Goal: Task Accomplishment & Management: Complete application form

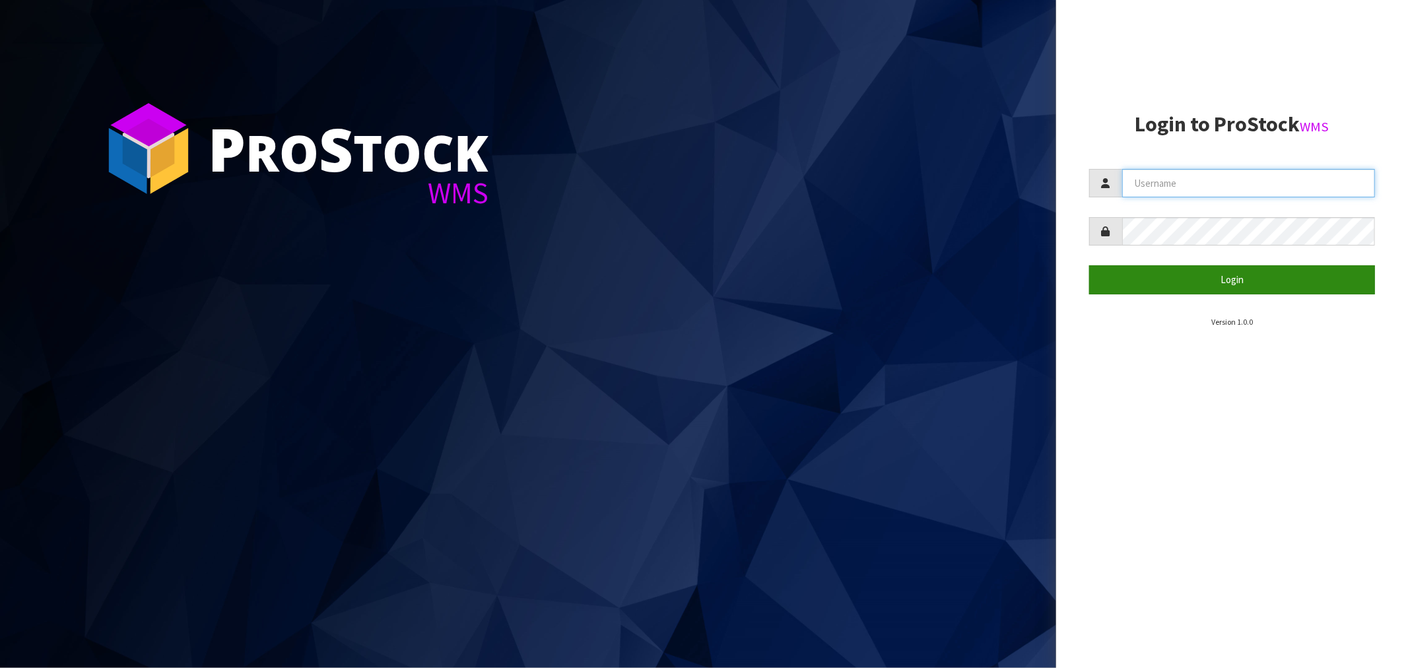
type input "[EMAIL_ADDRESS][DOMAIN_NAME]"
click at [1236, 289] on button "Login" at bounding box center [1232, 279] width 286 height 28
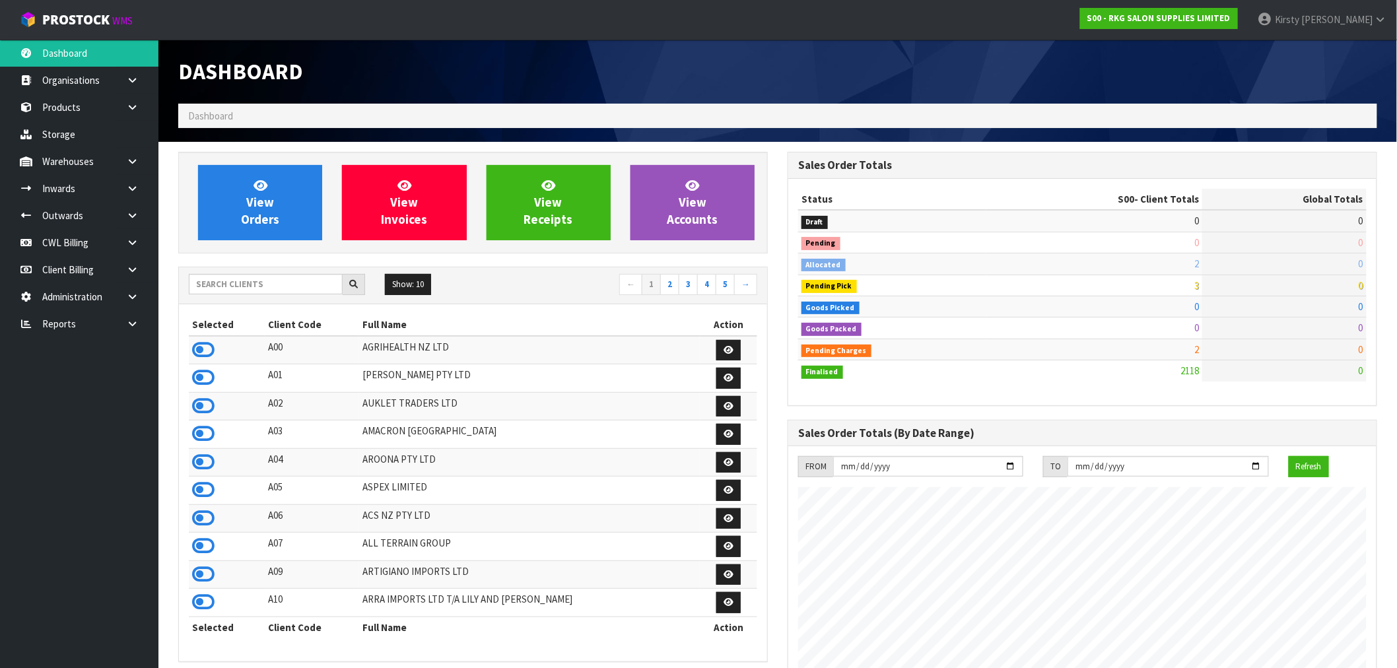
scroll to position [1000, 609]
drag, startPoint x: 136, startPoint y: 213, endPoint x: 129, endPoint y: 217, distance: 8.0
click at [136, 213] on icon at bounding box center [132, 216] width 13 height 10
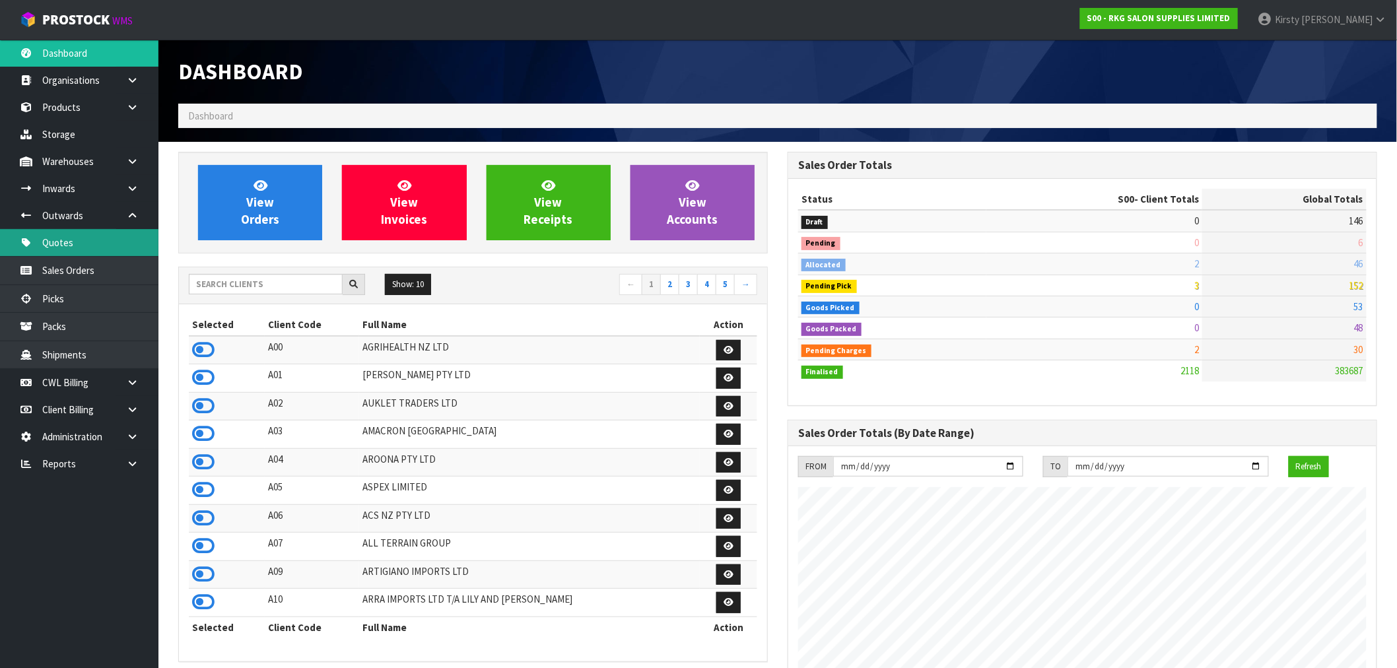
click at [65, 243] on link "Quotes" at bounding box center [79, 242] width 158 height 27
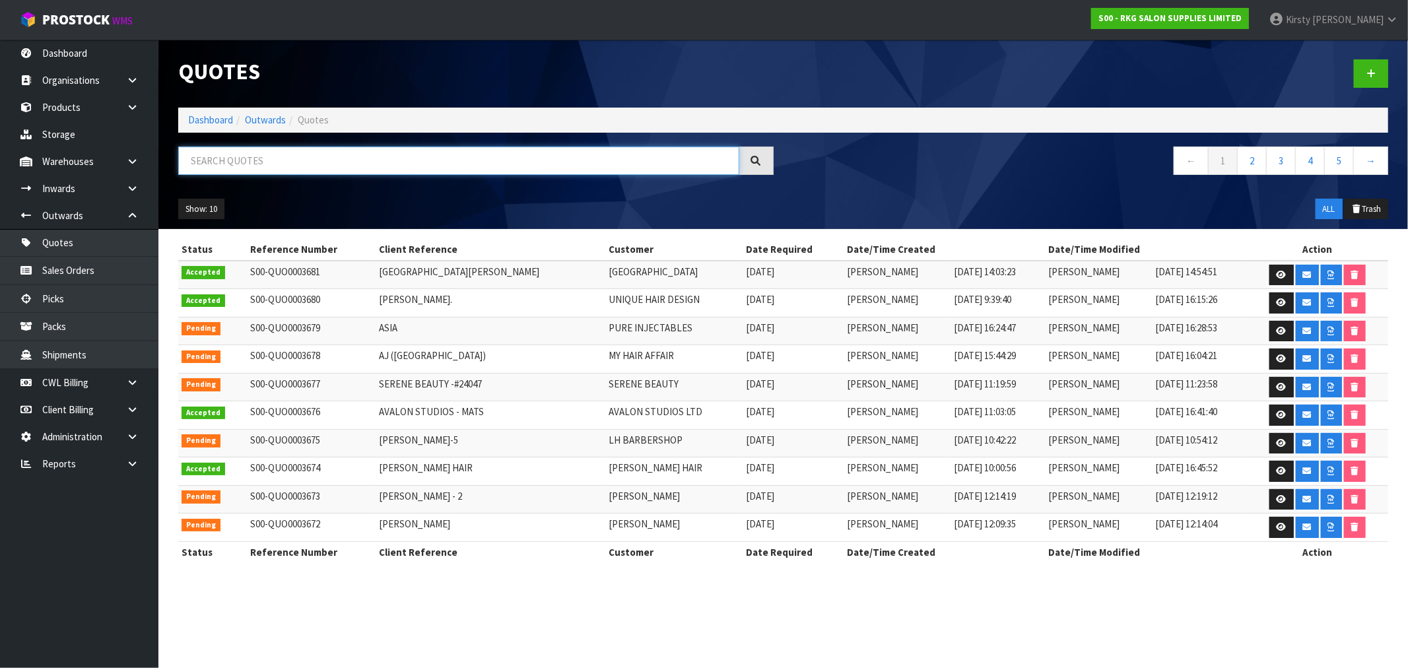
click at [219, 156] on input "text" at bounding box center [458, 161] width 561 height 28
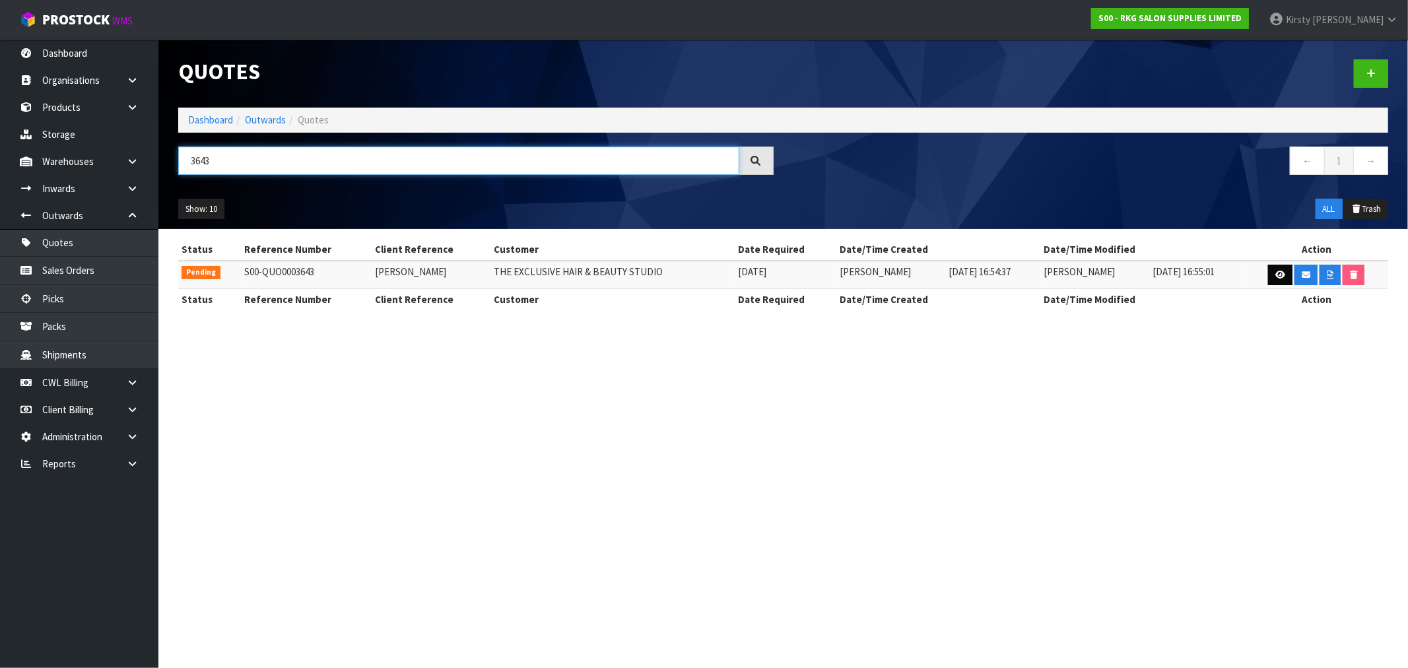
type input "3643"
click at [1279, 273] on icon at bounding box center [1281, 275] width 10 height 9
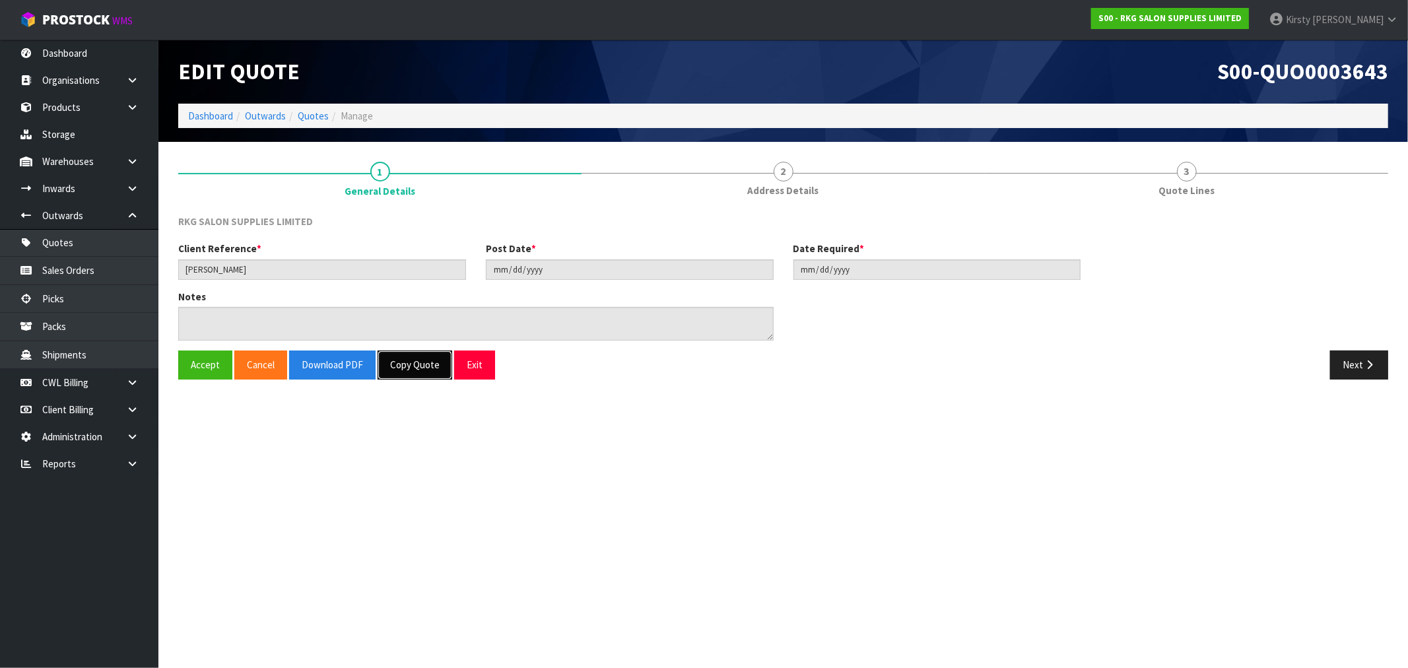
click at [405, 366] on button "Copy Quote" at bounding box center [415, 365] width 75 height 28
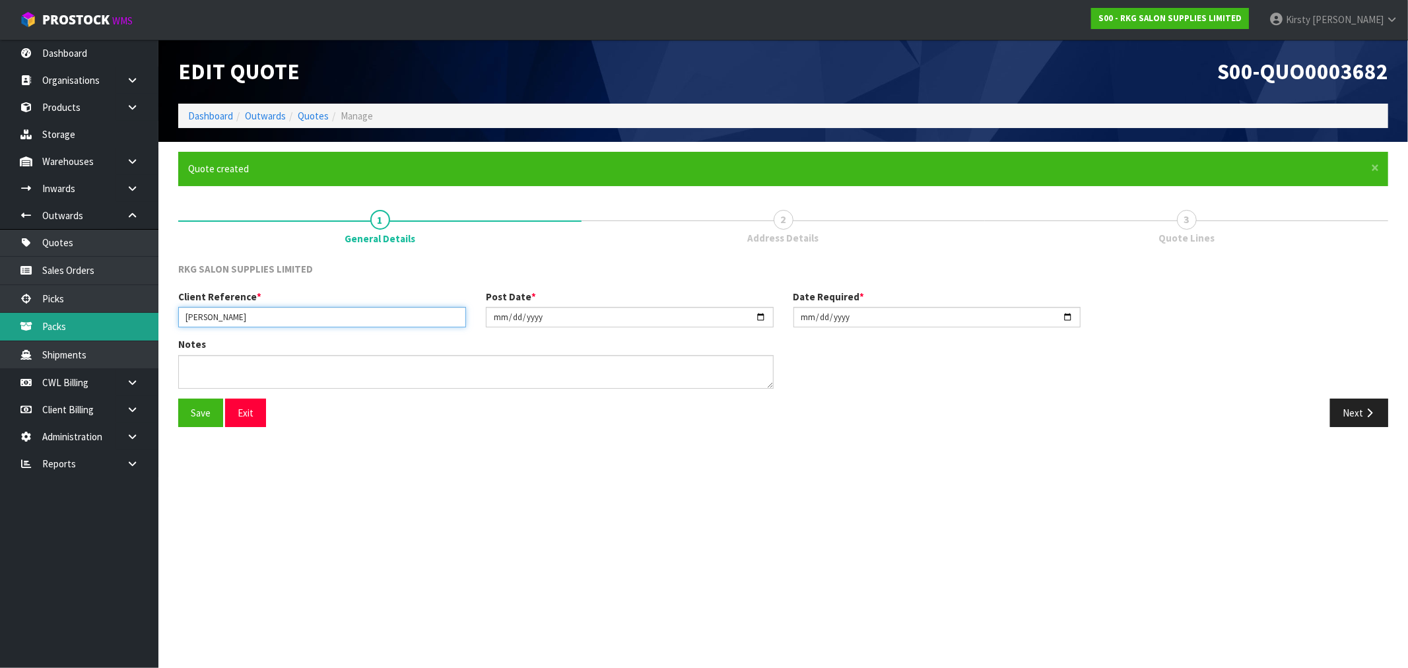
drag, startPoint x: 265, startPoint y: 315, endPoint x: 155, endPoint y: 318, distance: 109.6
click at [155, 317] on body "Toggle navigation ProStock WMS S00 - RKG SALON SUPPLIES LIMITED [PERSON_NAME] L…" at bounding box center [704, 334] width 1408 height 668
type input "THE EXCLUSIVE HAIR & BEAUTY STUDIO"
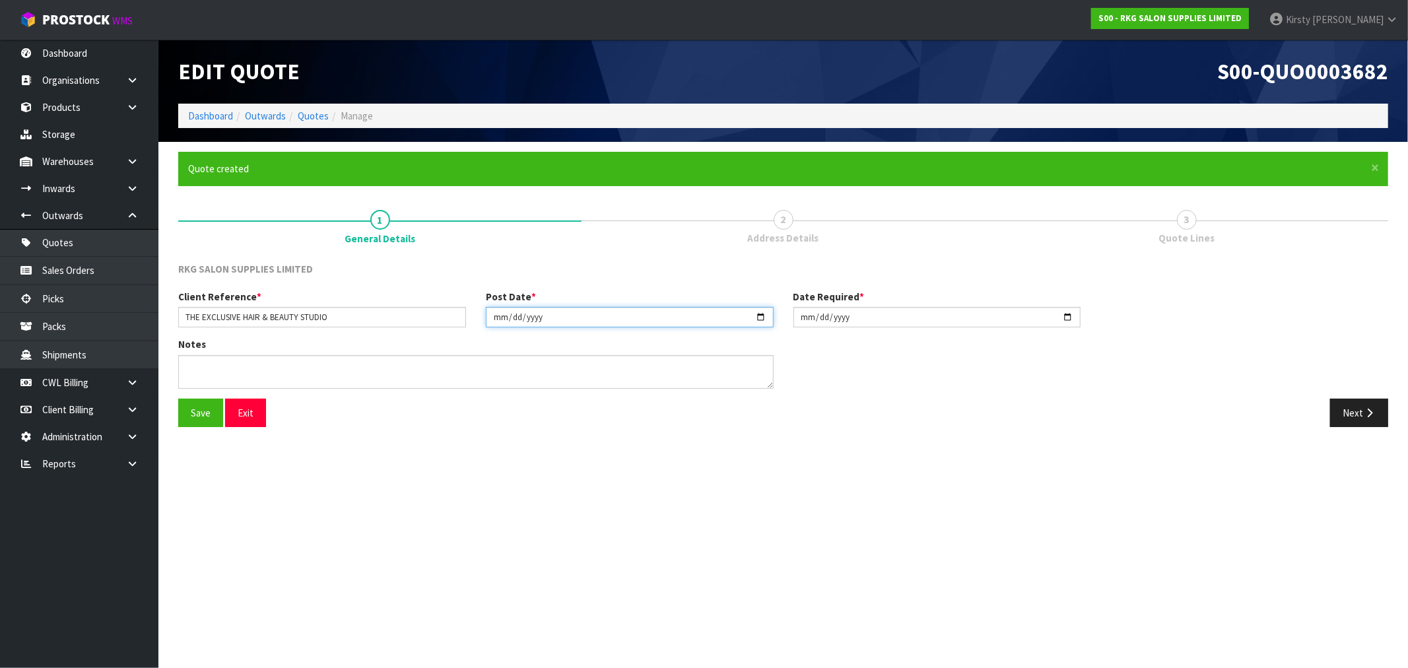
click at [500, 315] on input "2025-09-18" at bounding box center [630, 317] width 288 height 20
type input "[DATE]"
click at [808, 318] on input "2025-09-18" at bounding box center [938, 317] width 288 height 20
type input "[DATE]"
click at [201, 410] on button "Save" at bounding box center [200, 413] width 45 height 28
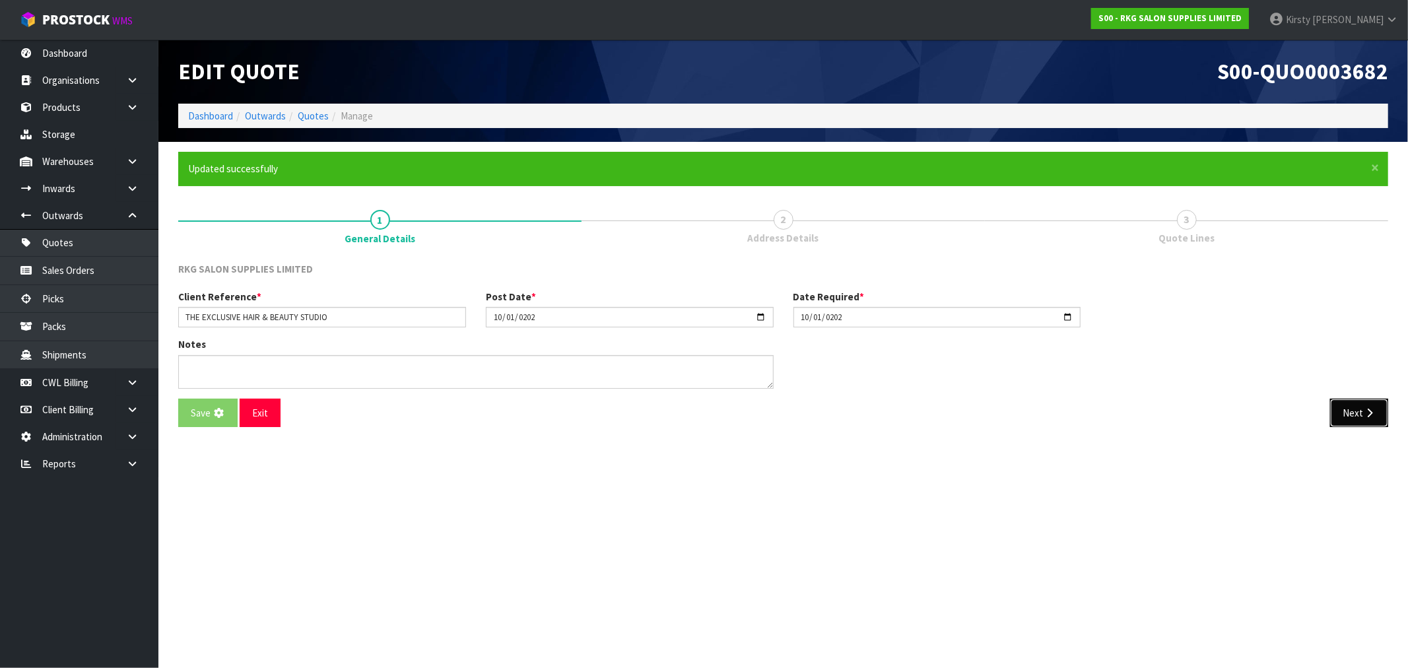
click at [1369, 413] on icon "button" at bounding box center [1370, 413] width 13 height 10
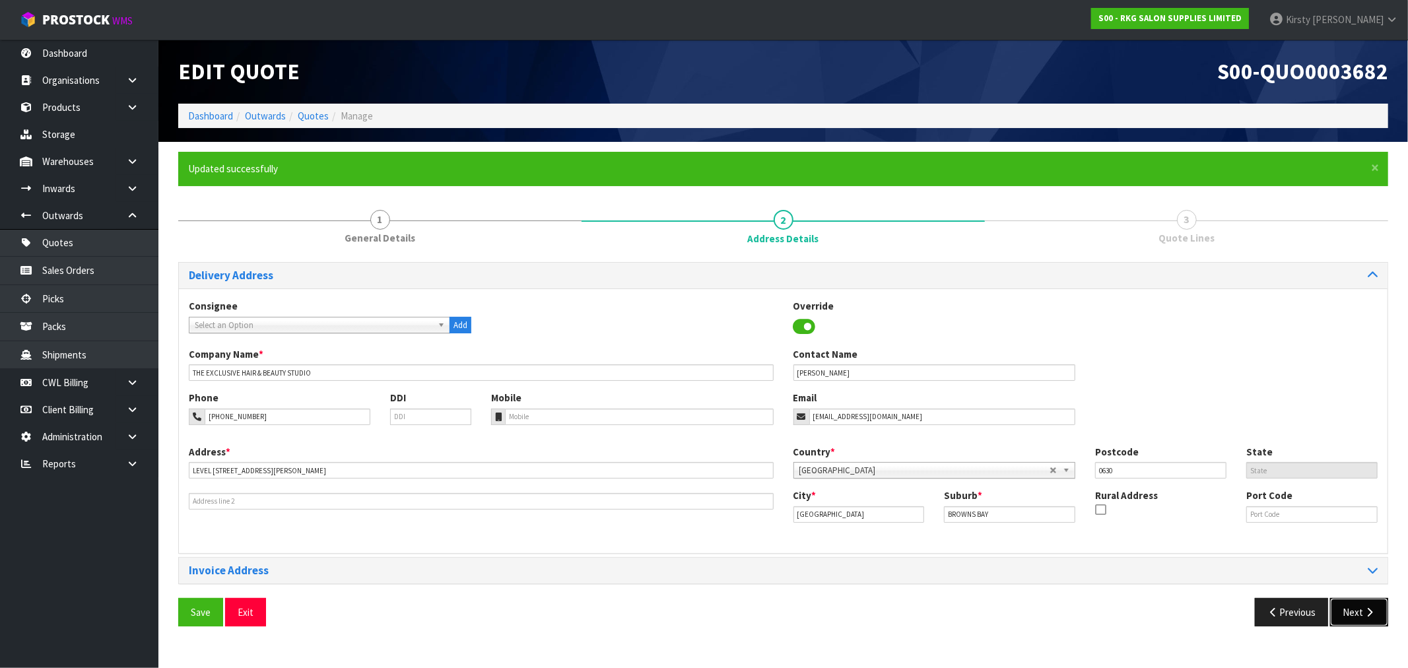
click at [1350, 605] on button "Next" at bounding box center [1359, 612] width 58 height 28
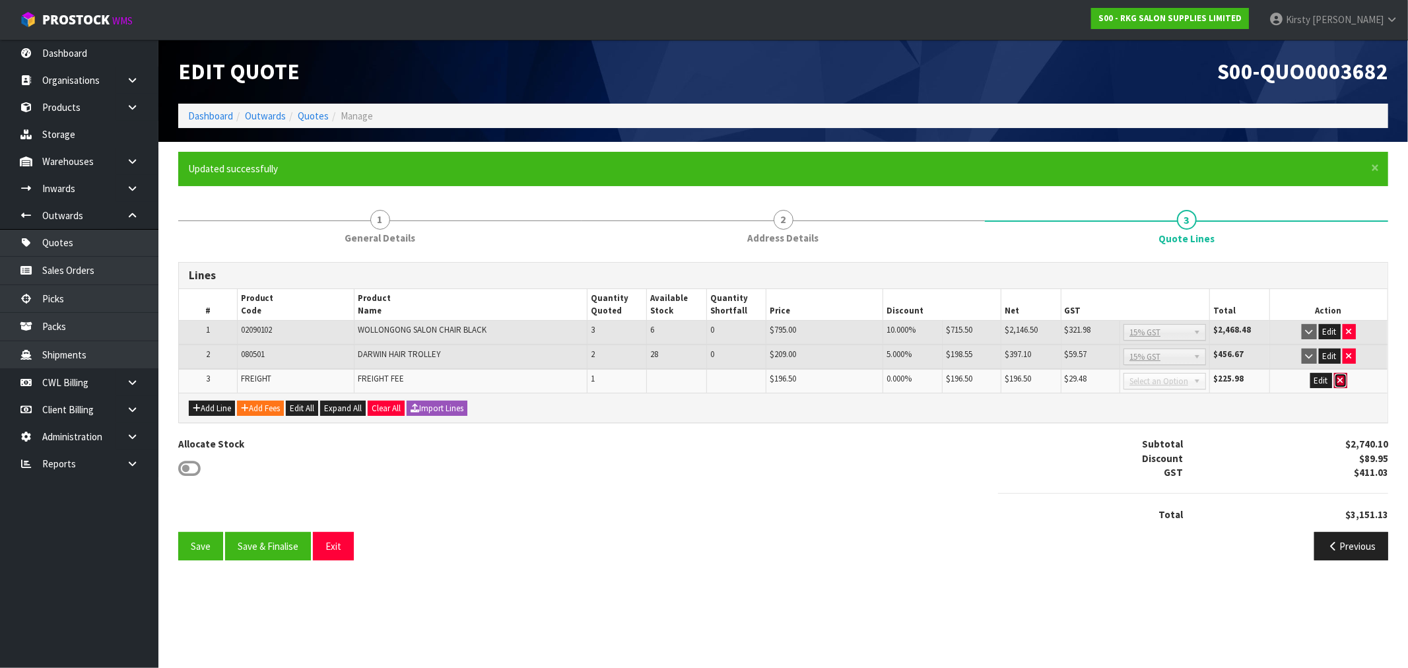
click at [1342, 378] on icon "button" at bounding box center [1340, 380] width 5 height 9
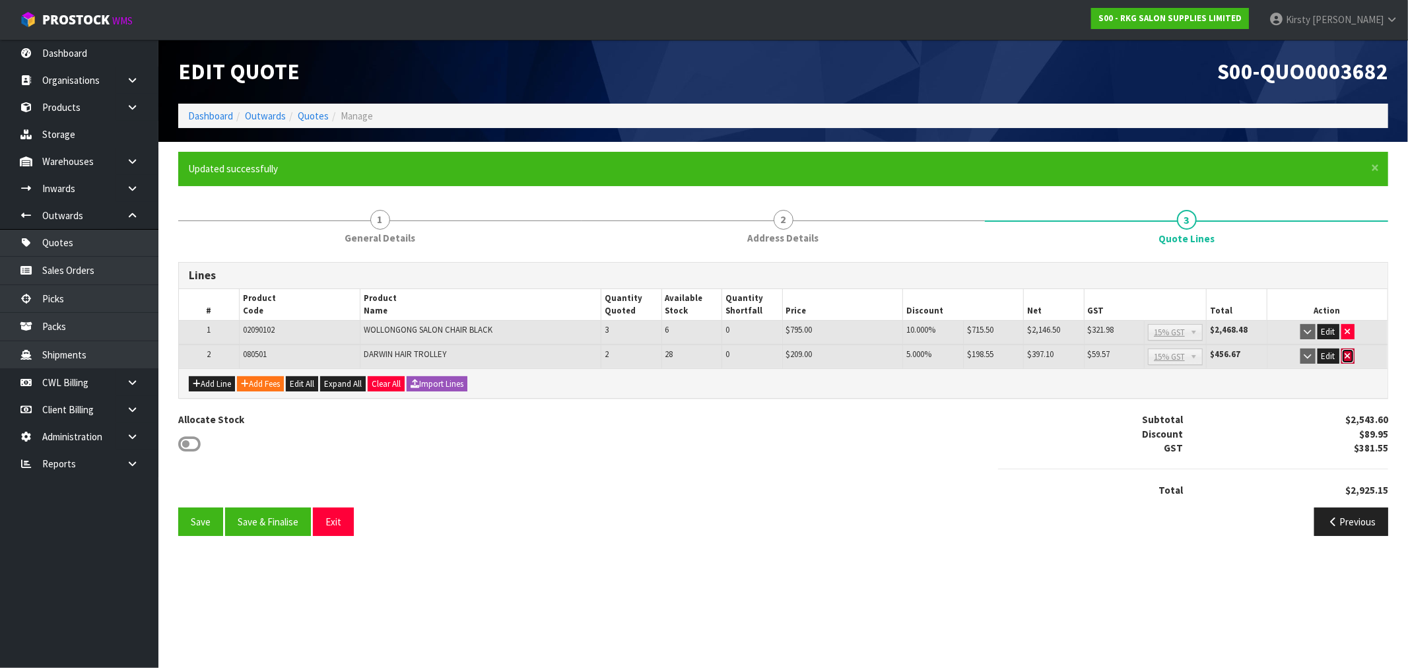
click at [1347, 353] on icon "button" at bounding box center [1348, 356] width 5 height 9
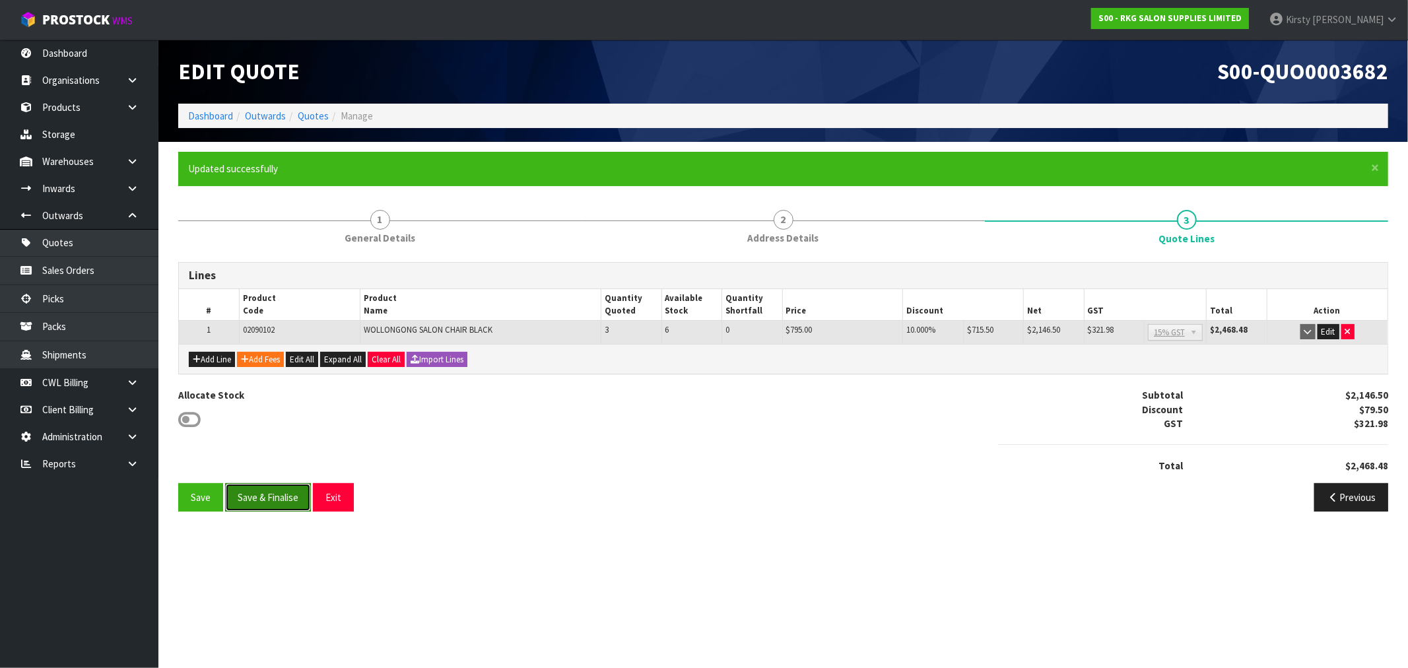
drag, startPoint x: 256, startPoint y: 495, endPoint x: 251, endPoint y: 491, distance: 7.0
click at [252, 492] on button "Save & Finalise" at bounding box center [268, 497] width 86 height 28
click at [516, 472] on div "Allocate Stock Subtotal $2,146.50 Discount $79.50 GST $321.98 Total $2,468.48" at bounding box center [783, 435] width 1230 height 95
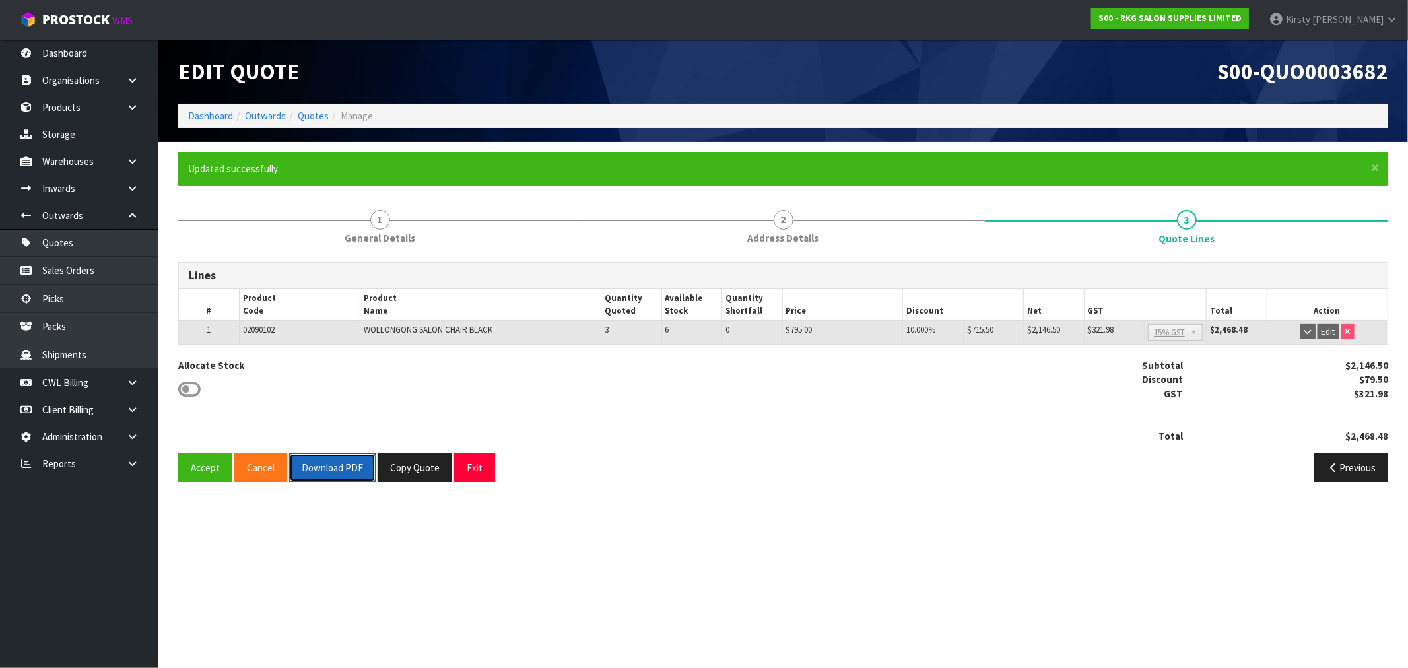
click at [313, 469] on button "Download PDF" at bounding box center [332, 468] width 86 height 28
click at [474, 470] on button "Exit" at bounding box center [474, 468] width 41 height 28
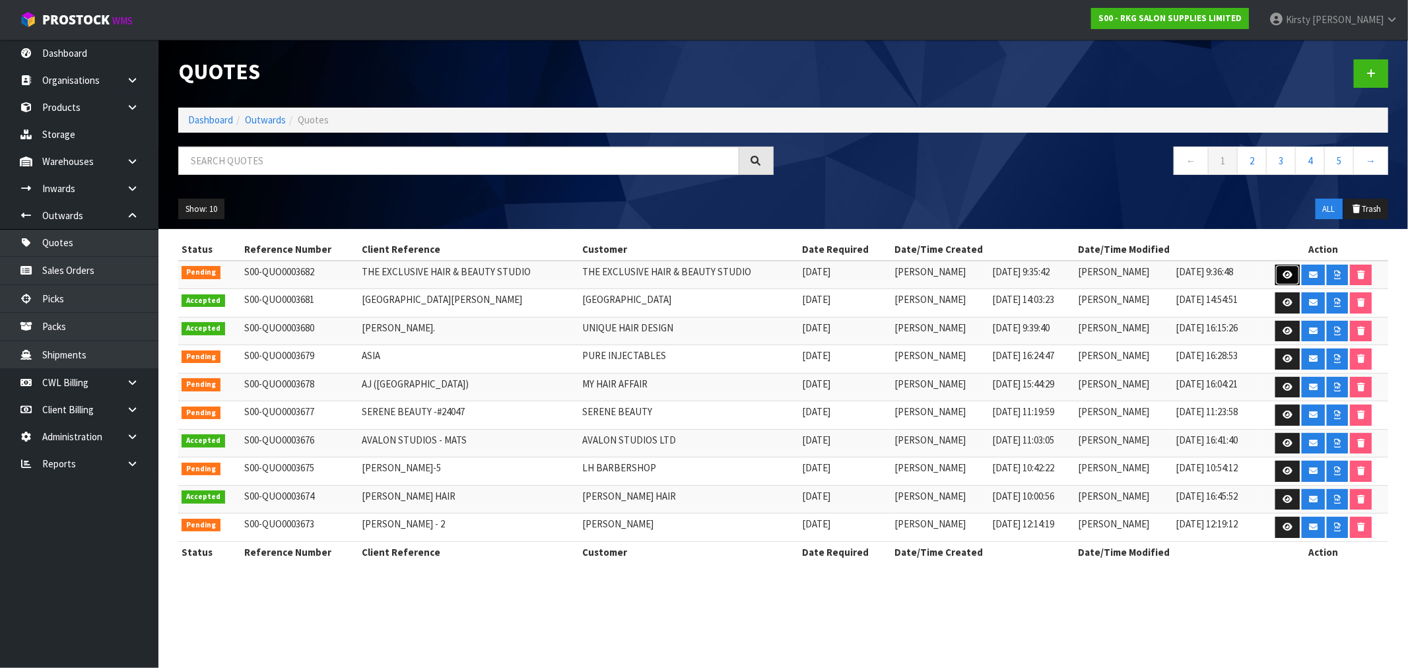
click at [1284, 273] on icon at bounding box center [1288, 275] width 10 height 9
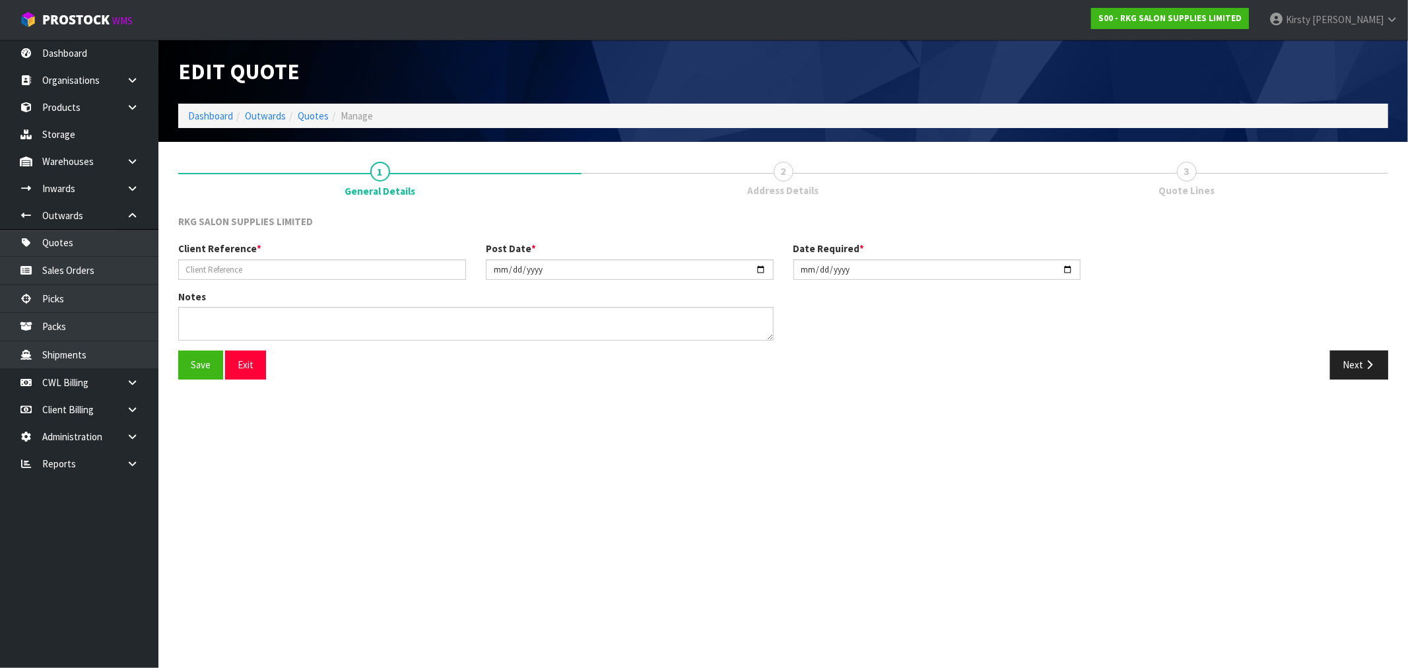
type input "THE EXCLUSIVE HAIR & BEAUTY STUDIO"
type input "[DATE]"
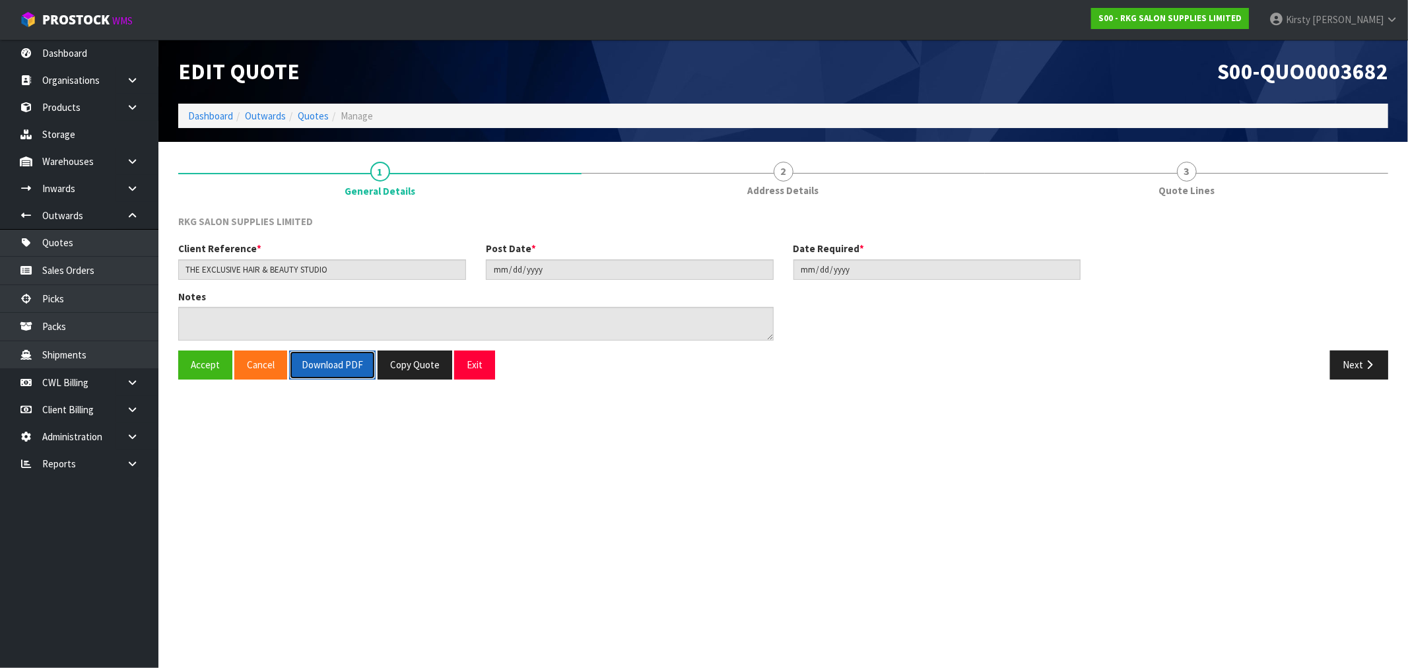
click at [333, 370] on button "Download PDF" at bounding box center [332, 365] width 86 height 28
click at [473, 361] on button "Exit" at bounding box center [474, 365] width 41 height 28
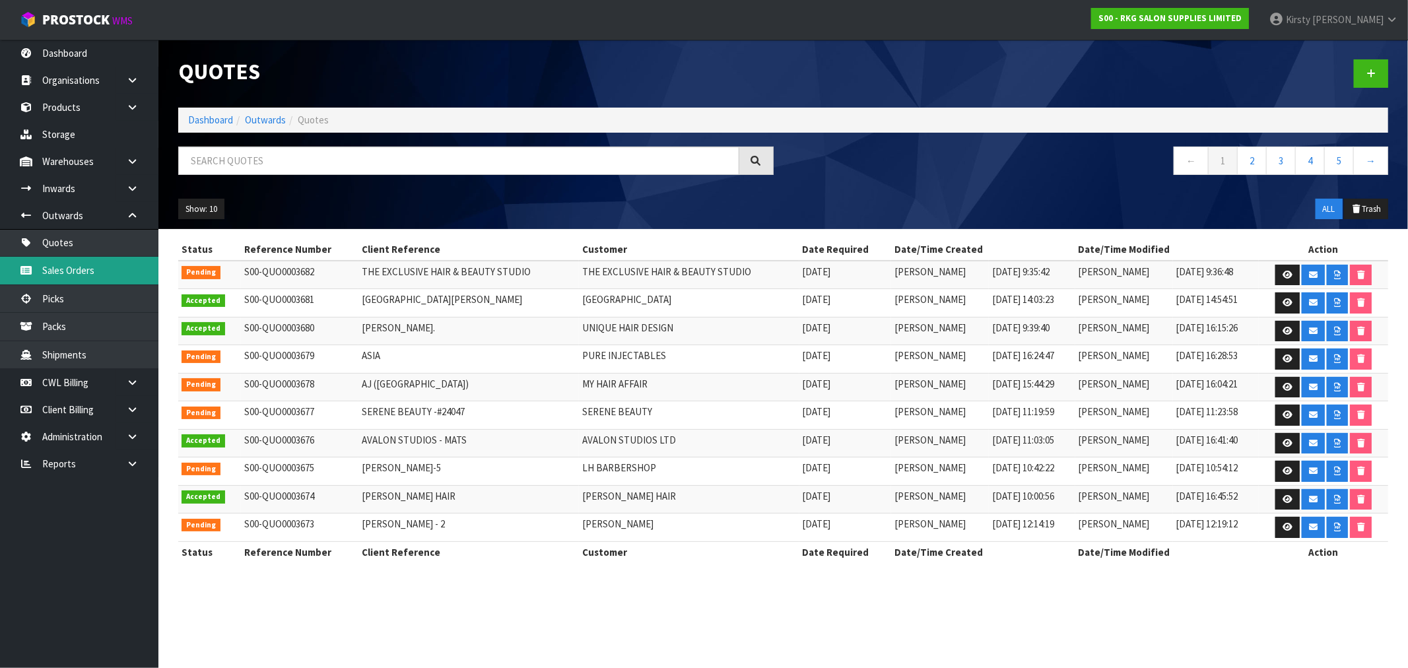
click at [50, 269] on link "Sales Orders" at bounding box center [79, 270] width 158 height 27
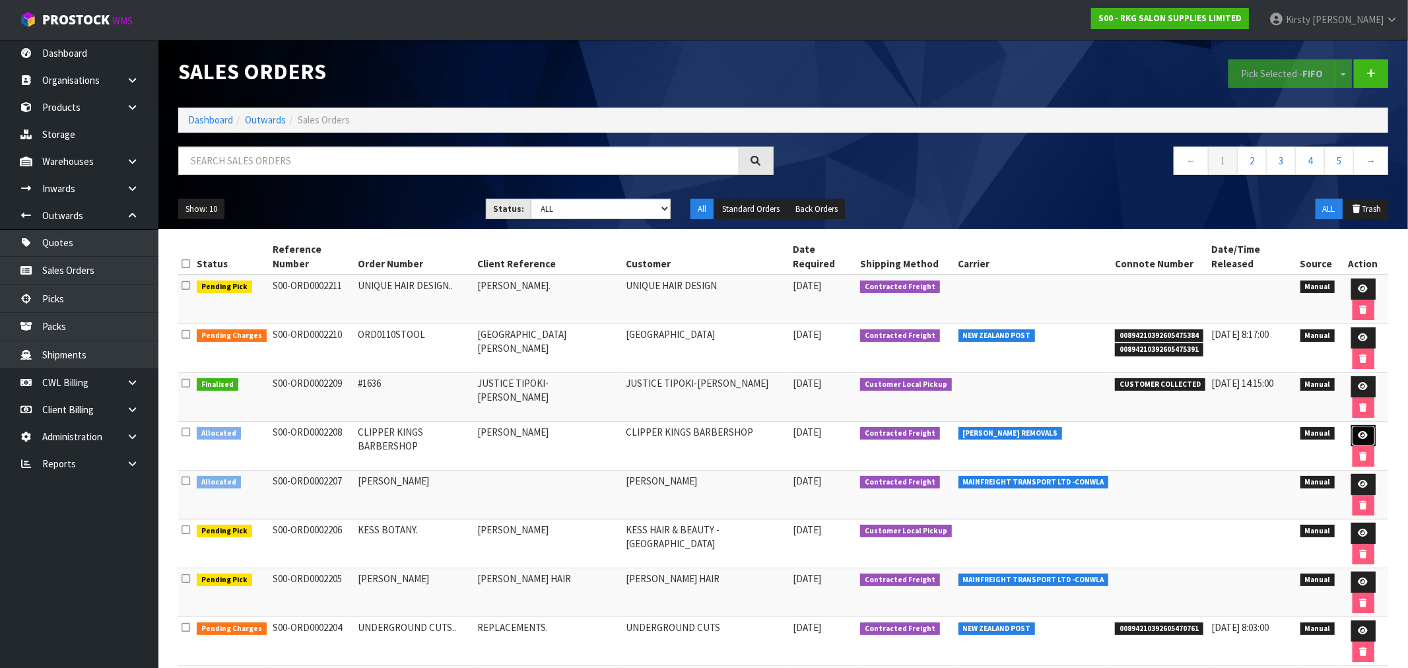
click at [1359, 431] on icon at bounding box center [1364, 435] width 10 height 9
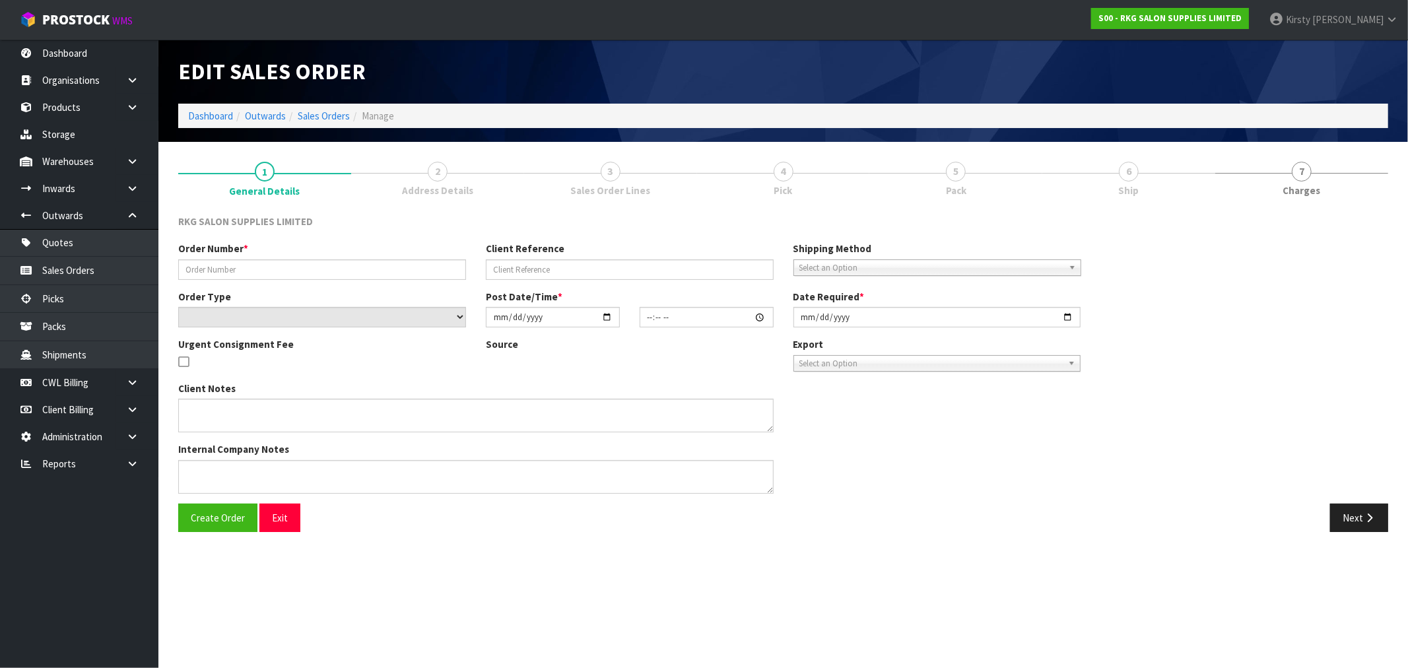
type input "CLIPPER KINGS BARBERSHOP"
type input "[PERSON_NAME]"
select select "number:0"
type input "[DATE]"
type input "12:40:00.000"
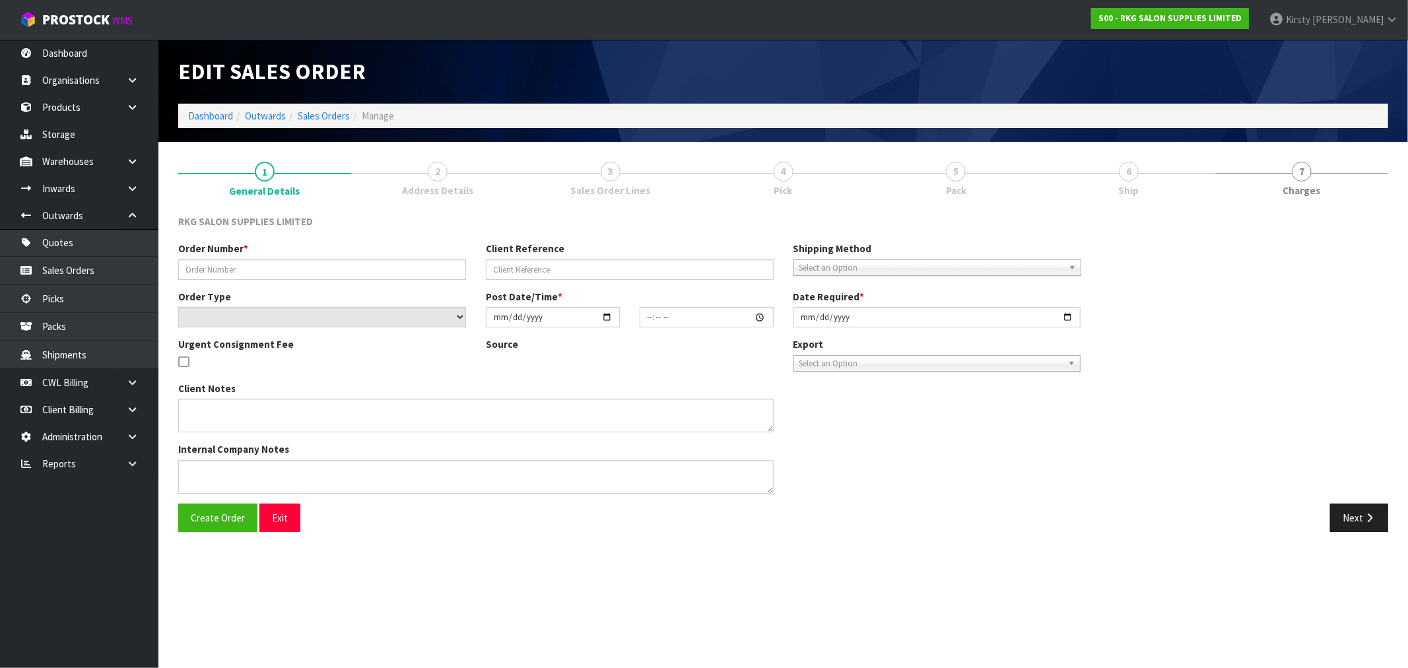
type input "2025-10-06"
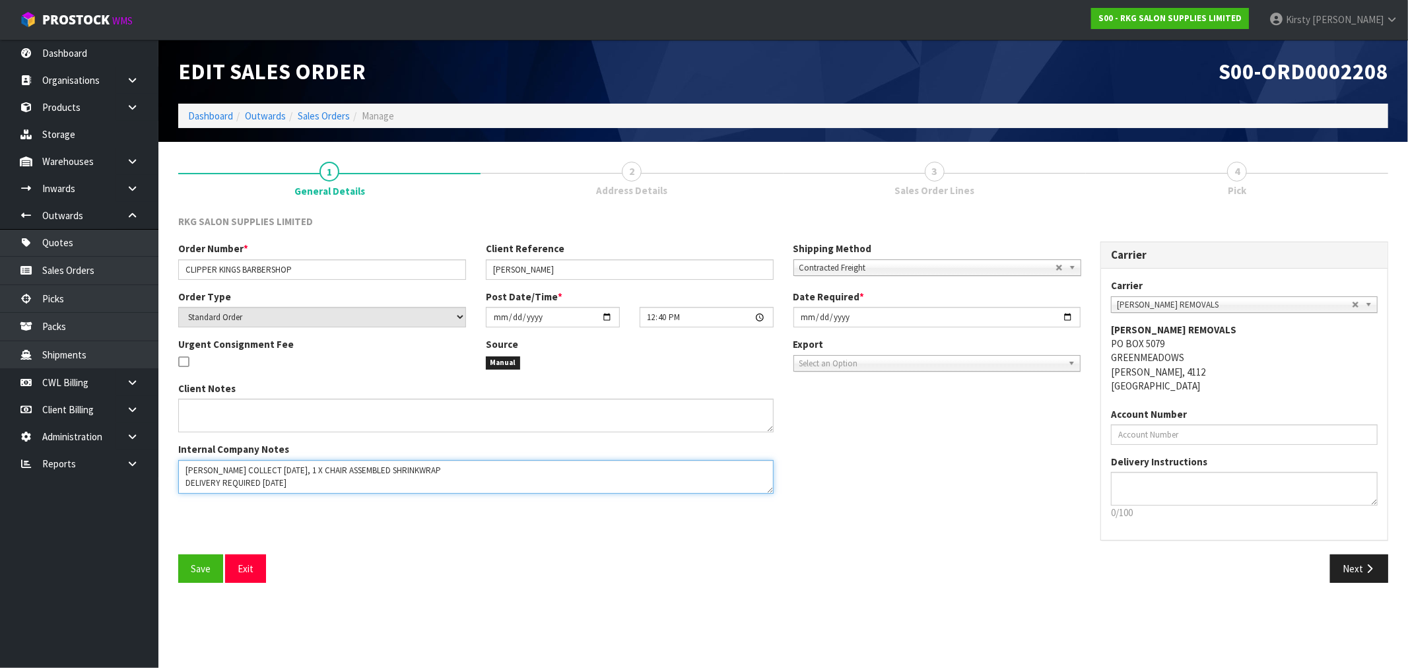
drag, startPoint x: 291, startPoint y: 473, endPoint x: 248, endPoint y: 473, distance: 42.9
click at [248, 473] on textarea at bounding box center [476, 477] width 596 height 34
click at [434, 472] on textarea at bounding box center [476, 477] width 596 height 34
type textarea "CONROY COLLECT FRI 3RD OCT, 1 X CHAIR ASSEMBLED SHRINKWRAP IN SHOWROOM DELIVERY…"
click at [501, 315] on input "[DATE]" at bounding box center [553, 317] width 134 height 20
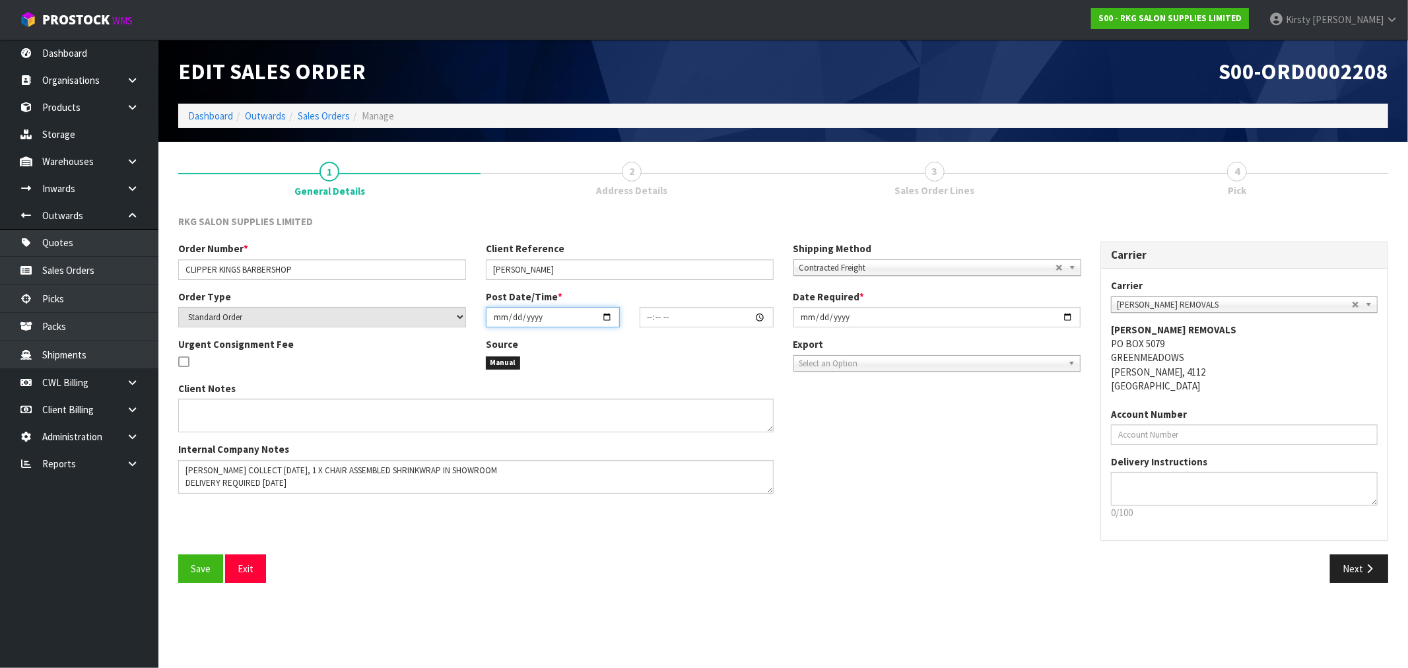
type input "2025-09-01"
type input "12:40:00.000"
type input "2025-01-01"
type input "12:40:00.000"
type input "[DATE]"
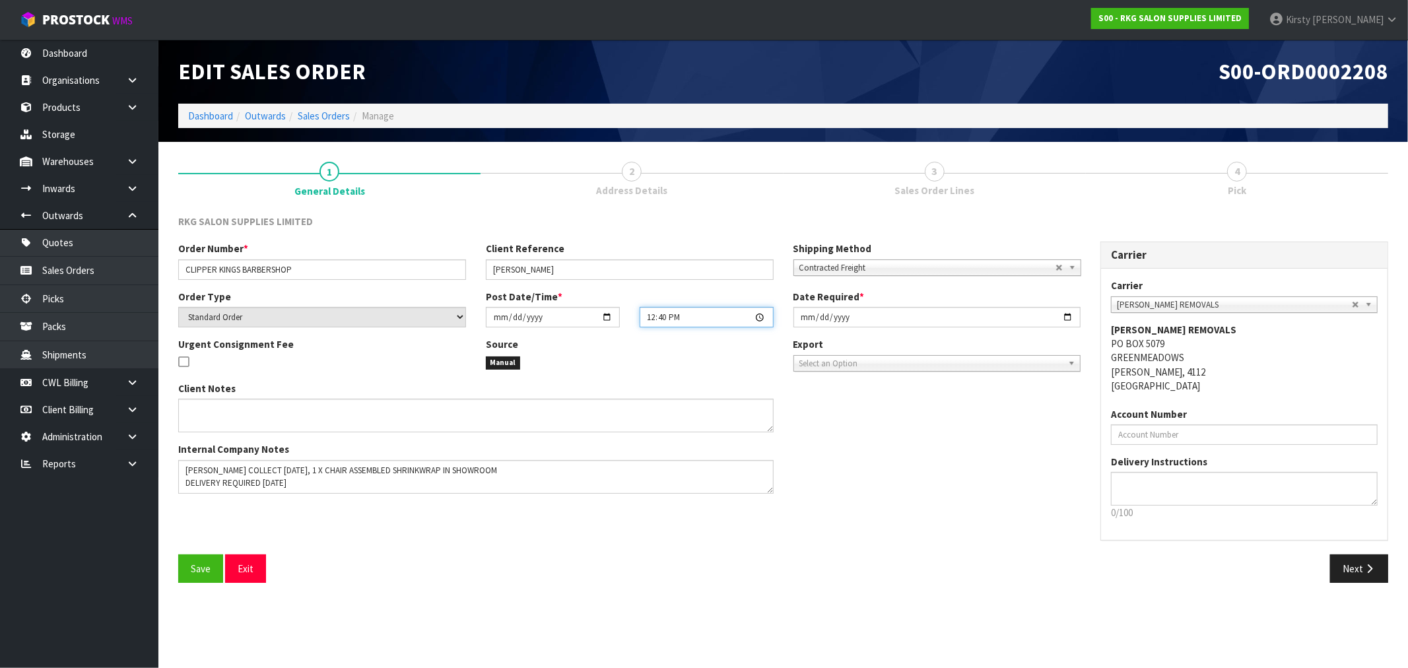
click at [656, 318] on input "12:40:00.000" at bounding box center [707, 317] width 134 height 20
type input "21:40"
type input "[DATE]"
click at [809, 320] on input "2025-10-06" at bounding box center [938, 317] width 288 height 20
type input "2025-10-03"
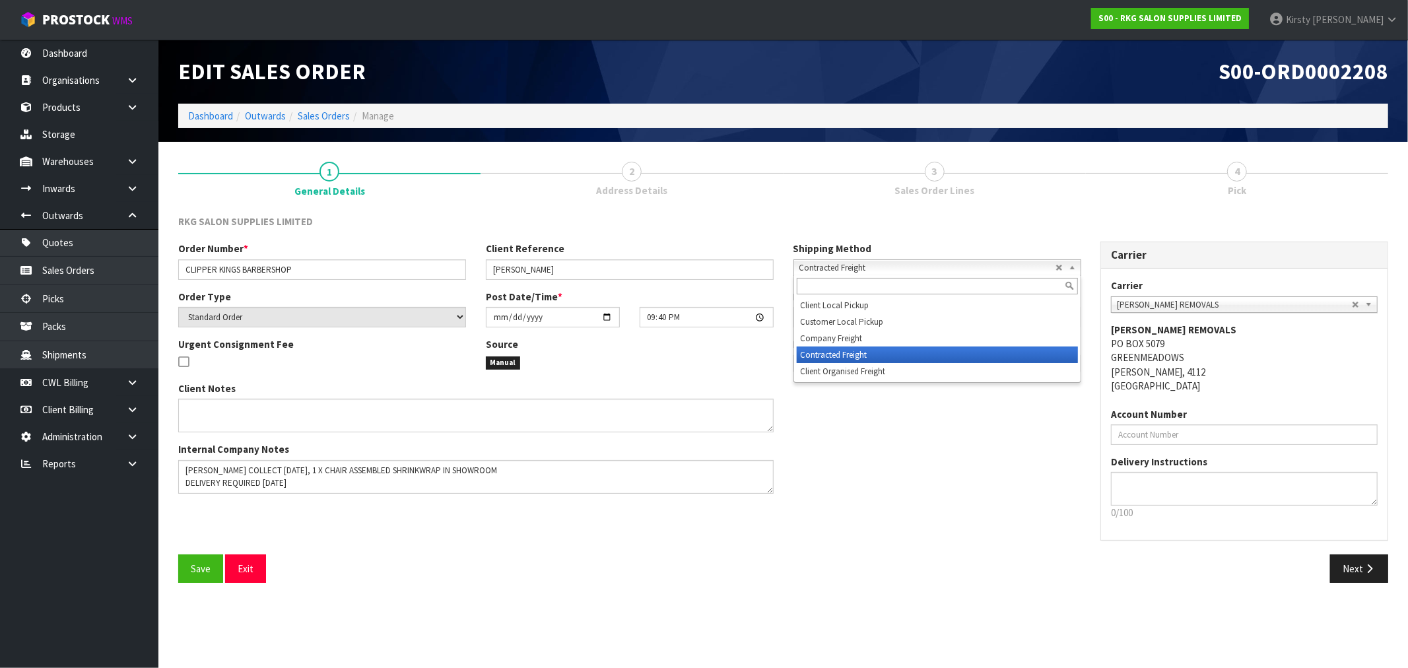
click at [1079, 266] on b at bounding box center [1075, 267] width 12 height 15
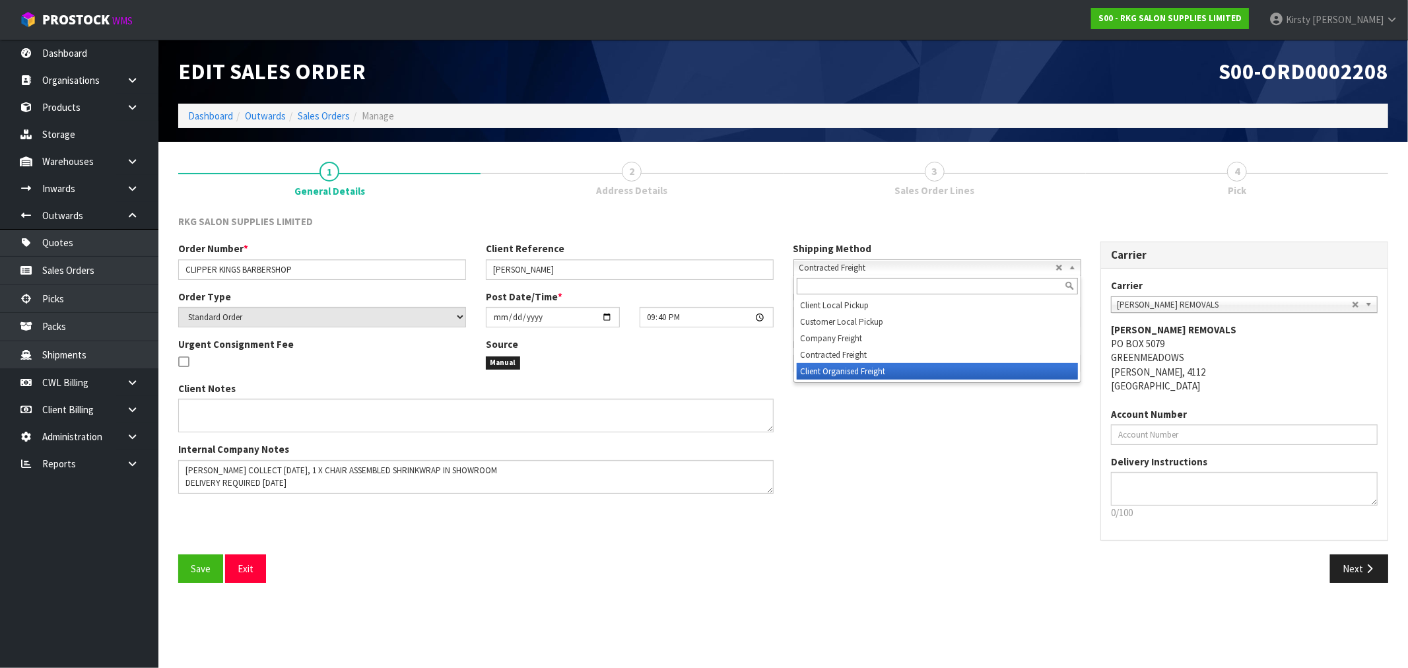
click at [843, 370] on li "Client Organised Freight" at bounding box center [937, 371] width 281 height 17
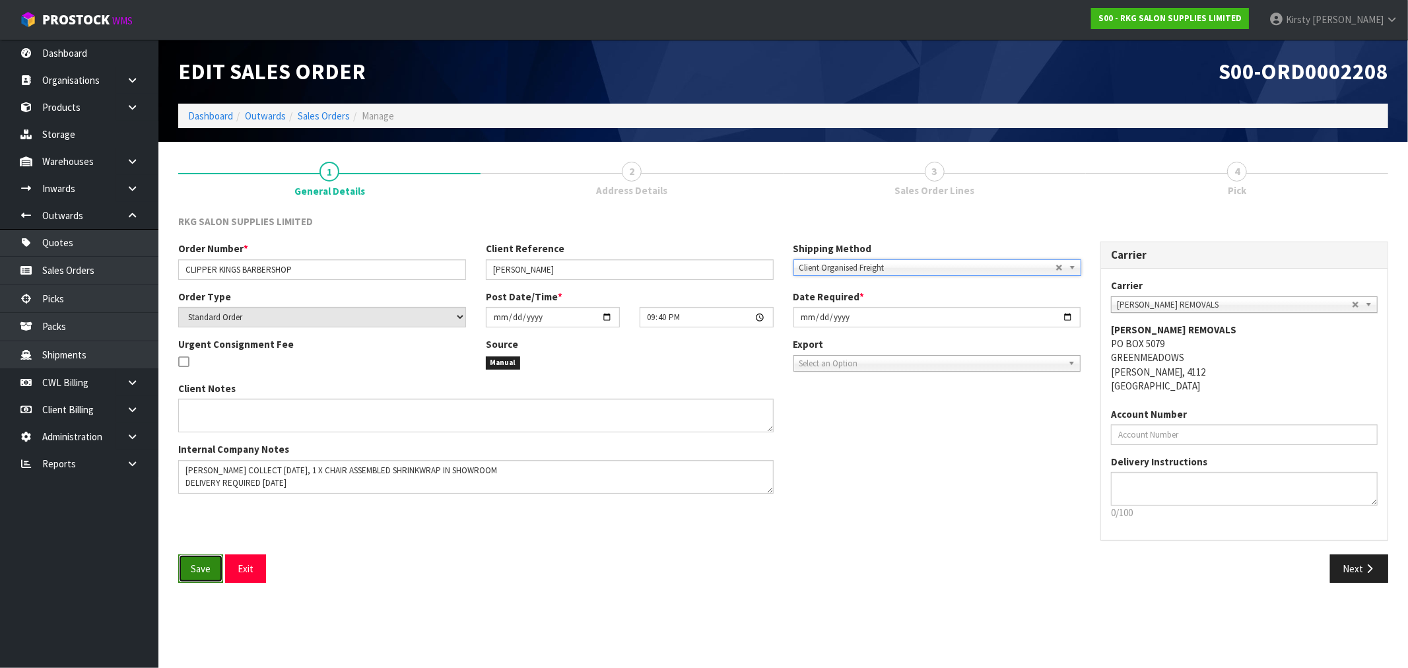
click at [205, 569] on span "Save" at bounding box center [201, 569] width 20 height 13
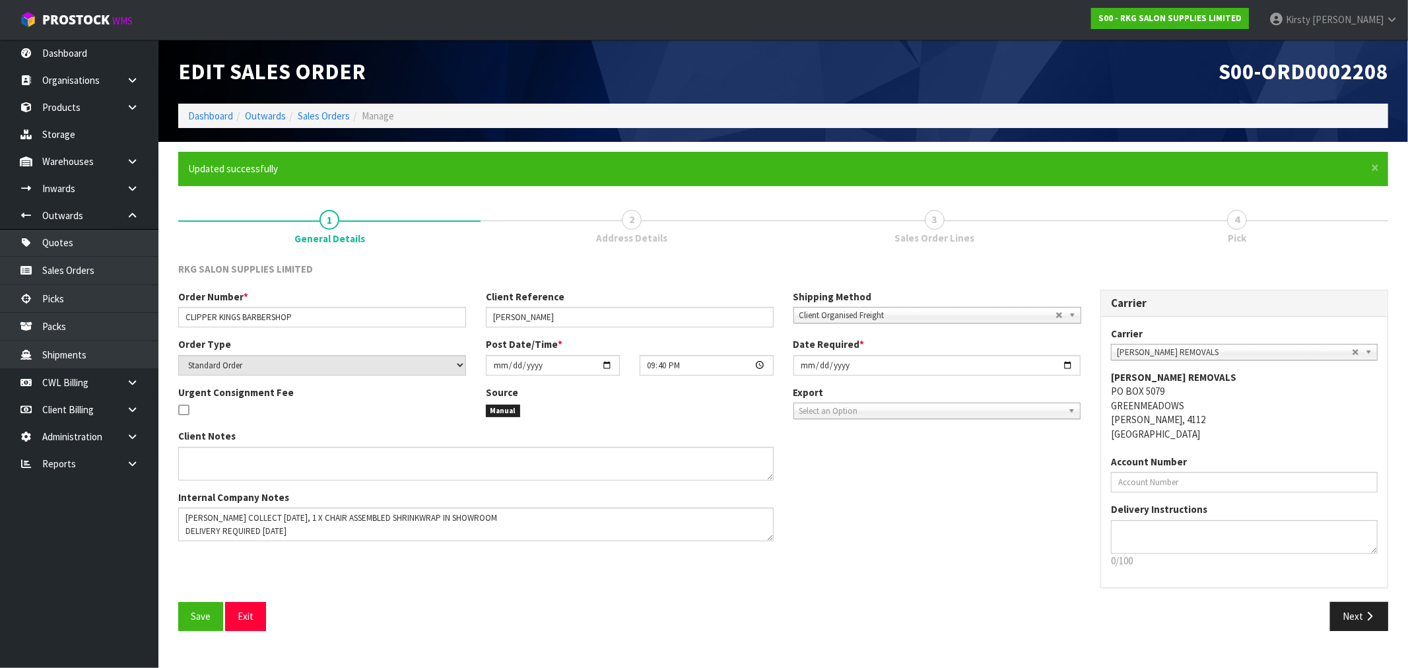
type input "21:40:00.000"
click at [1355, 614] on button "Next" at bounding box center [1359, 616] width 58 height 28
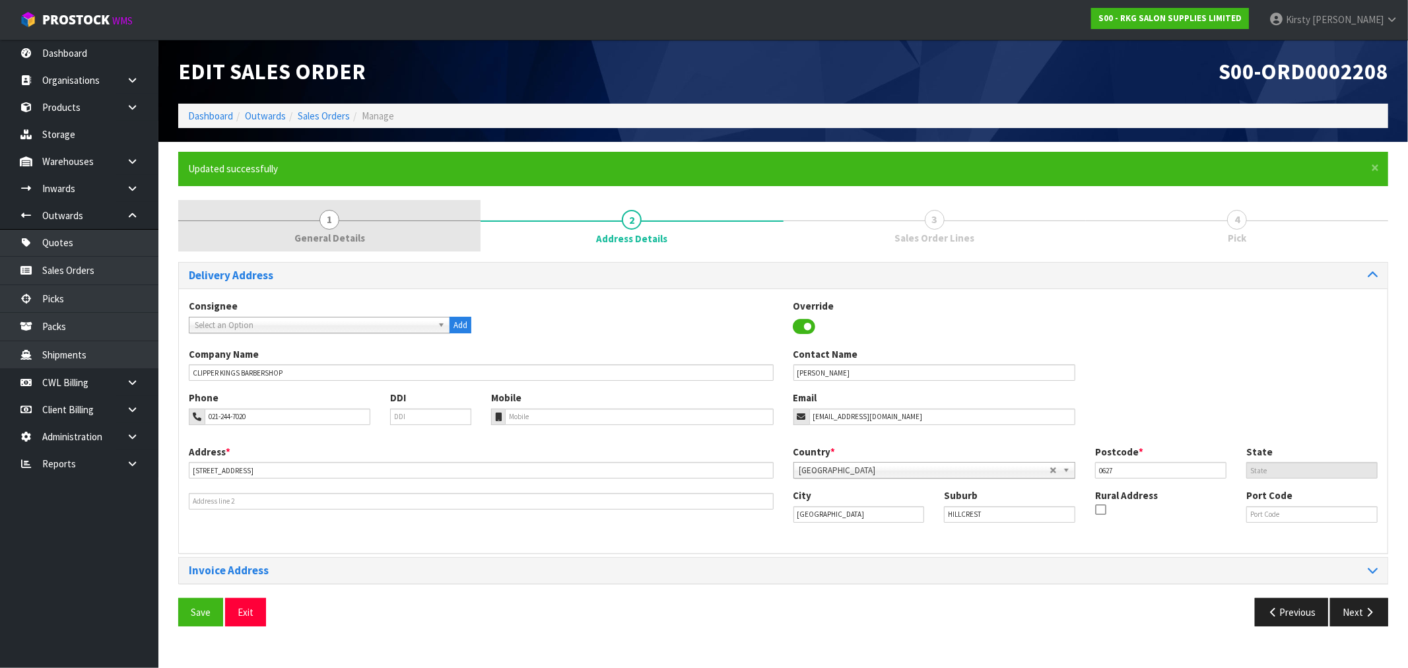
drag, startPoint x: 335, startPoint y: 226, endPoint x: 345, endPoint y: 226, distance: 9.2
click at [335, 226] on span "1" at bounding box center [330, 220] width 20 height 20
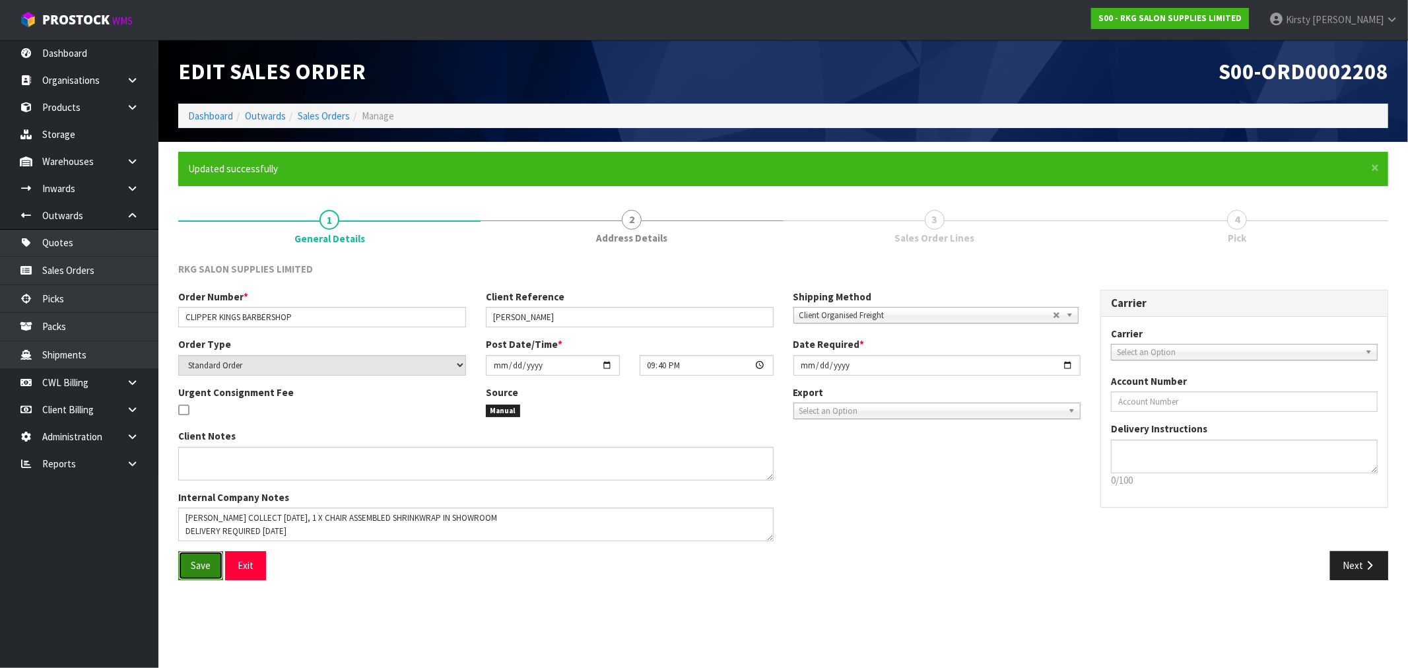
click at [193, 564] on span "Save" at bounding box center [201, 565] width 20 height 13
click at [1360, 565] on button "Next" at bounding box center [1359, 565] width 58 height 28
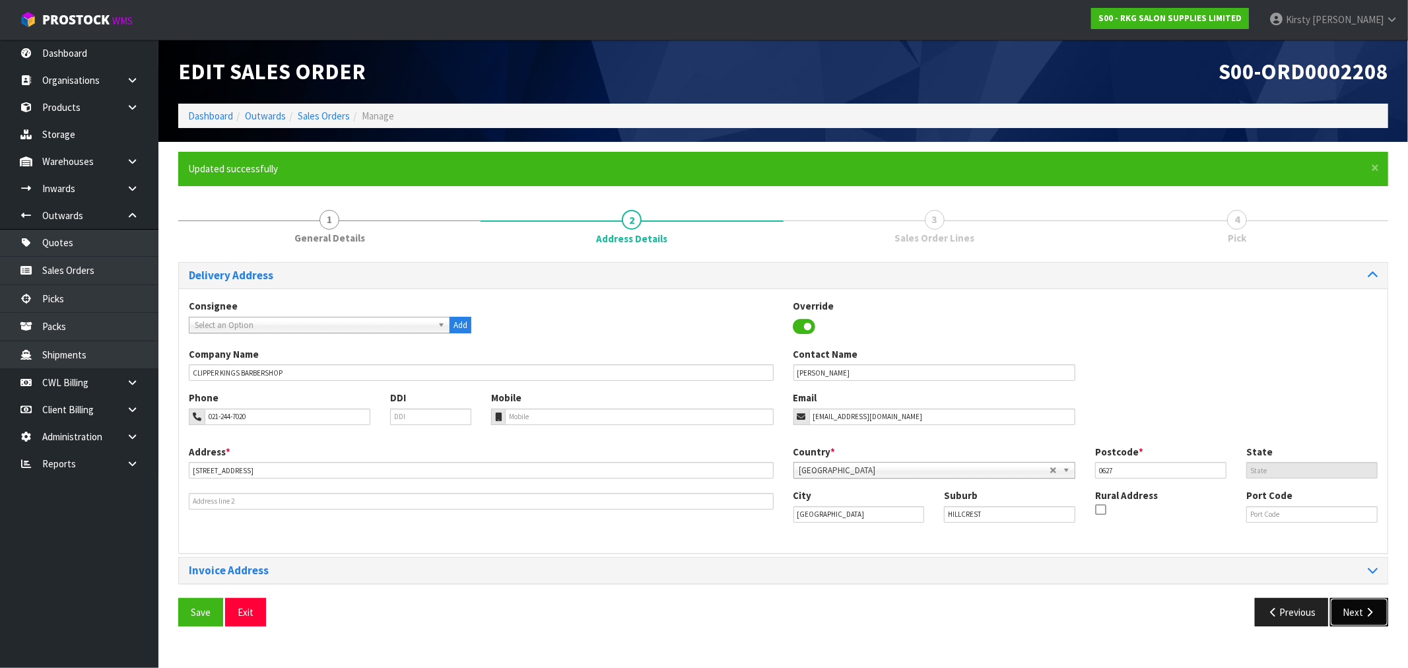
click at [1348, 609] on button "Next" at bounding box center [1359, 612] width 58 height 28
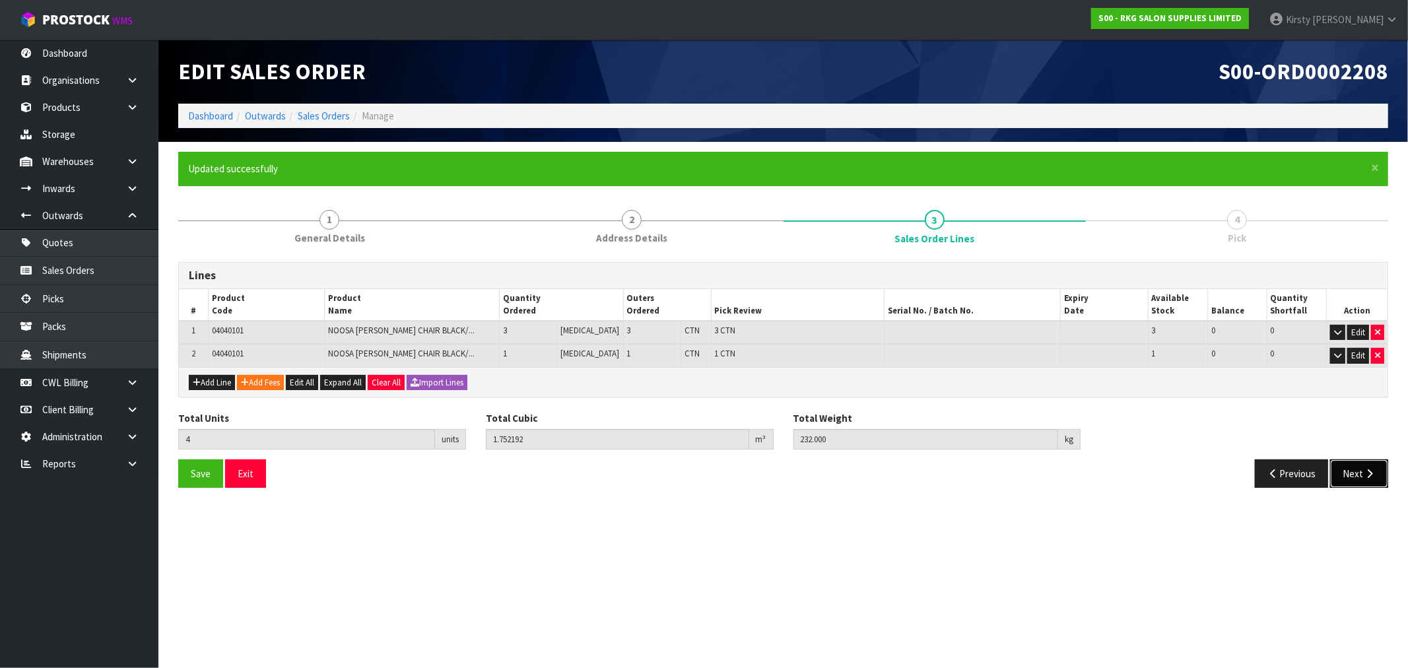
click at [1357, 471] on button "Next" at bounding box center [1359, 474] width 58 height 28
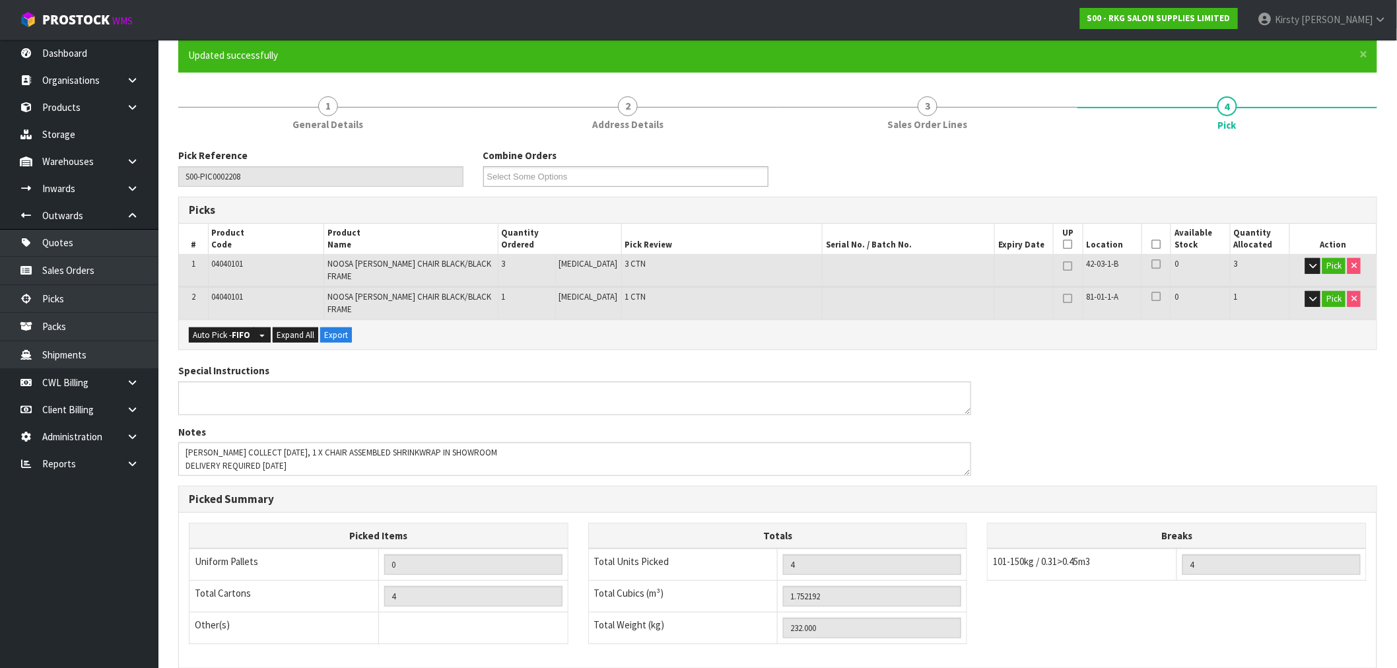
scroll to position [277, 0]
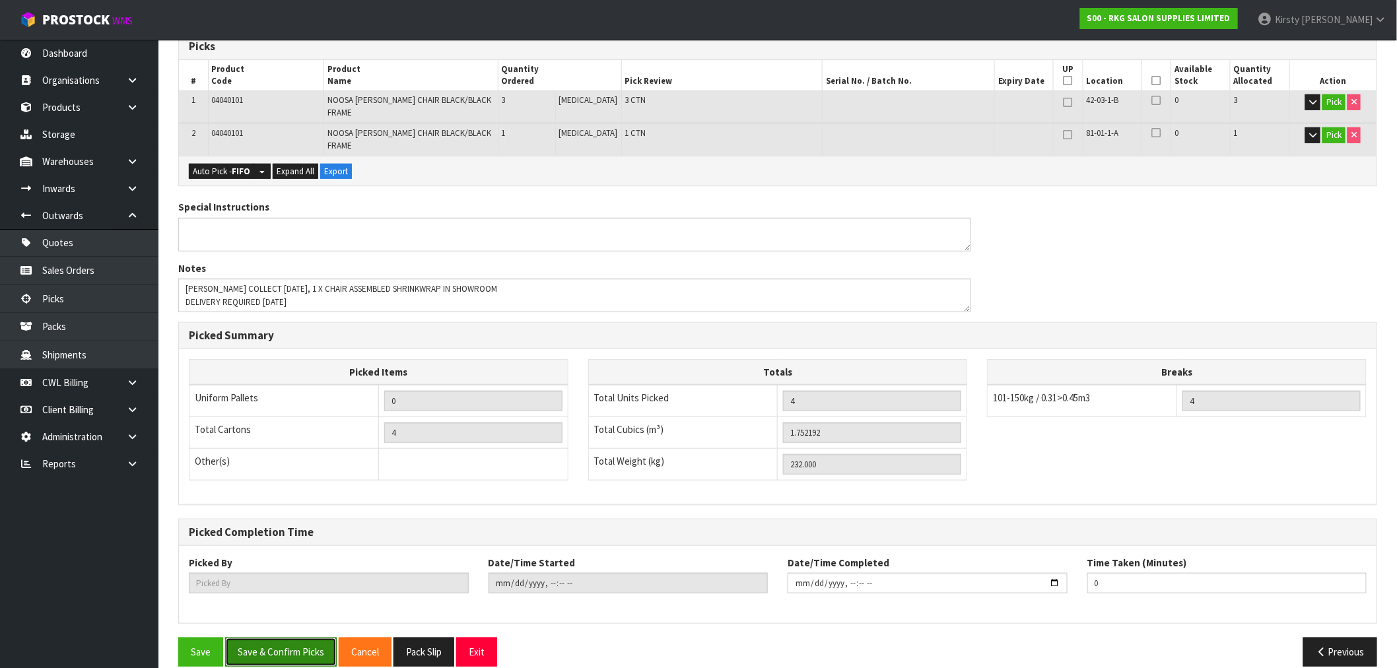
click at [300, 638] on button "Save & Confirm Picks" at bounding box center [281, 652] width 112 height 28
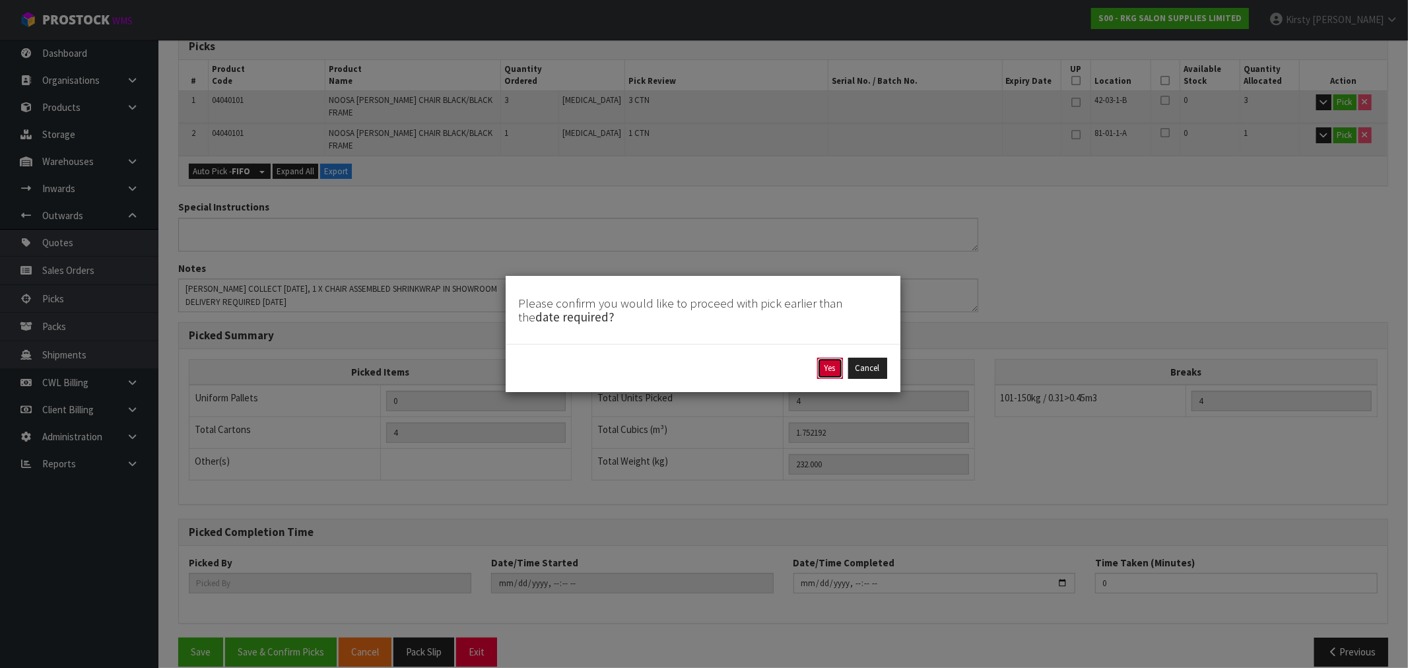
click at [832, 364] on button "Yes" at bounding box center [830, 368] width 26 height 21
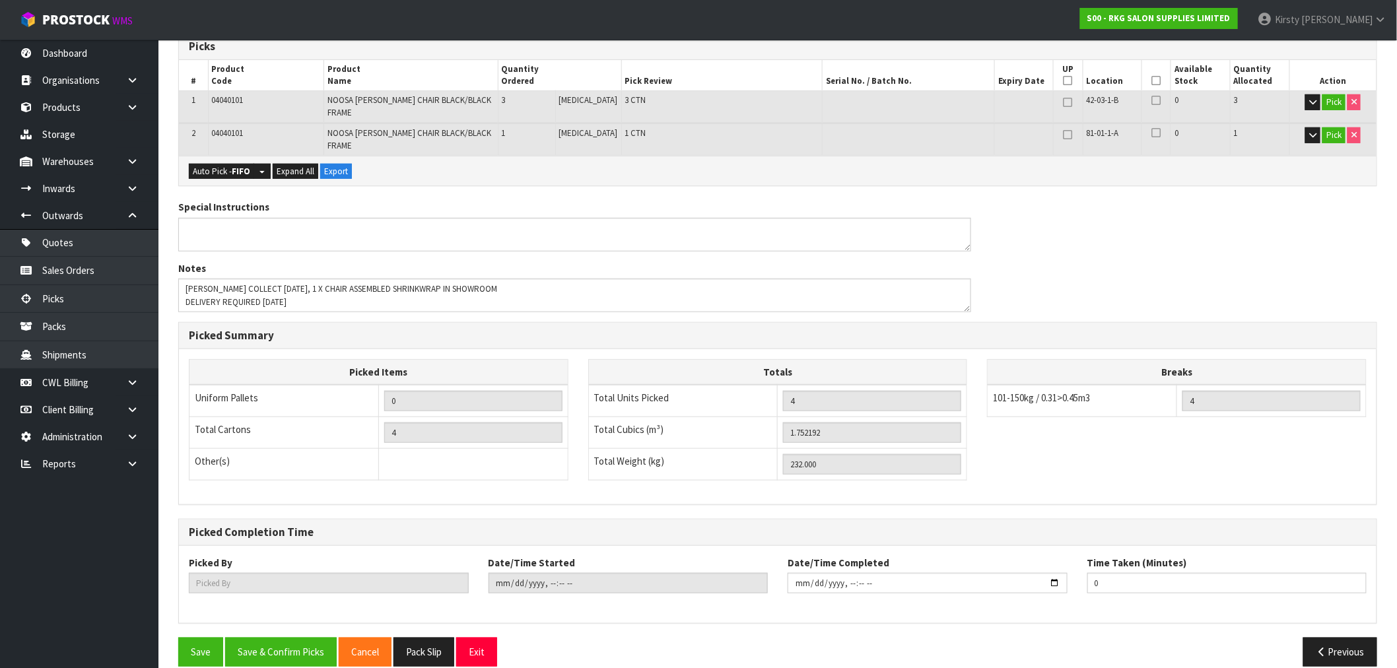
scroll to position [0, 0]
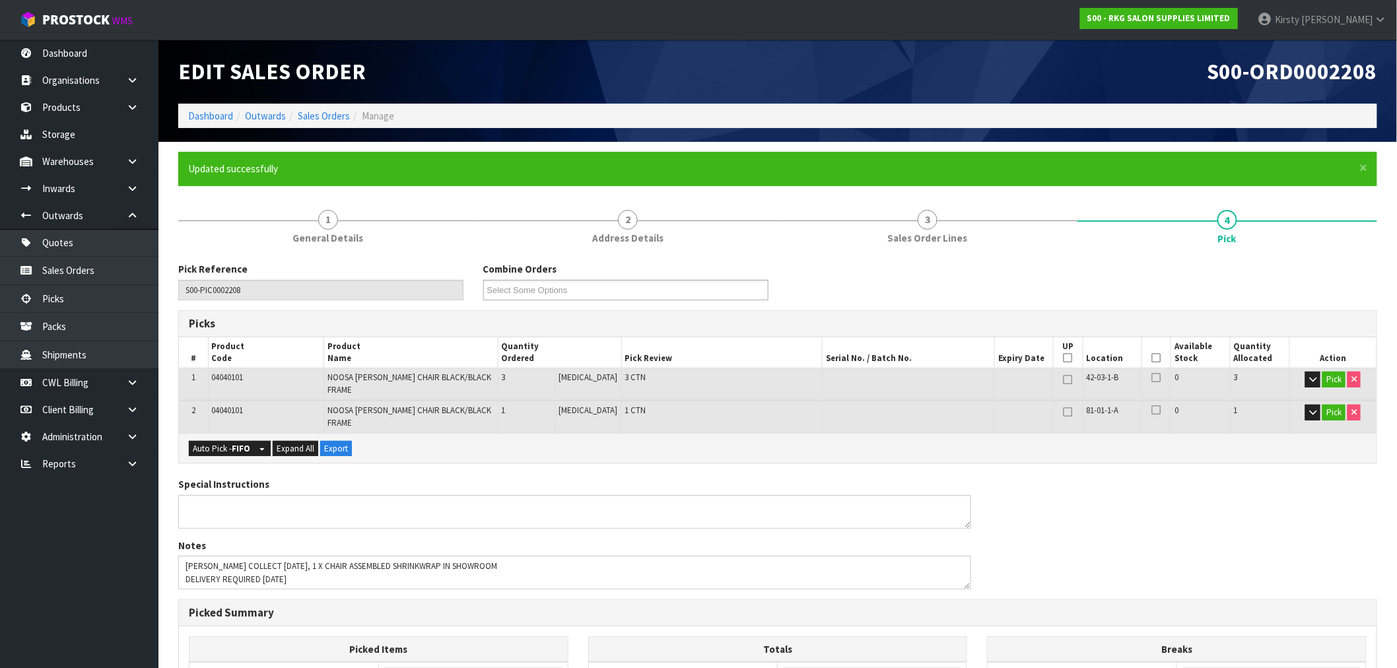
type input "[PERSON_NAME]"
type input "2025-10-01T09:56:32"
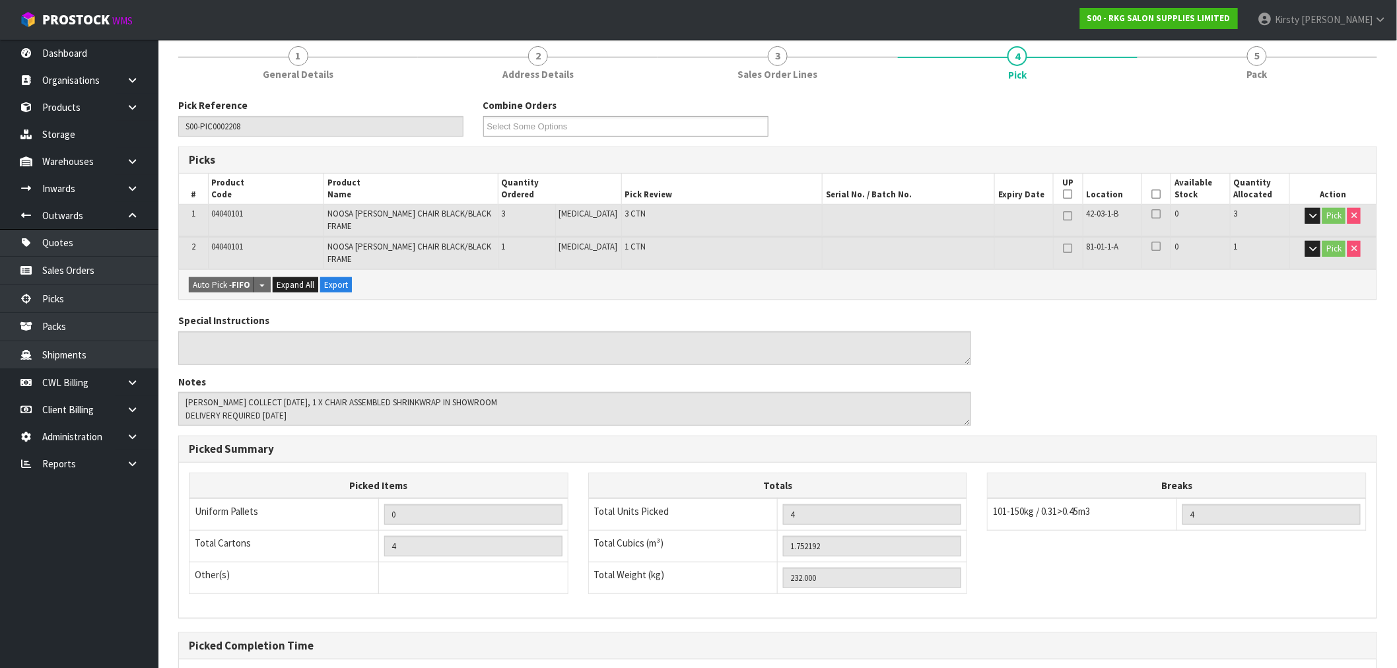
scroll to position [220, 0]
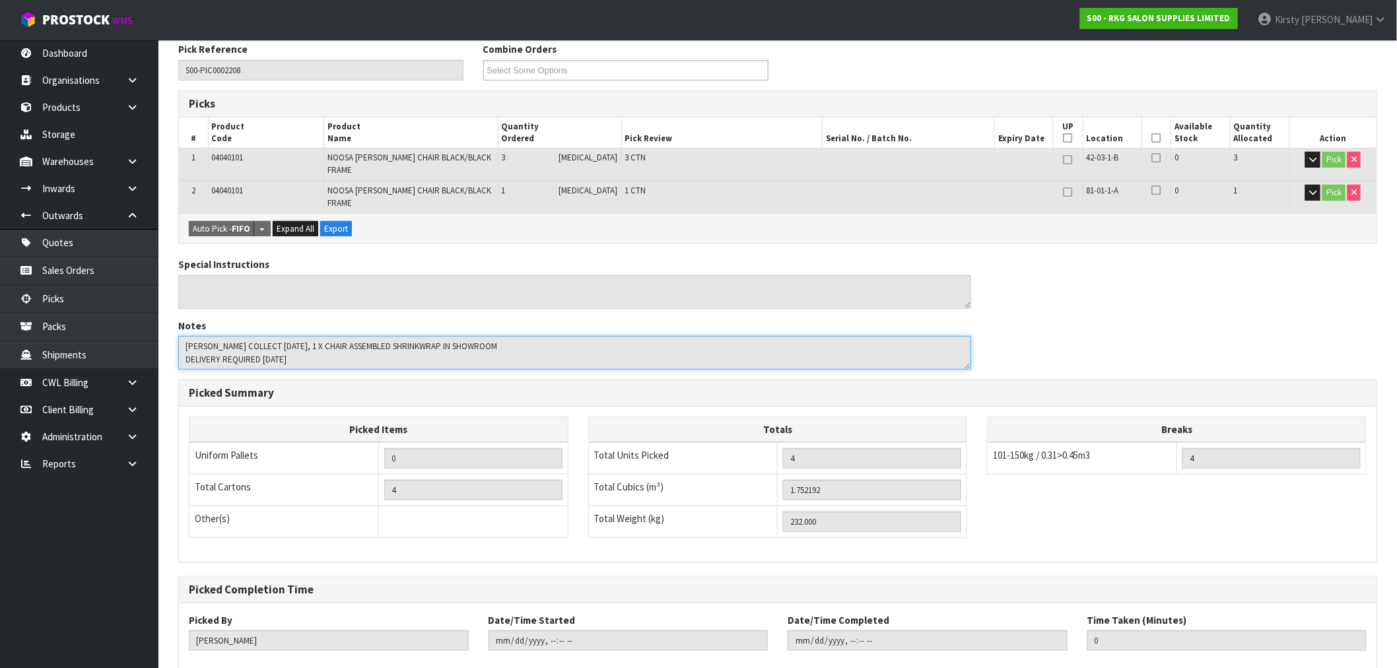
click at [298, 336] on textarea at bounding box center [574, 353] width 793 height 34
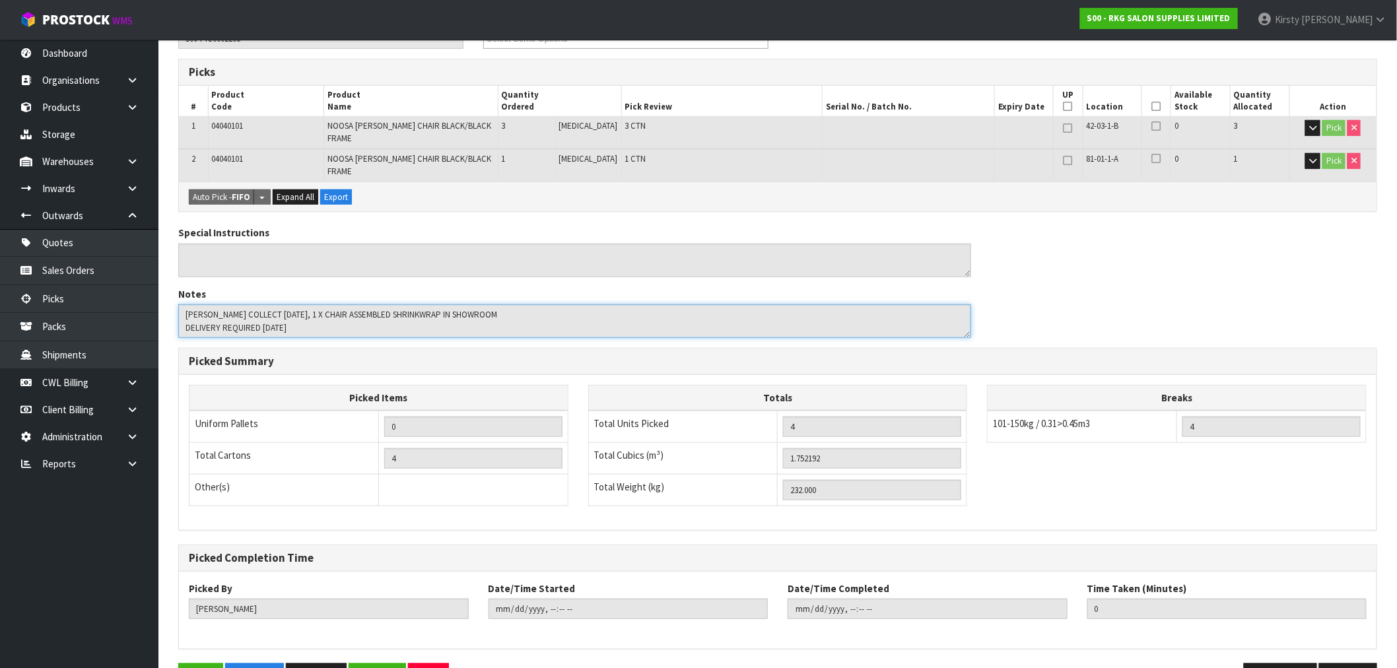
scroll to position [277, 0]
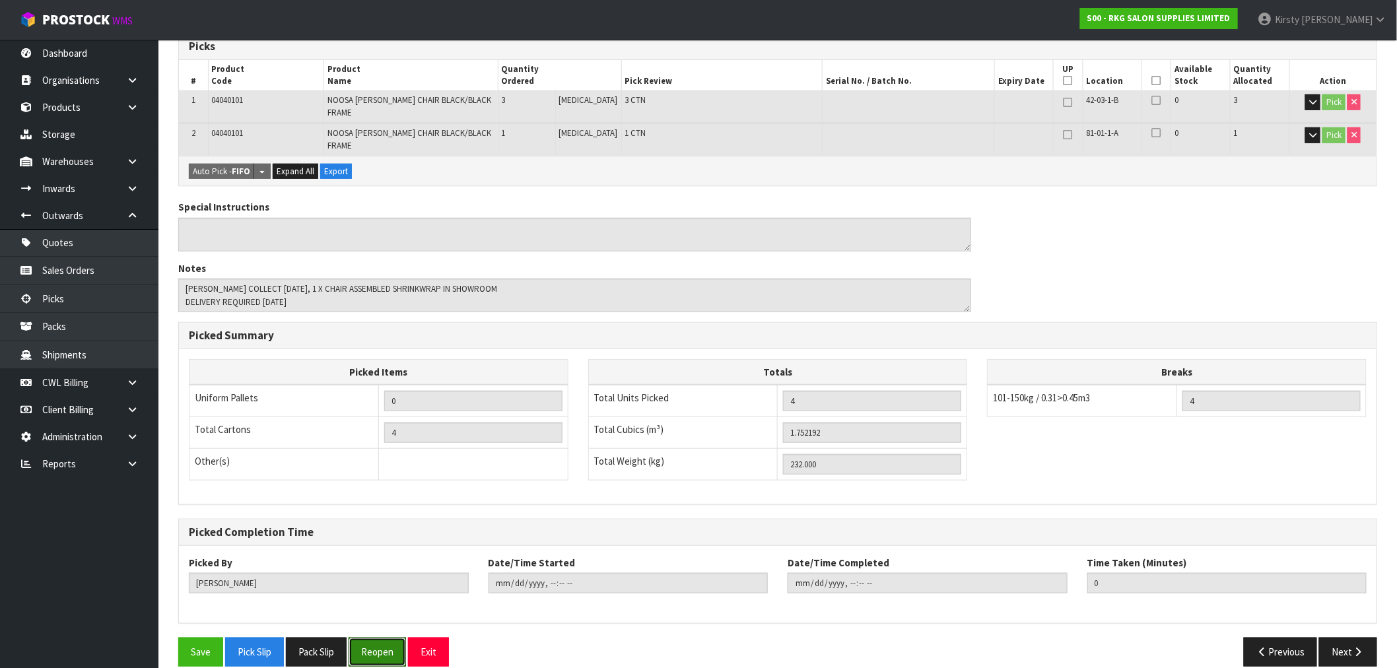
drag, startPoint x: 367, startPoint y: 640, endPoint x: 355, endPoint y: 537, distance: 103.7
click at [370, 638] on button "Reopen" at bounding box center [377, 652] width 57 height 28
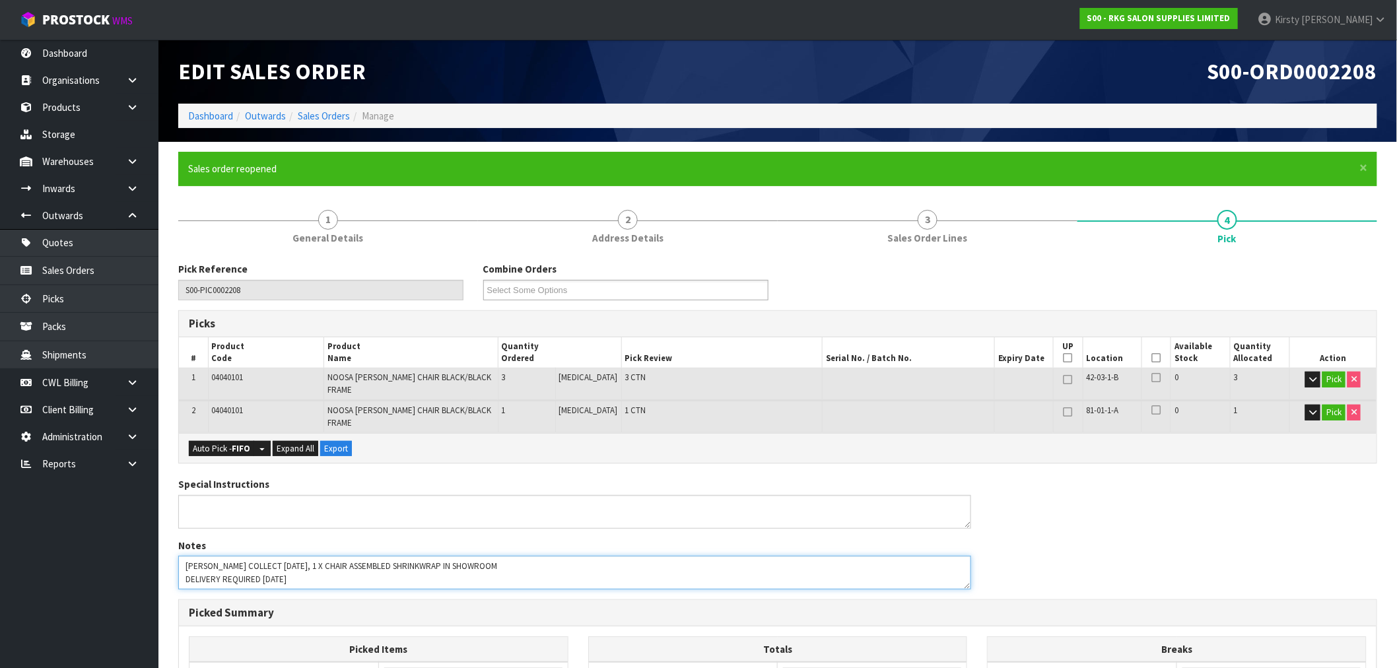
click at [298, 556] on textarea at bounding box center [574, 573] width 793 height 34
click at [299, 556] on textarea at bounding box center [574, 573] width 793 height 34
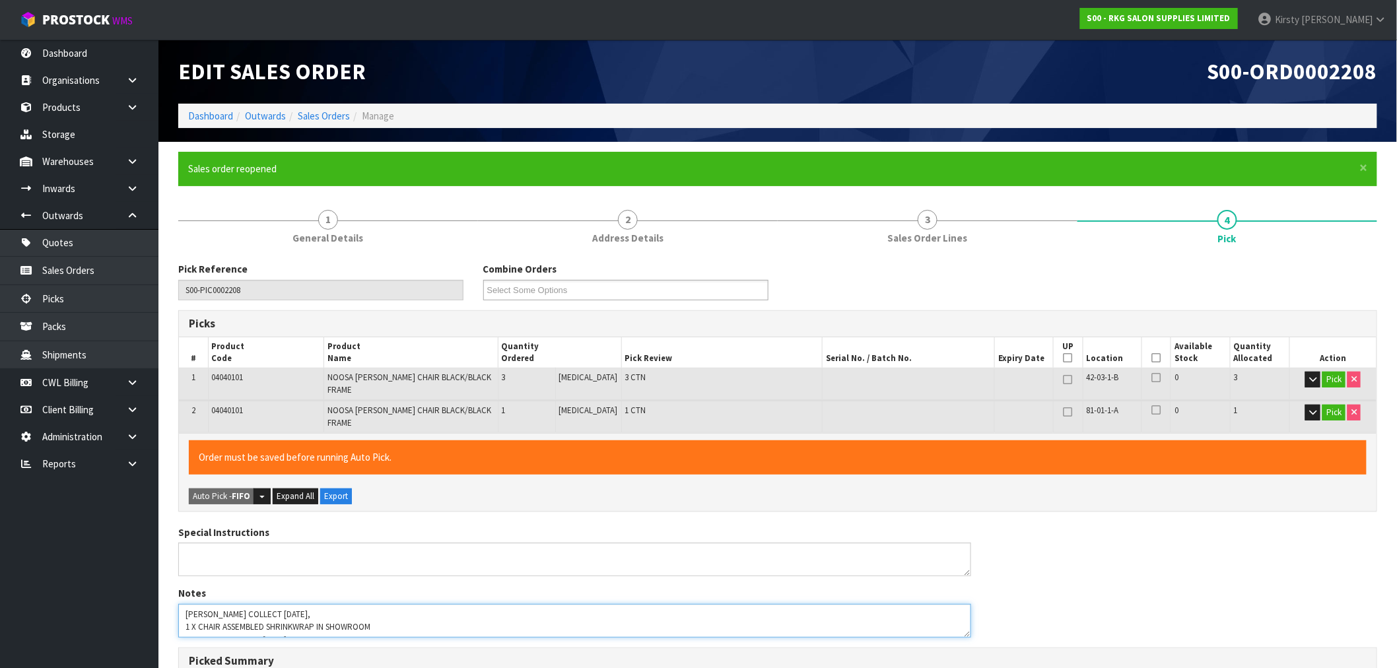
click at [340, 604] on textarea at bounding box center [574, 621] width 793 height 34
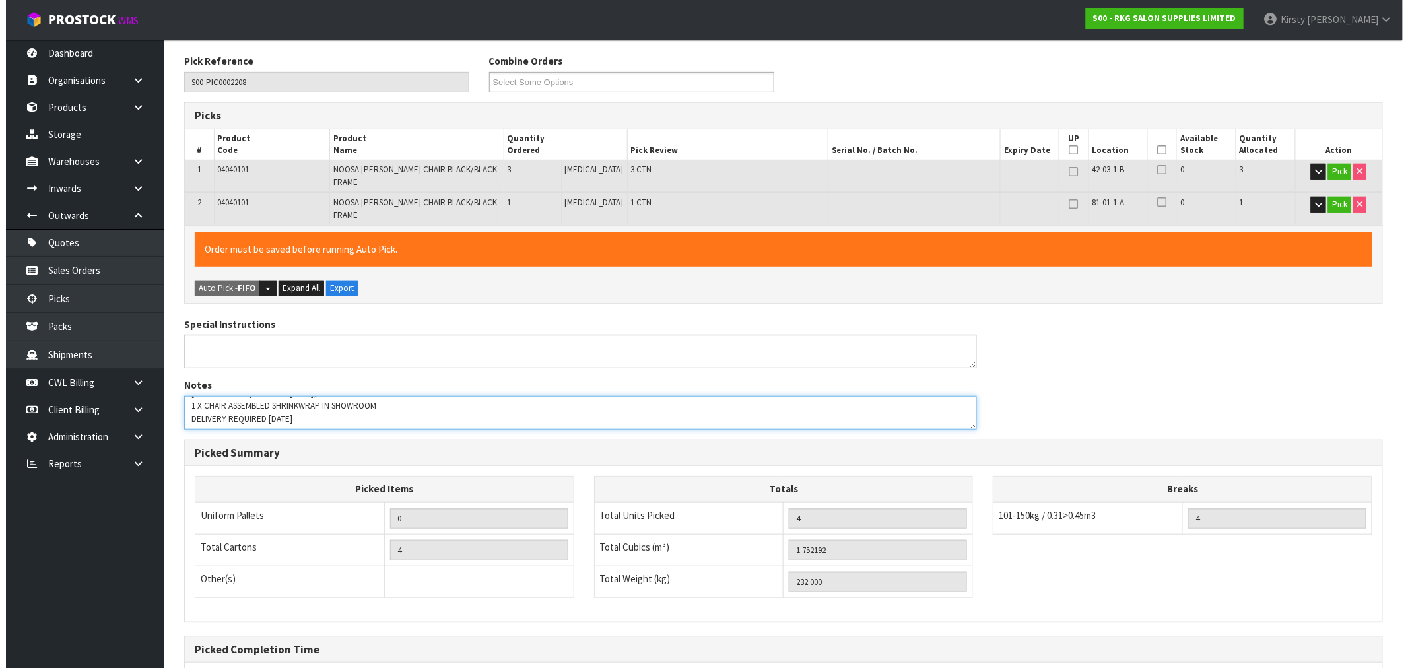
scroll to position [293, 0]
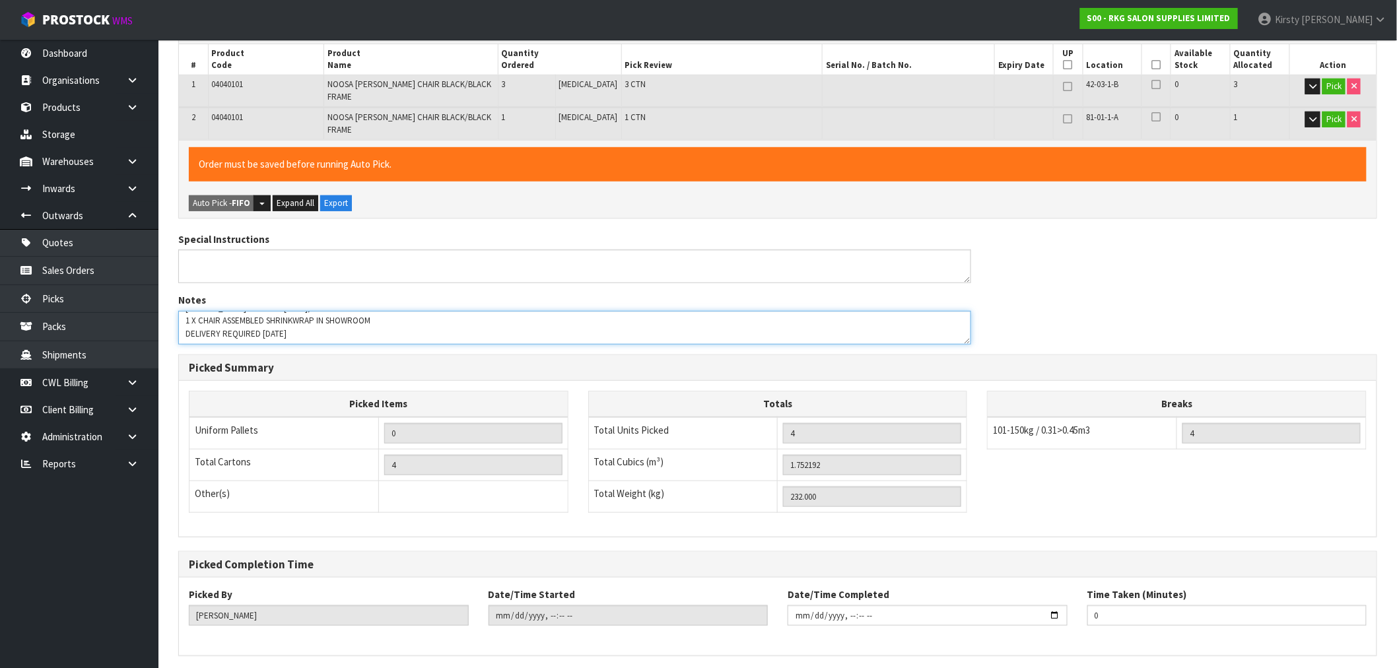
type textarea "CONROY COLLECT FRI 3RD OCT, JOB 2980249 1 X CHAIR ASSEMBLED SHRINKWRAP IN SHOWR…"
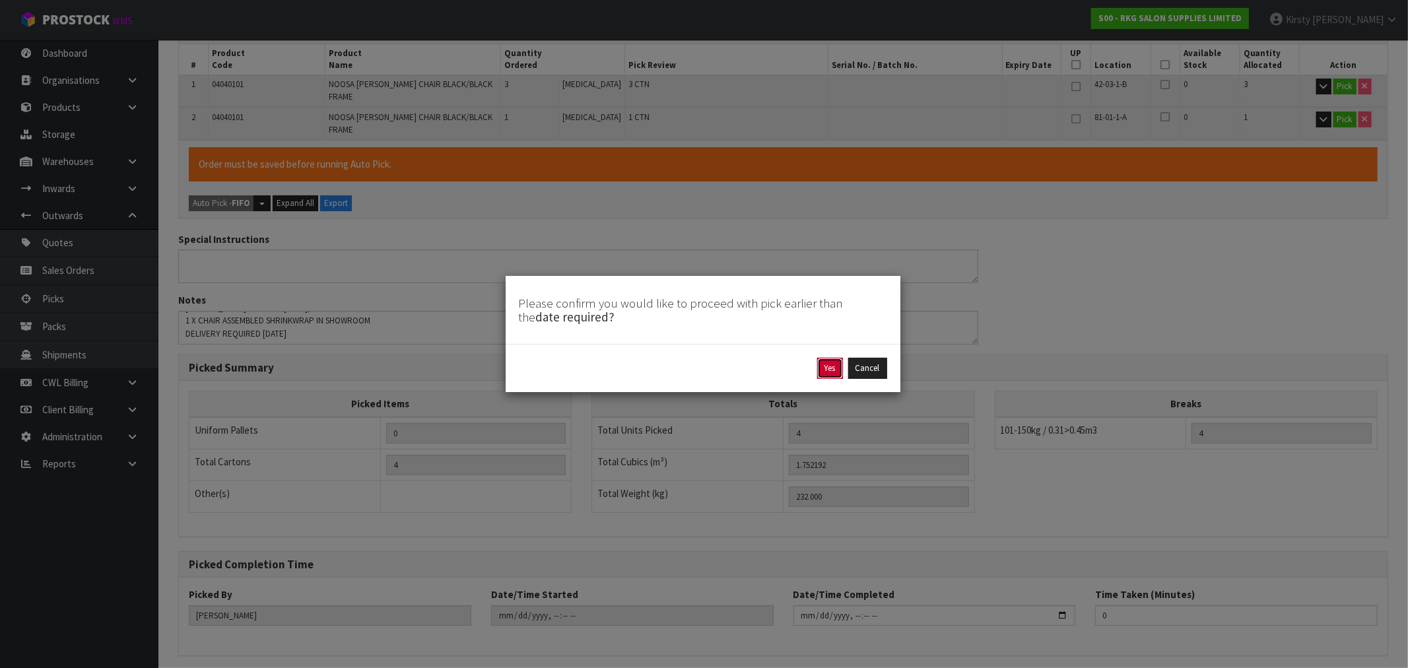
click at [823, 365] on button "Yes" at bounding box center [830, 368] width 26 height 21
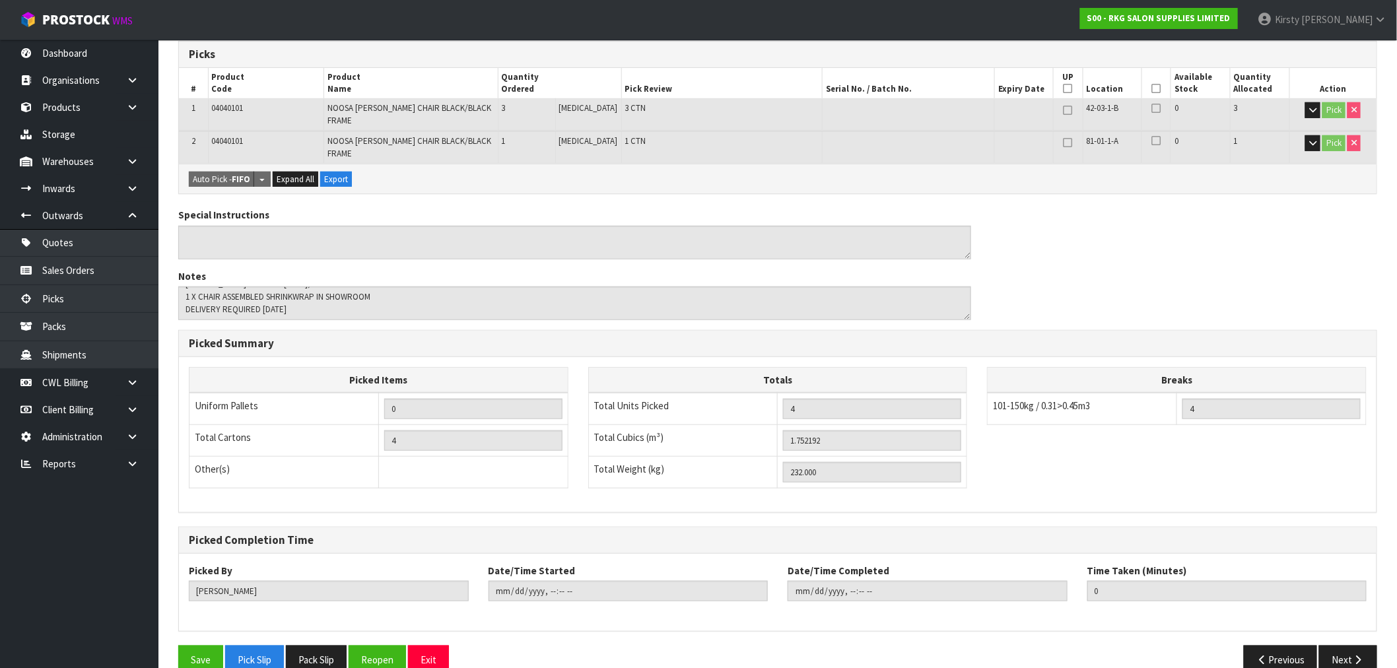
scroll to position [277, 0]
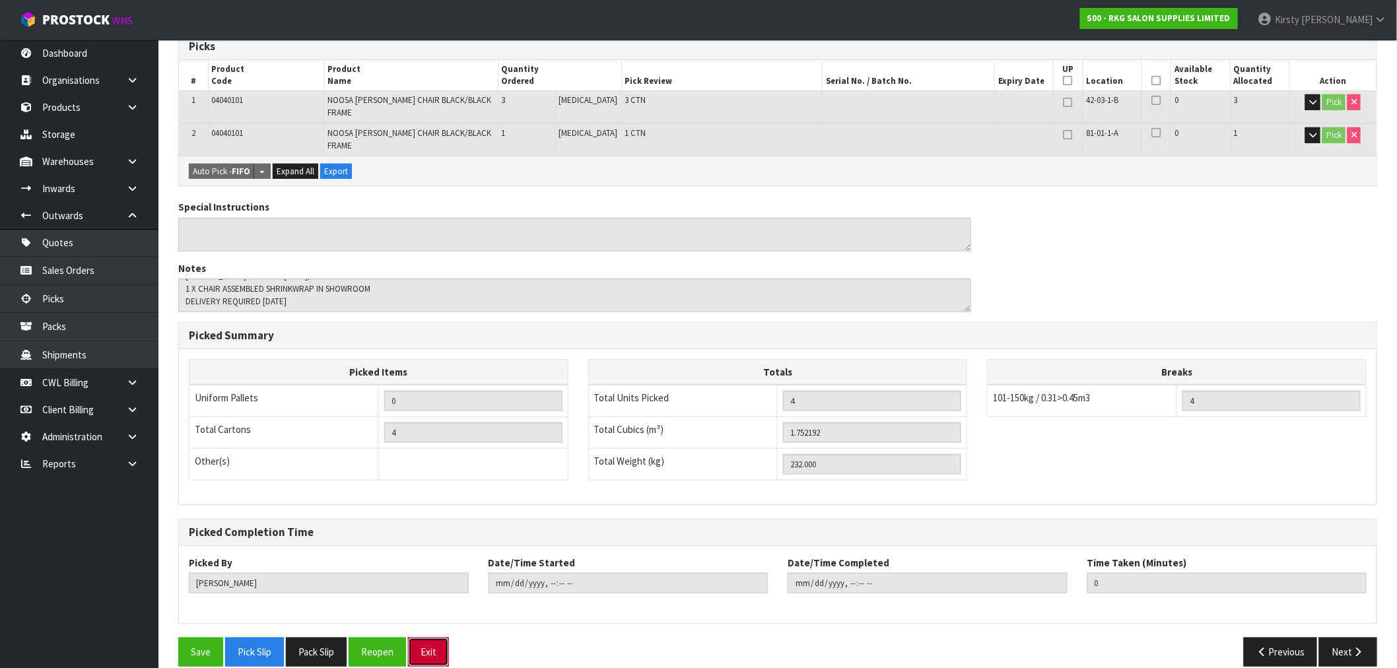
click at [443, 638] on button "Exit" at bounding box center [428, 652] width 41 height 28
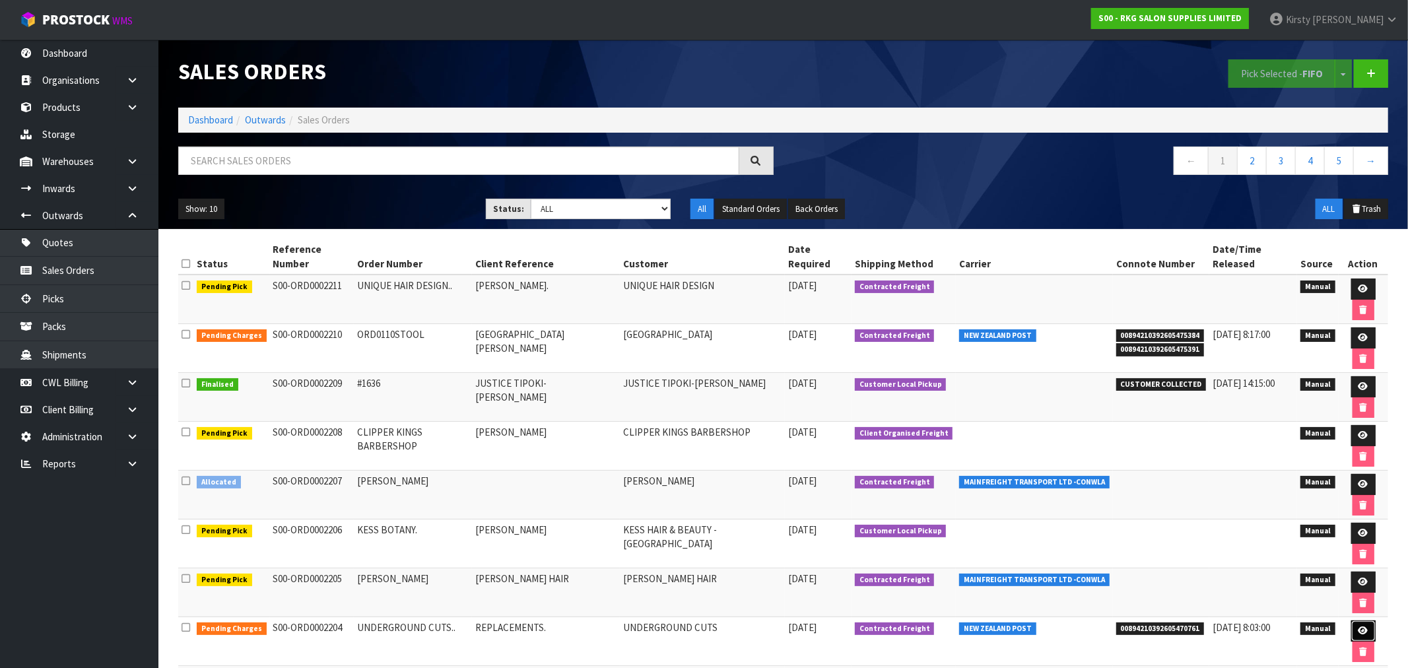
click at [1359, 627] on icon at bounding box center [1364, 631] width 10 height 9
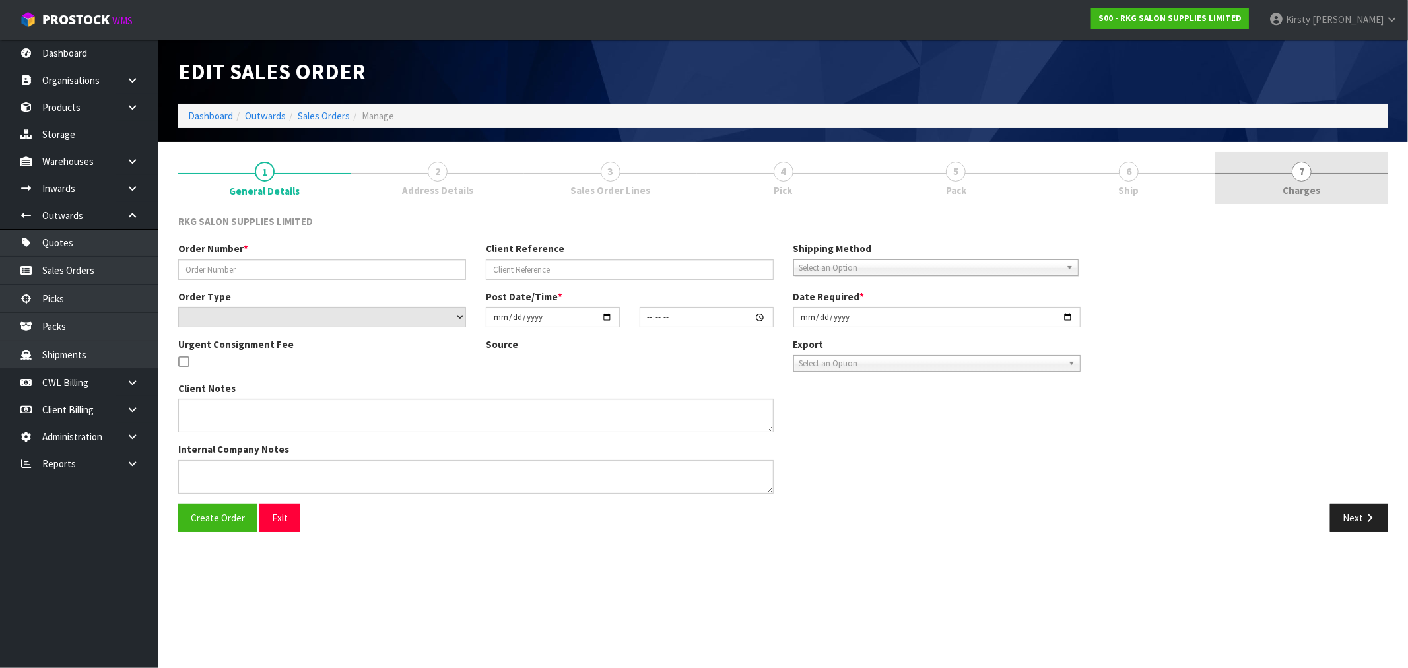
type input "UNDERGROUND CUTS.."
type input "REPLACEMENTS."
select select "number:0"
type input "[DATE]"
type input "16:44:00.000"
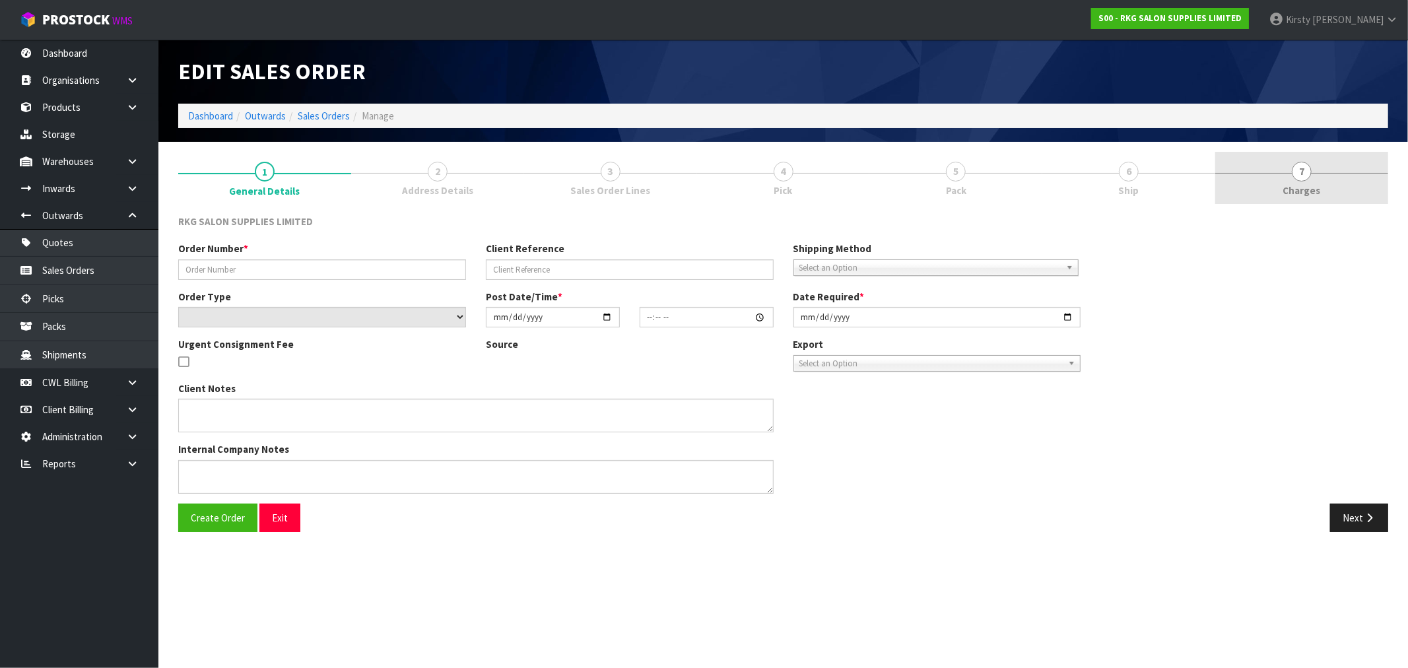
type input "[DATE]"
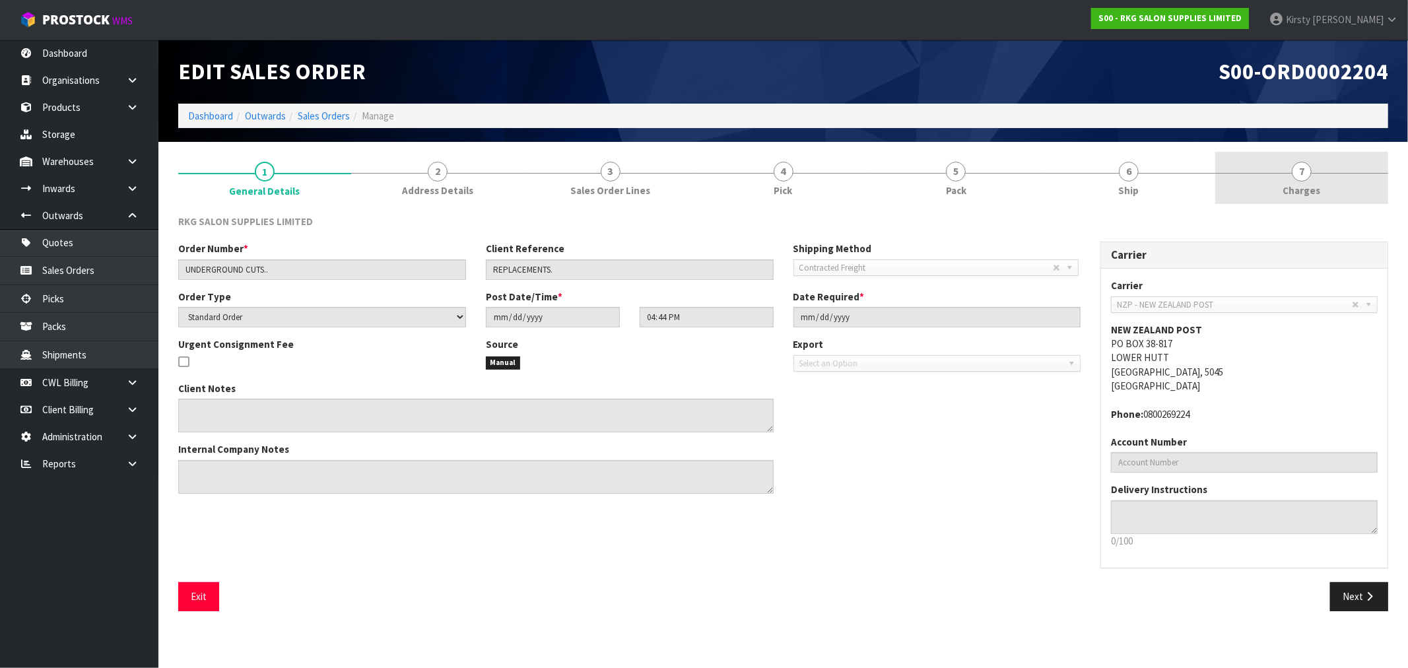
click at [1295, 166] on span "7" at bounding box center [1302, 172] width 20 height 20
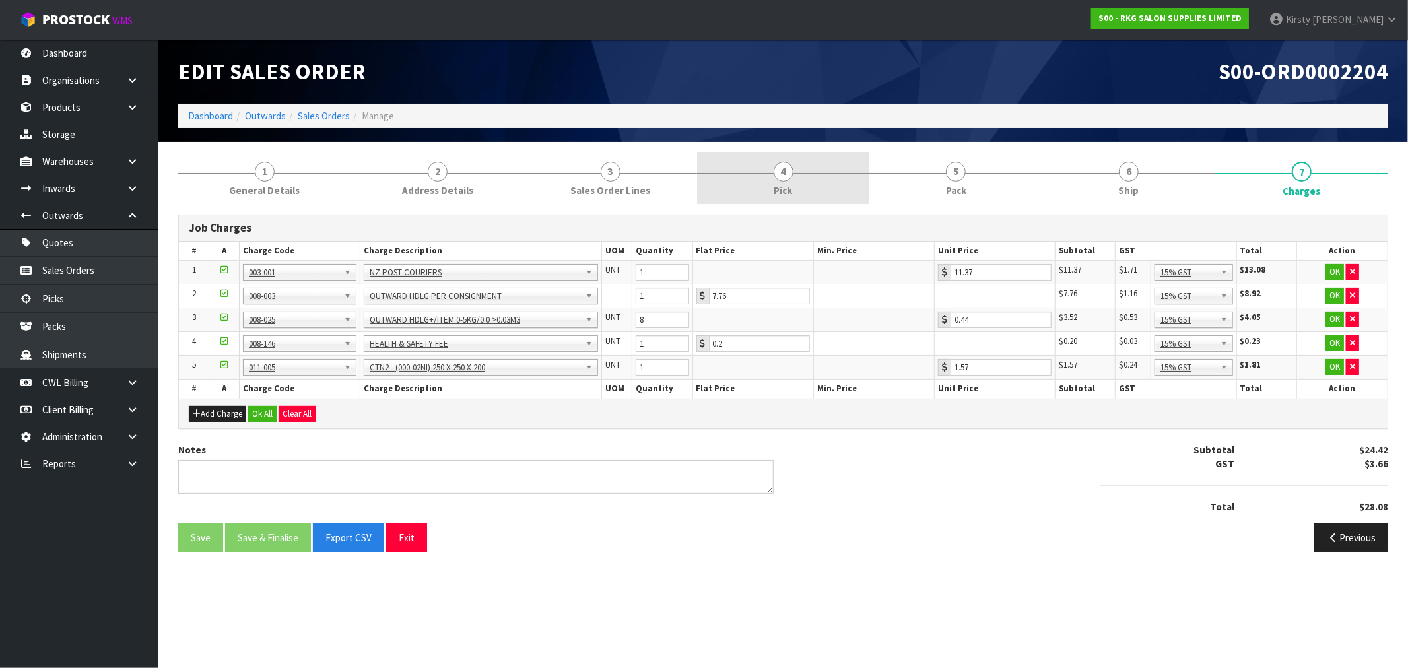
click at [787, 175] on span "4" at bounding box center [784, 172] width 20 height 20
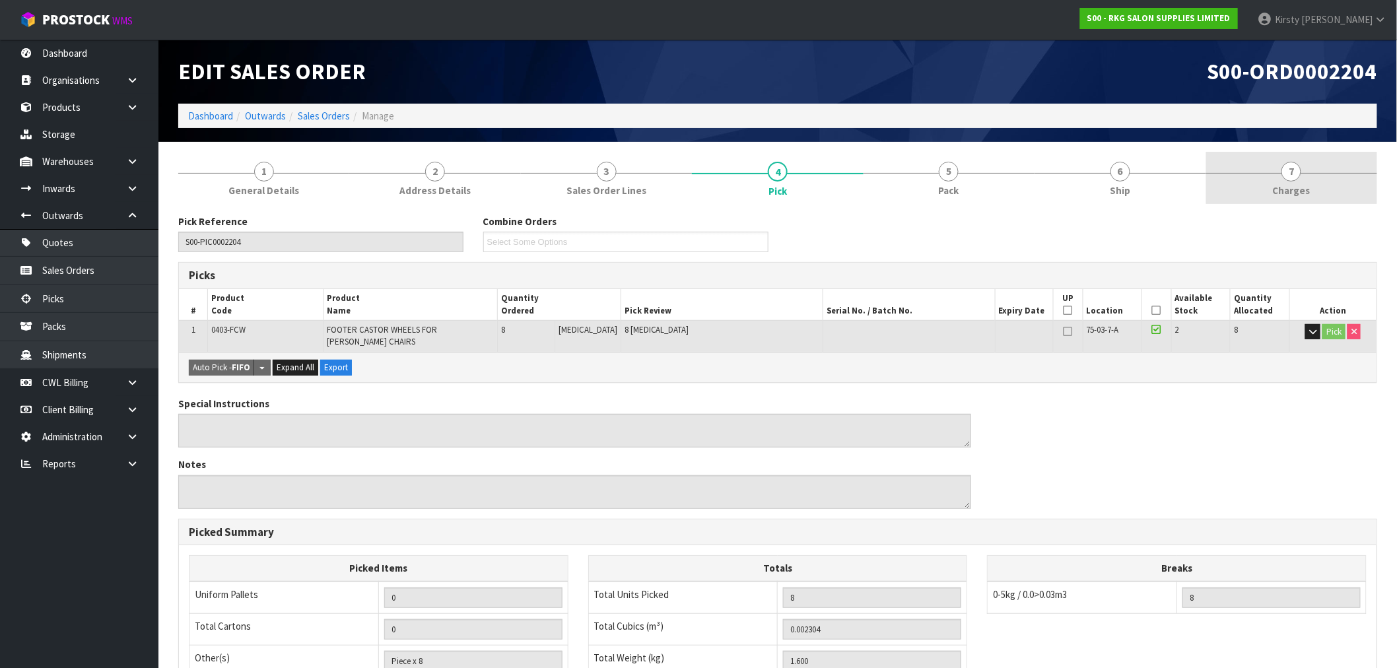
click at [1293, 176] on span "7" at bounding box center [1292, 172] width 20 height 20
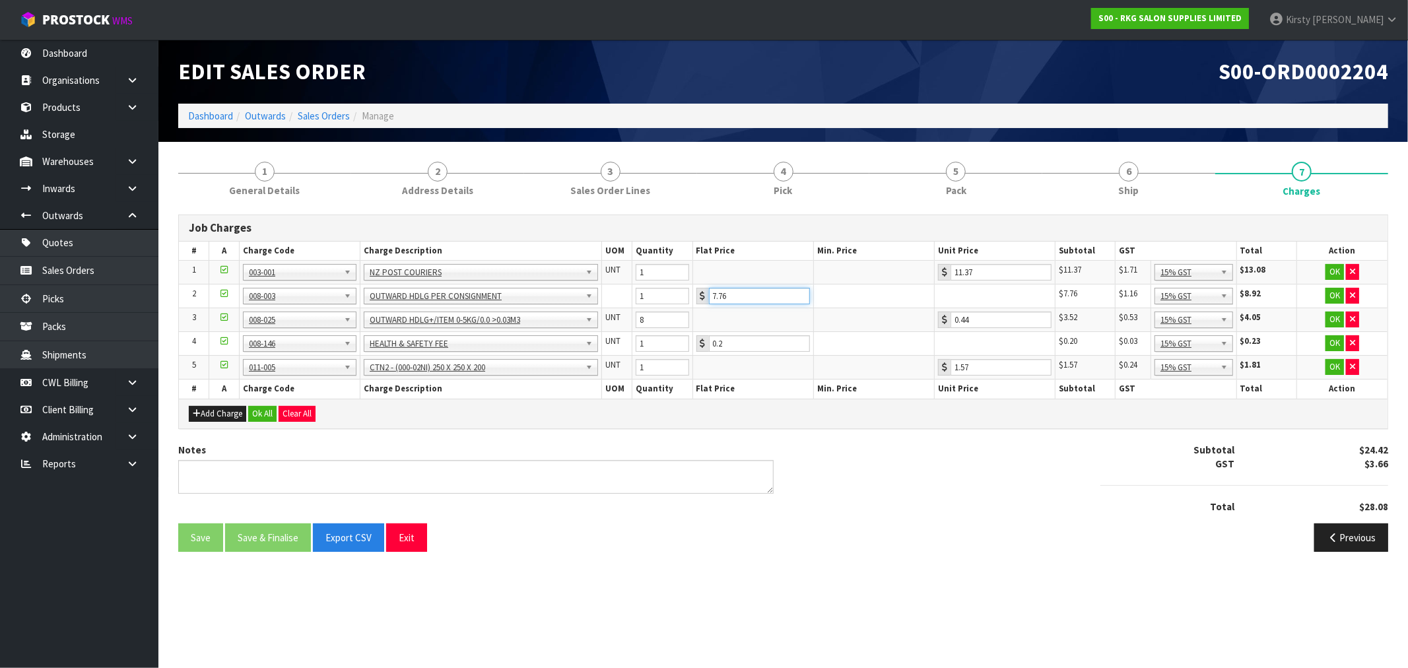
click at [722, 296] on input "7.76" at bounding box center [759, 296] width 101 height 17
click at [747, 319] on td at bounding box center [753, 320] width 121 height 24
click at [267, 410] on button "Ok All" at bounding box center [262, 414] width 28 height 16
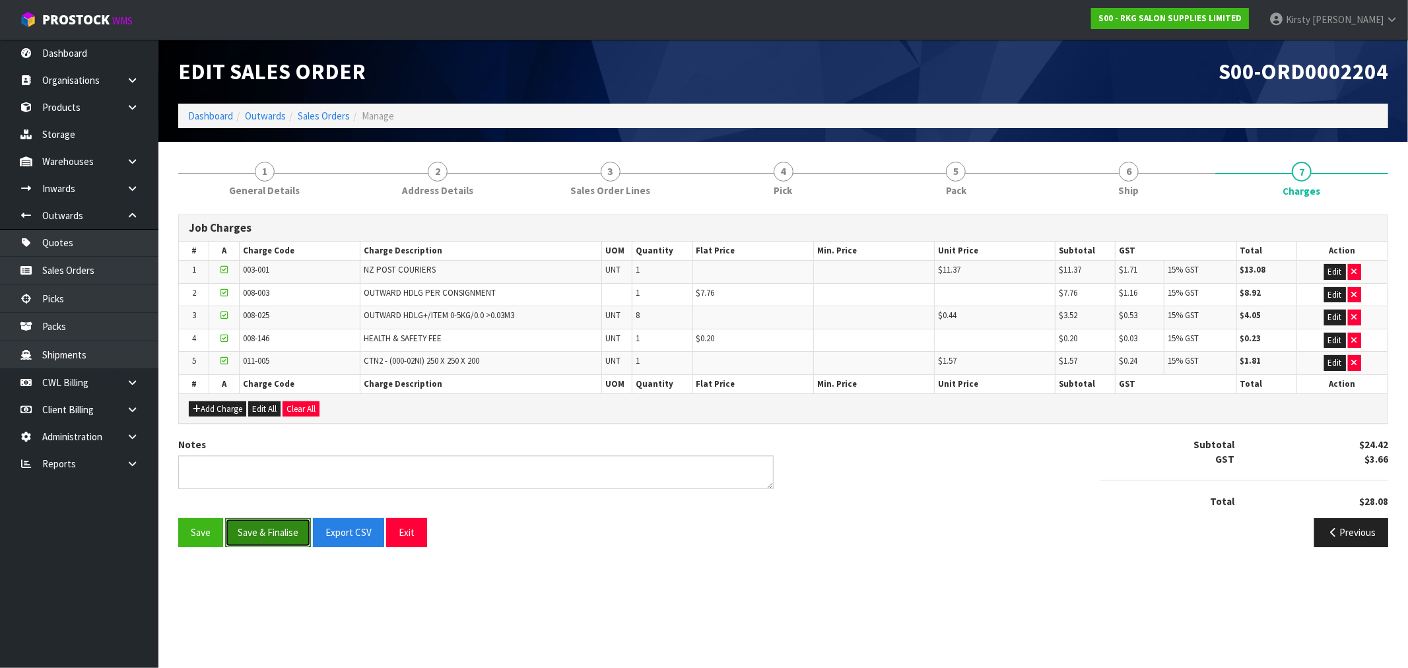
click at [260, 529] on button "Save & Finalise" at bounding box center [268, 532] width 86 height 28
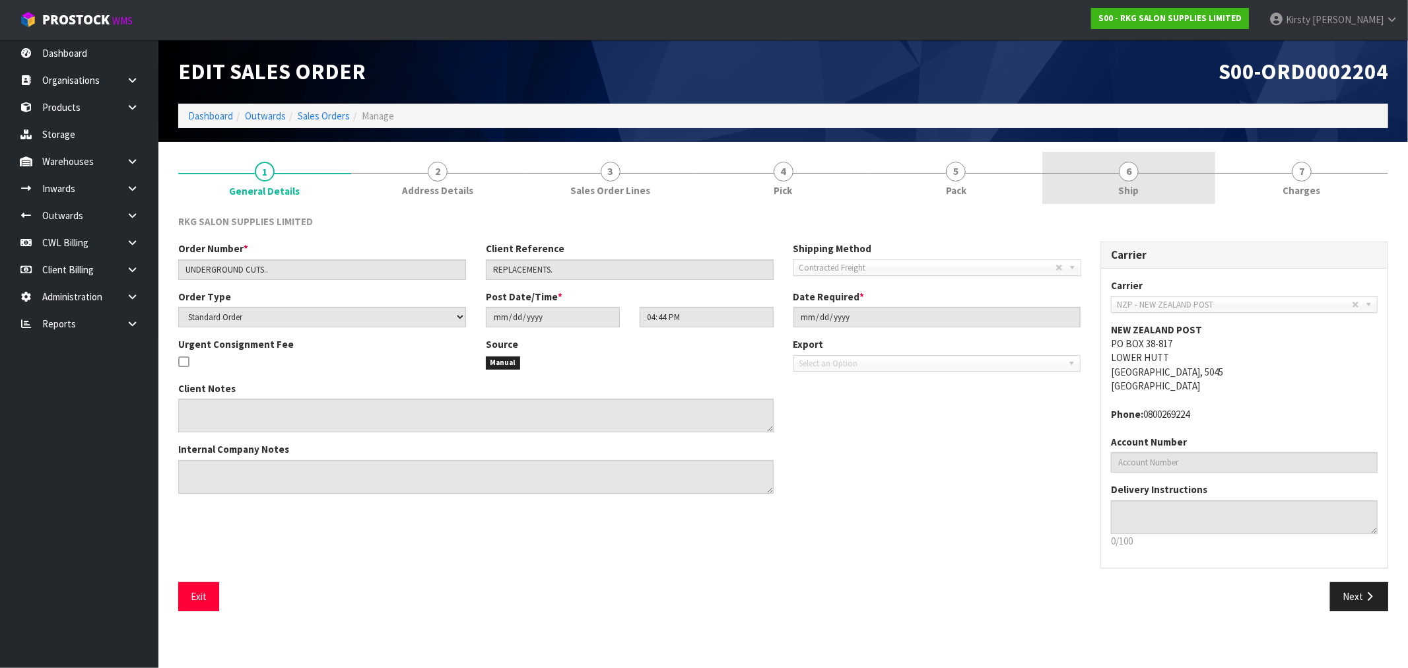
click at [1127, 180] on span "6" at bounding box center [1129, 172] width 20 height 20
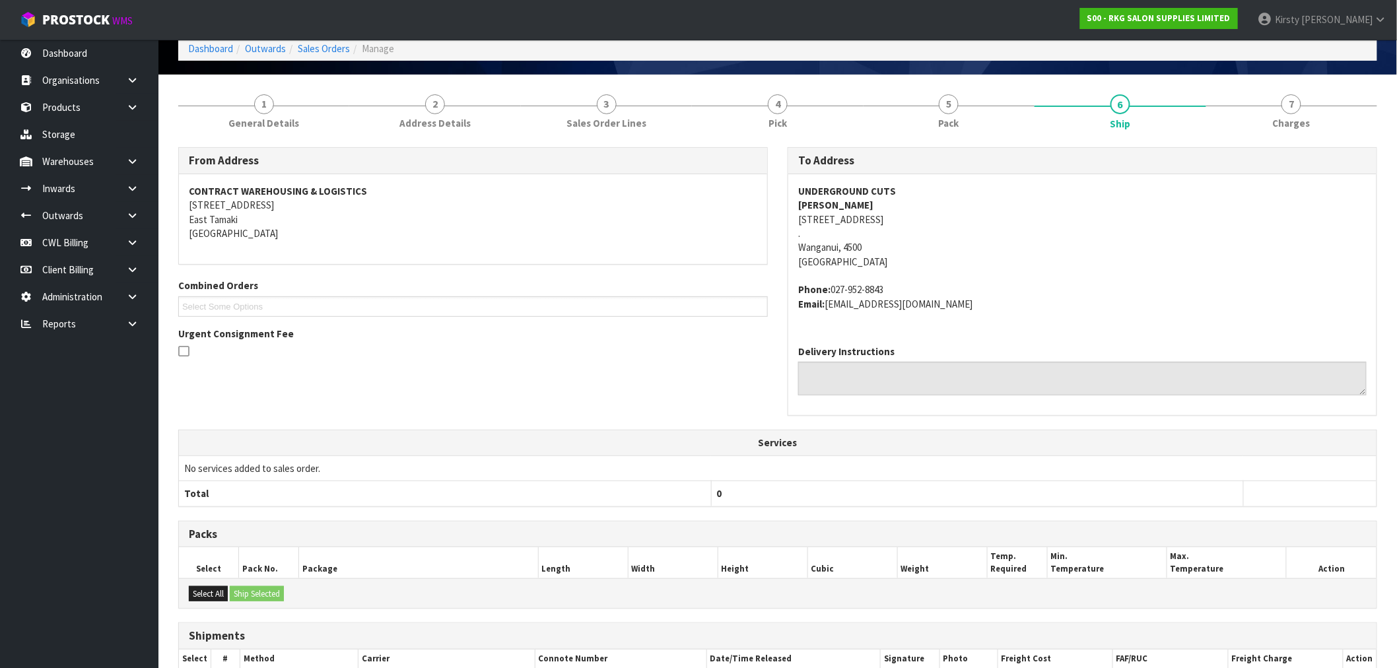
scroll to position [203, 0]
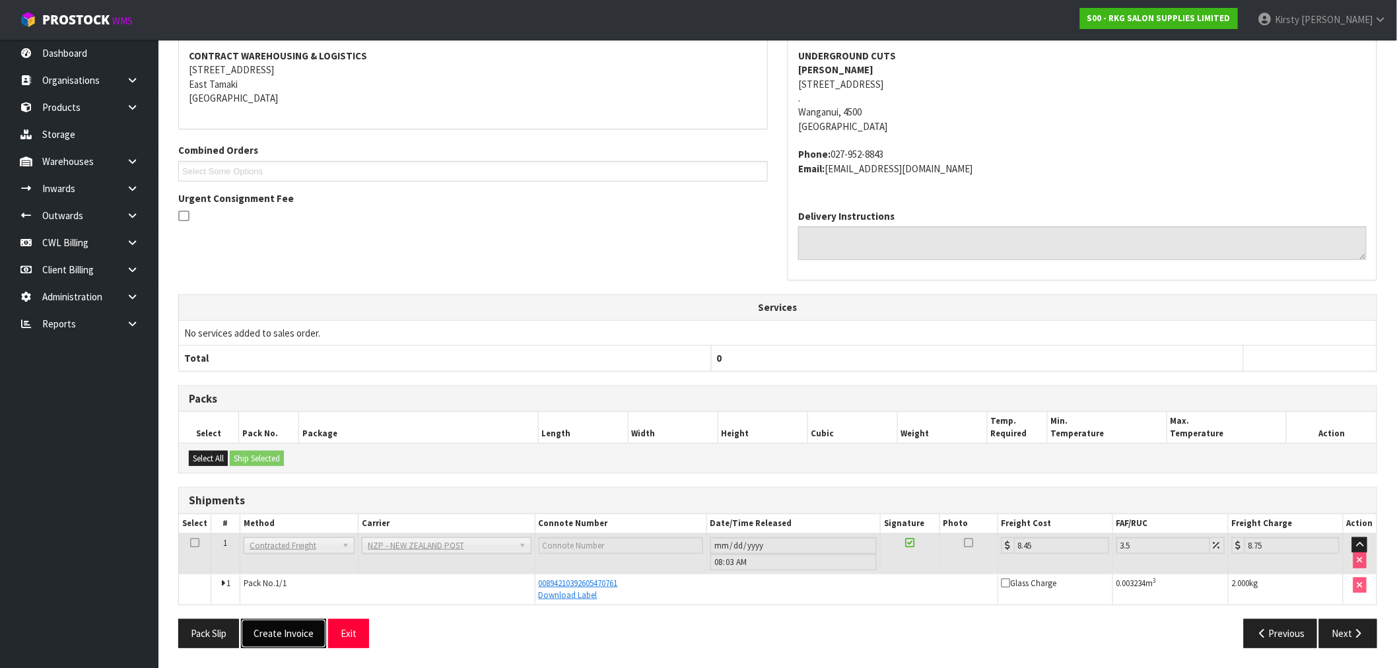
click at [283, 631] on button "Create Invoice" at bounding box center [283, 633] width 85 height 28
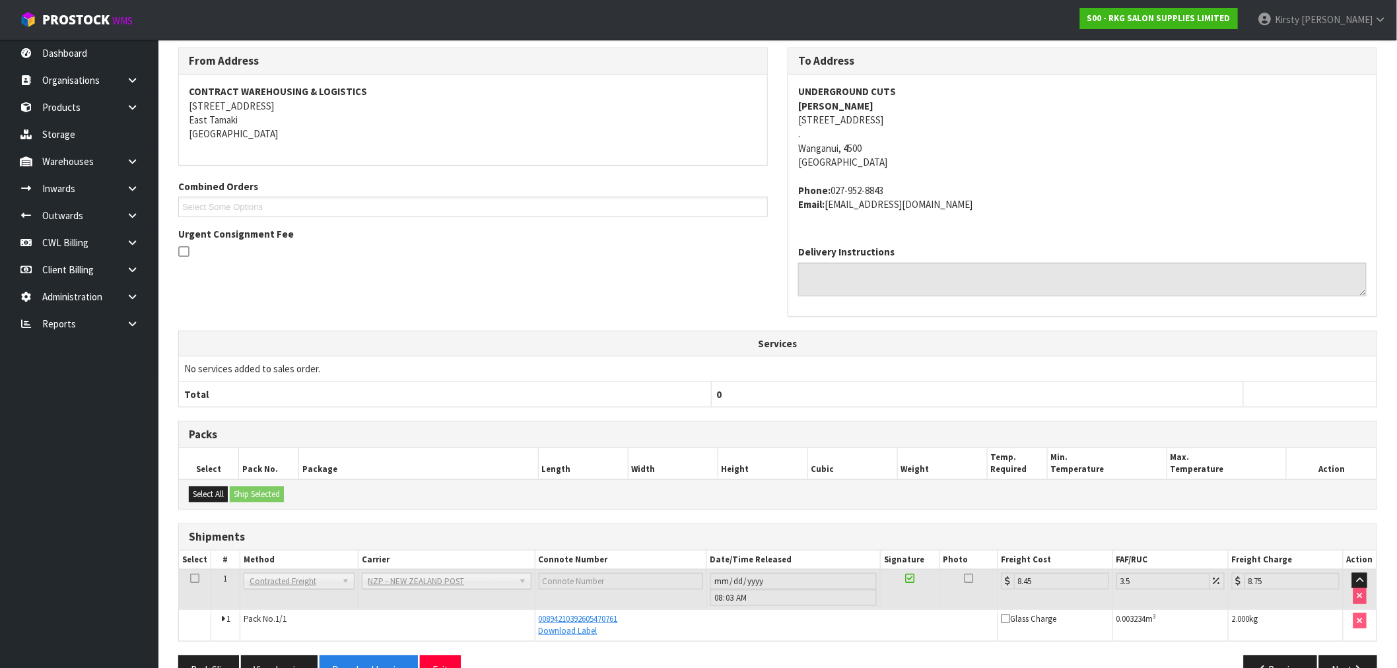
scroll to position [251, 0]
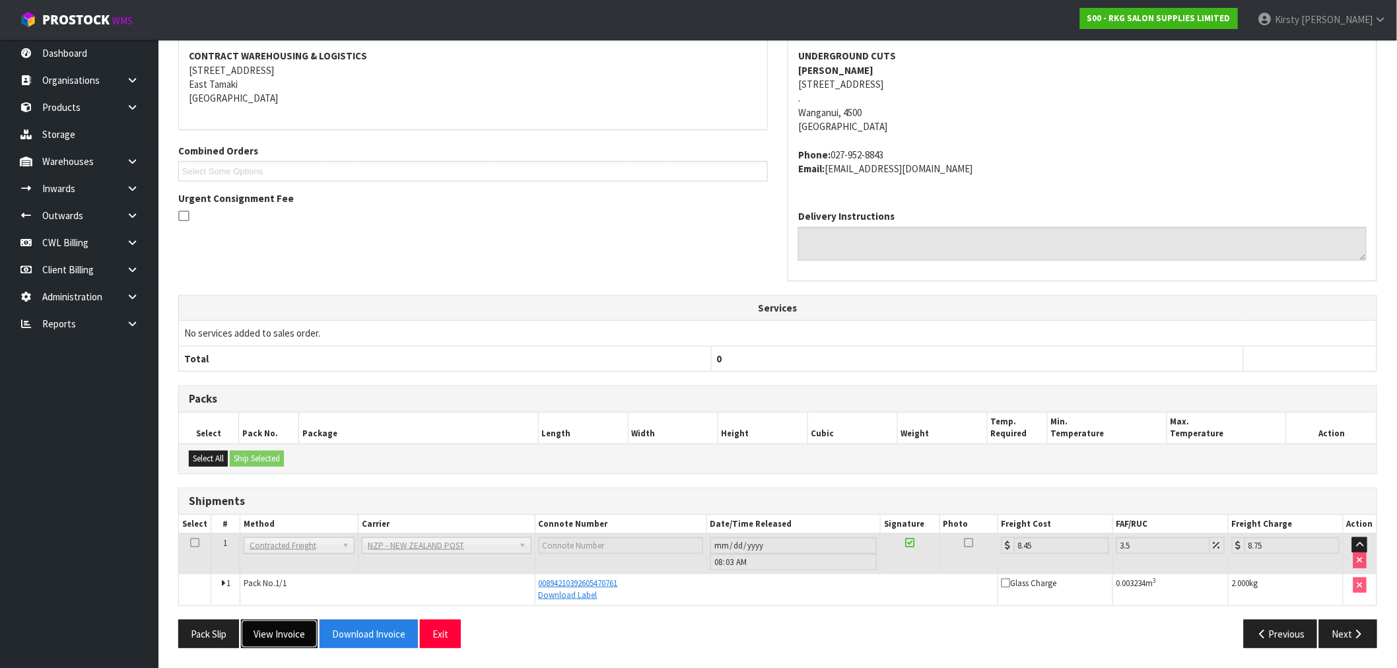
click at [291, 638] on button "View Invoice" at bounding box center [279, 634] width 77 height 28
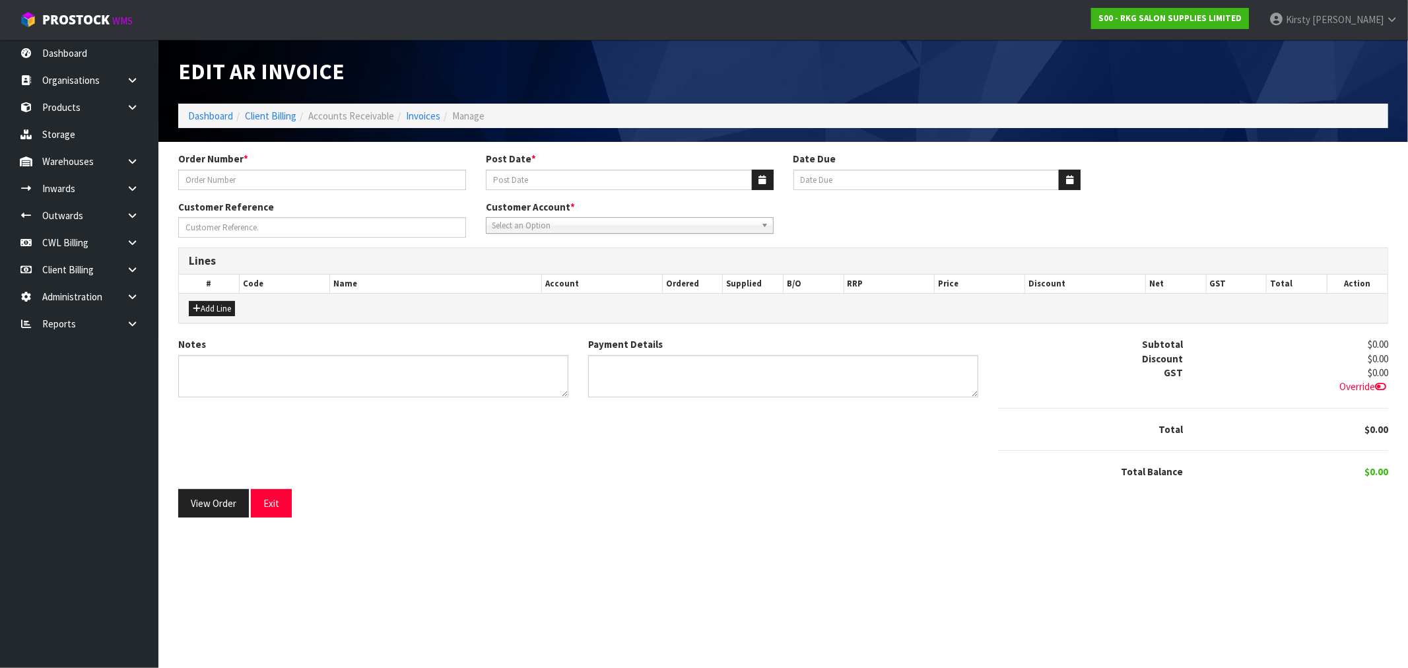
type input "UNDERGROUND CUTS.."
type input "[DATE]"
type input "REPLACEMENTS."
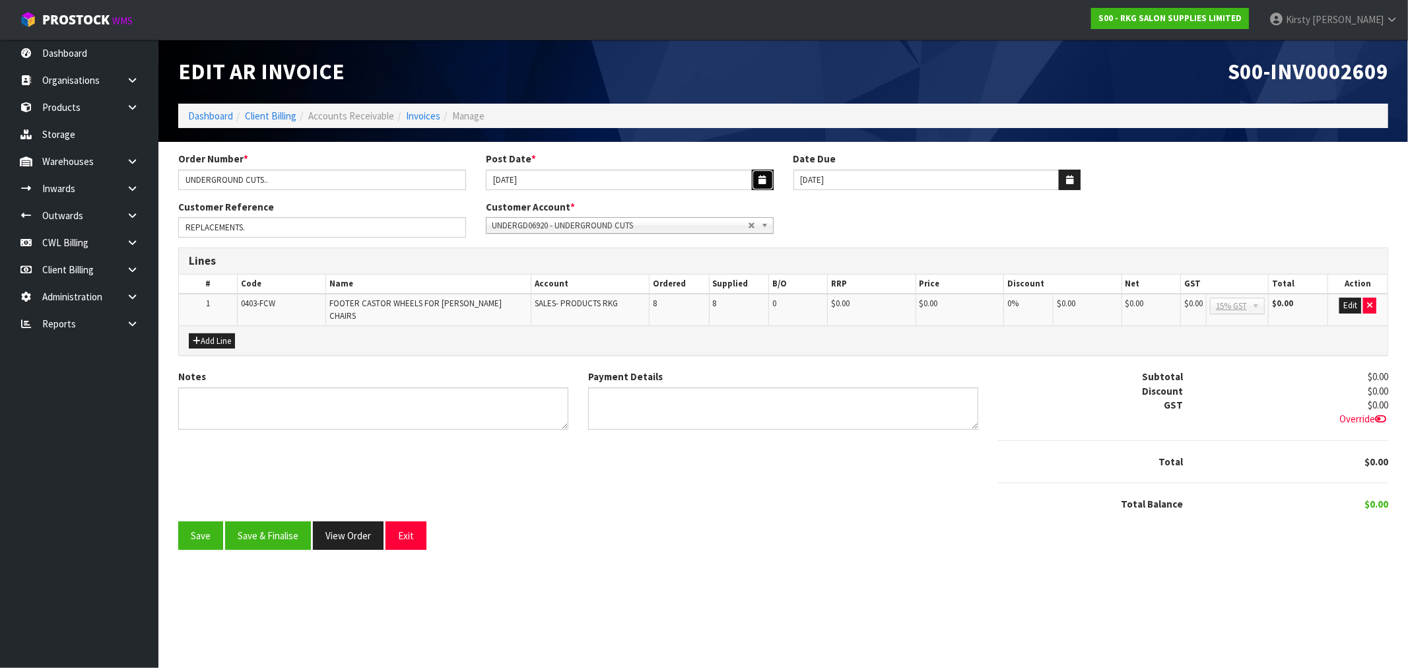
click at [766, 182] on icon "button" at bounding box center [762, 180] width 7 height 9
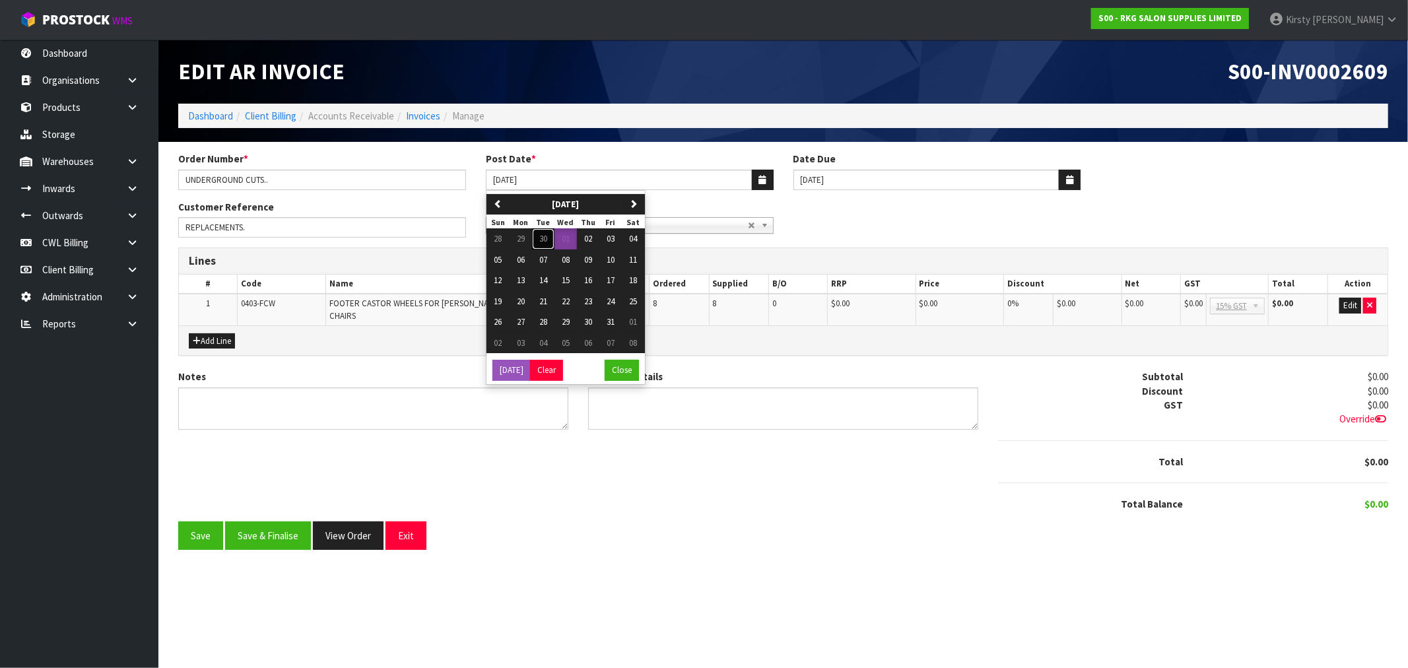
click at [546, 239] on span "30" at bounding box center [543, 238] width 8 height 11
type input "[DATE]"
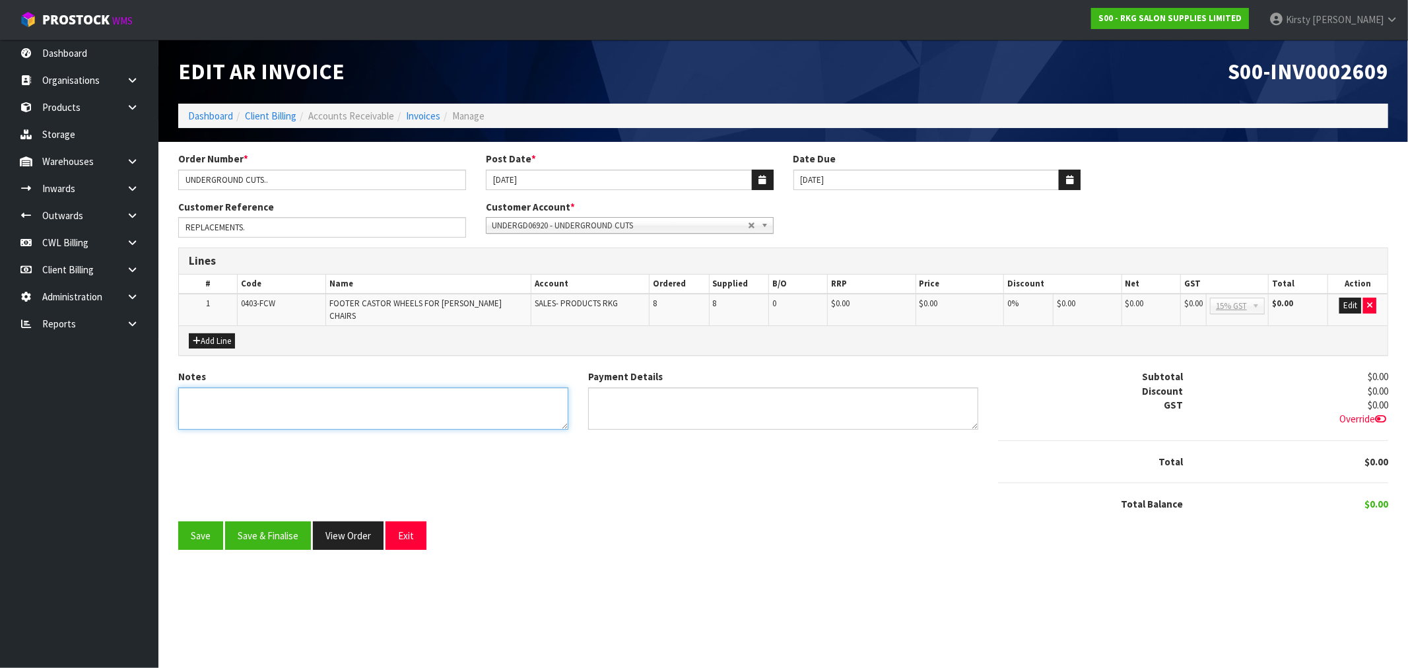
click at [252, 400] on textarea "Notes" at bounding box center [373, 409] width 390 height 43
type textarea "WARRANTY REPLACEMTNS"
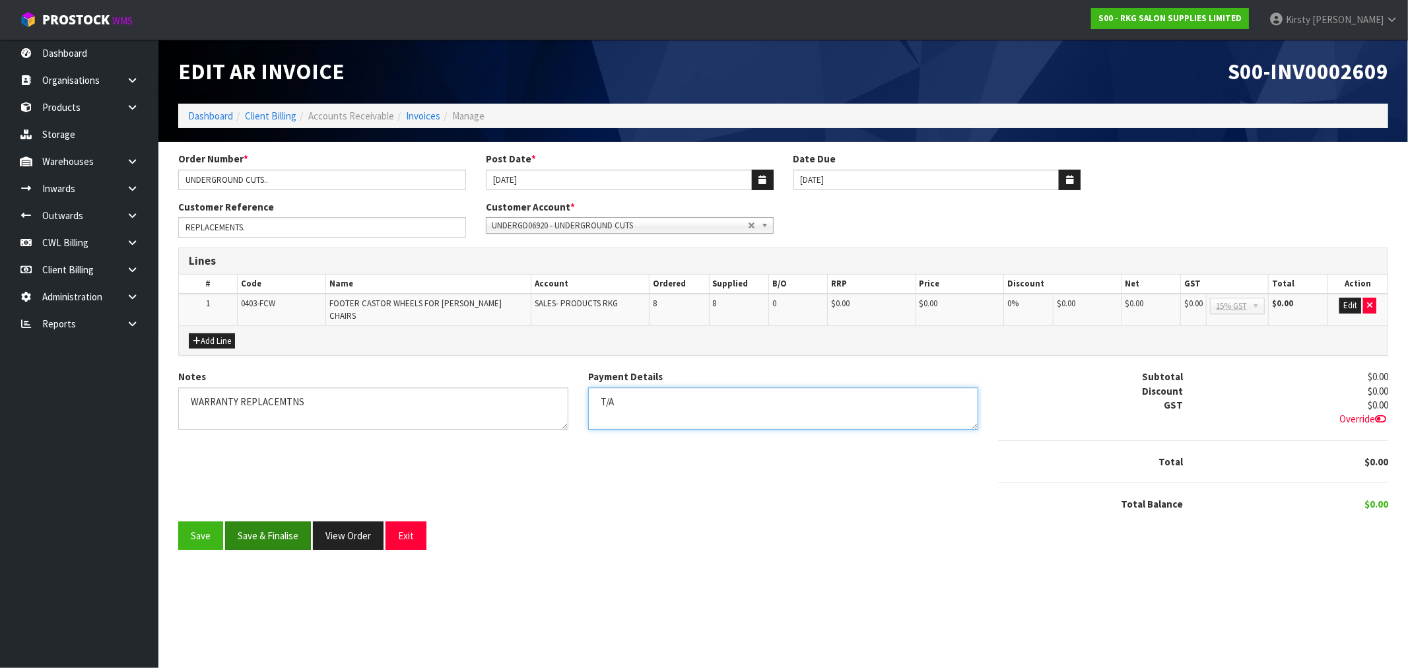
type textarea "T/A"
click at [276, 522] on button "Save & Finalise" at bounding box center [268, 536] width 86 height 28
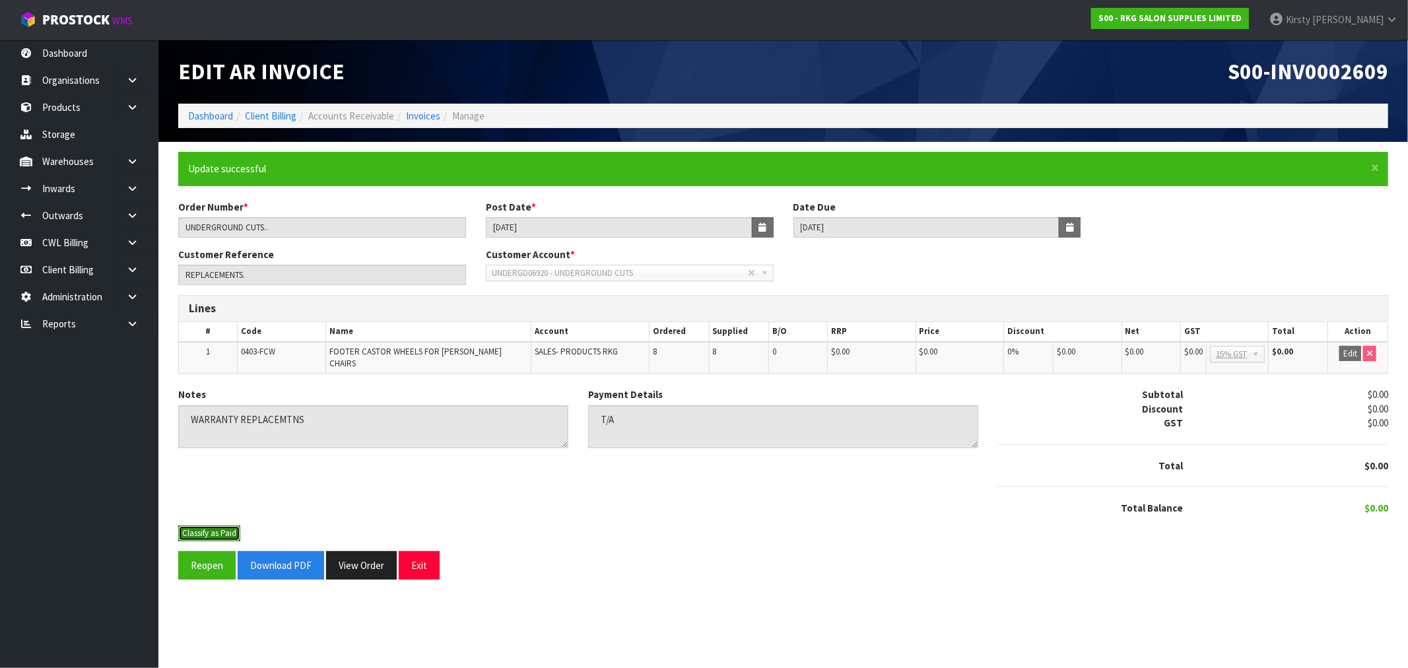
click at [199, 526] on button "Classify as Paid" at bounding box center [209, 534] width 62 height 16
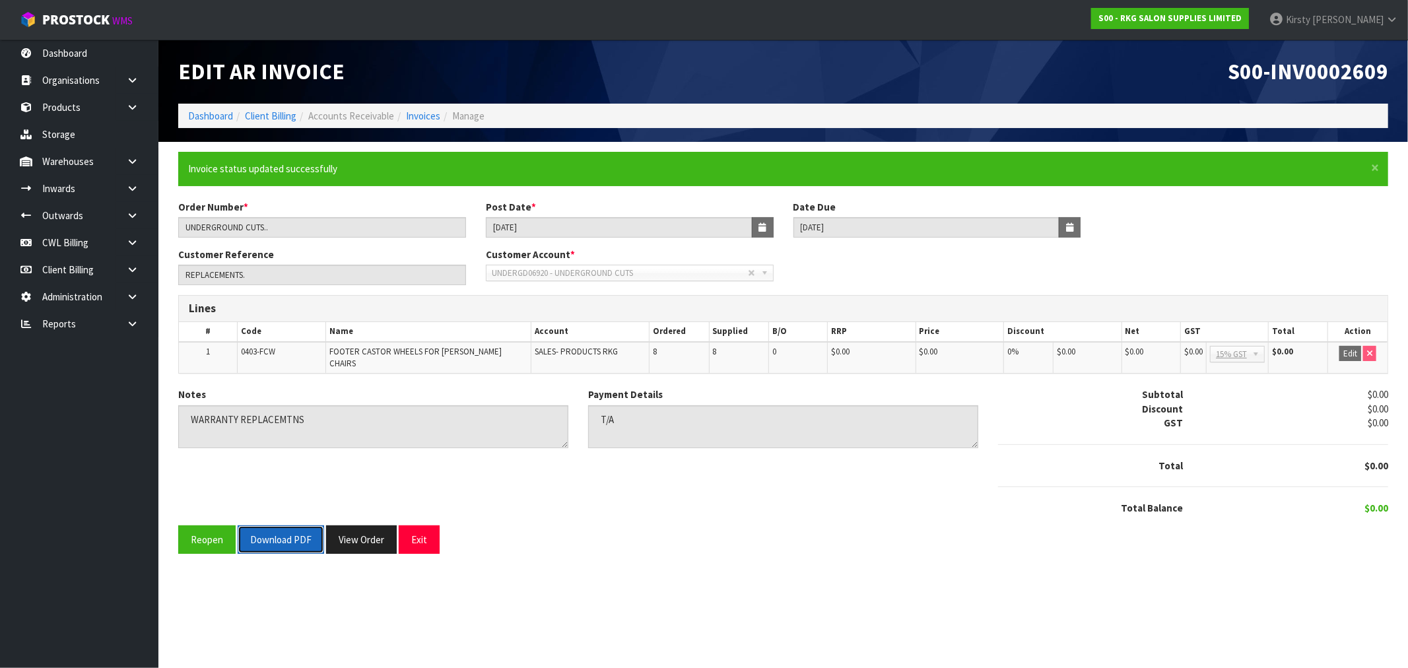
click at [279, 533] on button "Download PDF" at bounding box center [281, 540] width 86 height 28
click at [421, 532] on button "Exit" at bounding box center [419, 540] width 41 height 28
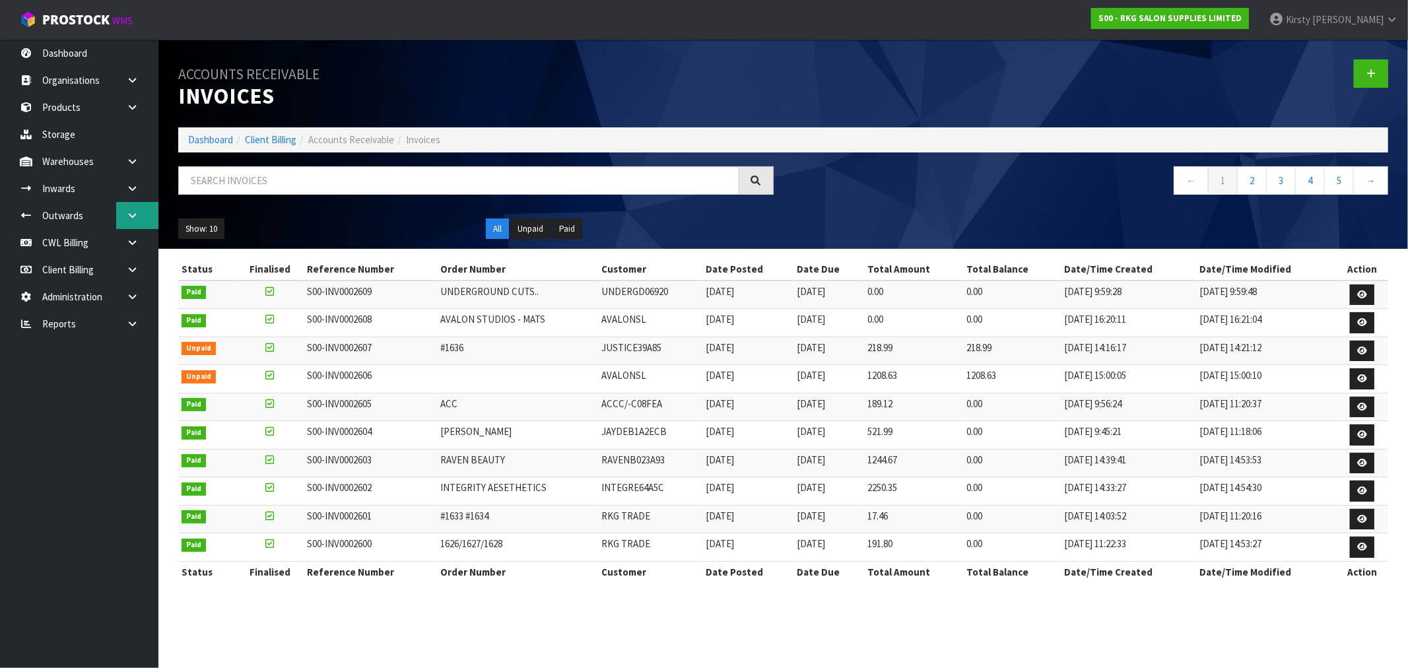
click at [126, 211] on icon at bounding box center [132, 216] width 13 height 10
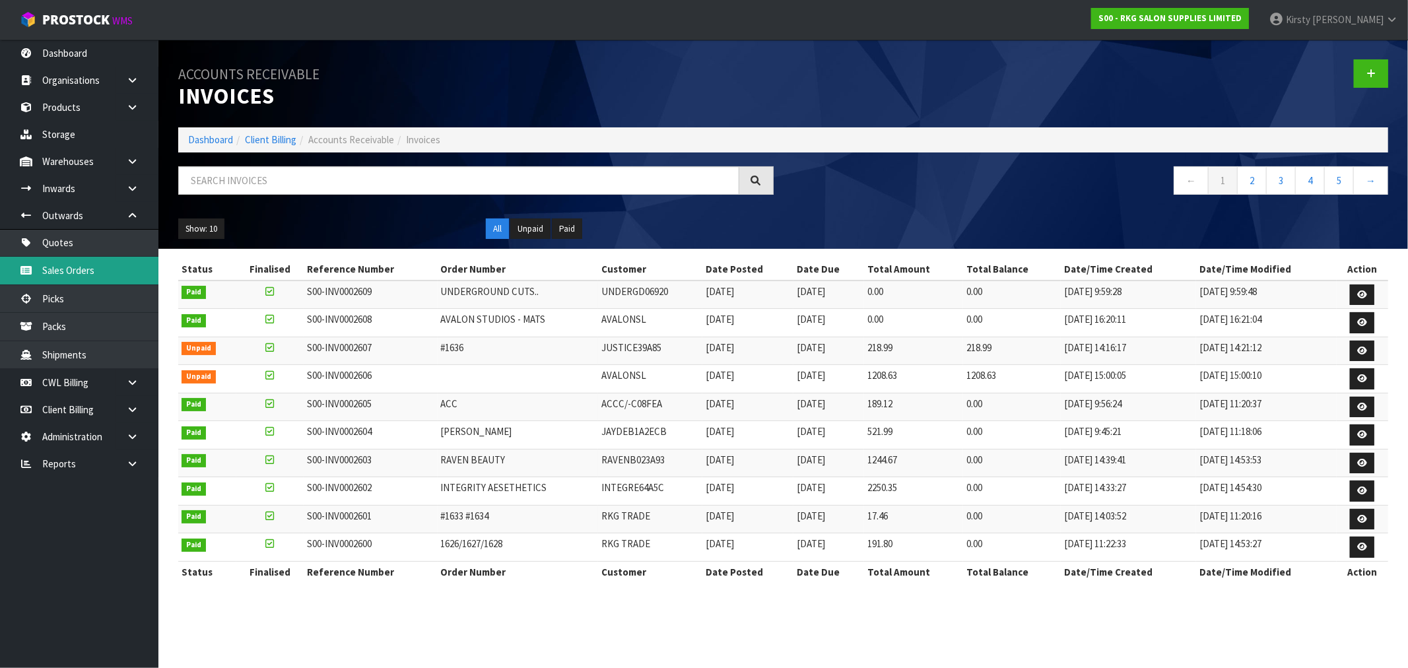
click at [71, 269] on link "Sales Orders" at bounding box center [79, 270] width 158 height 27
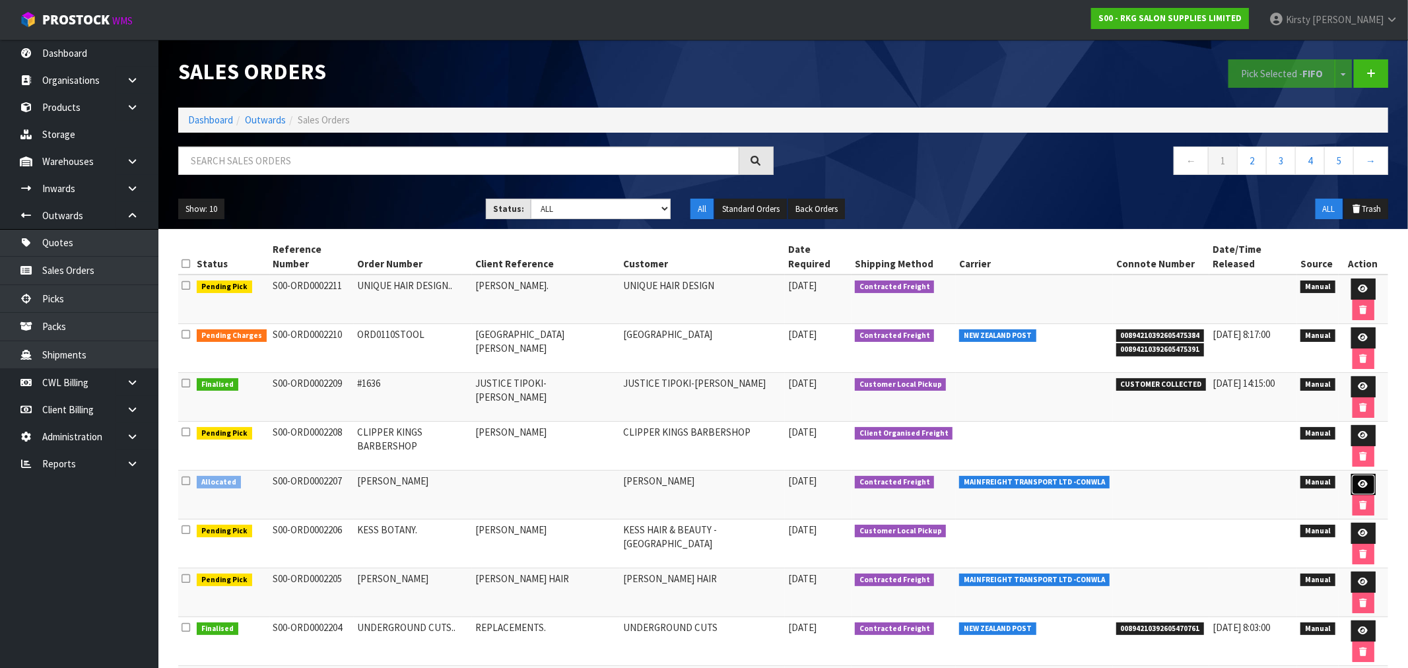
click at [1359, 480] on icon at bounding box center [1364, 484] width 10 height 9
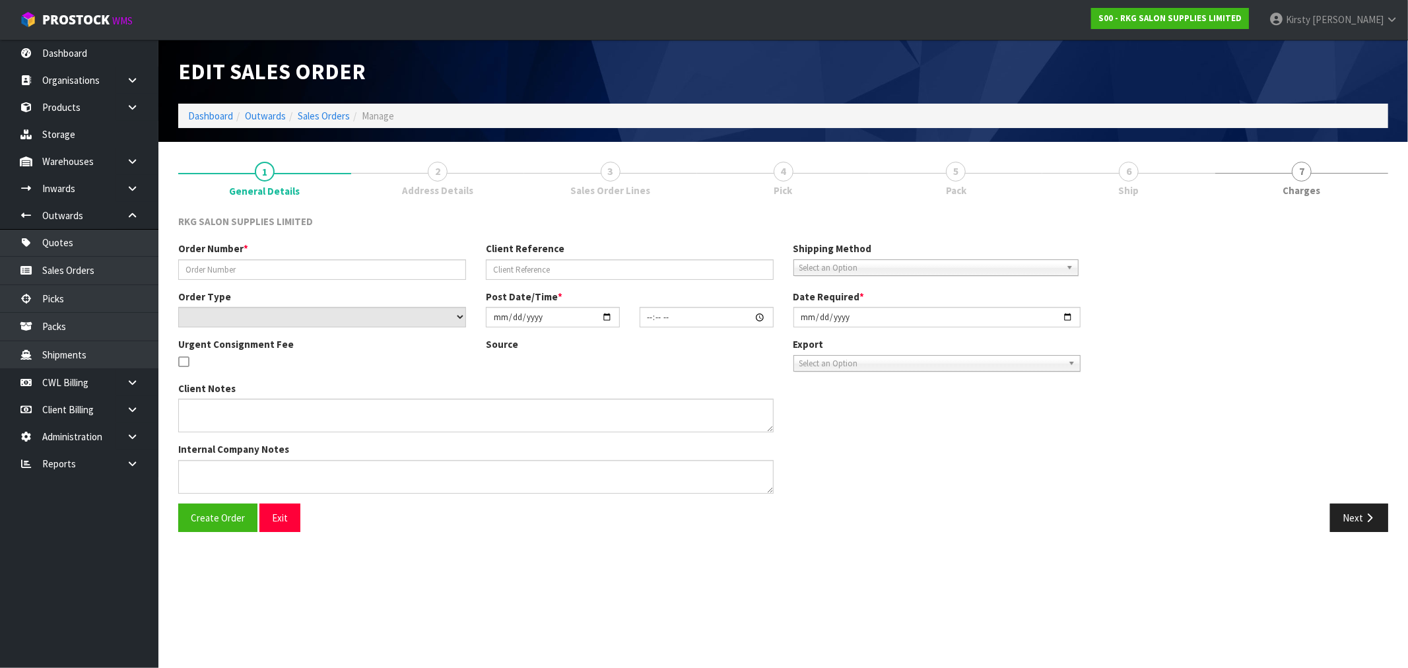
type input "[PERSON_NAME]"
select select "number:0"
type input "[DATE]"
type input "12:33:00.000"
type input "[DATE]"
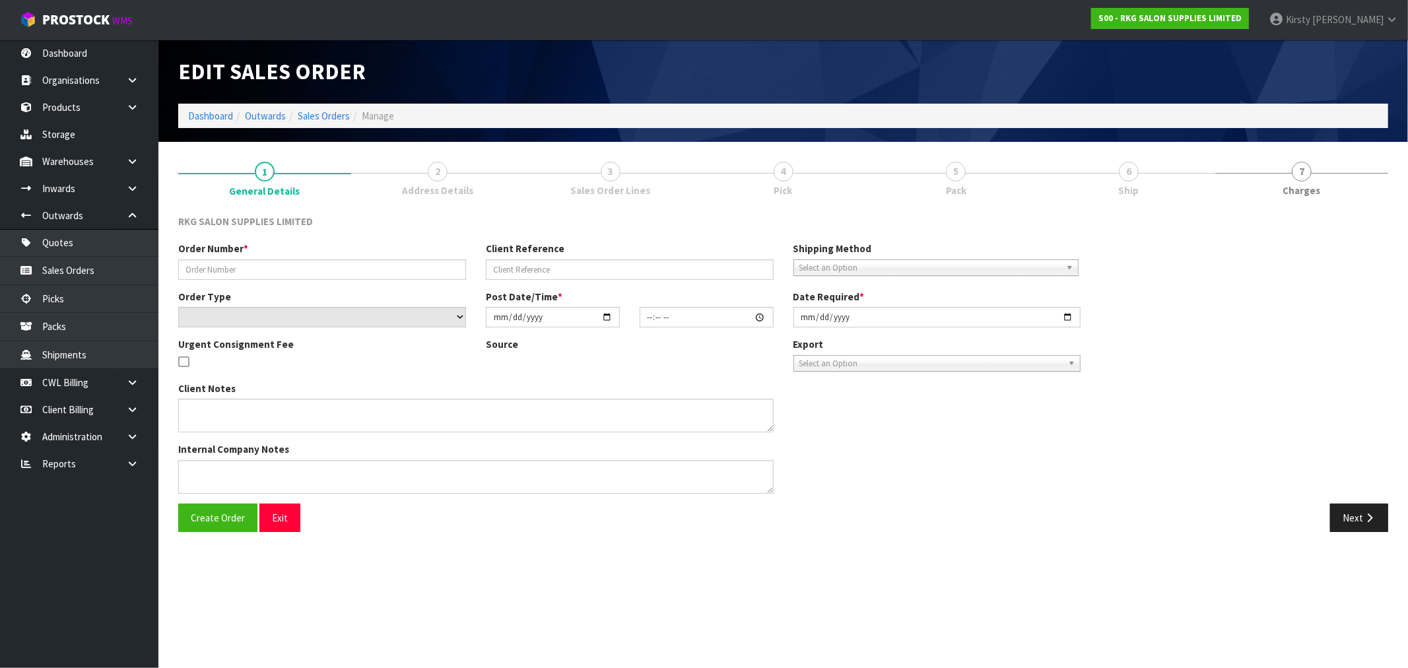
type textarea "WAITING ON DELIVERY CONFIRMATION AND FINAL PAYMENT"
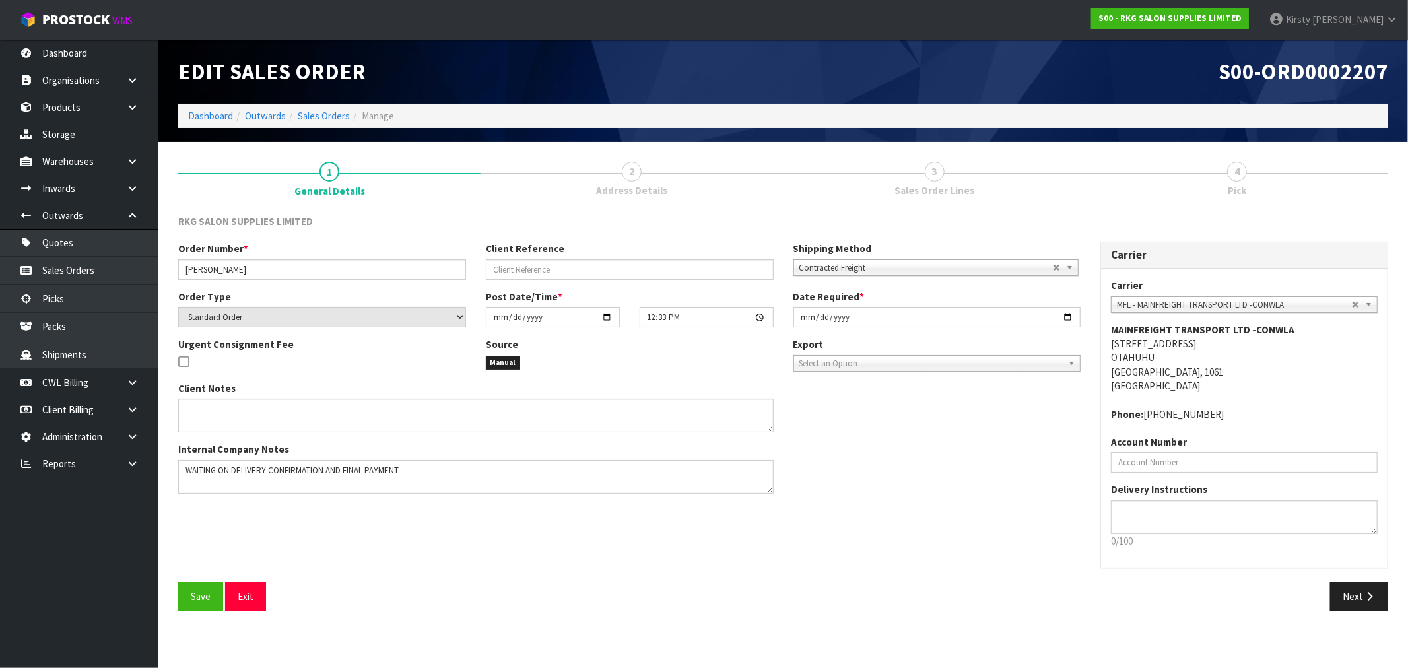
click at [928, 176] on span "3" at bounding box center [935, 172] width 20 height 20
click at [1356, 601] on button "Next" at bounding box center [1359, 596] width 58 height 28
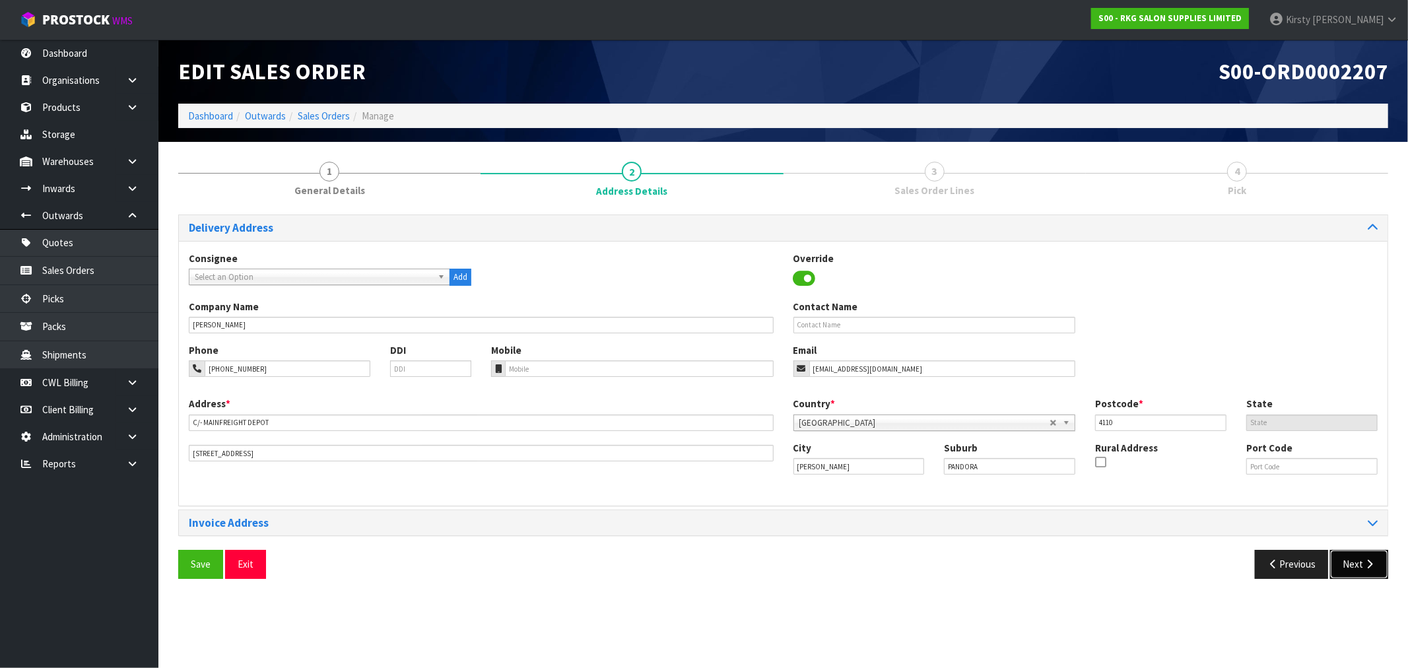
click at [1357, 568] on button "Next" at bounding box center [1359, 564] width 58 height 28
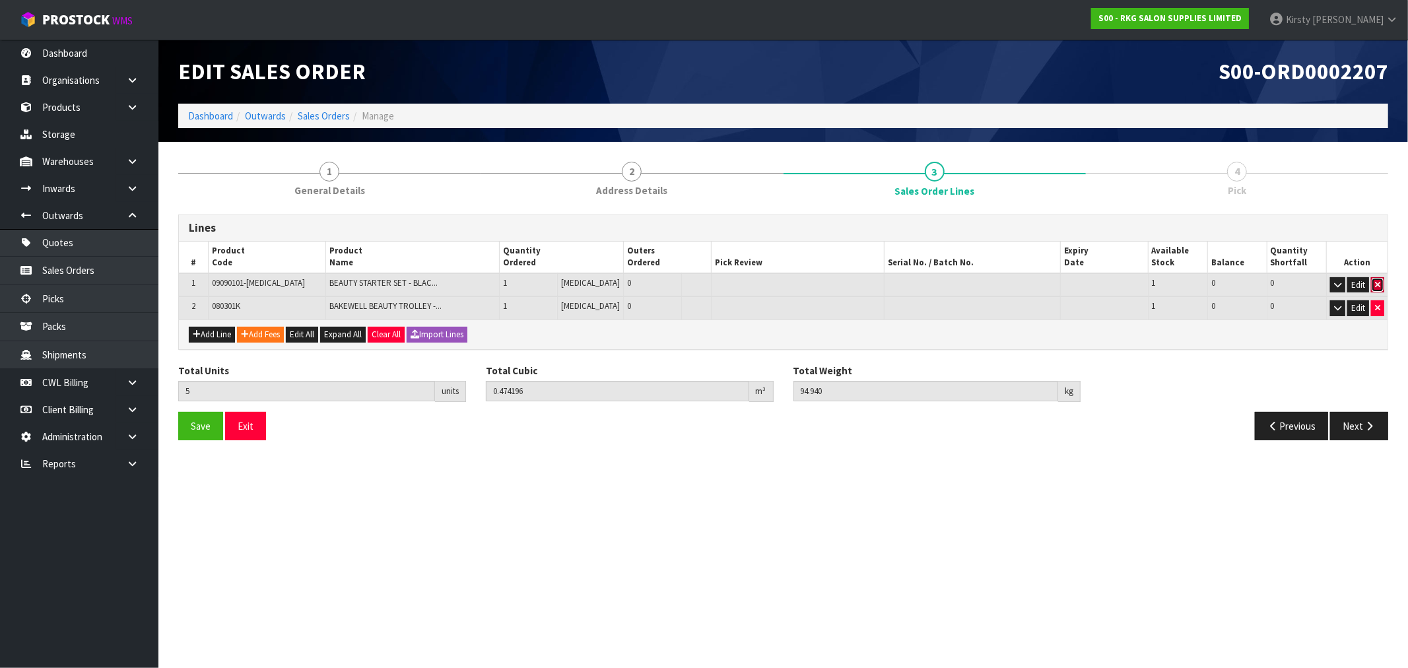
click at [1378, 285] on icon "button" at bounding box center [1377, 285] width 5 height 9
type input "3"
type input "0.157144"
type input "41.32"
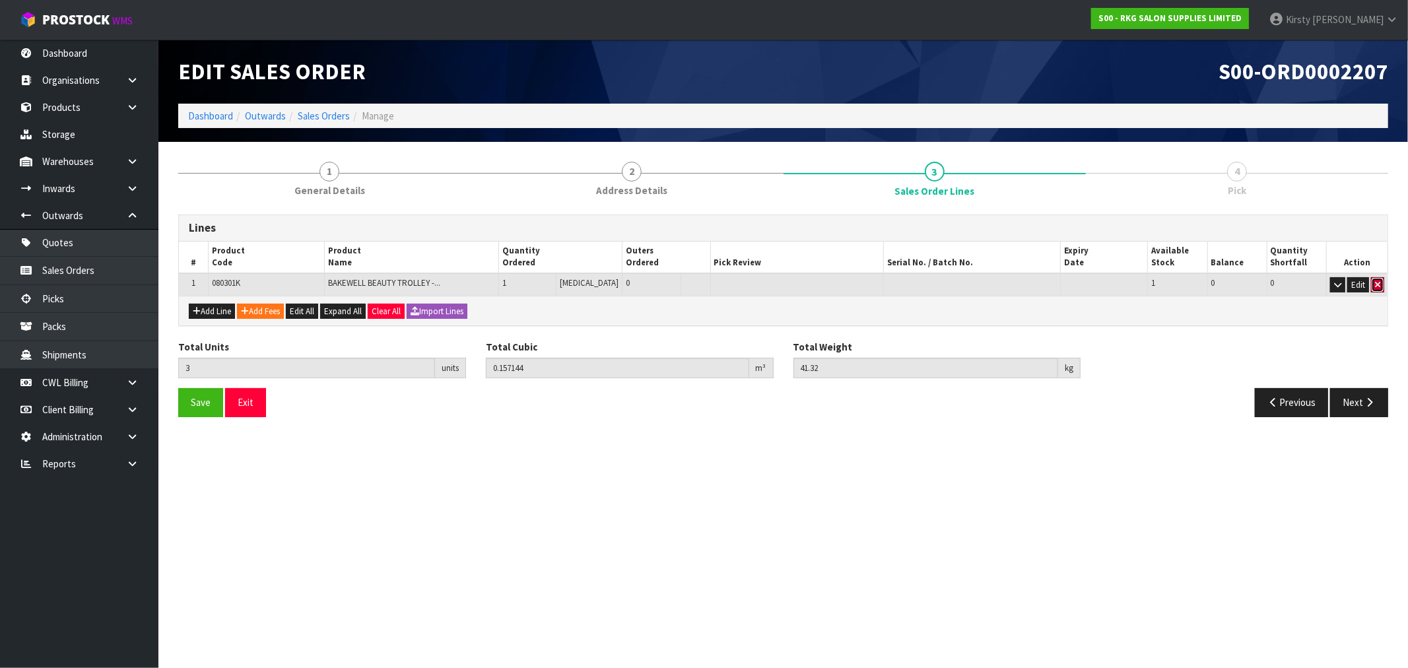
drag, startPoint x: 1377, startPoint y: 285, endPoint x: 404, endPoint y: 454, distance: 988.0
click at [418, 473] on section "Edit Sales Order S00-ORD0002207 Dashboard Outwards Sales Orders Manage 1 Genera…" at bounding box center [704, 334] width 1408 height 668
click at [440, 281] on span "BAKEWELL BEAUTY TROLLEY -..." at bounding box center [384, 282] width 112 height 11
click at [1377, 286] on icon "button" at bounding box center [1377, 285] width 5 height 9
type input "0"
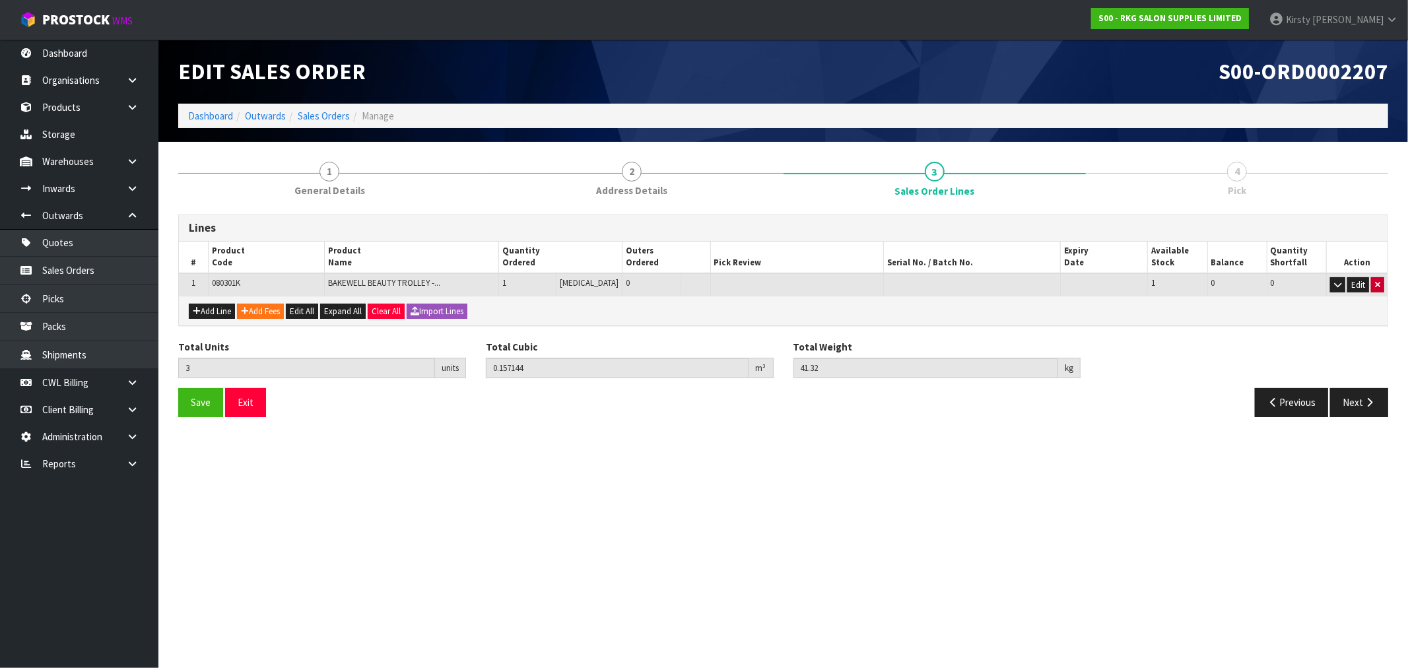
type input "0"
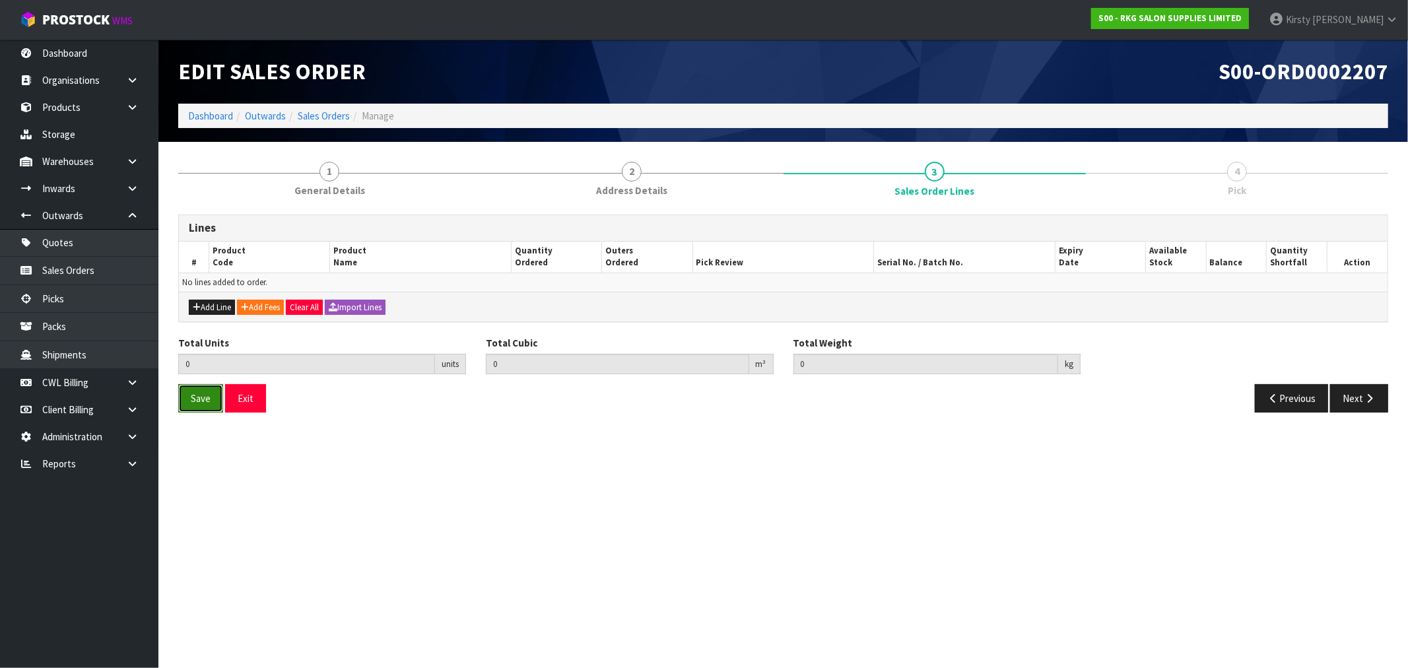
click at [207, 403] on span "Save" at bounding box center [201, 398] width 20 height 13
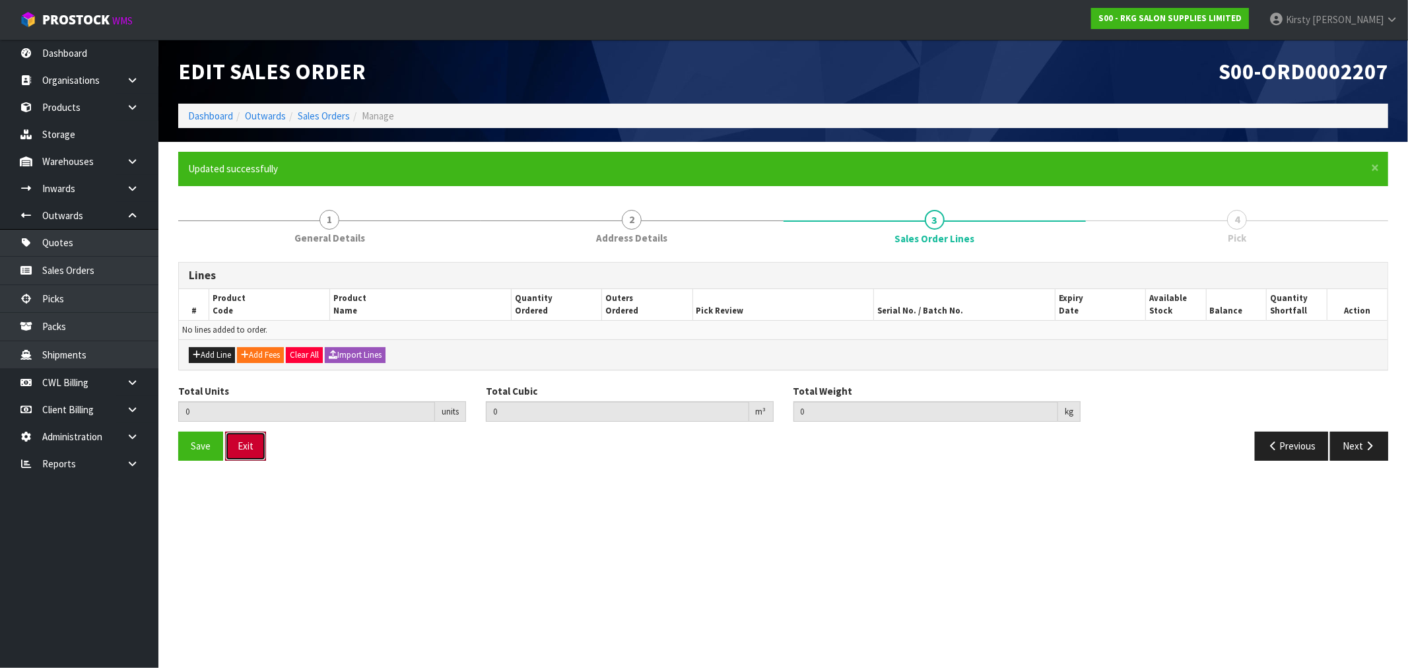
drag, startPoint x: 248, startPoint y: 448, endPoint x: 967, endPoint y: 493, distance: 719.8
click at [907, 498] on section "Edit Sales Order S00-ORD0002207 Dashboard Outwards Sales Orders Manage × Close …" at bounding box center [704, 334] width 1408 height 668
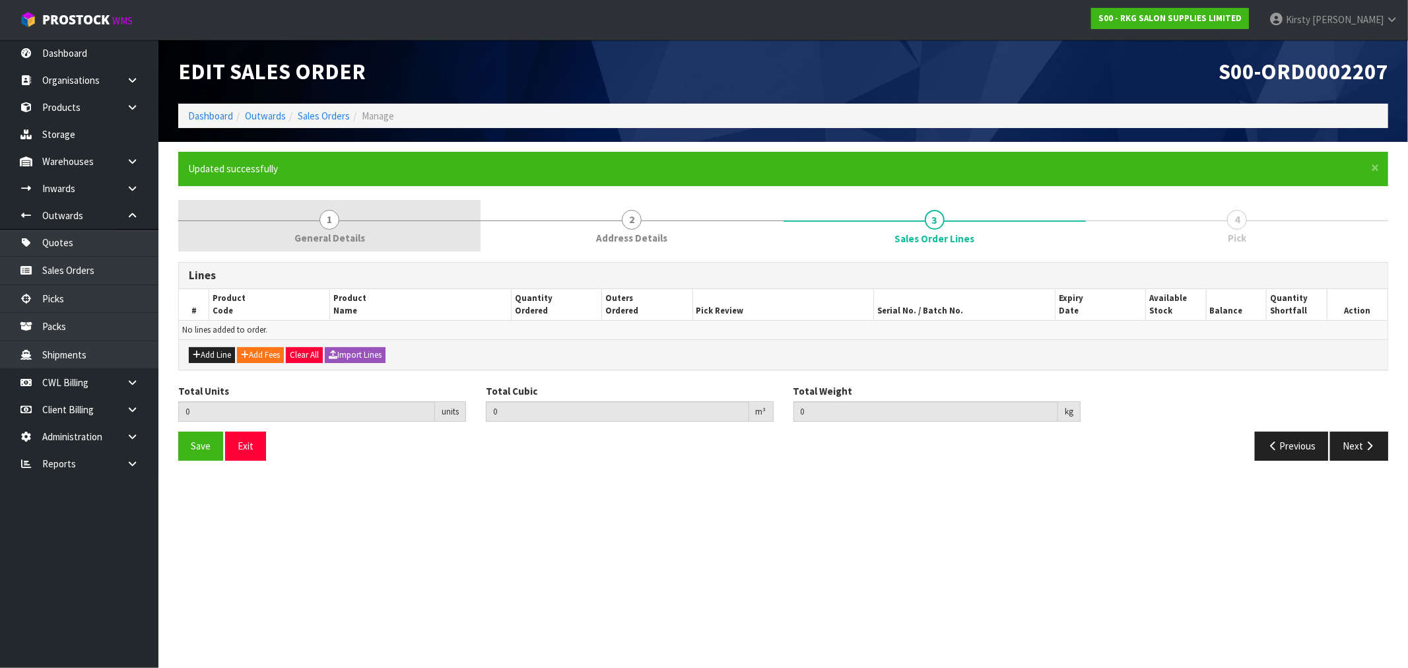
click at [324, 218] on span "1" at bounding box center [330, 220] width 20 height 20
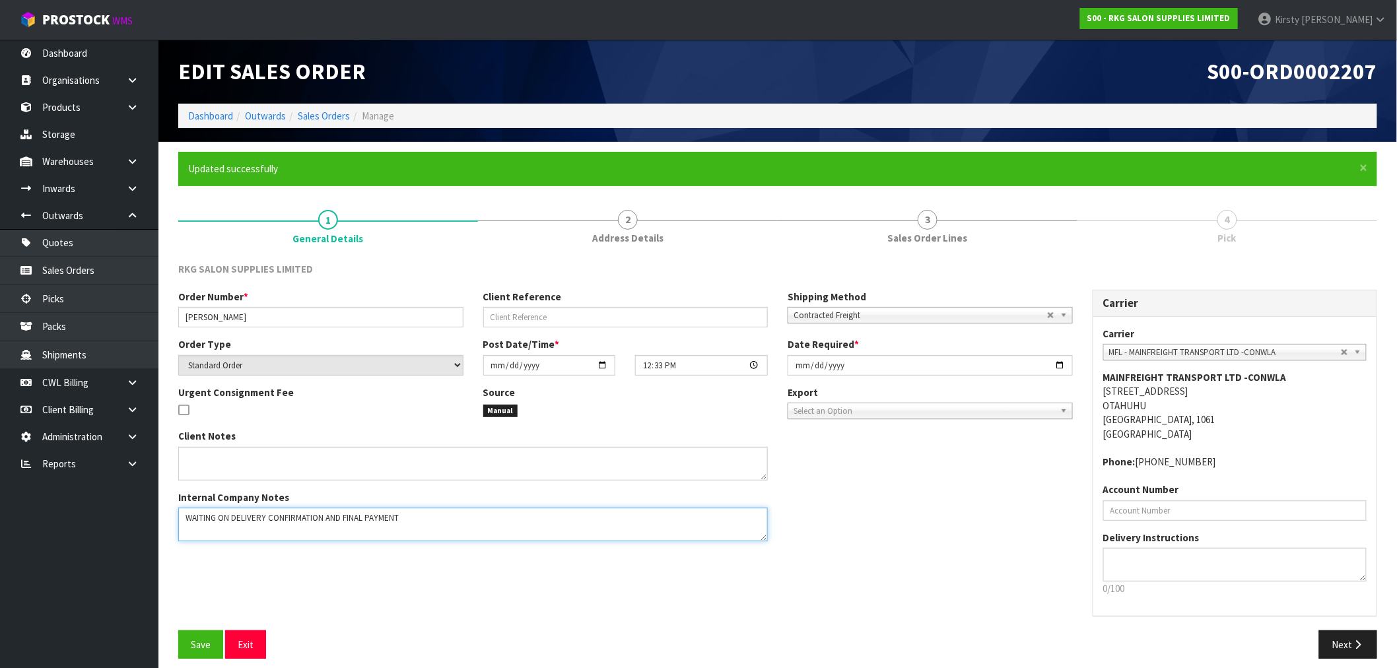
drag, startPoint x: 419, startPoint y: 518, endPoint x: 129, endPoint y: 530, distance: 289.5
click at [129, 530] on body "Toggle navigation ProStock WMS S00 - RKG SALON SUPPLIES LIMITED [PERSON_NAME] L…" at bounding box center [698, 334] width 1397 height 668
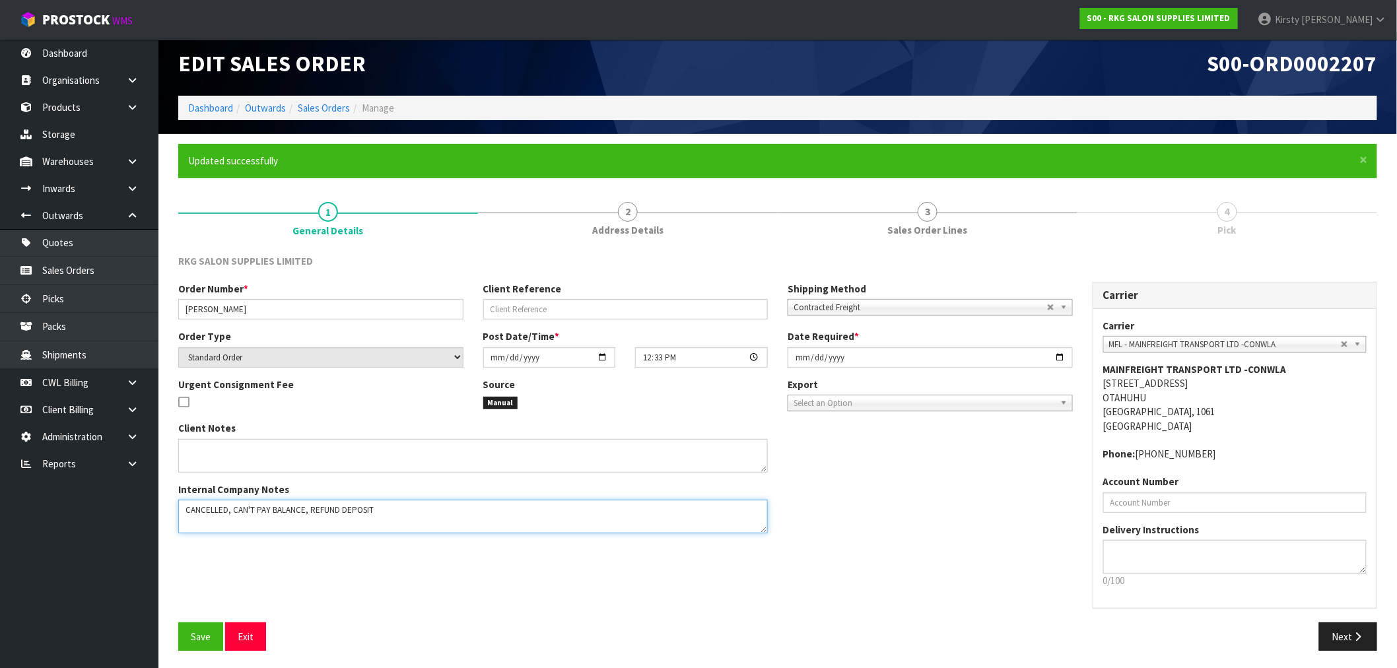
scroll to position [10, 0]
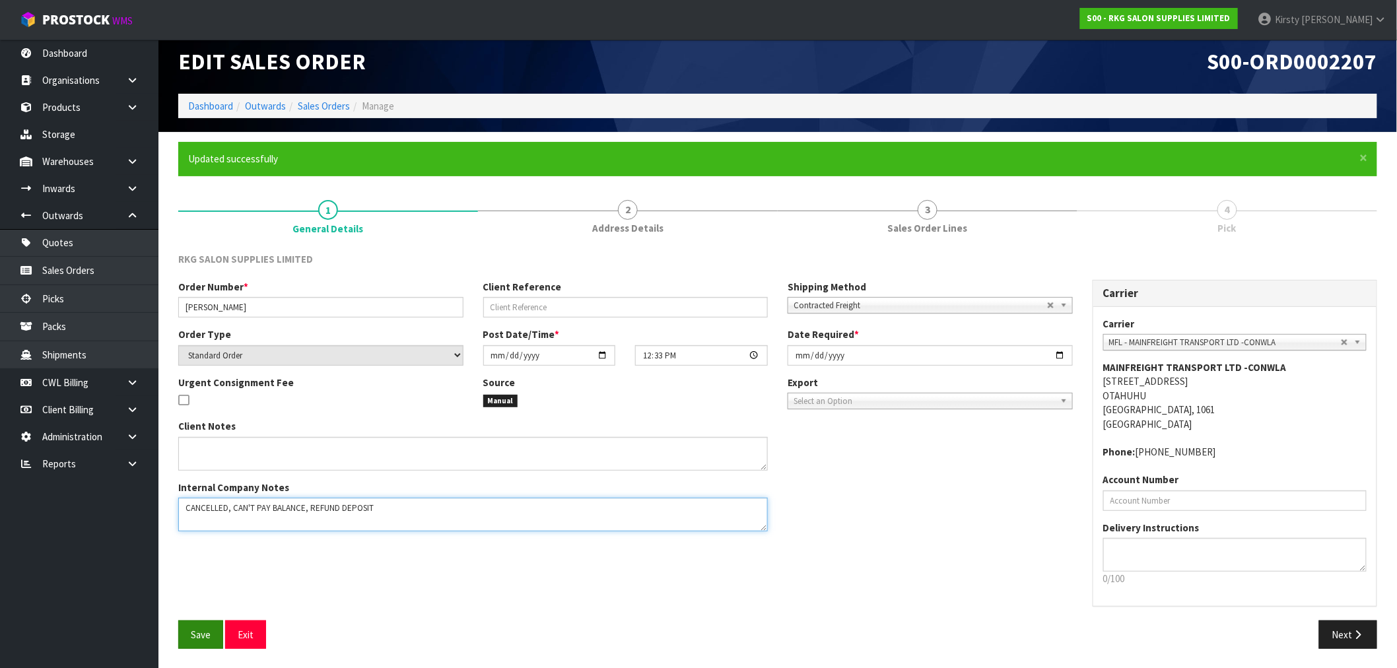
type textarea "CANCELLED, CAN'T PAY BALANCE, REFUND DEPOSIT"
click at [193, 634] on span "Save" at bounding box center [201, 635] width 20 height 13
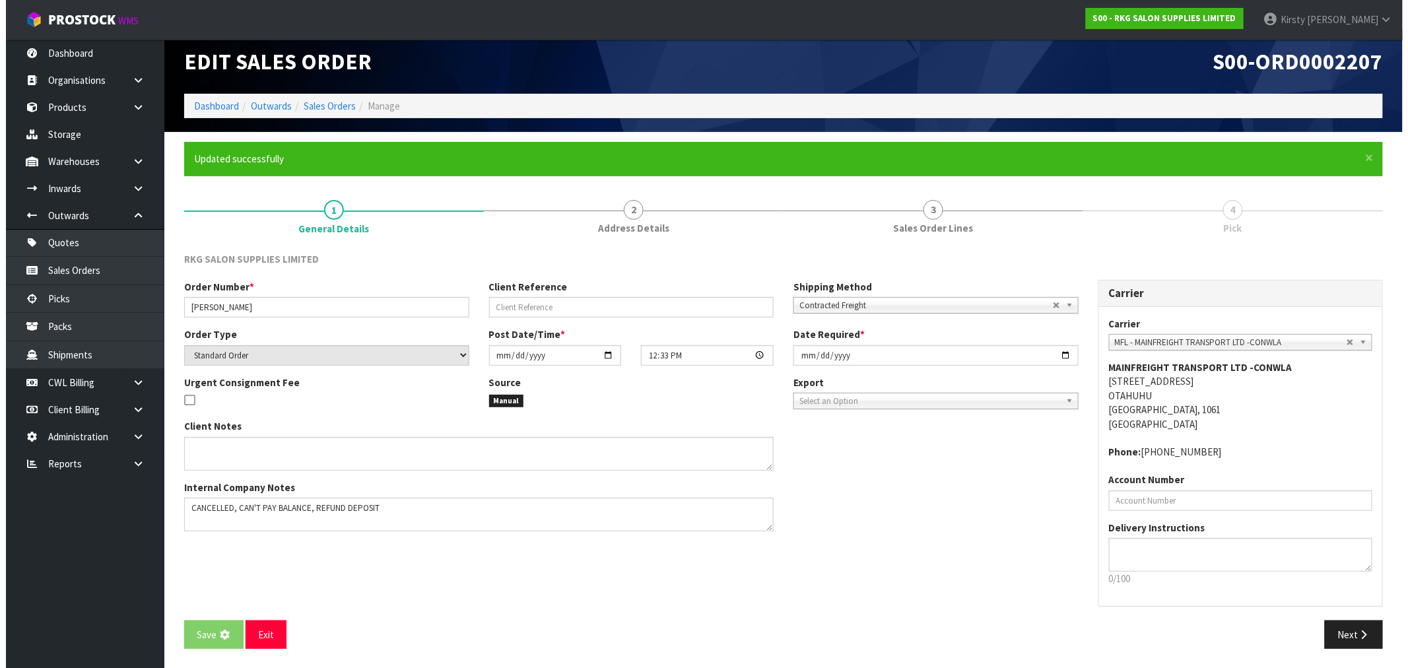
scroll to position [0, 0]
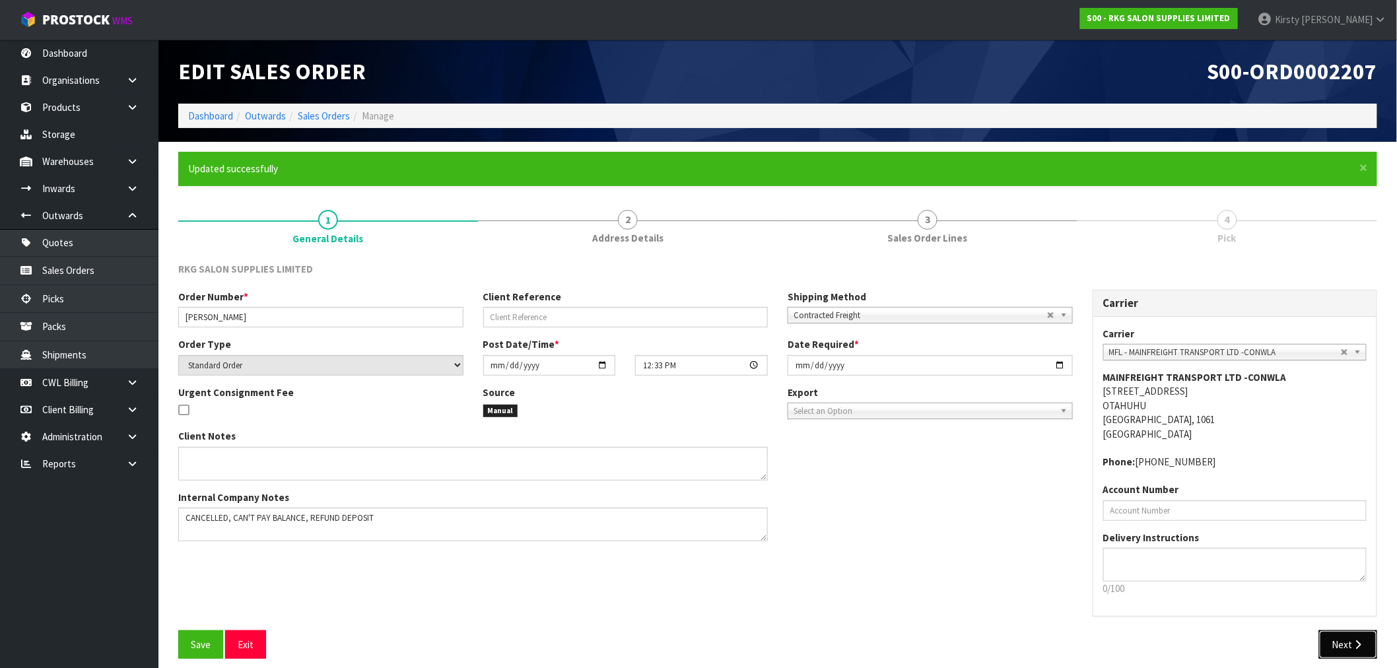
click at [1350, 639] on button "Next" at bounding box center [1348, 645] width 58 height 28
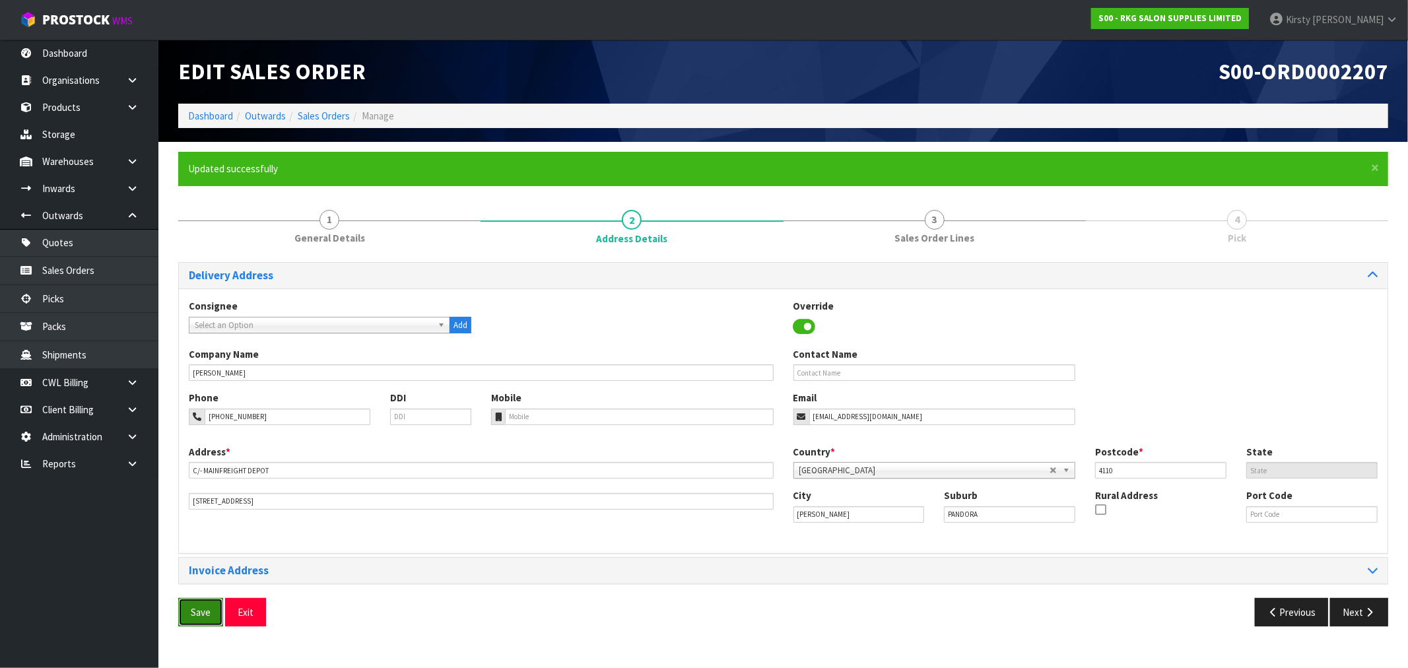
drag, startPoint x: 209, startPoint y: 615, endPoint x: 226, endPoint y: 604, distance: 20.5
click at [210, 614] on span "Save" at bounding box center [201, 612] width 20 height 13
click at [269, 611] on div "Save Exit" at bounding box center [475, 612] width 615 height 28
click at [252, 612] on button "Exit" at bounding box center [245, 612] width 41 height 28
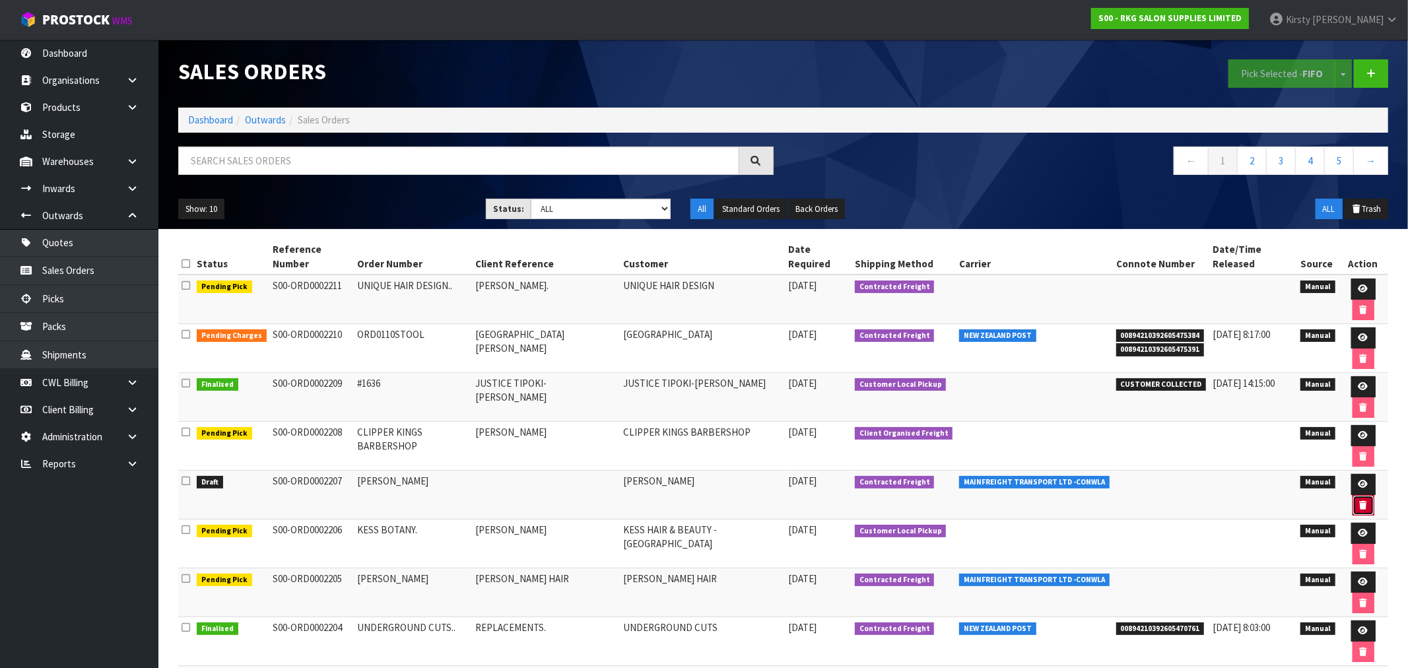
click at [1367, 501] on icon "button" at bounding box center [1363, 505] width 7 height 9
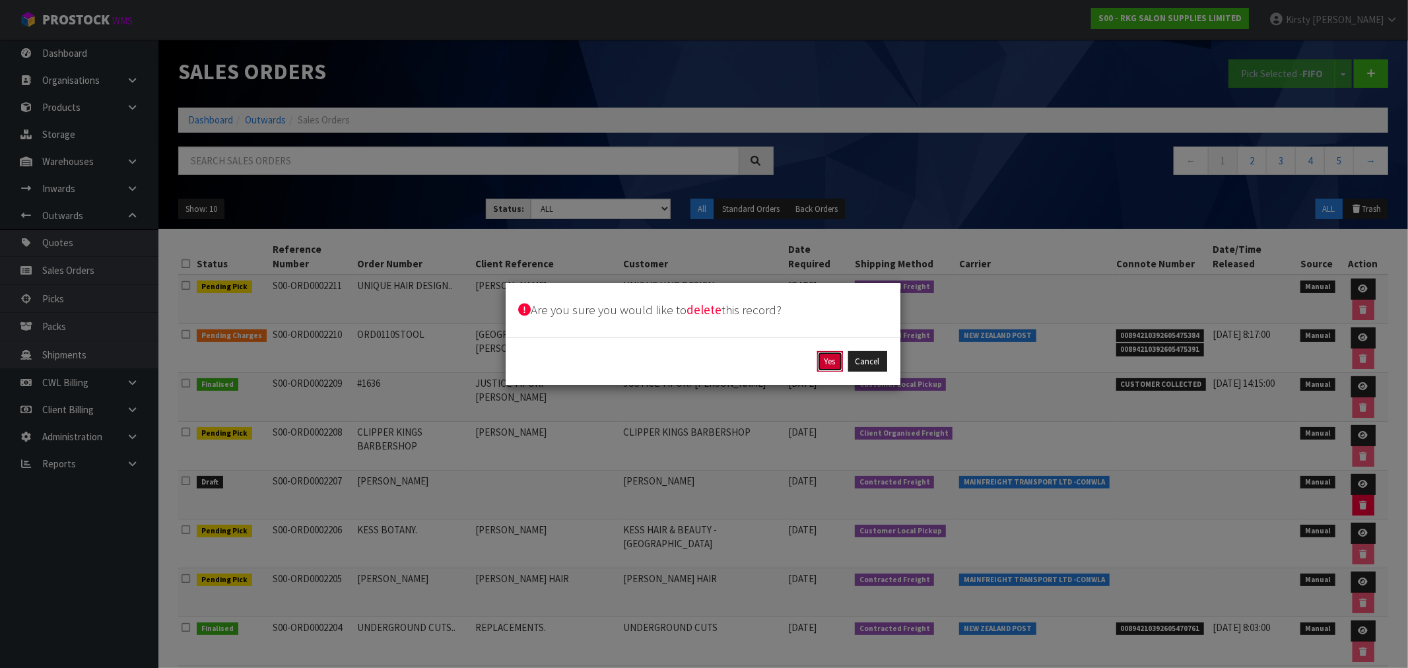
click at [827, 361] on button "Yes" at bounding box center [830, 361] width 26 height 21
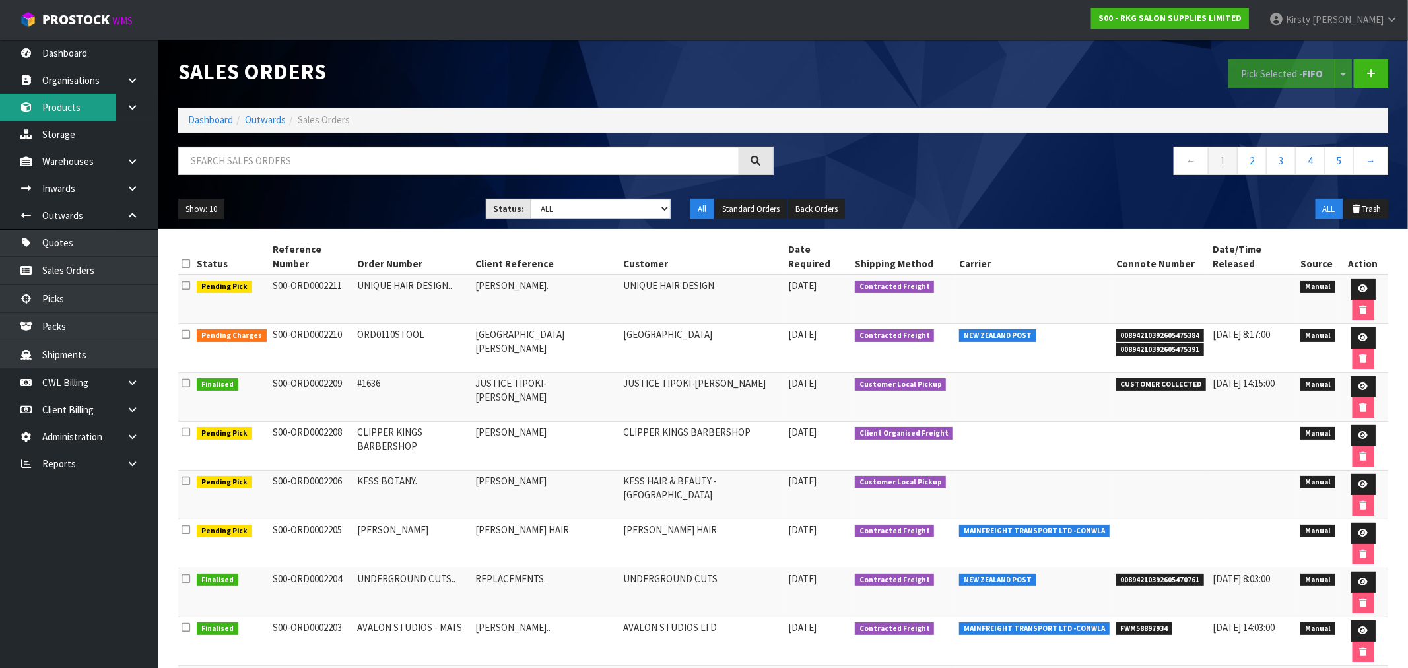
click at [55, 103] on link "Products" at bounding box center [79, 107] width 158 height 27
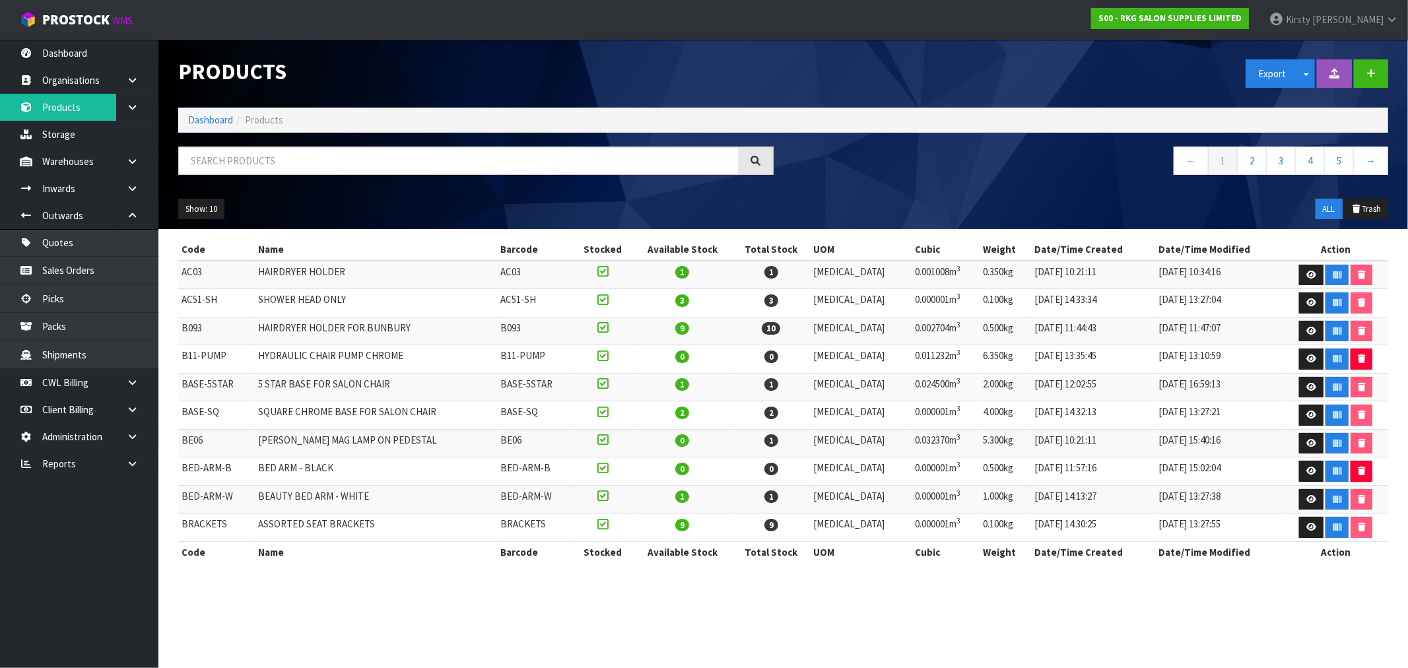
drag, startPoint x: 176, startPoint y: 139, endPoint x: 186, endPoint y: 145, distance: 11.9
click at [177, 139] on div "Products Export Split button! SOH Summary Measurements Dangerous Goods Import P…" at bounding box center [783, 135] width 1230 height 190
click at [208, 157] on input "text" at bounding box center [458, 161] width 561 height 28
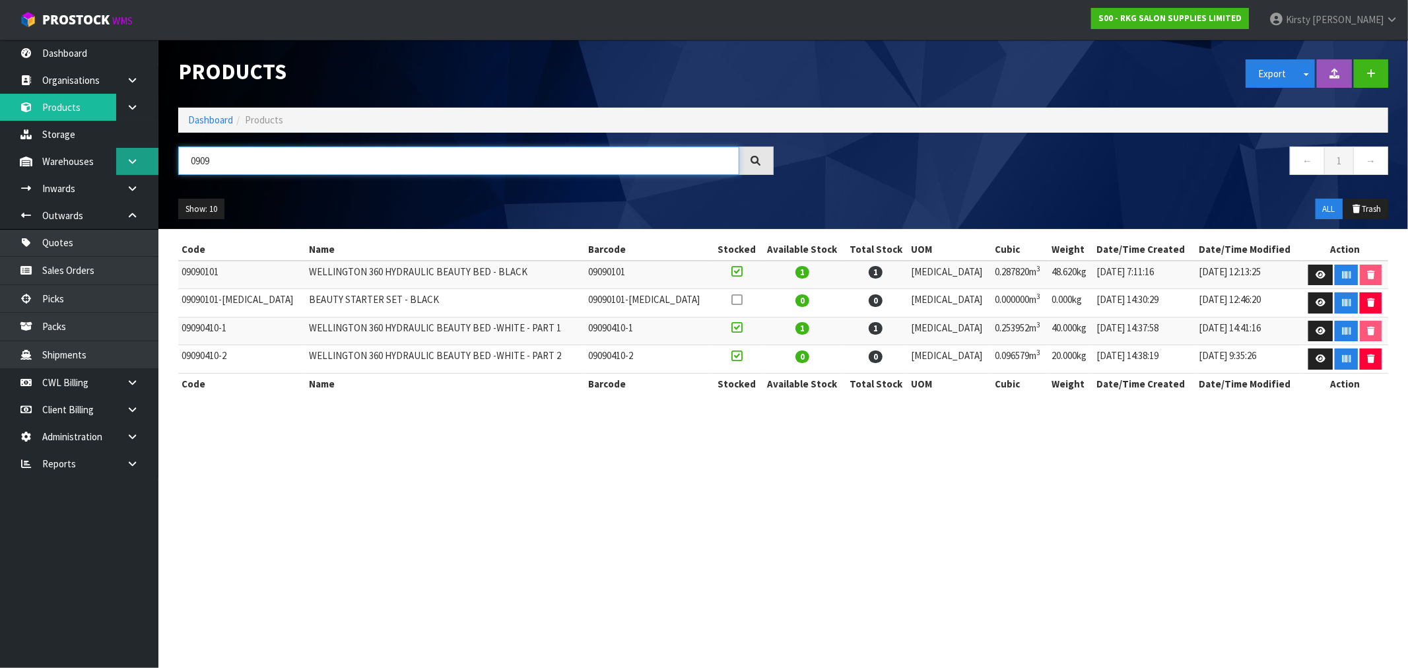
drag, startPoint x: 215, startPoint y: 159, endPoint x: 151, endPoint y: 168, distance: 64.6
click at [151, 168] on body "Toggle navigation ProStock WMS S00 - RKG SALON SUPPLIES LIMITED [PERSON_NAME] L…" at bounding box center [704, 334] width 1408 height 668
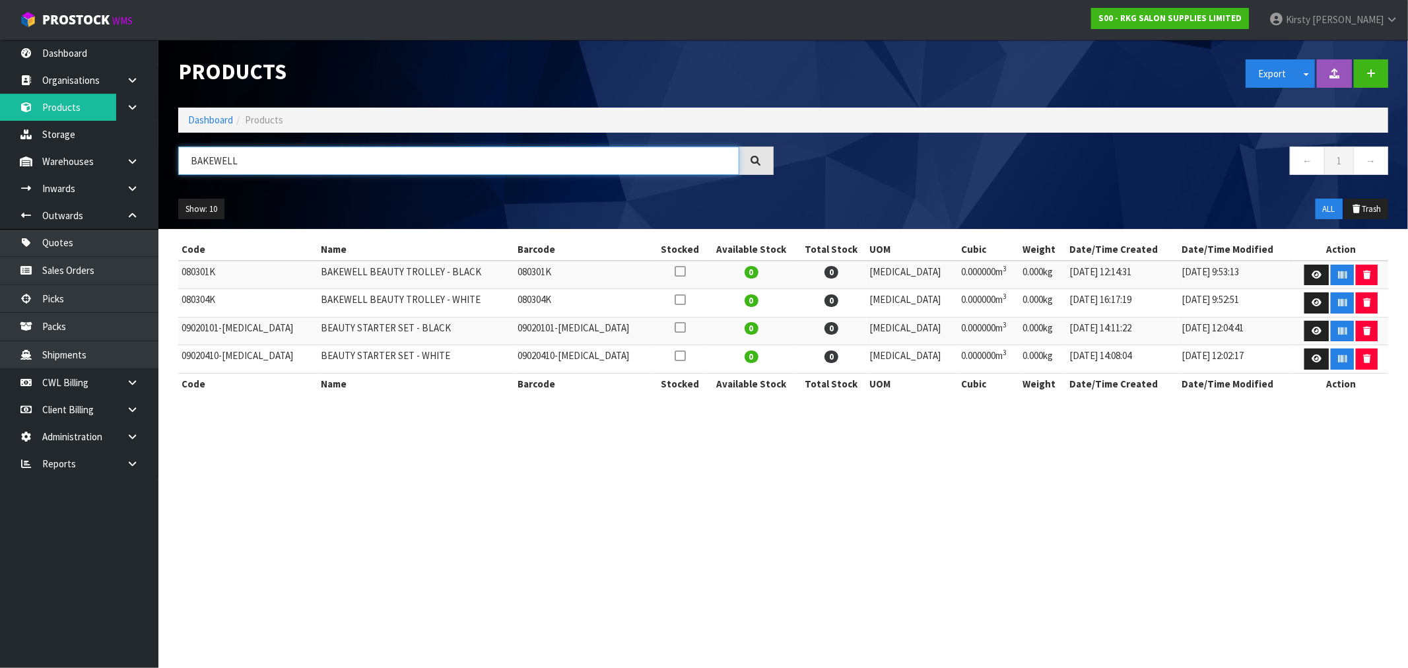
drag, startPoint x: 242, startPoint y: 162, endPoint x: 170, endPoint y: 170, distance: 73.0
click at [170, 170] on div "BAKEWELL" at bounding box center [475, 166] width 615 height 38
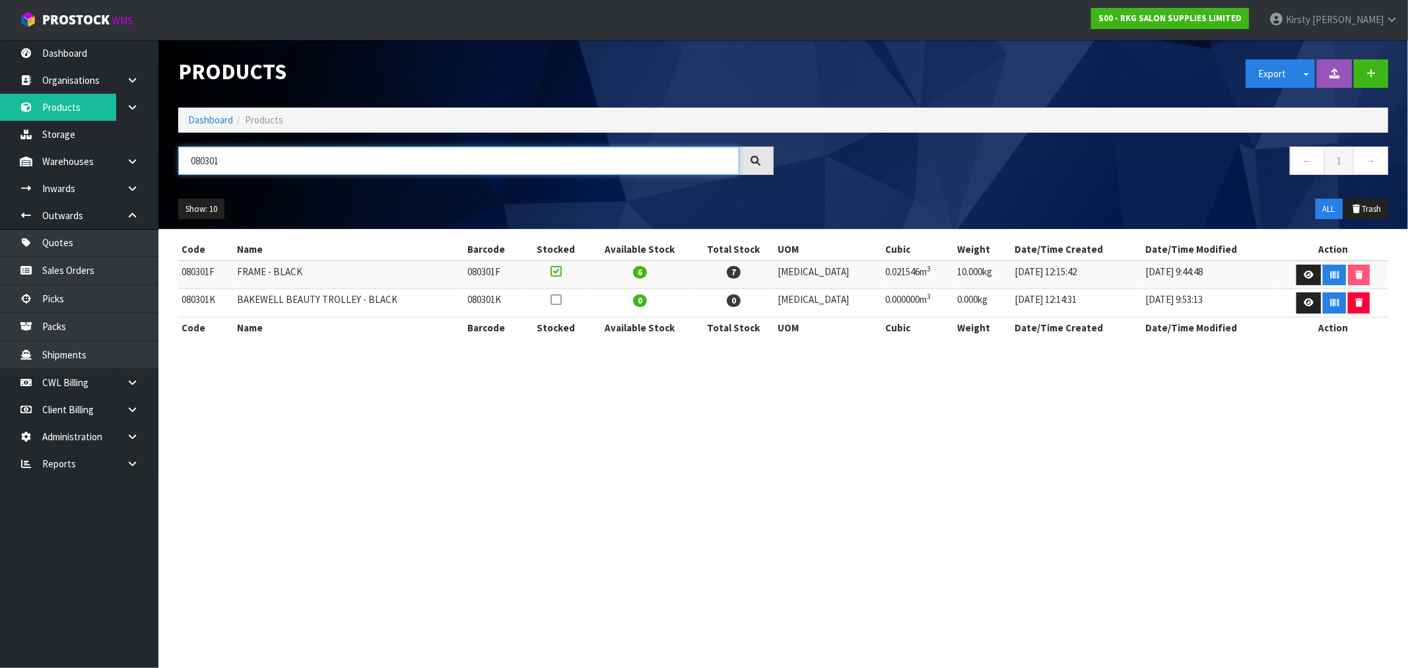
click at [231, 164] on input "080301" at bounding box center [458, 161] width 561 height 28
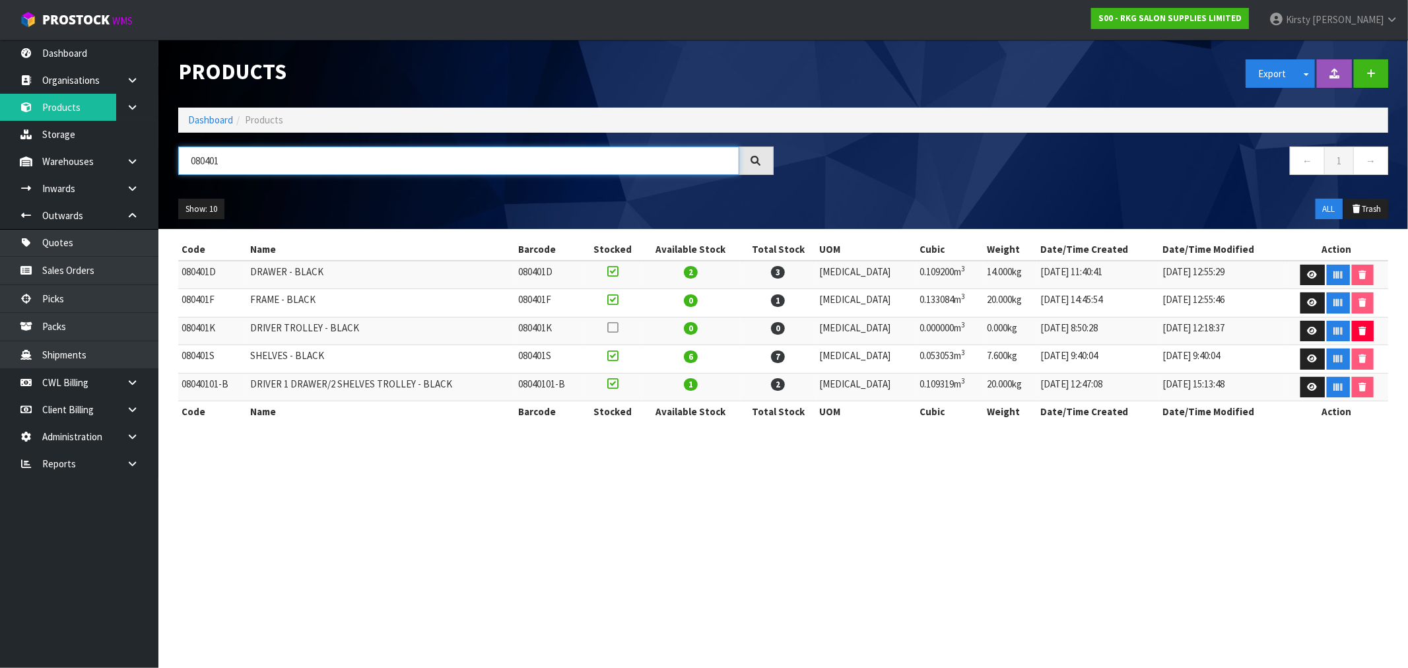
drag, startPoint x: 223, startPoint y: 160, endPoint x: 167, endPoint y: 160, distance: 56.1
click at [170, 162] on div "080401" at bounding box center [475, 166] width 615 height 38
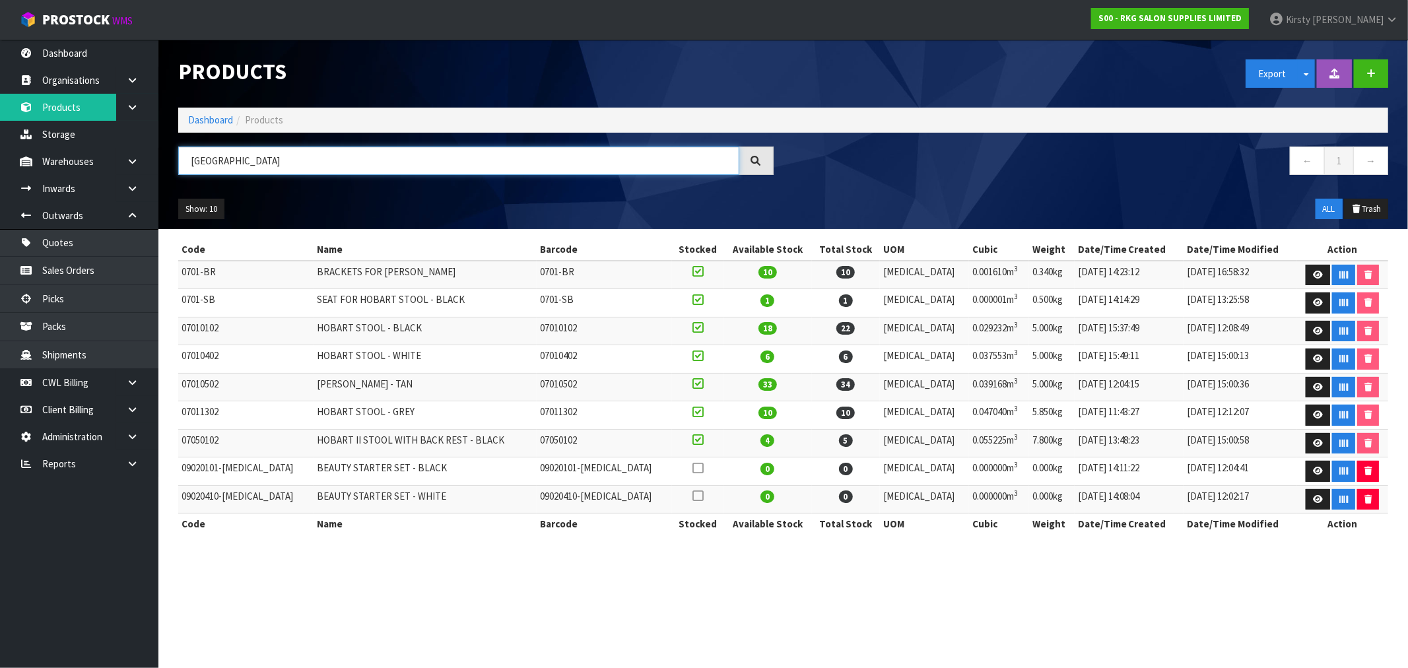
type input "[GEOGRAPHIC_DATA]"
click at [77, 240] on link "Quotes" at bounding box center [79, 242] width 158 height 27
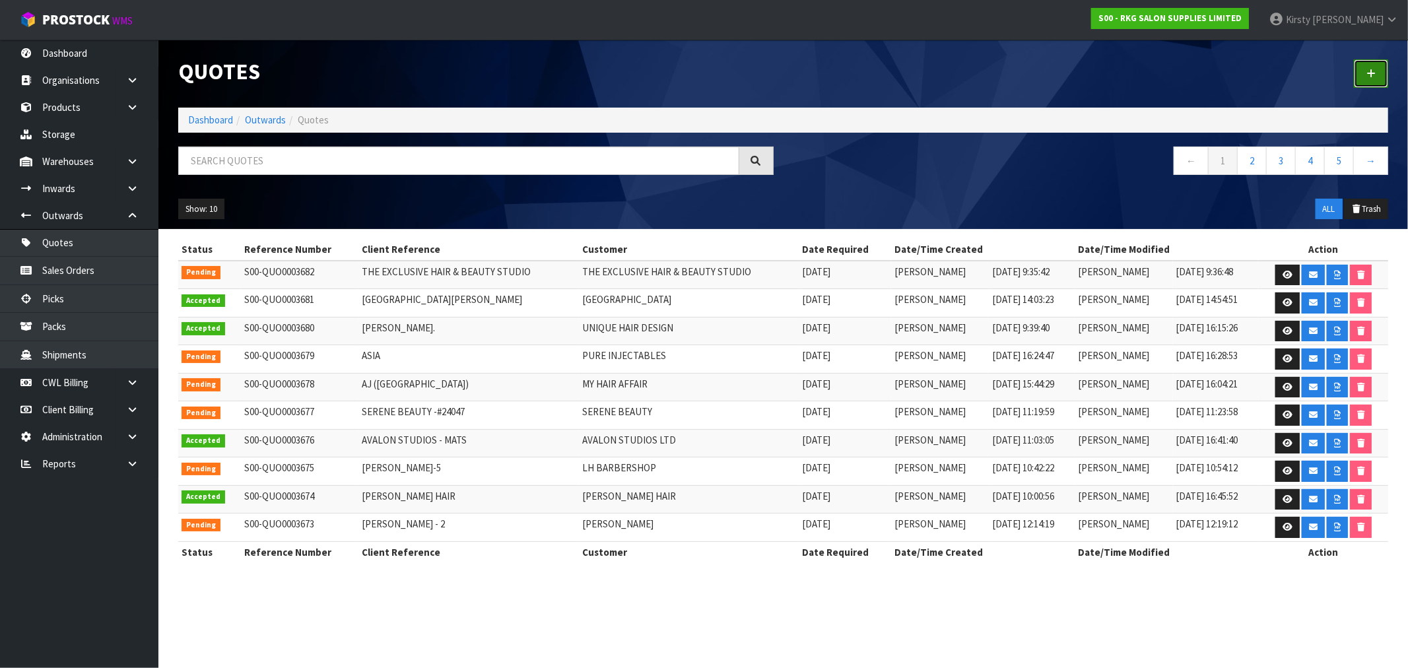
click at [1374, 73] on icon at bounding box center [1371, 74] width 9 height 10
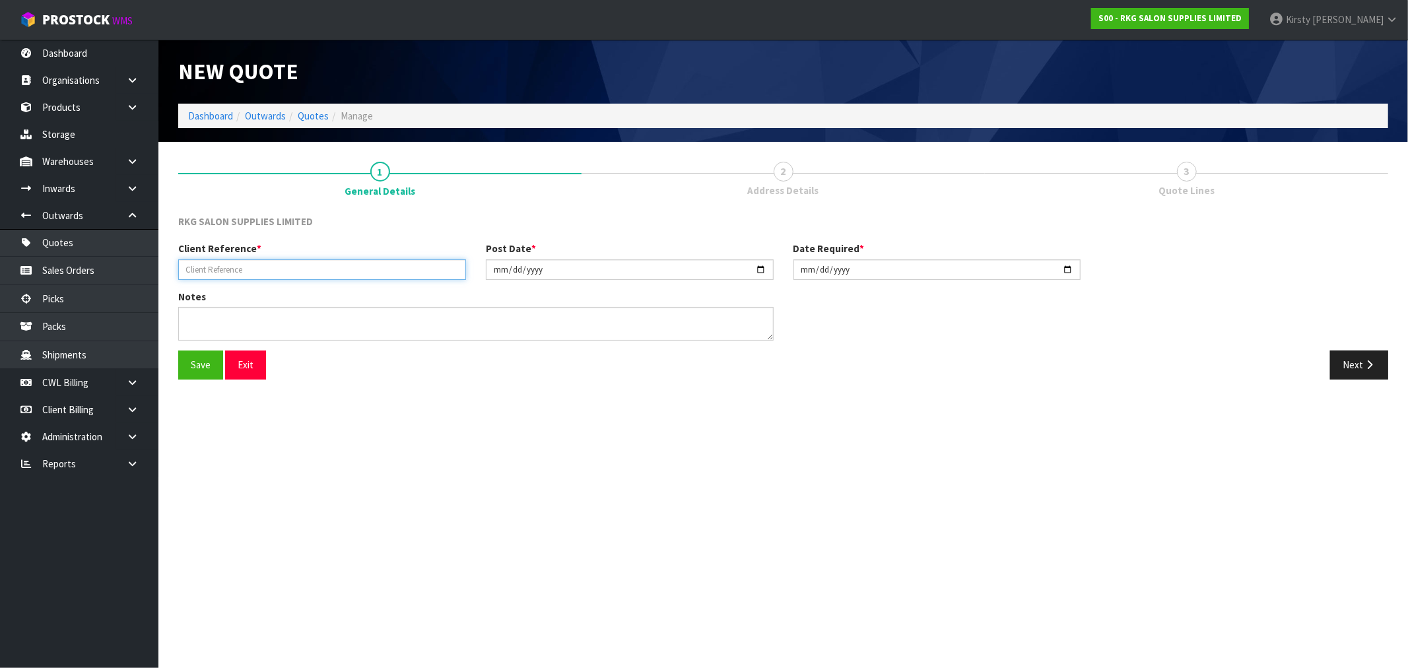
click at [216, 269] on input "text" at bounding box center [322, 269] width 288 height 20
type input "GOLD NYEMECZA"
click at [240, 315] on textarea at bounding box center [476, 324] width 596 height 34
type textarea "3RD FLOOR DELIVERY - ELEVATOR AVAILABLE"
click at [195, 368] on button "Save" at bounding box center [200, 365] width 45 height 28
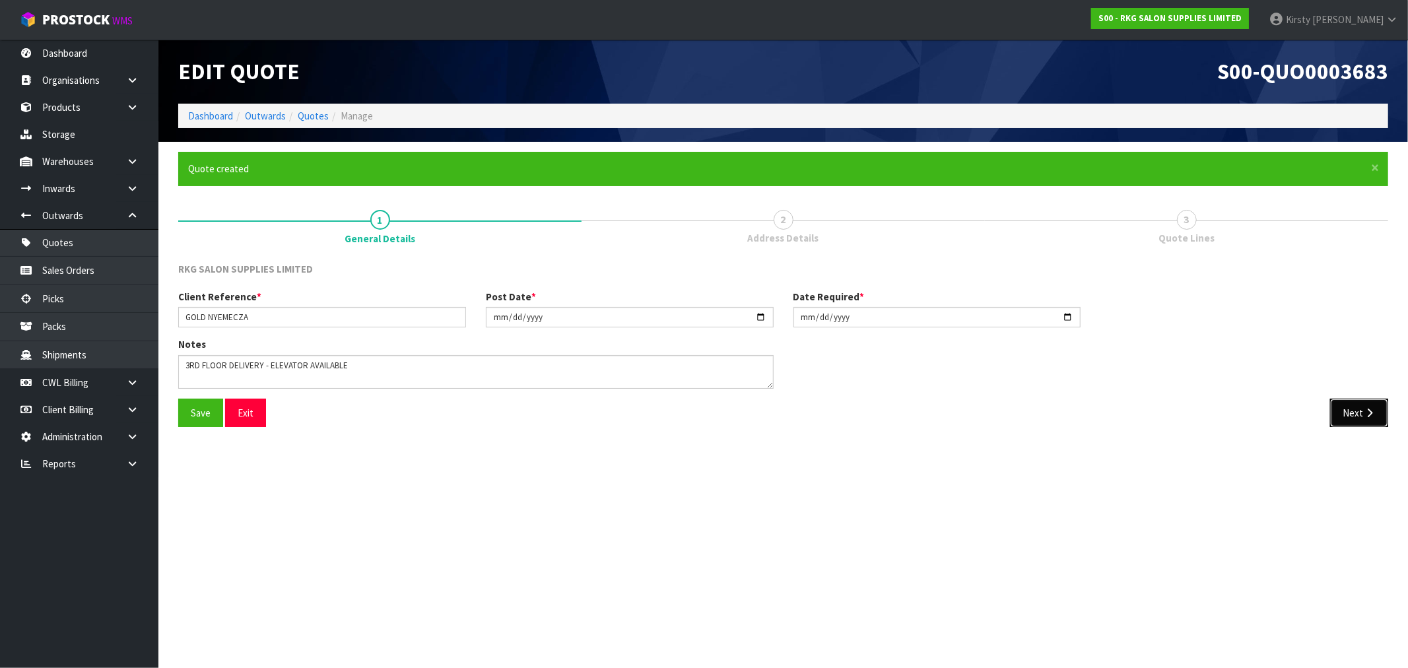
click at [1358, 408] on button "Next" at bounding box center [1359, 413] width 58 height 28
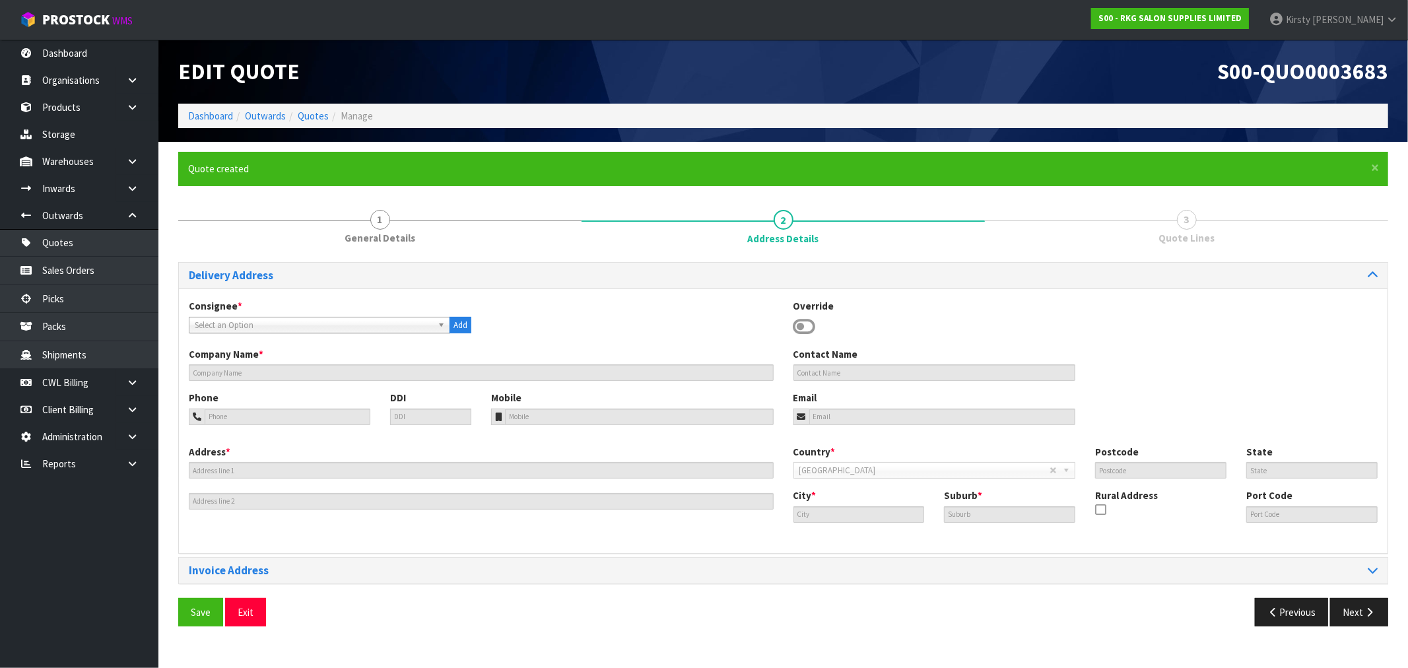
click at [803, 327] on icon at bounding box center [805, 327] width 22 height 20
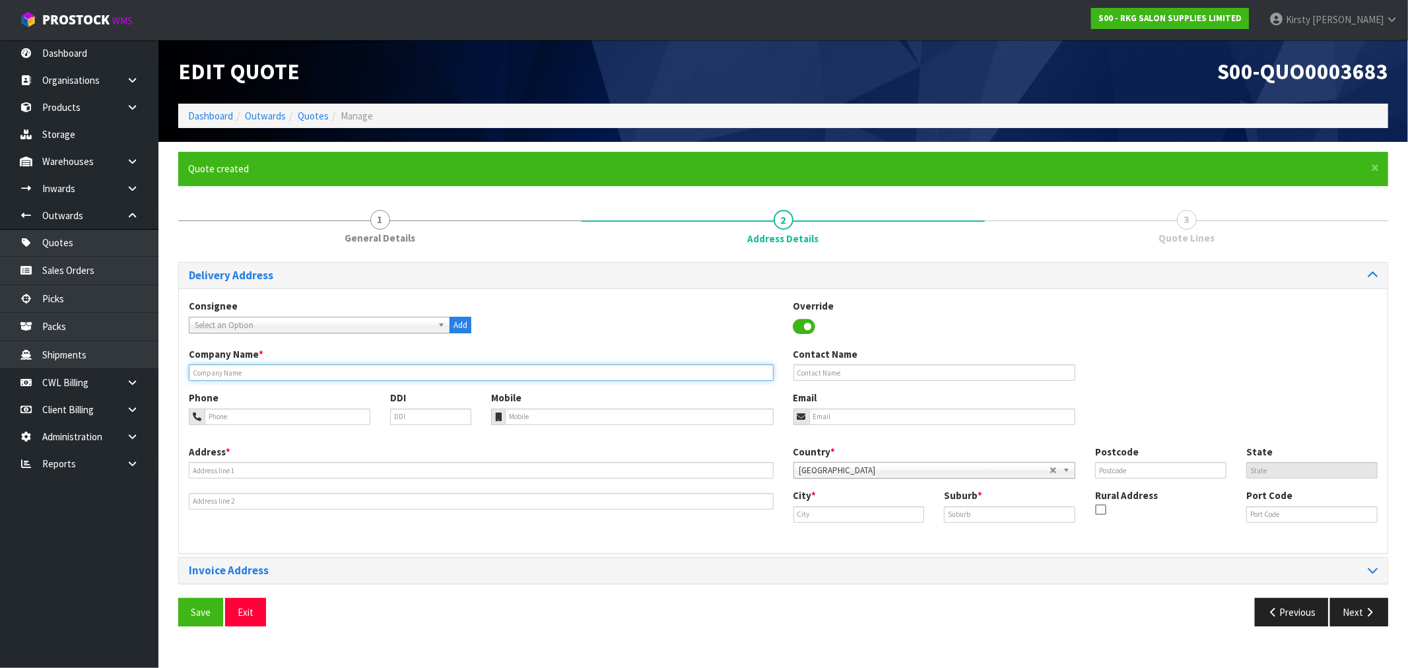
click at [305, 379] on input "text" at bounding box center [481, 372] width 585 height 17
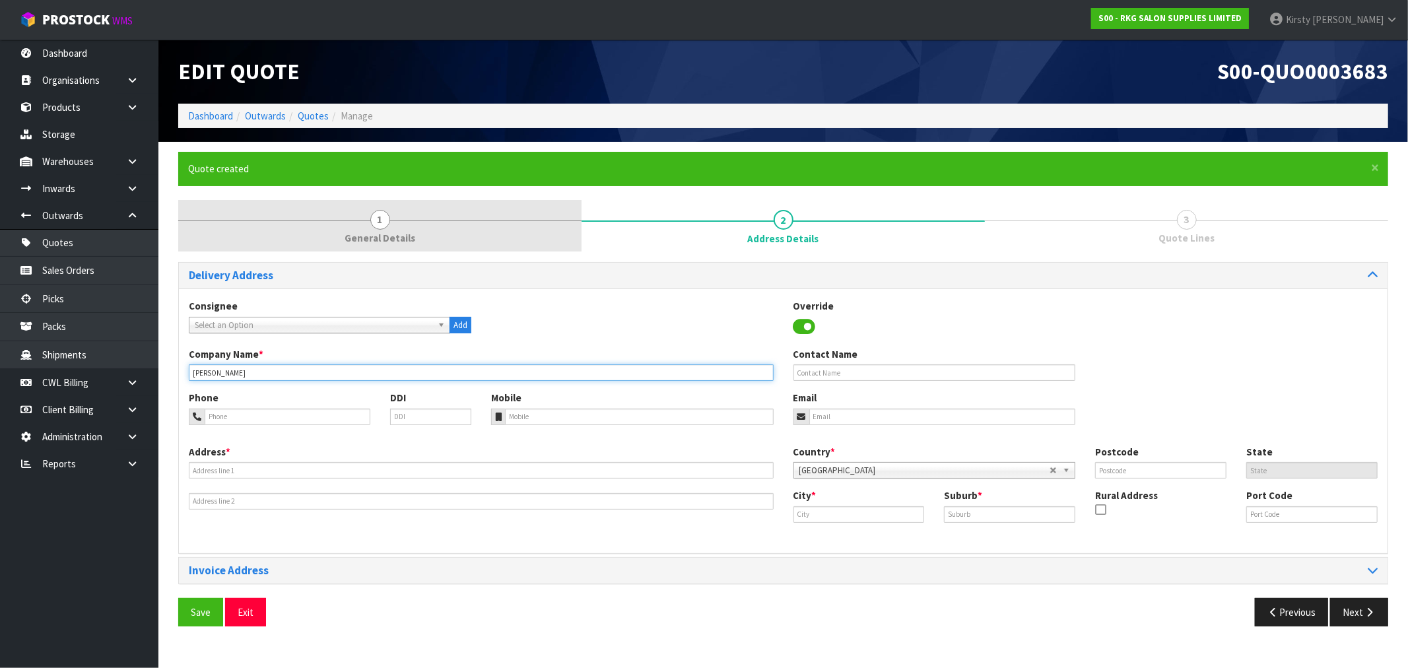
type input "[PERSON_NAME]"
click at [378, 223] on span "1" at bounding box center [380, 220] width 20 height 20
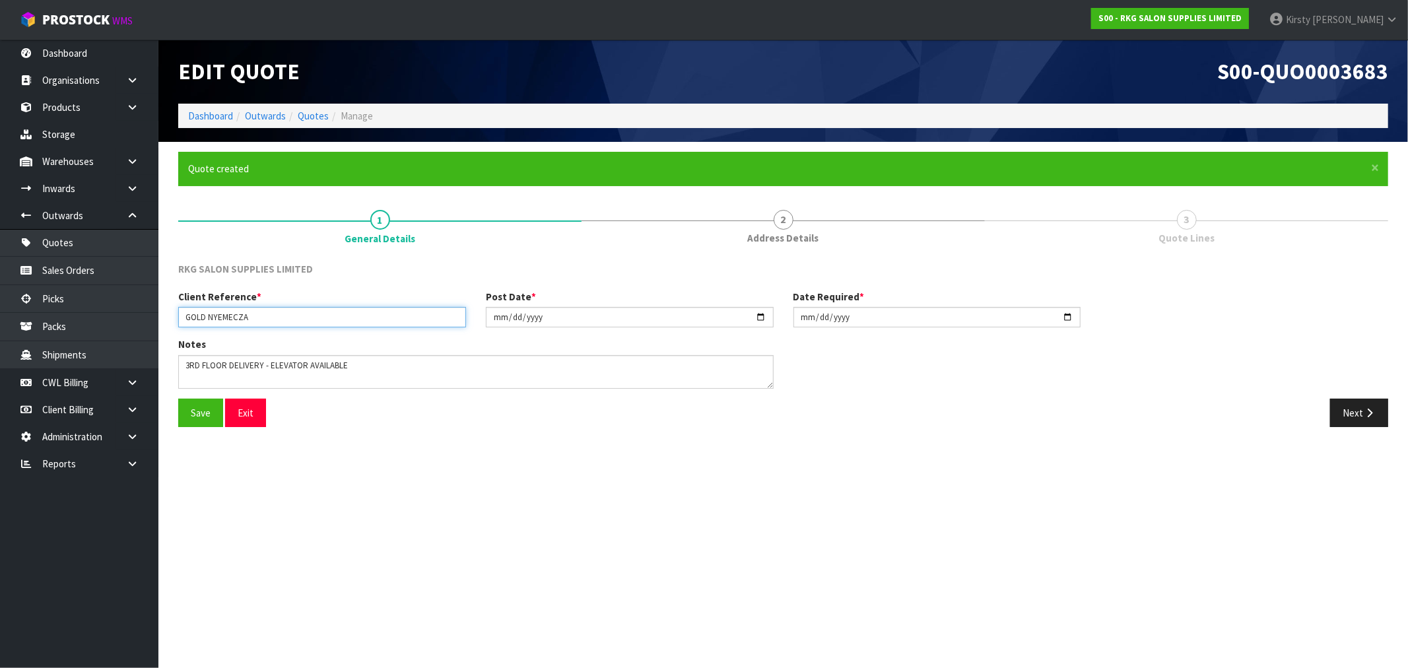
click at [254, 307] on input "GOLD NYEMECZA" at bounding box center [322, 317] width 288 height 20
click at [209, 412] on button "Save" at bounding box center [200, 413] width 45 height 28
click at [205, 314] on input "GOLD NYEMECZ" at bounding box center [322, 317] width 288 height 20
type input "[PERSON_NAME]"
drag, startPoint x: 197, startPoint y: 417, endPoint x: 549, endPoint y: 378, distance: 354.7
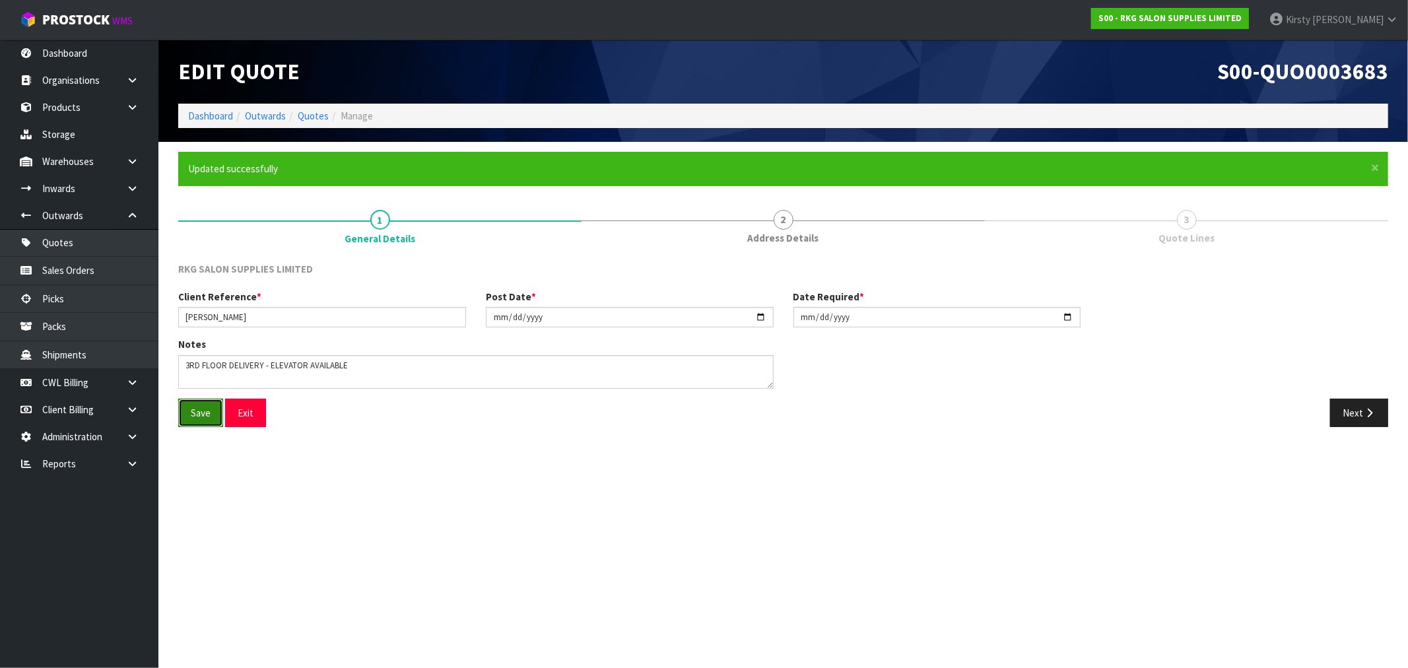
click at [198, 416] on button "Save" at bounding box center [200, 413] width 45 height 28
click at [1358, 417] on button "Next" at bounding box center [1359, 413] width 58 height 28
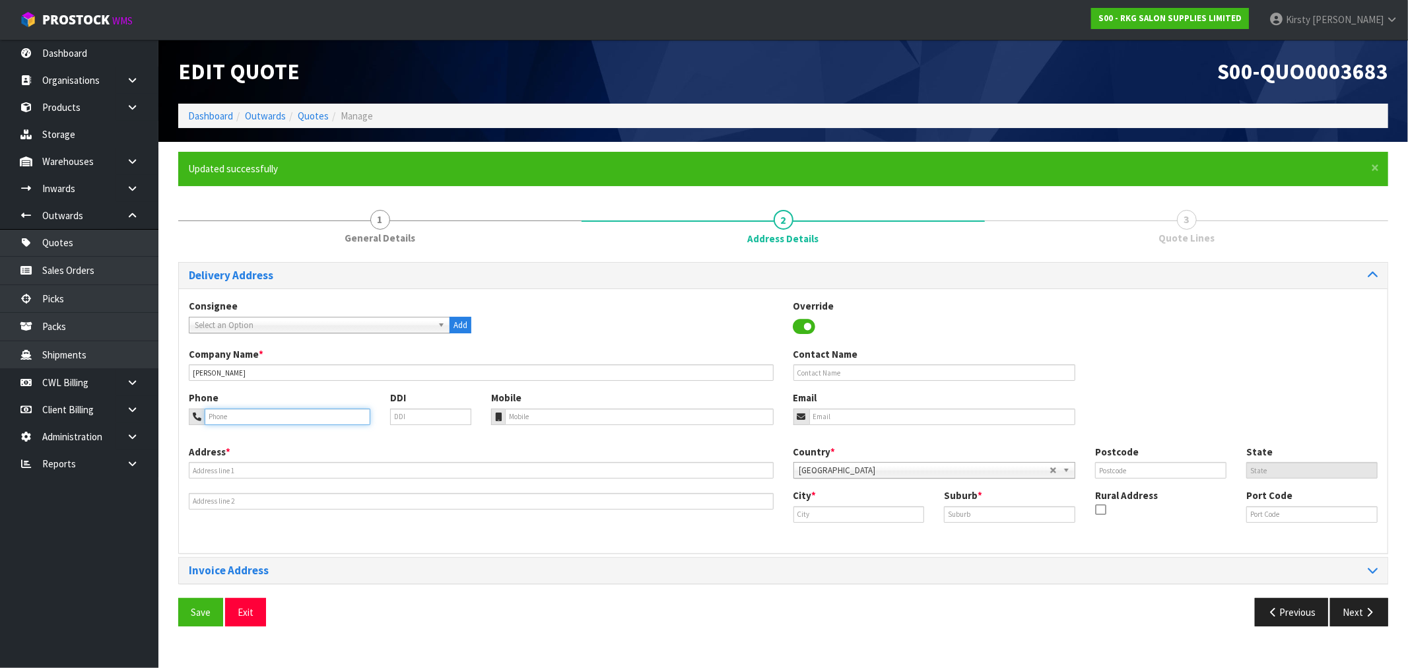
click at [283, 421] on input "tel" at bounding box center [288, 417] width 166 height 17
type input "027-419-3052"
click at [815, 419] on input "email" at bounding box center [943, 417] width 267 height 17
type input "[EMAIL_ADDRESS][DOMAIN_NAME]"
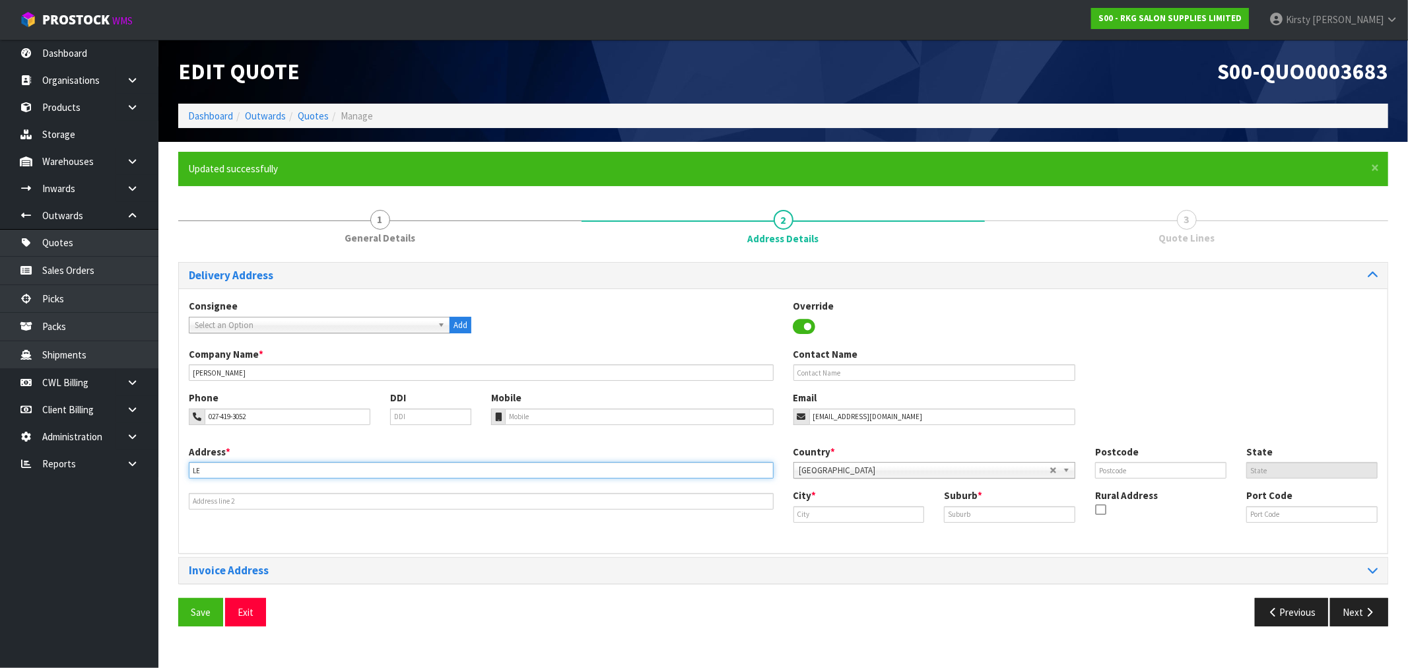
type input "L"
type input "3RD FLOOR"
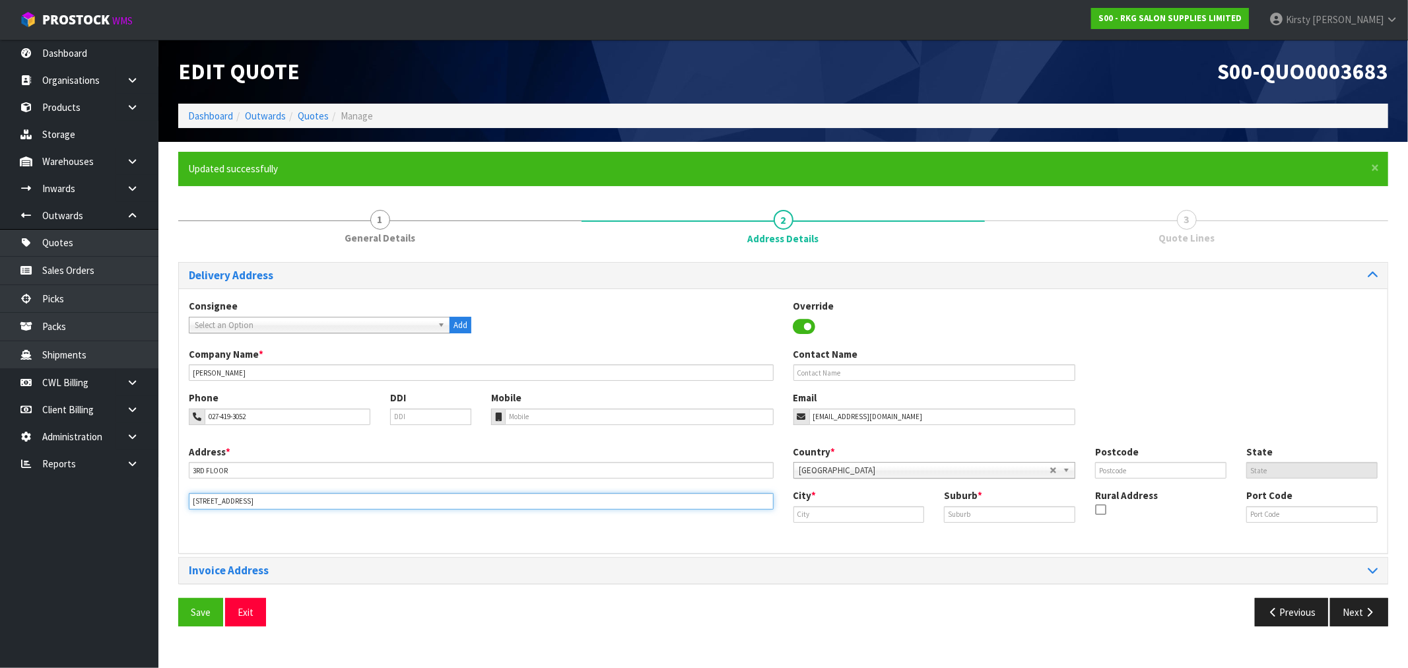
type input "[STREET_ADDRESS]"
click at [852, 520] on input "text" at bounding box center [859, 514] width 131 height 17
click at [846, 539] on link "Auckl and" at bounding box center [846, 537] width 104 height 18
type input "[GEOGRAPHIC_DATA]"
click at [958, 513] on input "text" at bounding box center [1009, 514] width 131 height 17
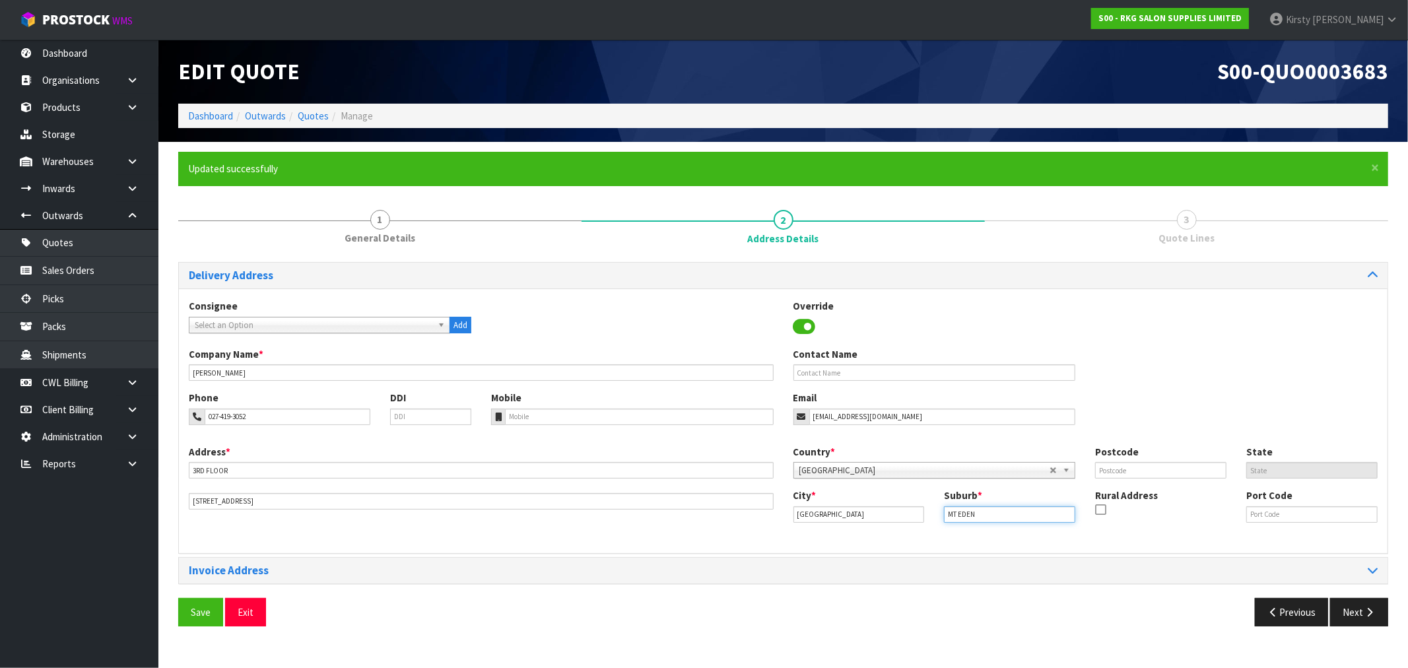
type input "MT EDEN"
click at [1117, 469] on input "text" at bounding box center [1160, 470] width 131 height 17
type input "1024"
click at [195, 611] on button "Save" at bounding box center [200, 612] width 45 height 28
click at [1364, 609] on icon "button" at bounding box center [1370, 612] width 13 height 10
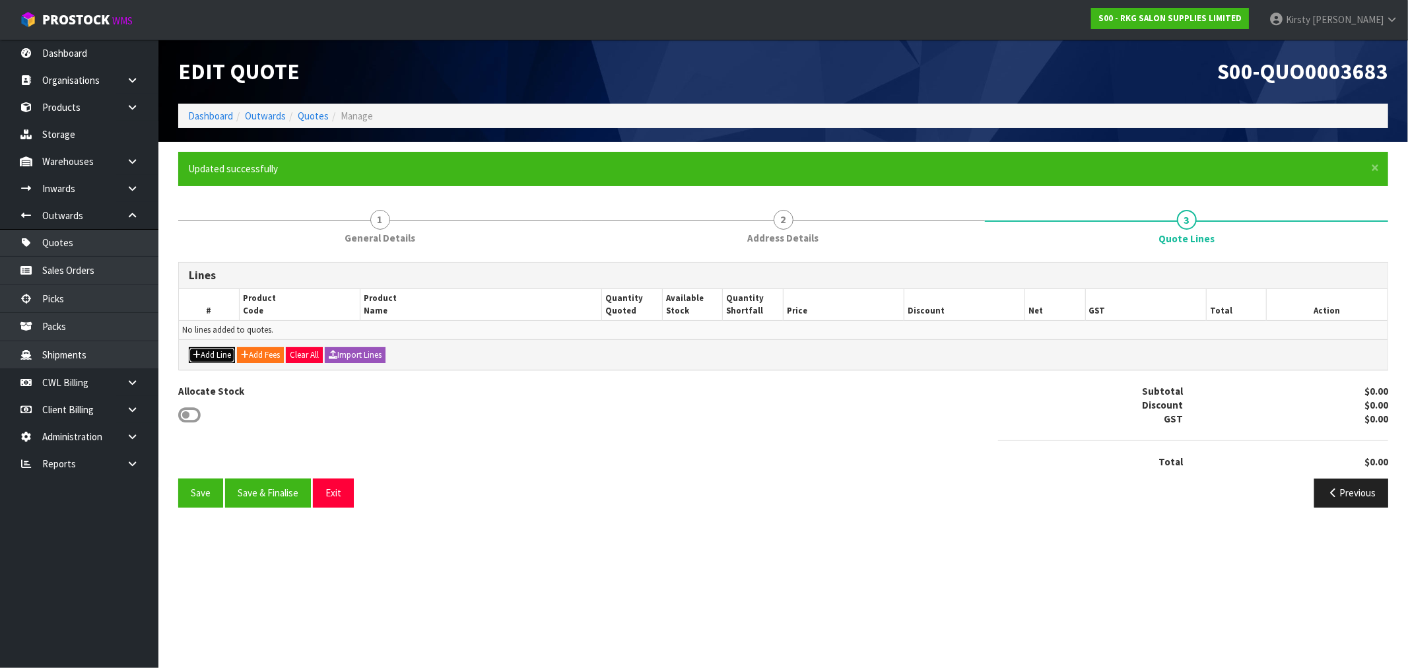
click at [218, 357] on button "Add Line" at bounding box center [212, 355] width 46 height 16
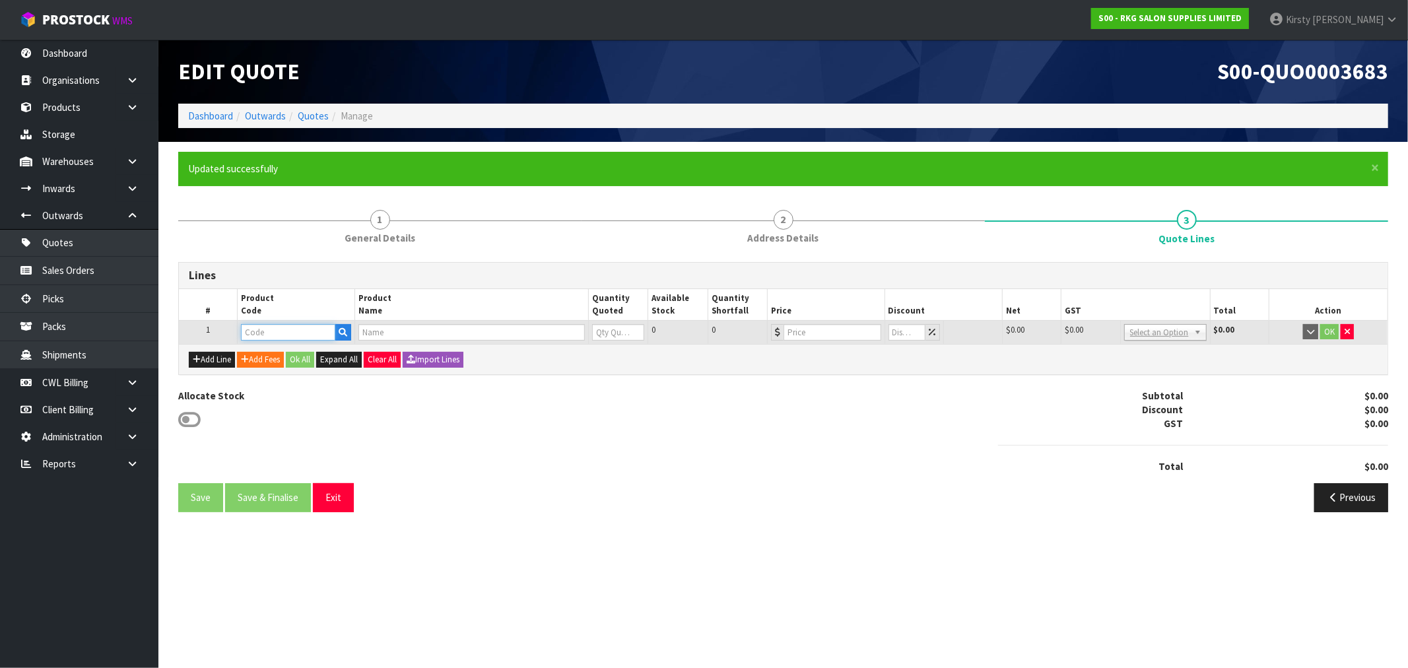
click at [272, 334] on input "text" at bounding box center [288, 332] width 94 height 17
type input "09030410"
click at [281, 349] on strong "09030410" at bounding box center [276, 354] width 42 height 13
type input "09030410"
type input "ROTORUA FULL ELECTRIC BED - WHITE"
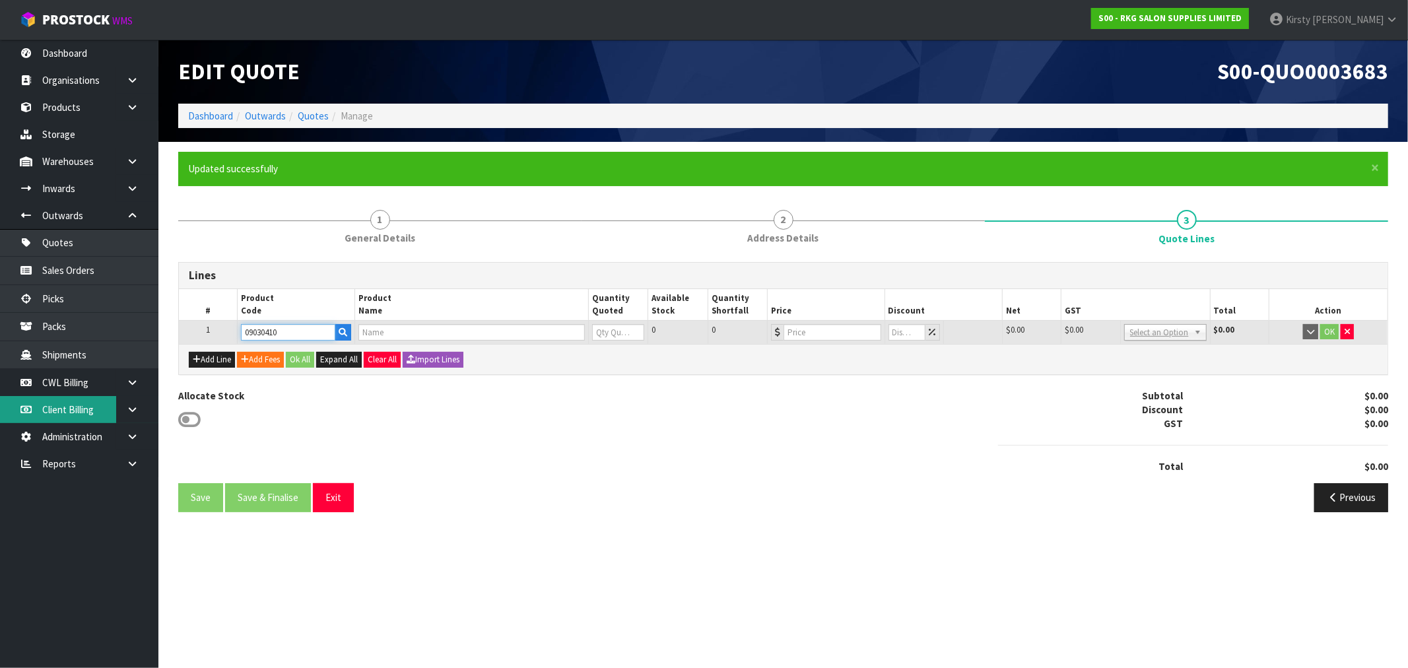
type input "0"
type input "1399"
type input "0"
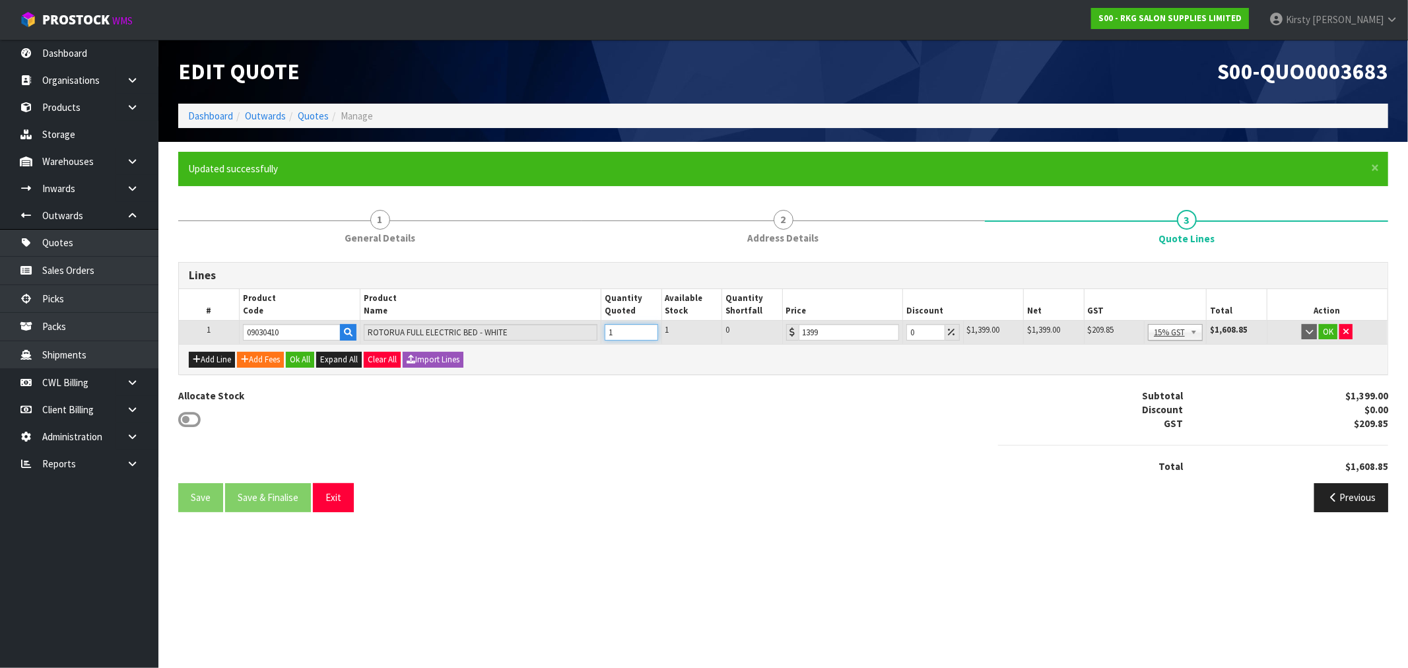
type input "1"
click at [647, 328] on input "1" at bounding box center [631, 332] width 53 height 17
drag, startPoint x: 920, startPoint y: 333, endPoint x: 902, endPoint y: 337, distance: 19.1
click at [903, 337] on td "0" at bounding box center [933, 332] width 60 height 24
type input "30"
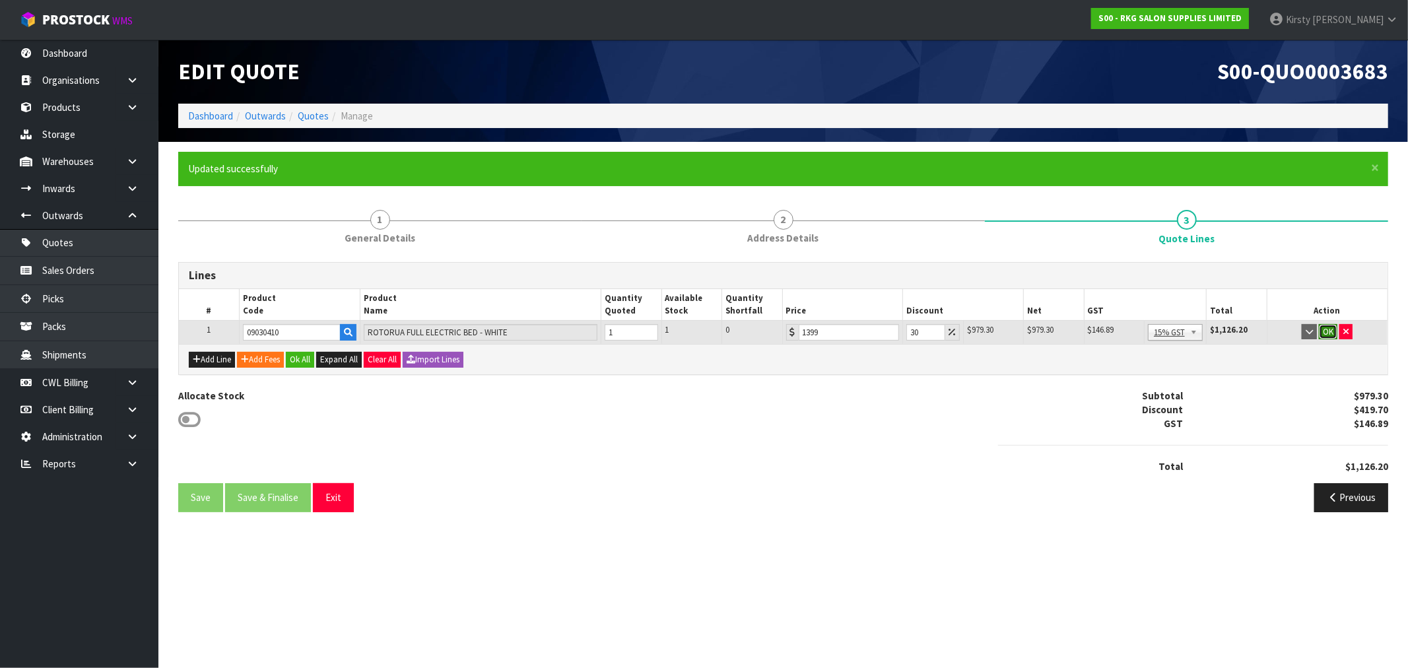
click at [1335, 333] on button "OK" at bounding box center [1328, 332] width 18 height 16
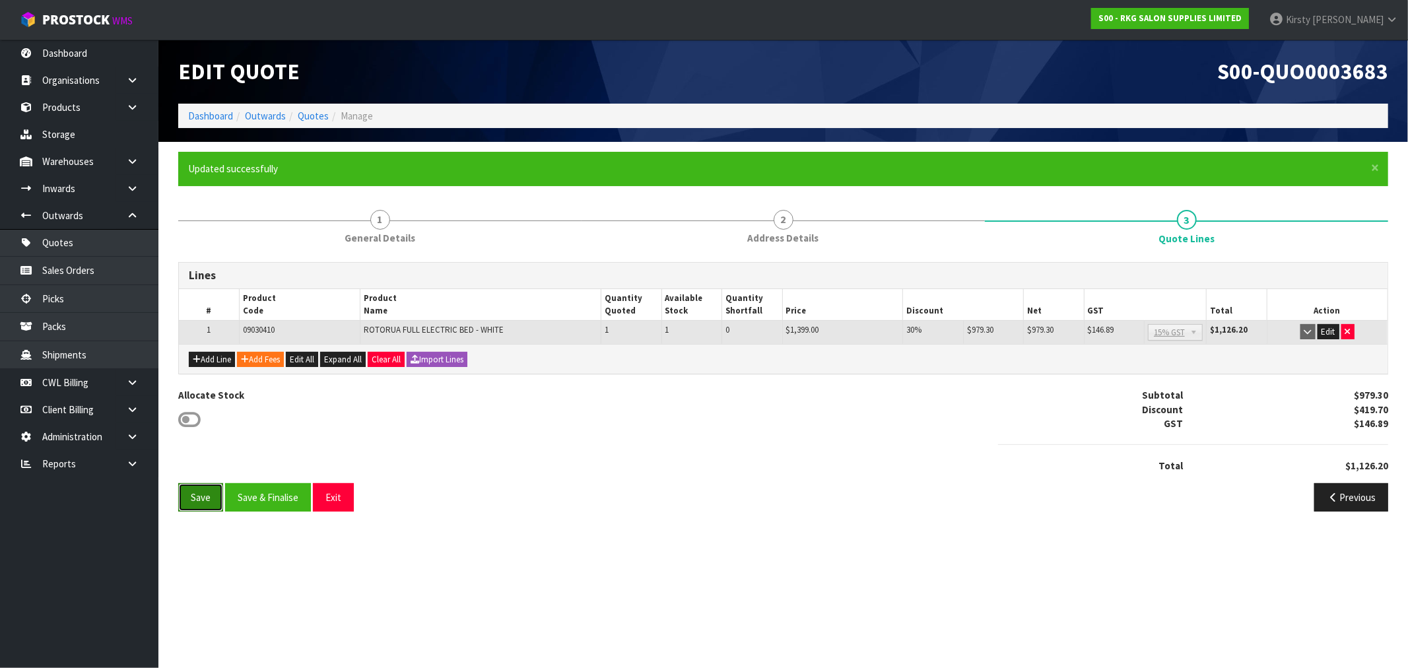
click at [199, 497] on button "Save" at bounding box center [200, 497] width 45 height 28
click at [279, 359] on button "Add Fees" at bounding box center [260, 360] width 47 height 16
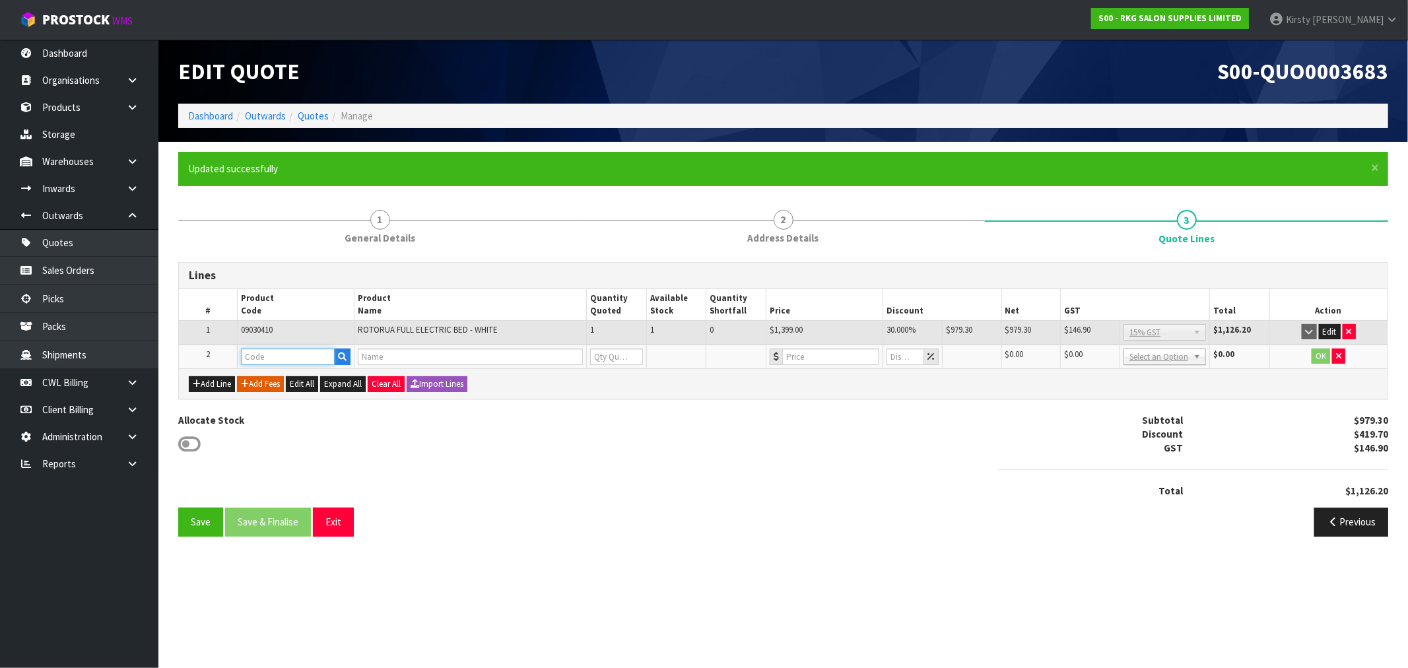
click at [279, 359] on input "text" at bounding box center [288, 357] width 94 height 17
click at [429, 354] on input "text" at bounding box center [470, 357] width 225 height 17
type input "DRIVER"
click at [1338, 354] on icon "button" at bounding box center [1338, 356] width 5 height 9
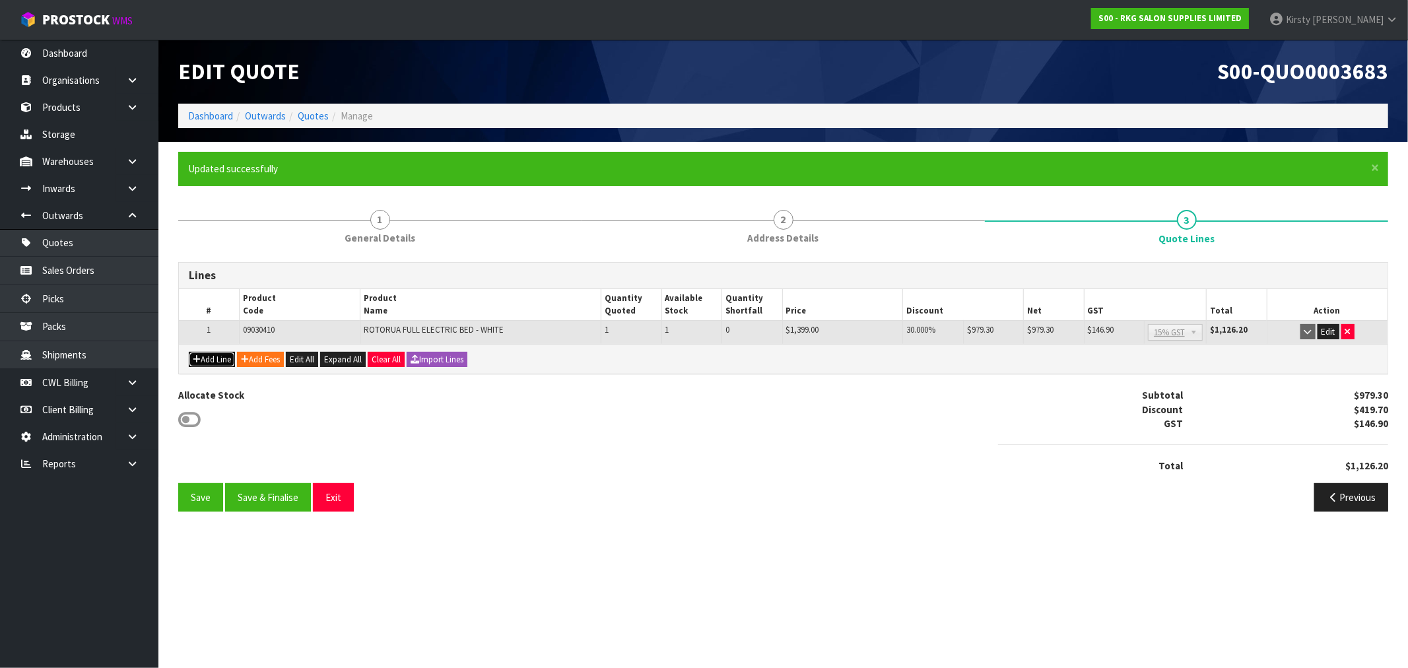
click at [217, 359] on button "Add Line" at bounding box center [212, 360] width 46 height 16
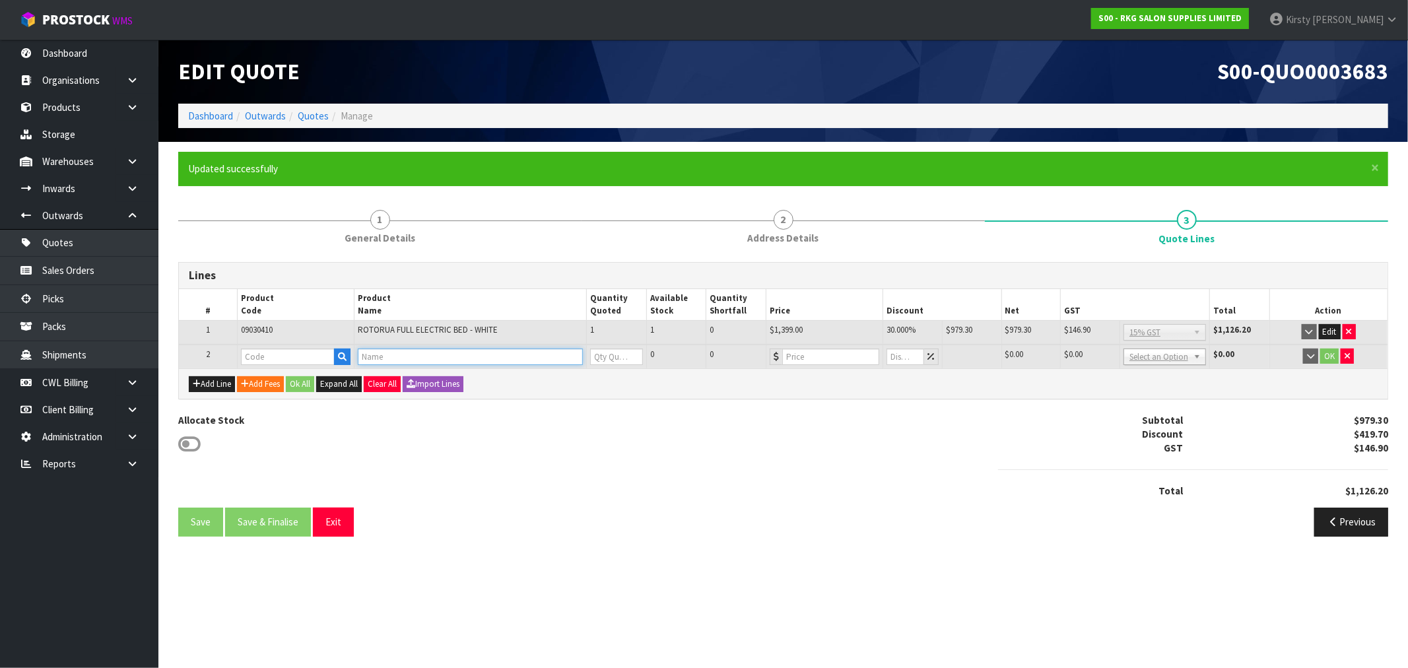
click at [401, 359] on input "text" at bounding box center [470, 357] width 225 height 17
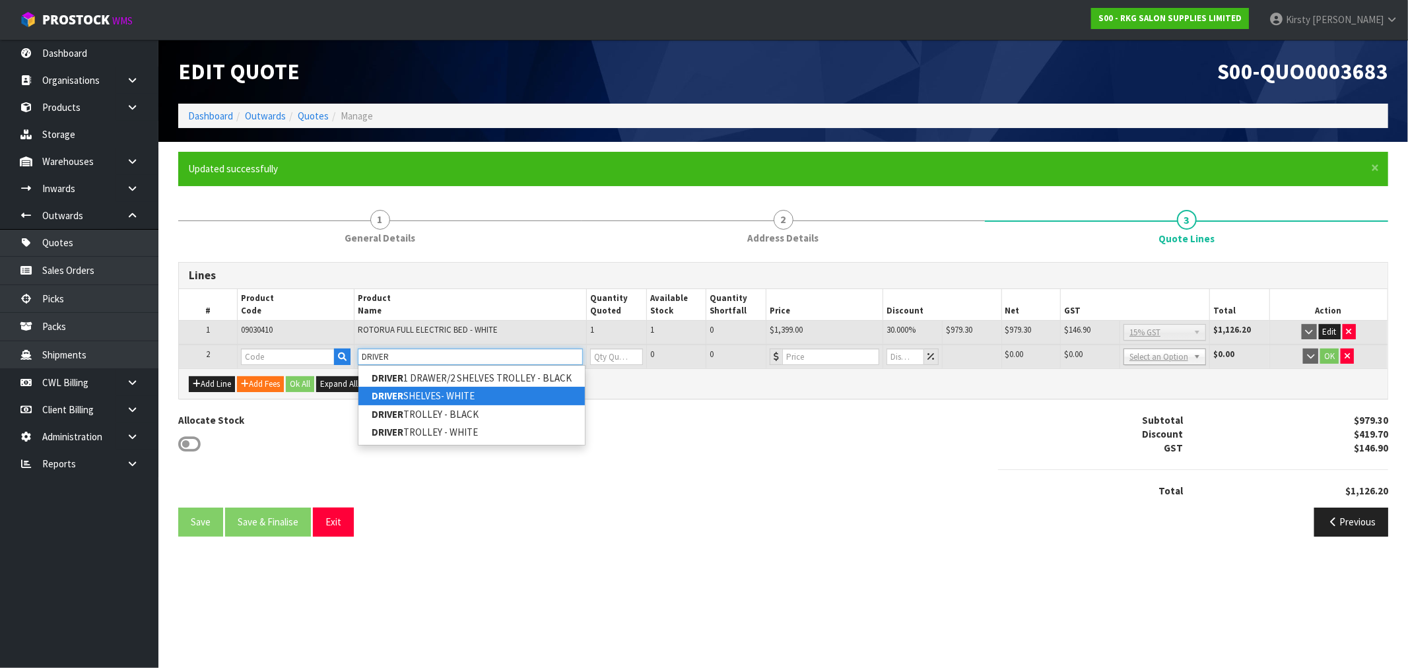
type input "DRIVER"
click at [419, 397] on link "DRIVER SHELVES- WHITE" at bounding box center [472, 396] width 226 height 18
type input "DRIVER SHELVES- WHITE"
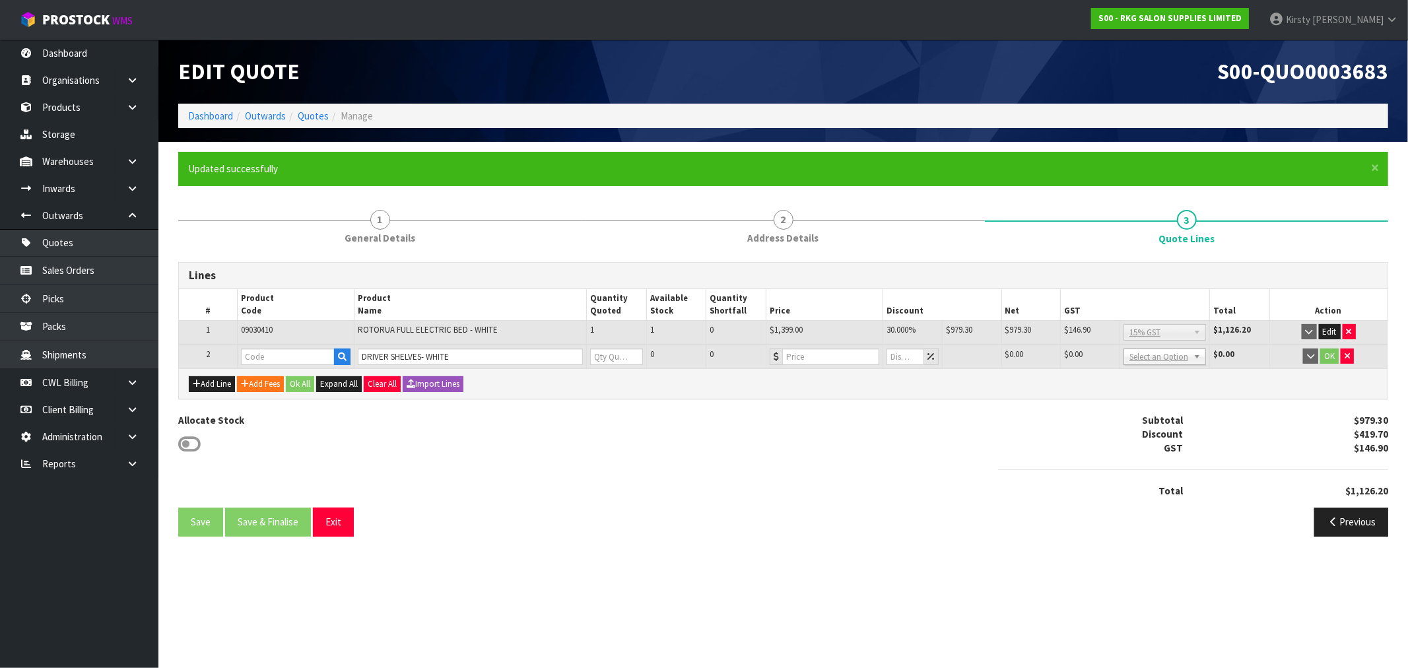
type input "080404S"
type input "0"
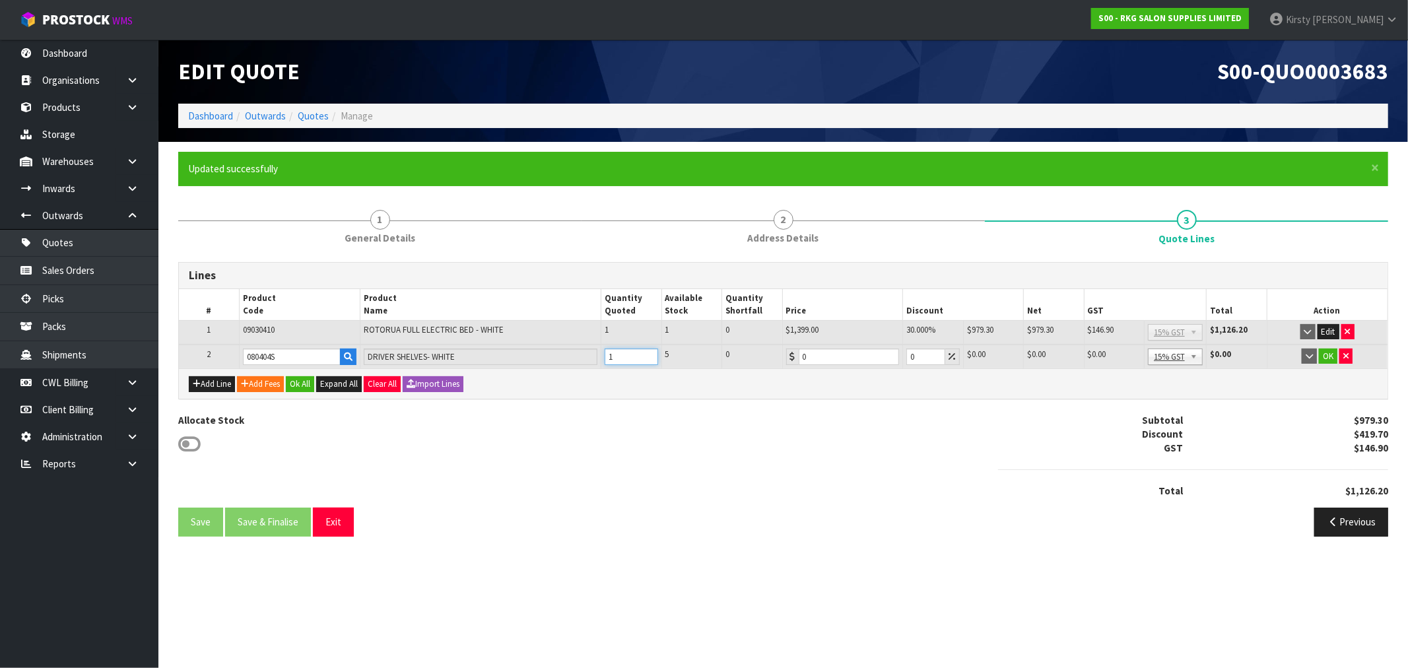
type input "1"
click at [647, 351] on input "1" at bounding box center [631, 357] width 53 height 17
click at [1344, 354] on icon "button" at bounding box center [1346, 356] width 5 height 9
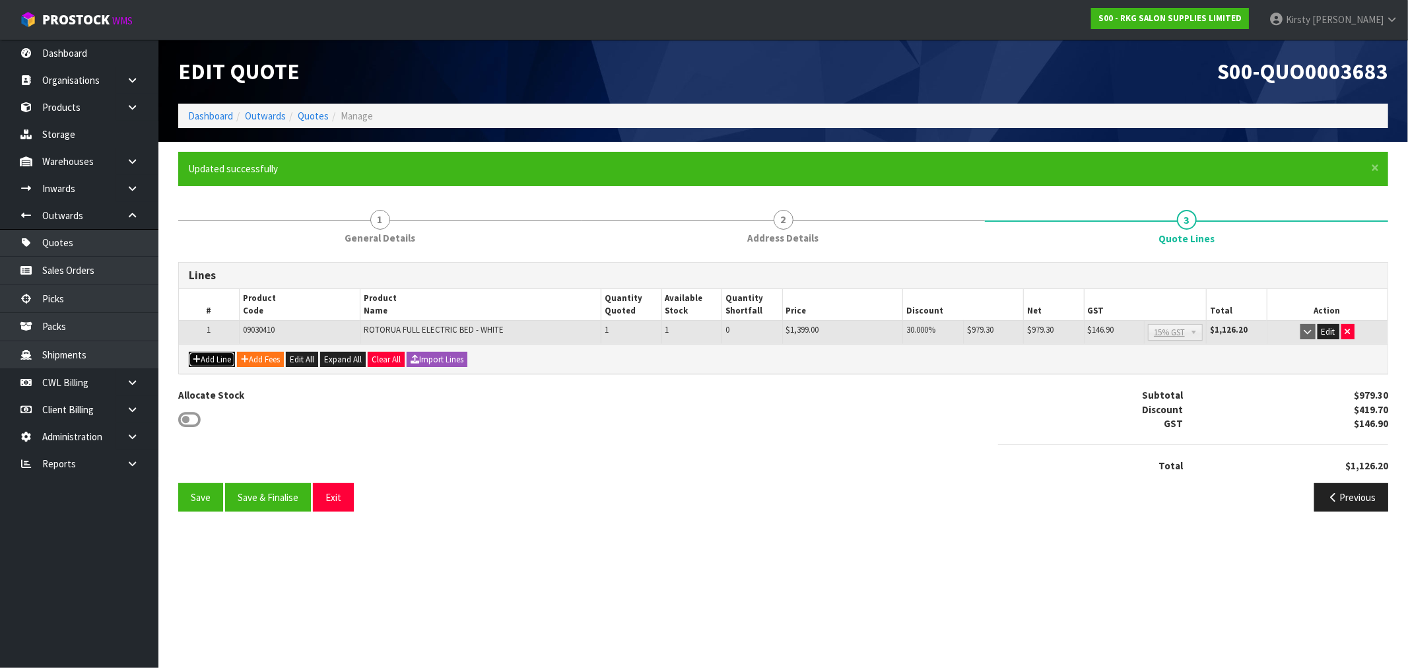
click at [217, 355] on button "Add Line" at bounding box center [212, 360] width 46 height 16
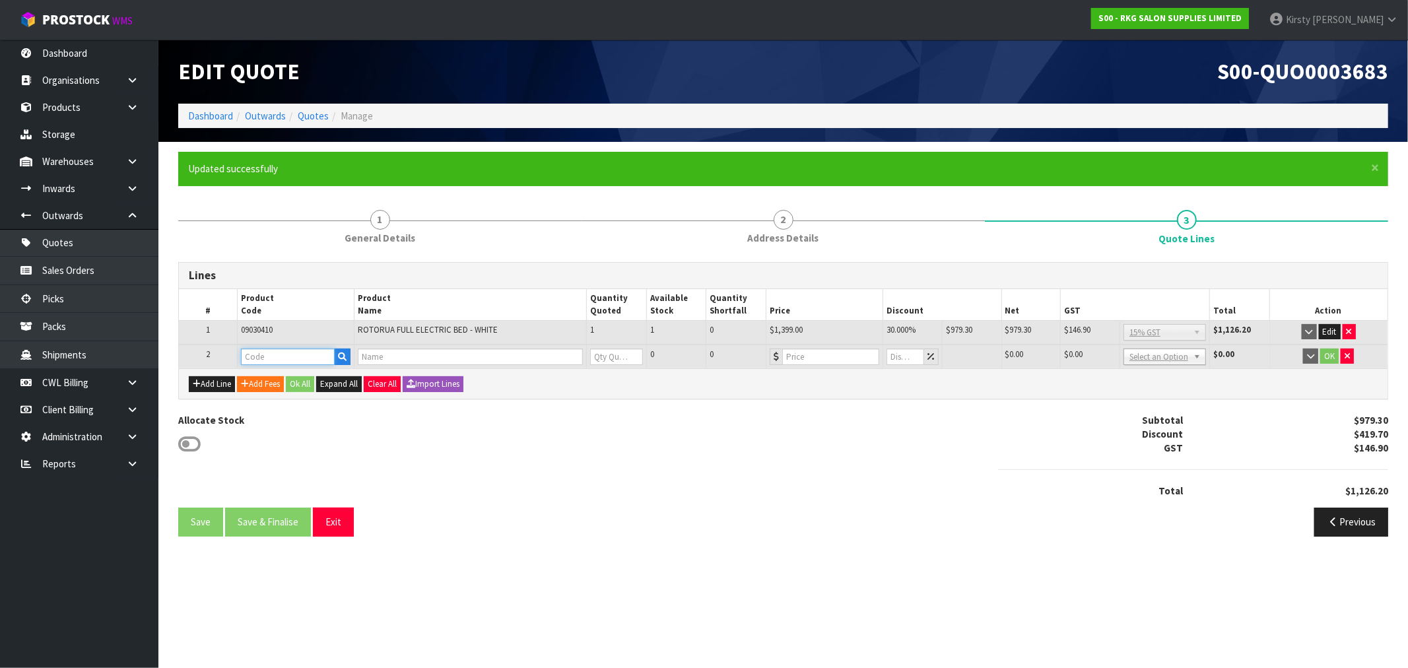
click at [254, 352] on input "text" at bounding box center [288, 357] width 94 height 17
type input "080404K"
type input "DRIVER TROLLEY - WHITE"
type input "0"
type input "180"
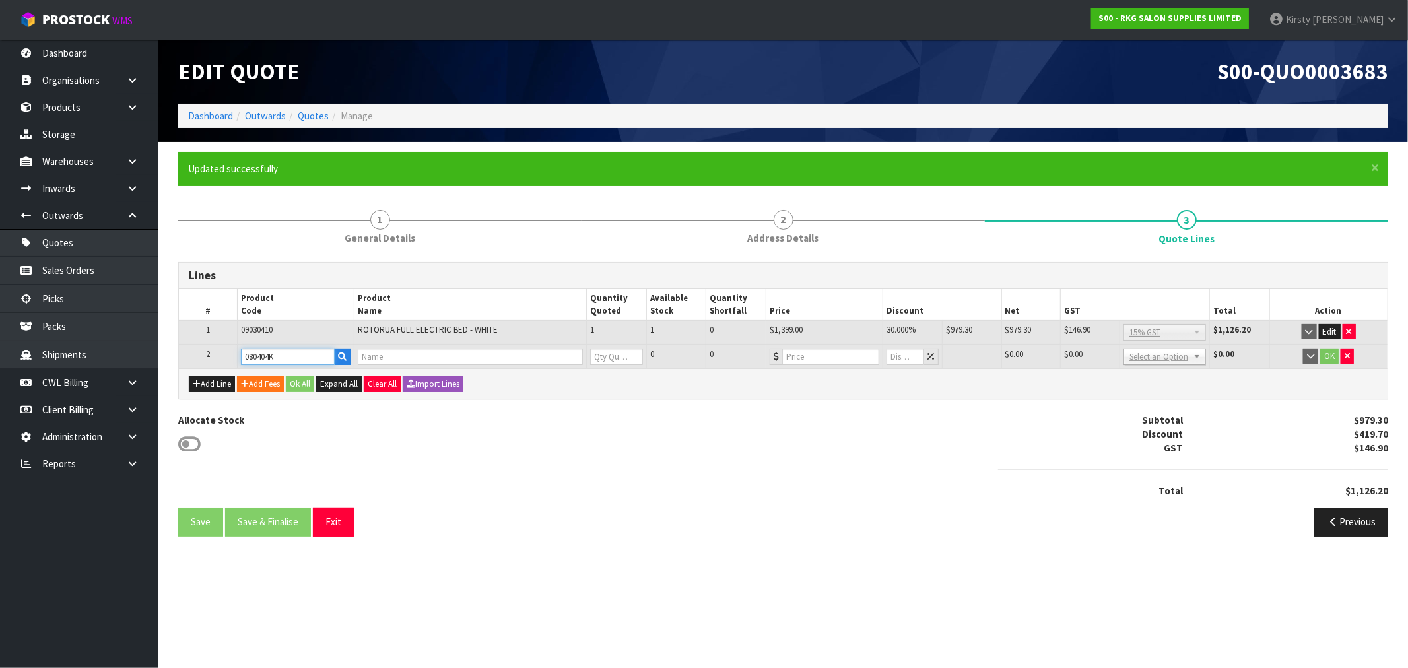
type input "0"
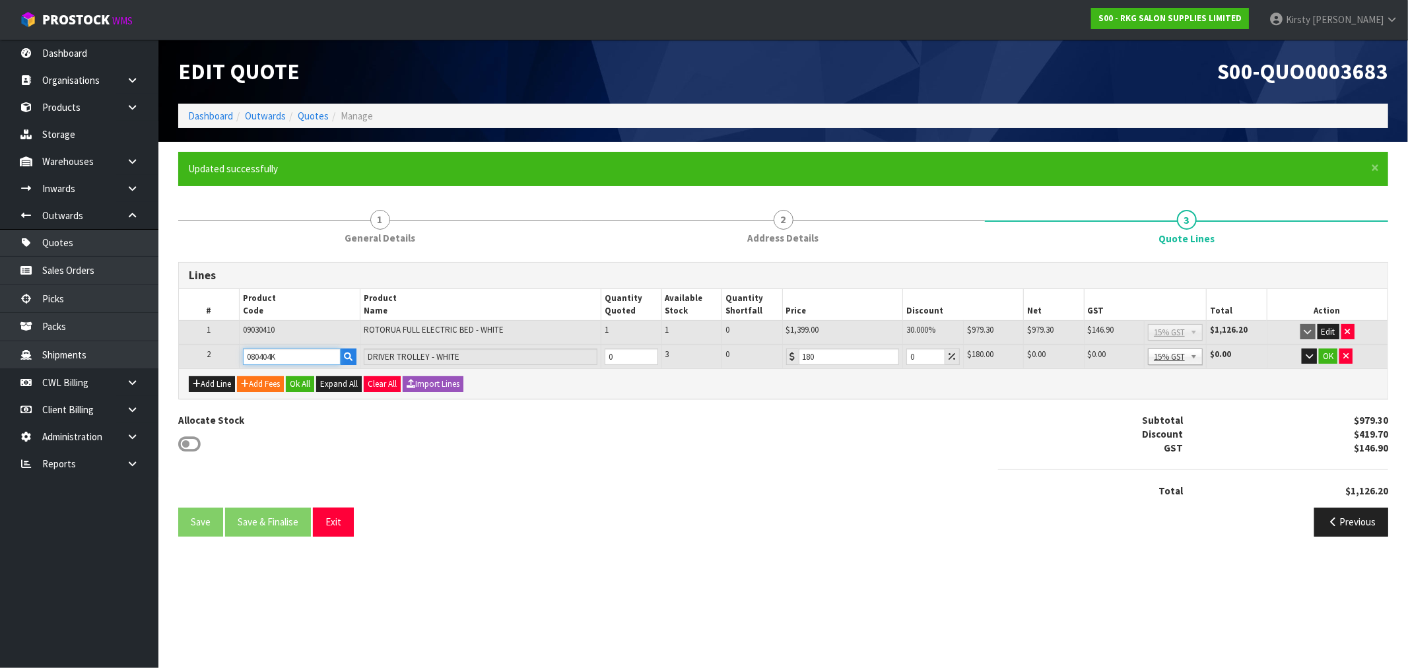
type input "080404K"
type input "1"
click at [649, 351] on input "1" at bounding box center [631, 357] width 53 height 17
click at [722, 413] on div "Allocate Stock Subtotal $1,159.30 Discount $419.70 GST $173.90 Total $1,333.20" at bounding box center [783, 460] width 1230 height 95
click at [1327, 353] on button "OK" at bounding box center [1328, 357] width 18 height 16
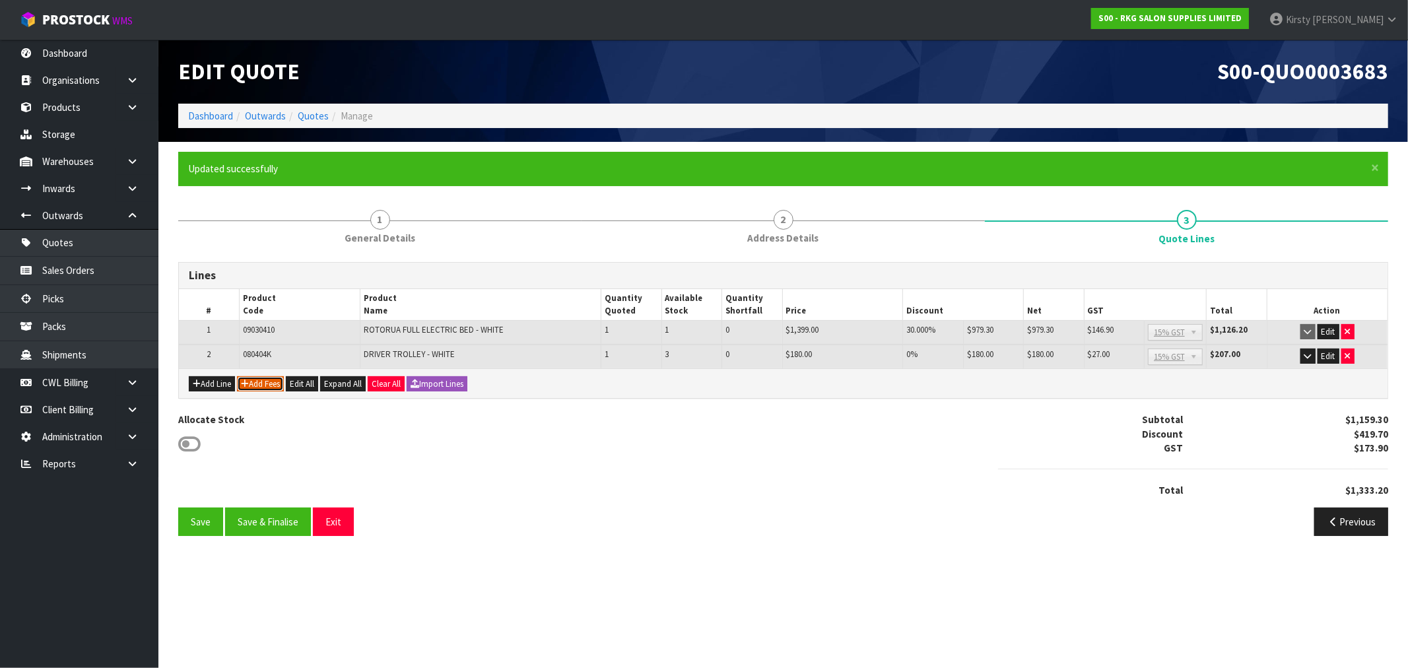
click at [258, 384] on button "Add Fees" at bounding box center [260, 384] width 47 height 16
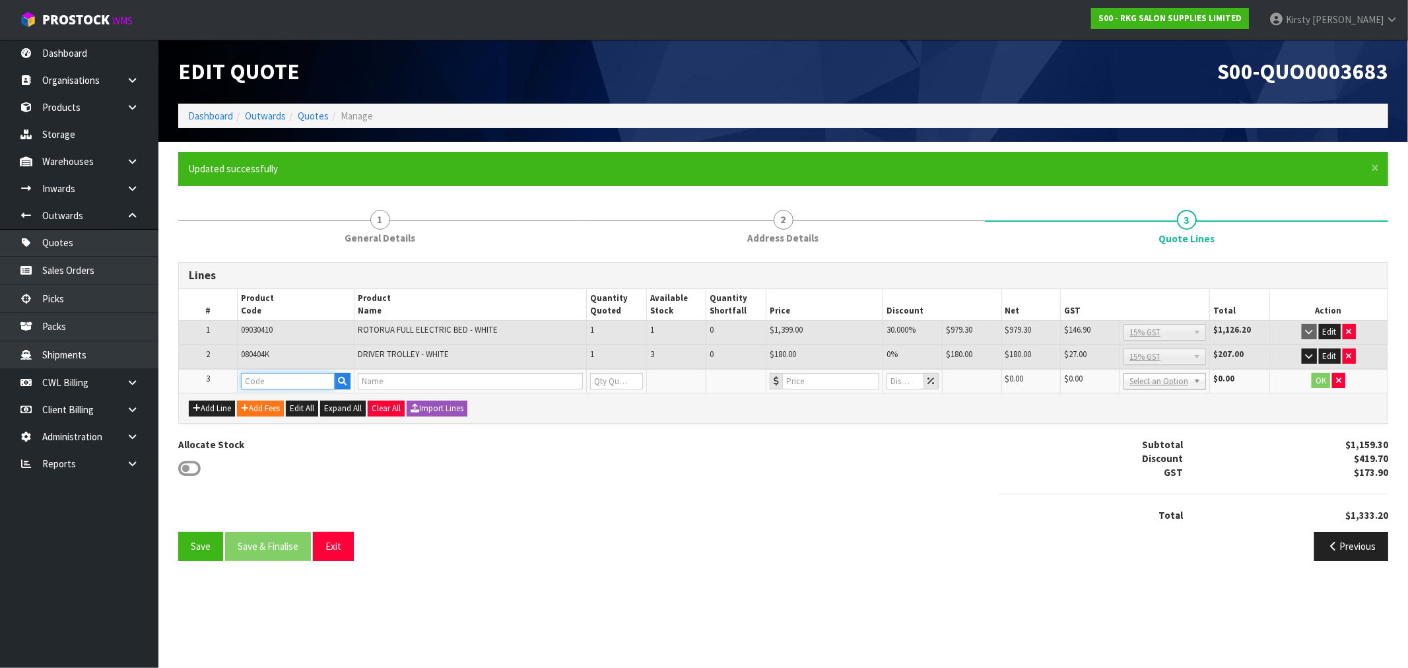
click at [258, 384] on input "text" at bounding box center [288, 381] width 94 height 17
type input "FRE"
click at [287, 404] on link "FRE IGHT" at bounding box center [294, 403] width 104 height 18
type input "FREIGHT"
type input "FREIGHT FEE"
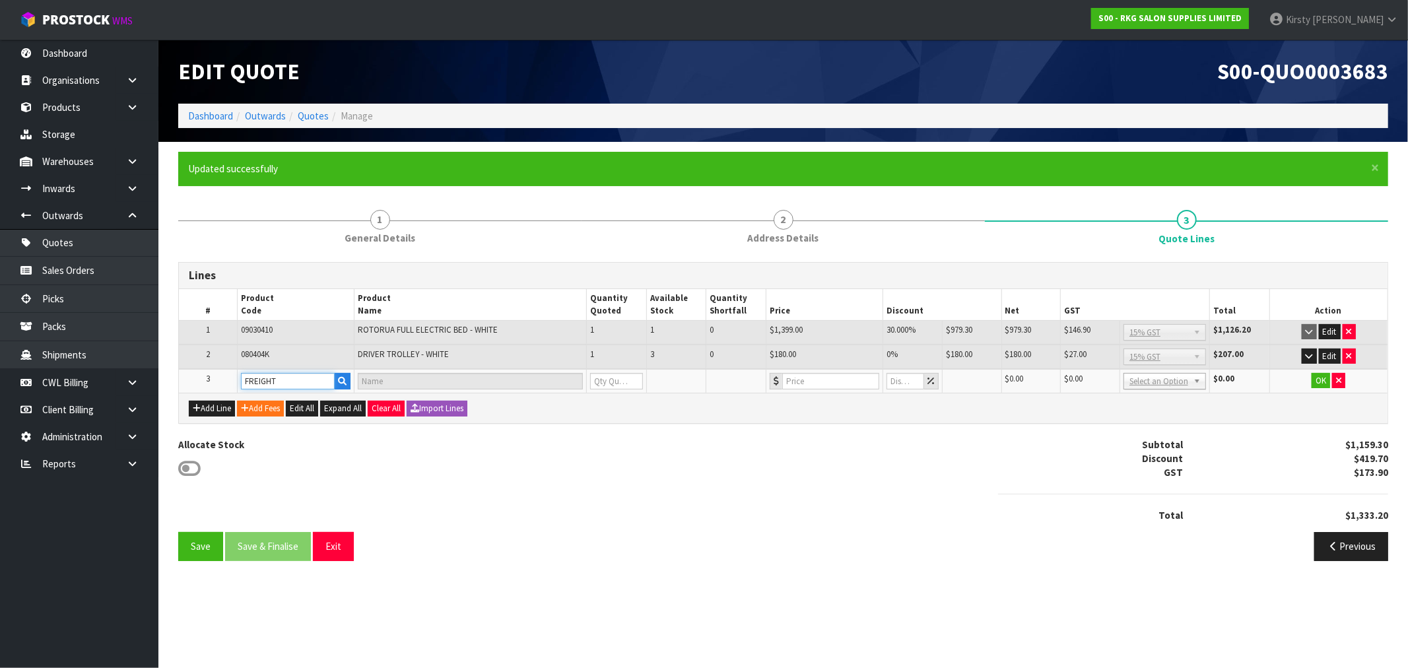
type input "1"
type input "0"
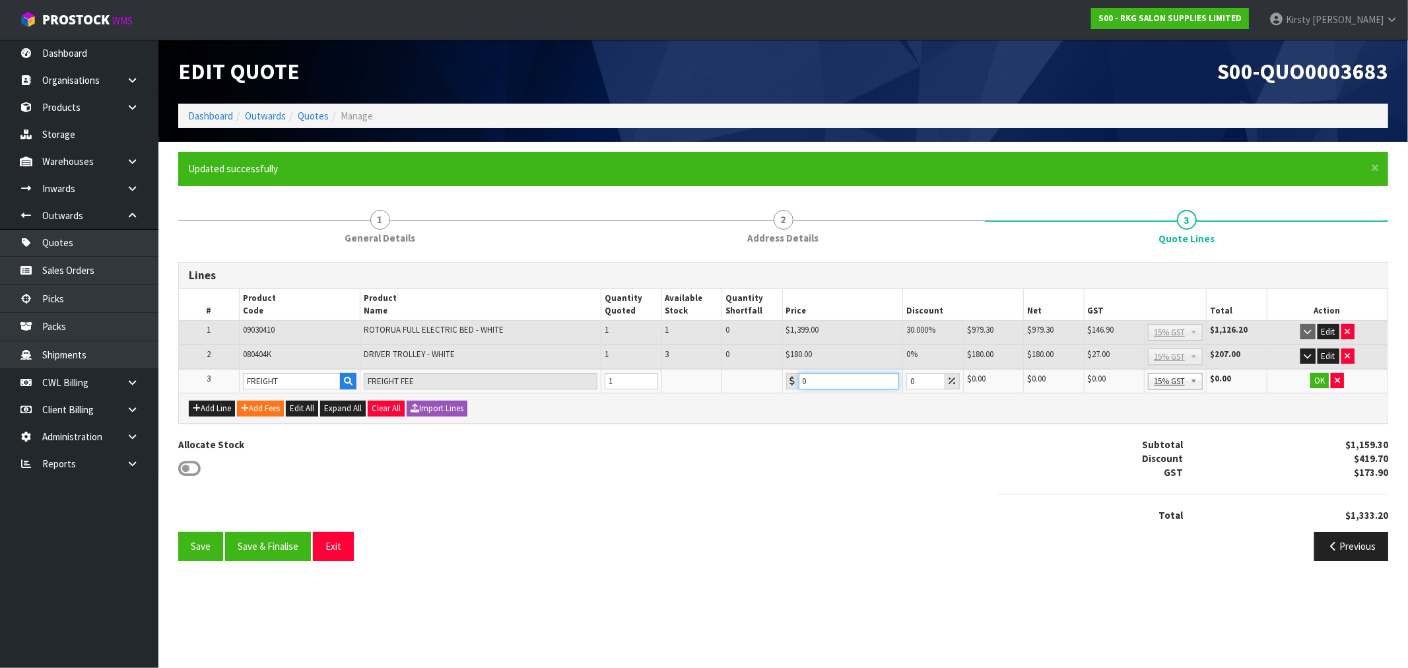
drag, startPoint x: 815, startPoint y: 380, endPoint x: 774, endPoint y: 385, distance: 41.9
click at [775, 385] on tr "3 FREIGHT FREIGHT FEE 1 0 0 $0.00 $0.00 $0.00 $0.00 No GST 15% GST Zero Rated 1…" at bounding box center [783, 381] width 1209 height 24
type input "170.50"
click at [1315, 376] on button "OK" at bounding box center [1320, 381] width 18 height 16
click at [209, 540] on button "Save" at bounding box center [200, 546] width 45 height 28
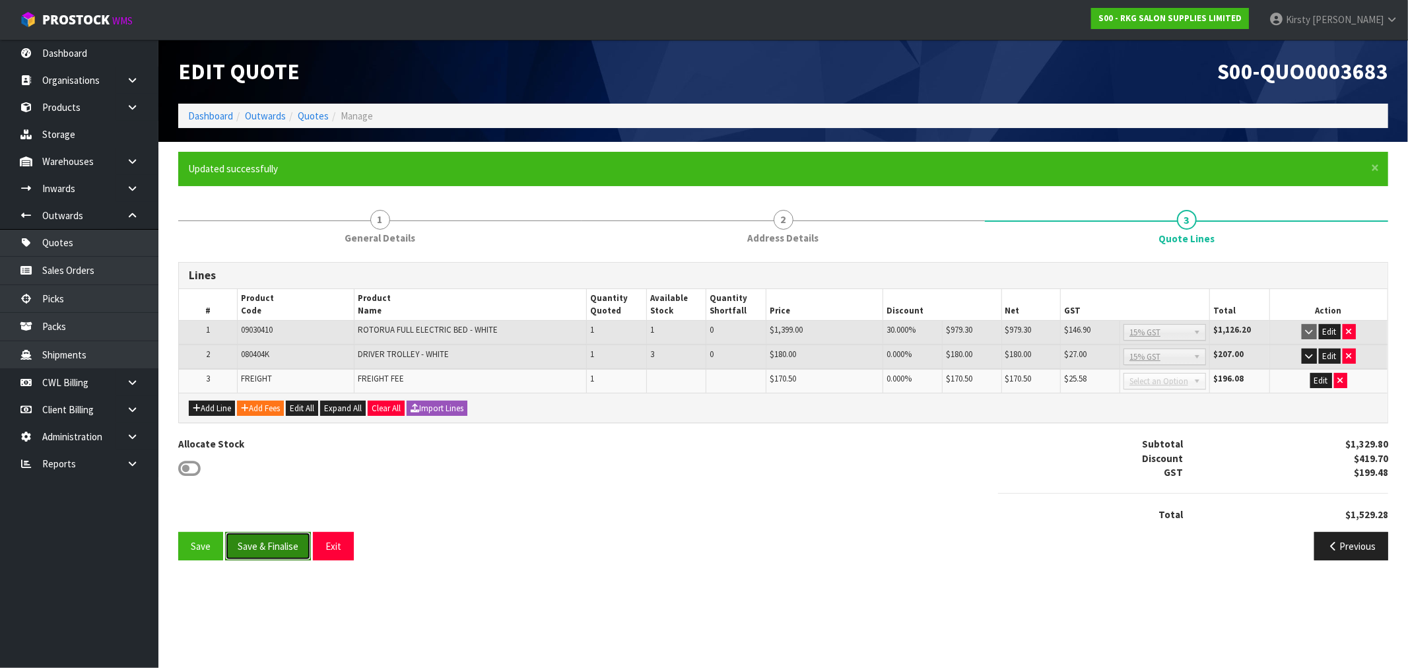
click at [255, 547] on button "Save & Finalise" at bounding box center [268, 546] width 86 height 28
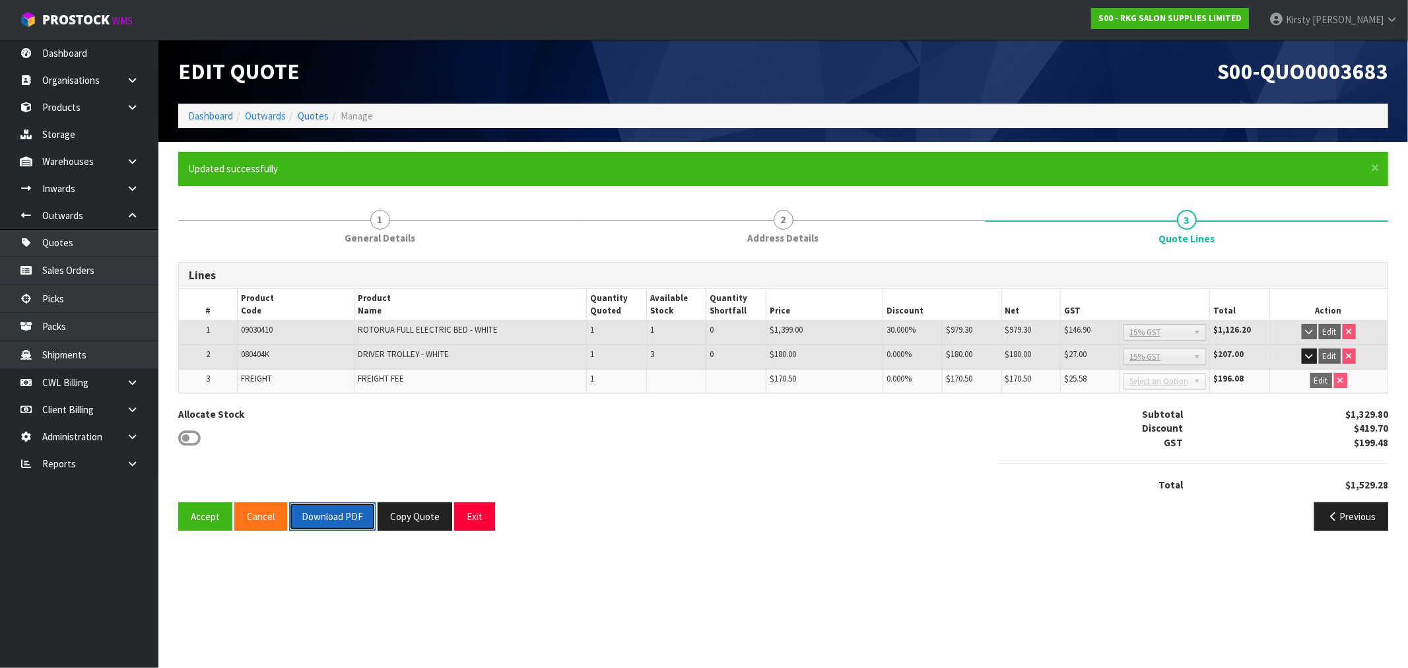
drag, startPoint x: 344, startPoint y: 520, endPoint x: 408, endPoint y: 456, distance: 90.6
click at [344, 520] on button "Download PDF" at bounding box center [332, 516] width 86 height 28
click at [395, 509] on button "Copy Quote" at bounding box center [415, 516] width 75 height 28
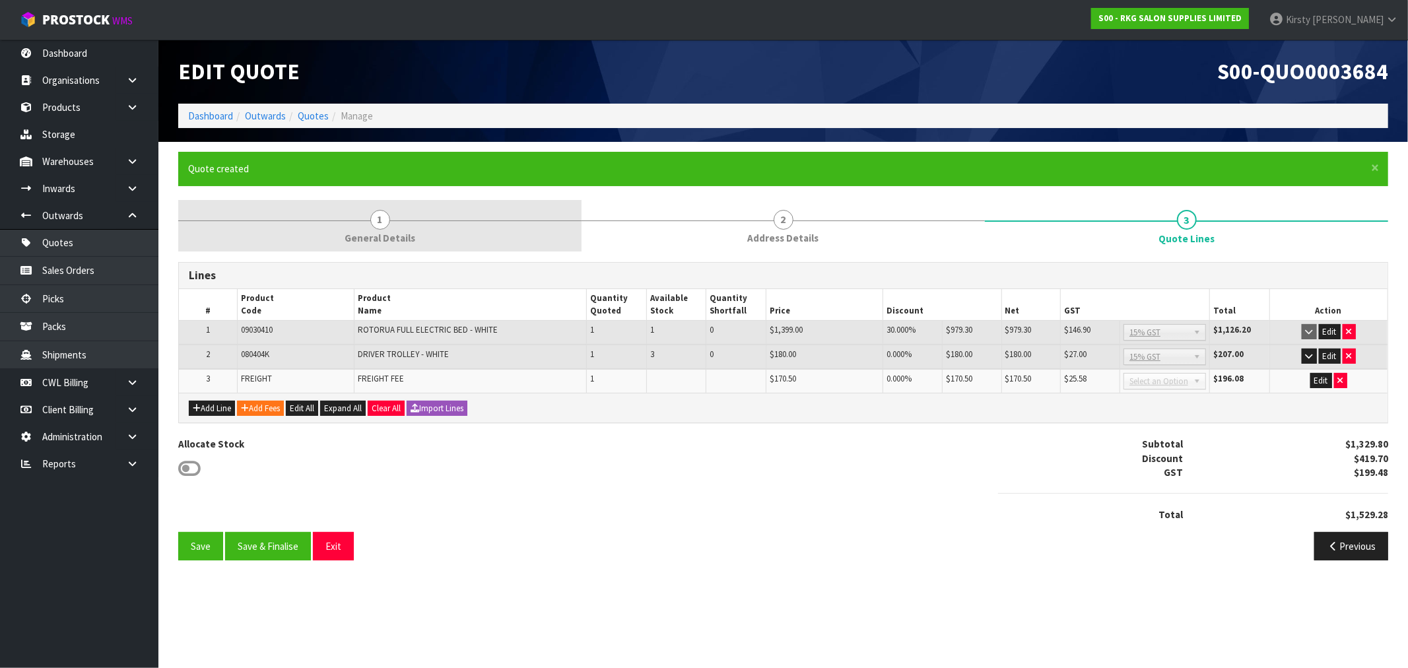
click at [380, 219] on span "1" at bounding box center [380, 220] width 20 height 20
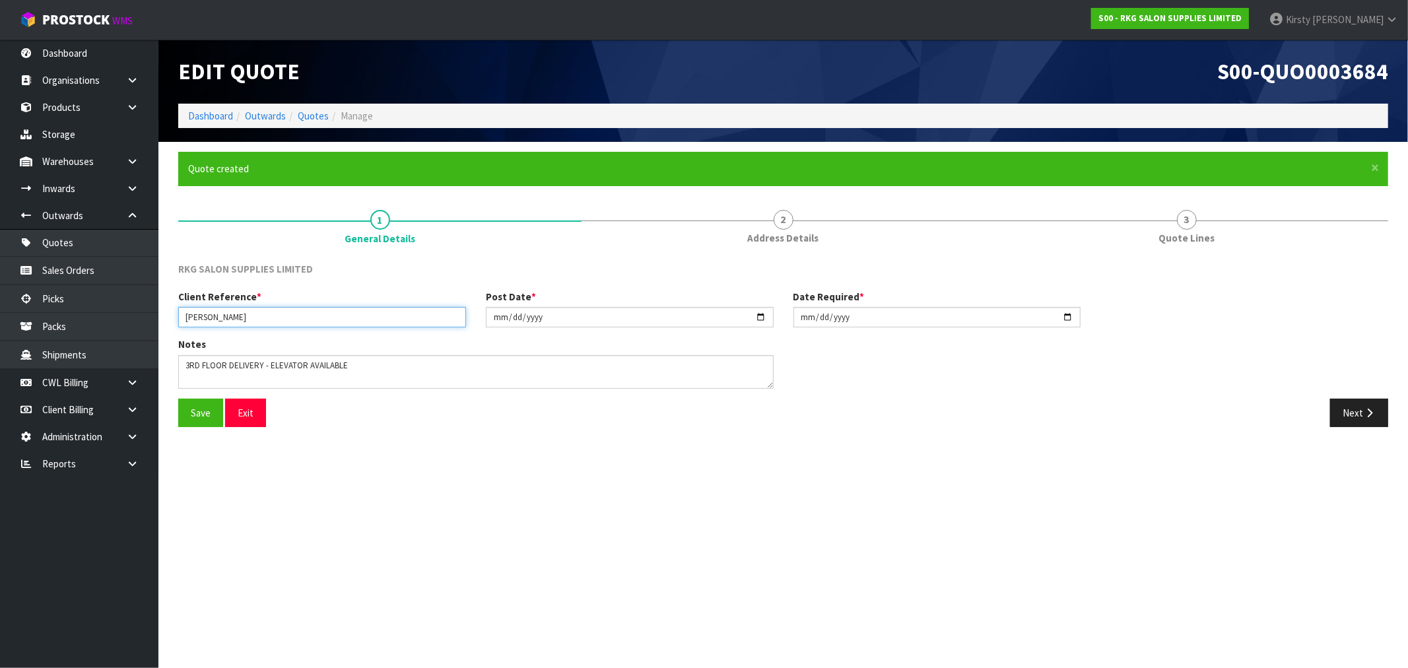
click at [259, 320] on input "[PERSON_NAME]" at bounding box center [322, 317] width 288 height 20
type input "[PERSON_NAME] - 2"
click at [202, 421] on button "Save" at bounding box center [200, 413] width 45 height 28
click at [1365, 423] on button "Next" at bounding box center [1359, 413] width 58 height 28
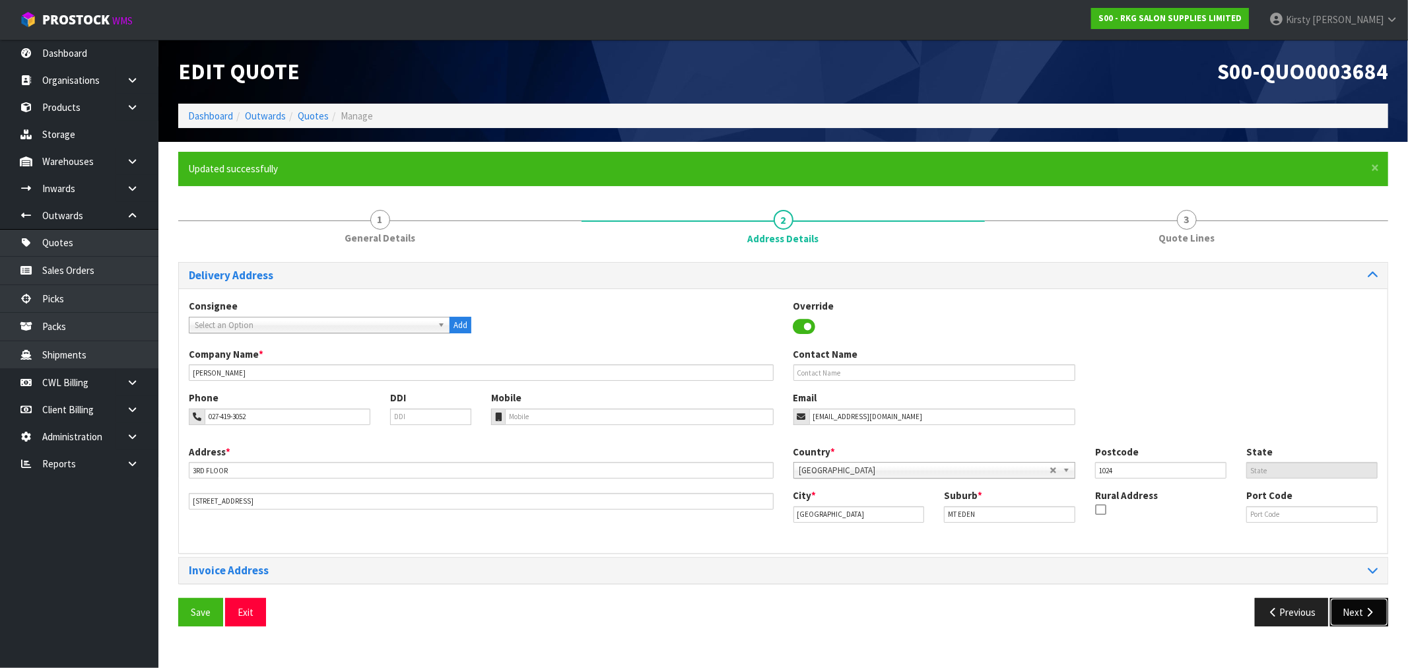
click at [1352, 617] on button "Next" at bounding box center [1359, 612] width 58 height 28
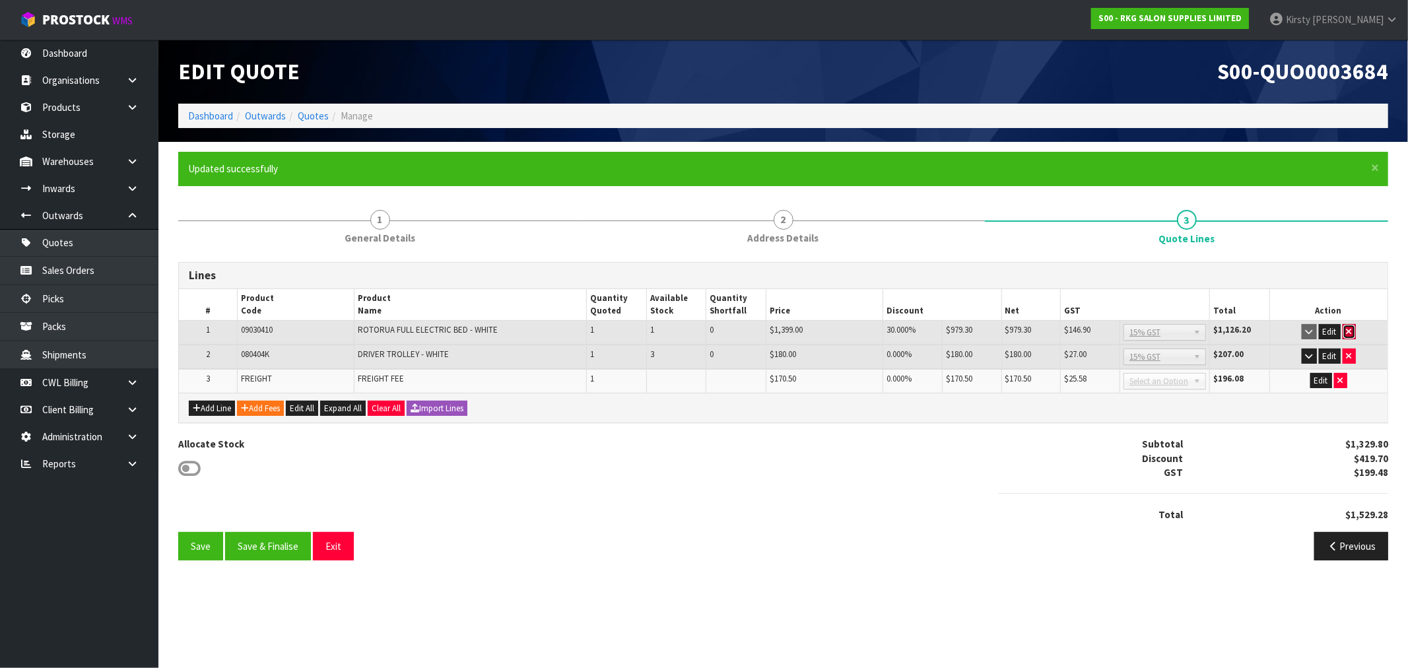
click at [1350, 332] on icon "button" at bounding box center [1349, 332] width 5 height 9
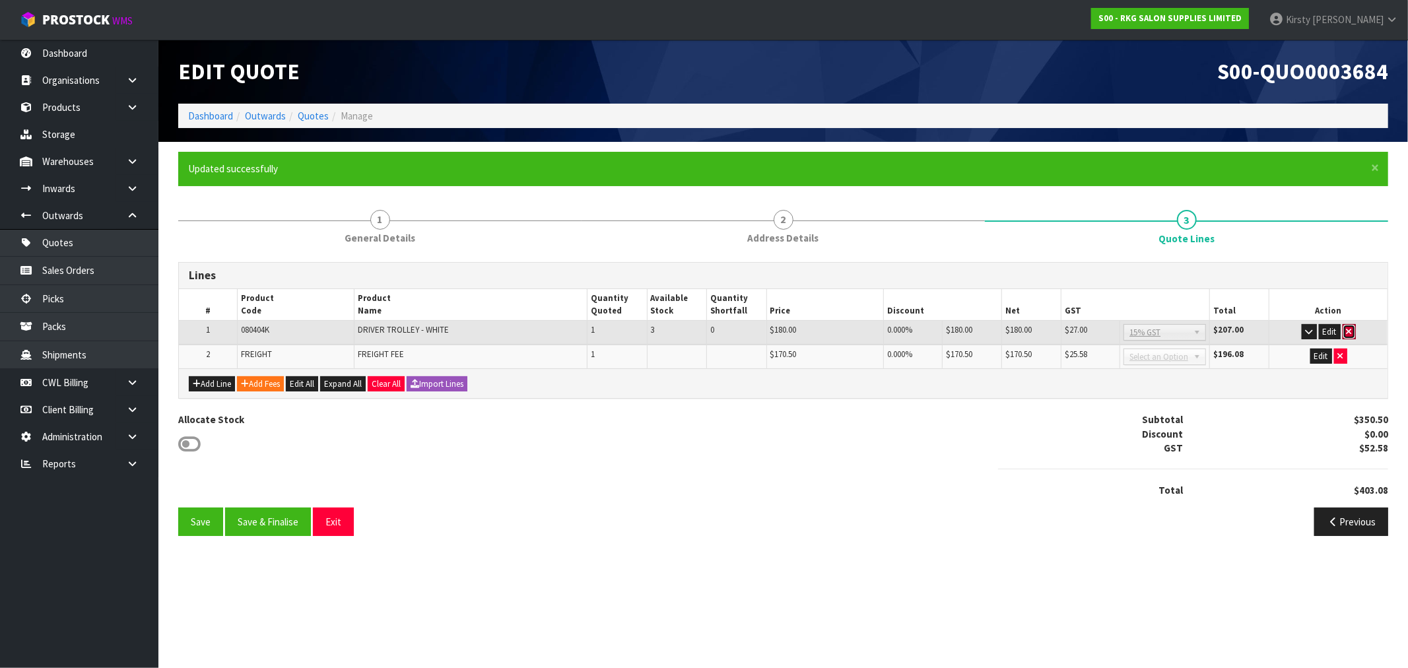
click at [1350, 332] on icon "button" at bounding box center [1349, 332] width 5 height 9
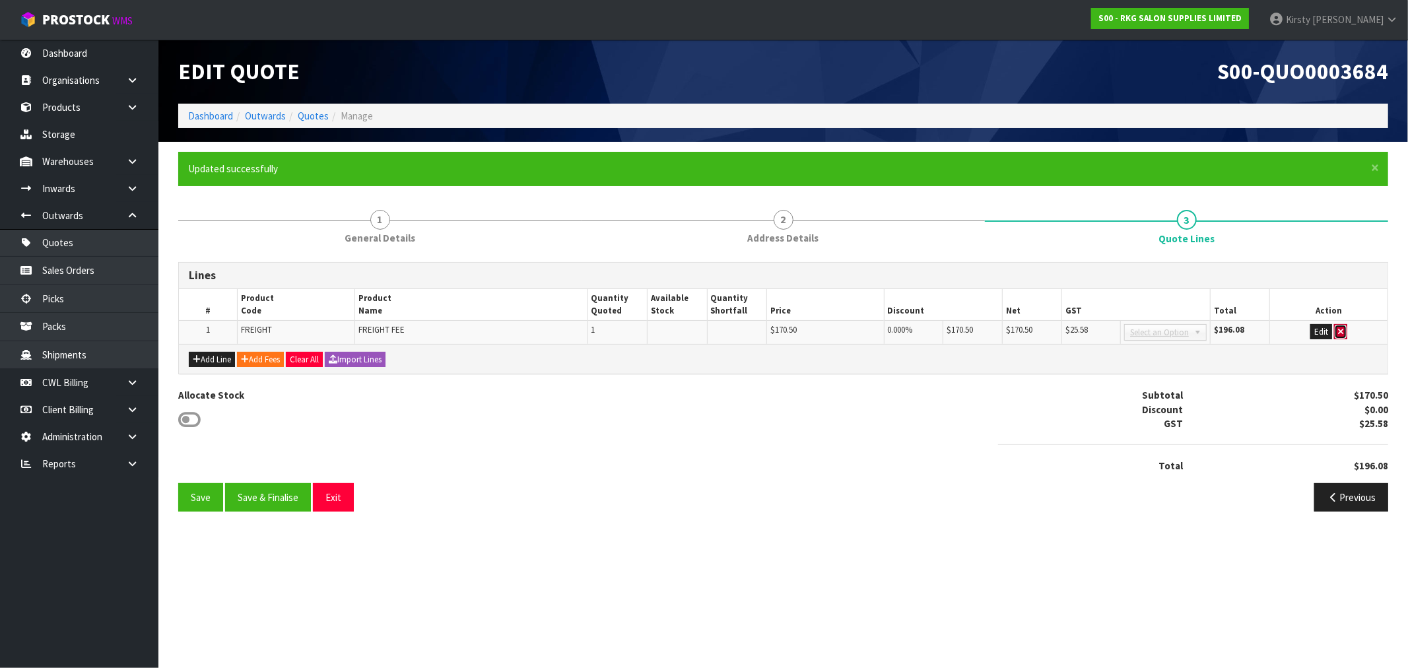
click at [1344, 332] on icon "button" at bounding box center [1340, 332] width 5 height 9
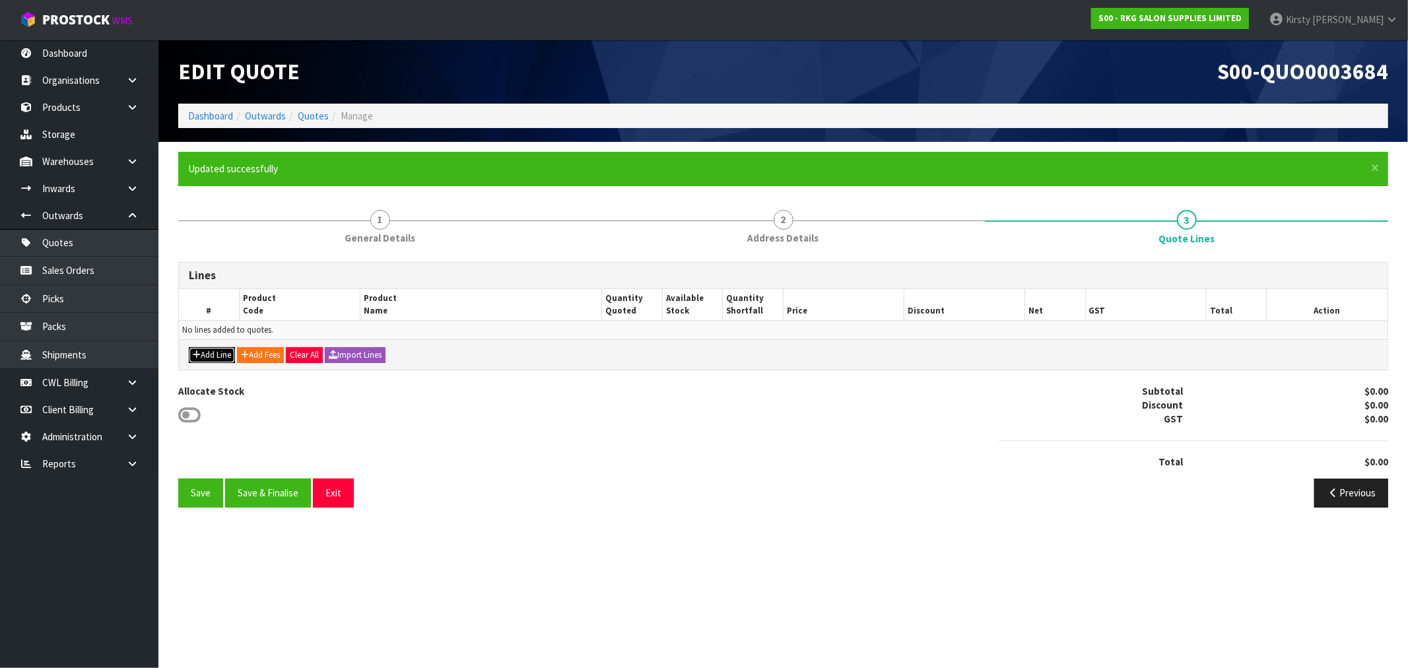
click at [216, 352] on button "Add Line" at bounding box center [212, 355] width 46 height 16
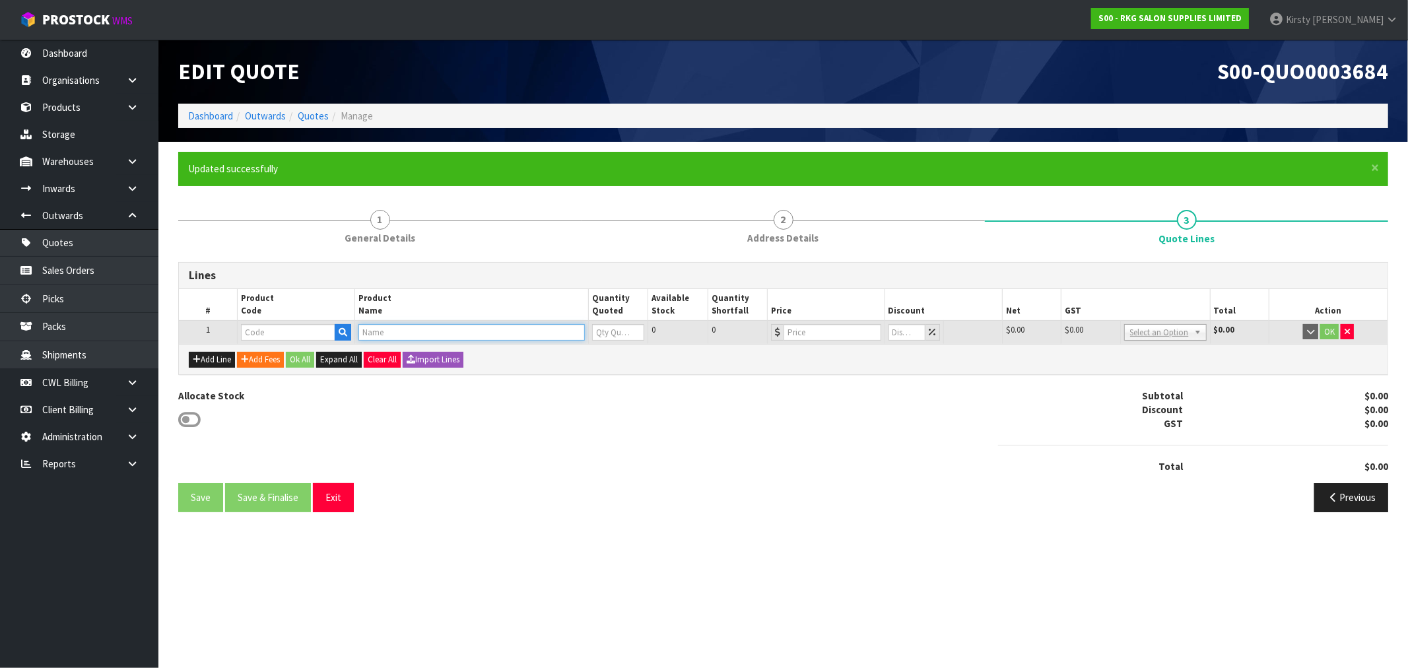
click at [399, 335] on input "text" at bounding box center [472, 332] width 226 height 17
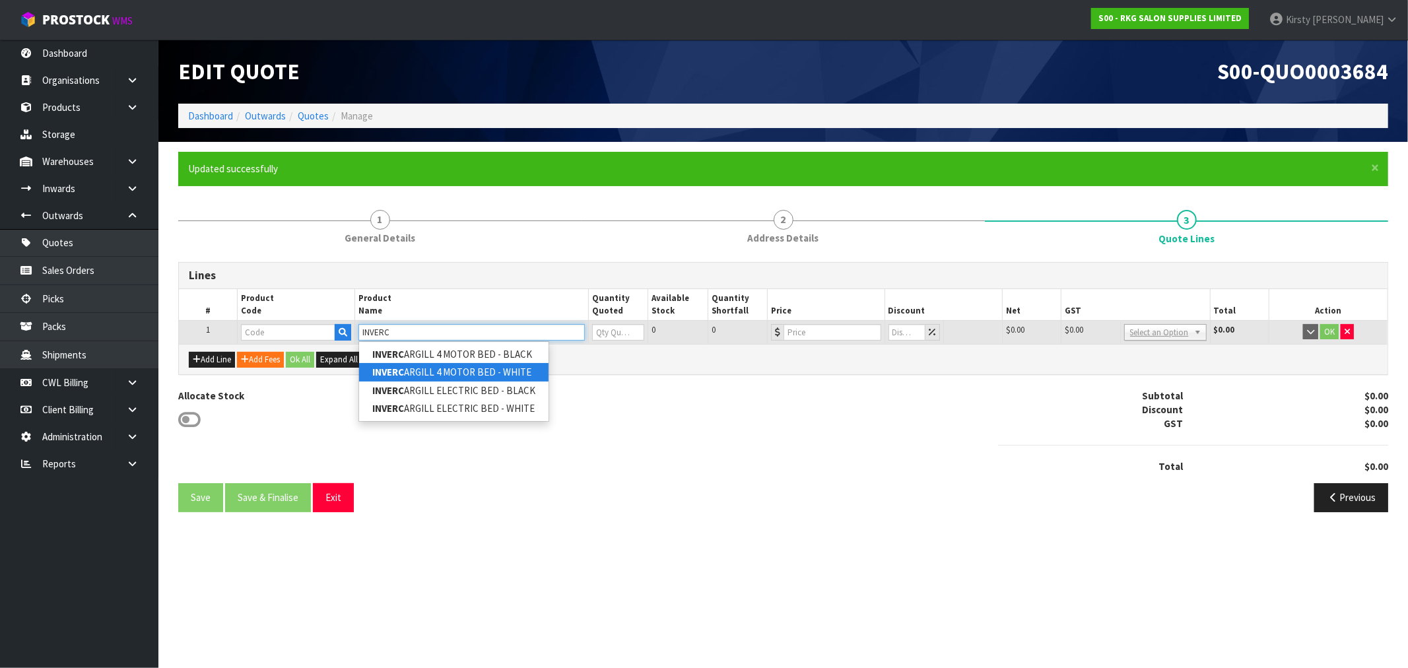
type input "INVERC"
click at [413, 370] on link "INVERC ARGILL 4 MOTOR BED - WHITE" at bounding box center [454, 372] width 190 height 18
type input "INVERCARGILL 4 MOTOR BED - WHITE"
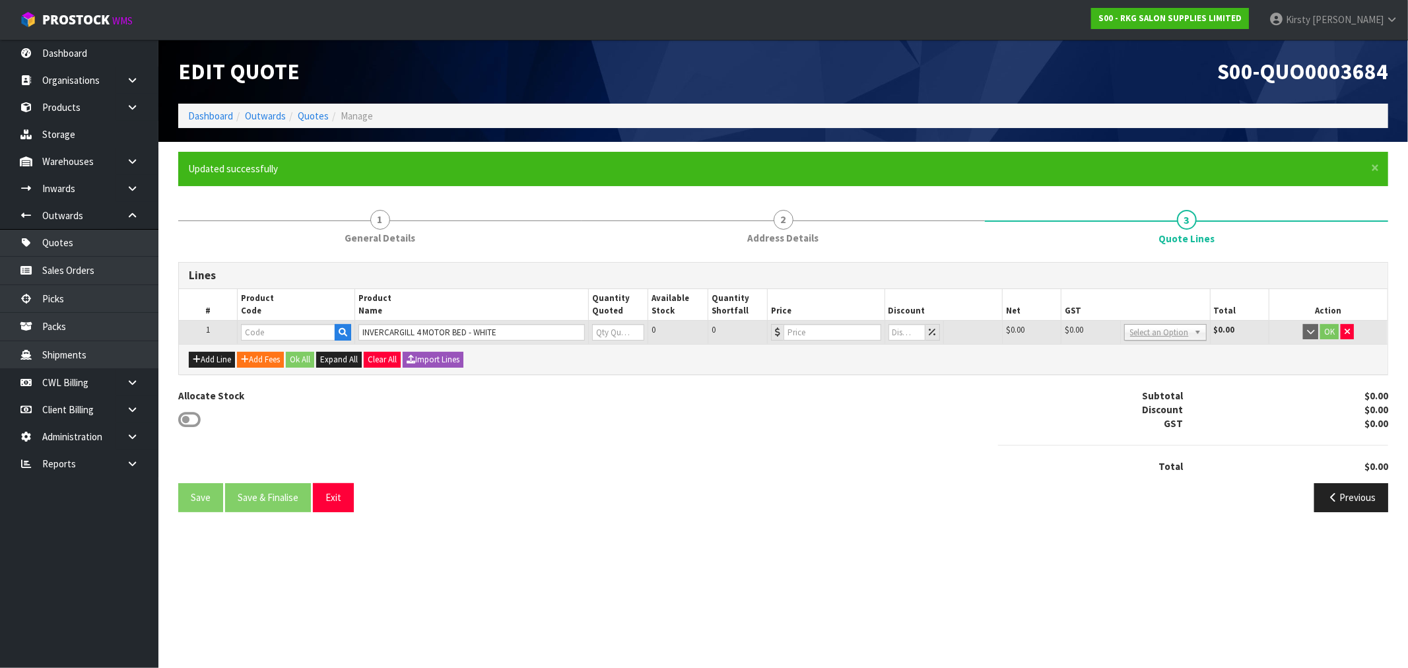
type input "09130410-V2"
type input "0"
type input "1939"
type input "0"
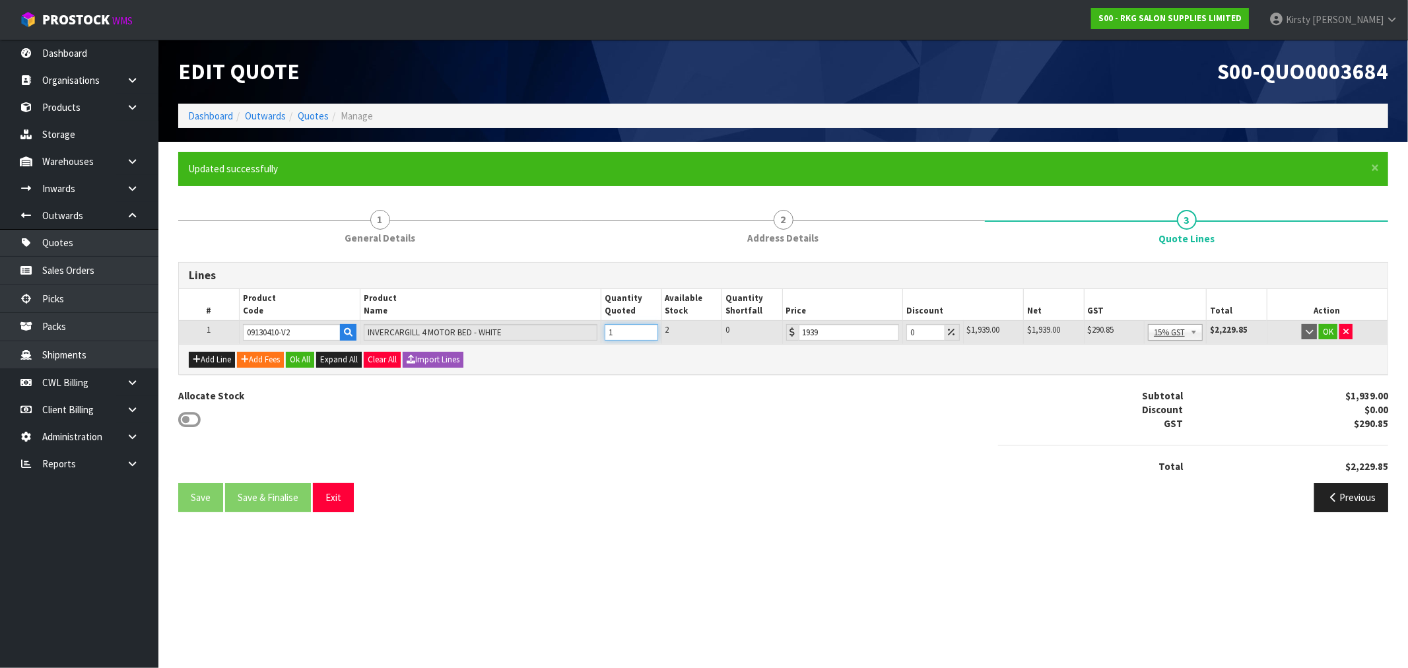
type input "1"
click at [649, 329] on input "1" at bounding box center [631, 332] width 53 height 17
drag, startPoint x: 920, startPoint y: 334, endPoint x: 903, endPoint y: 335, distance: 17.2
click at [903, 334] on td "0" at bounding box center [933, 332] width 60 height 24
type input "5"
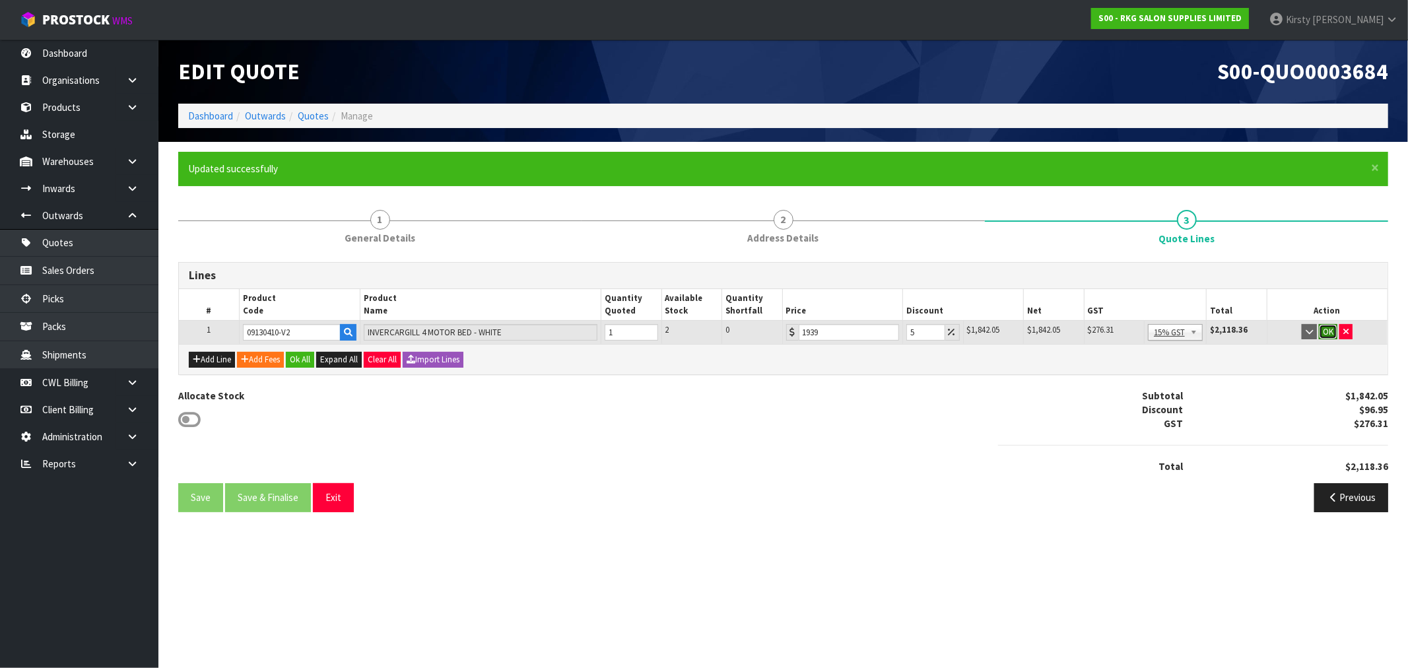
click at [1330, 337] on button "OK" at bounding box center [1328, 332] width 18 height 16
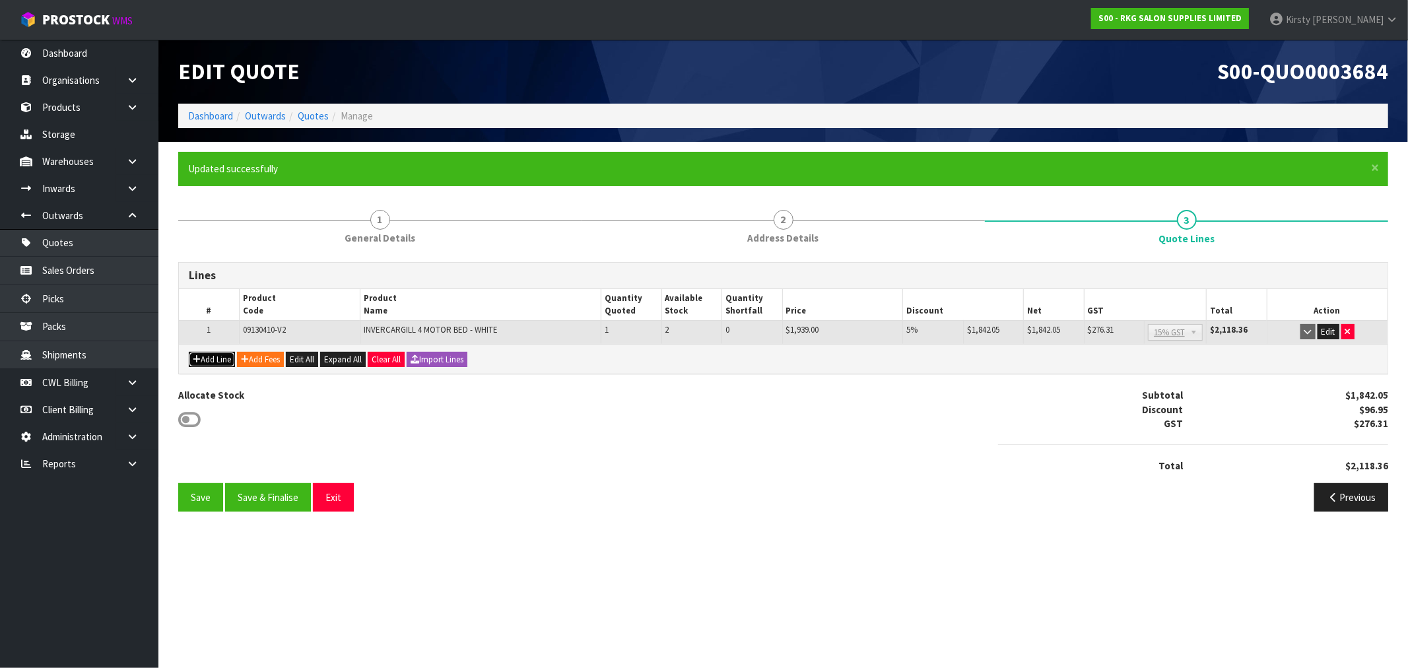
click at [209, 358] on button "Add Line" at bounding box center [212, 360] width 46 height 16
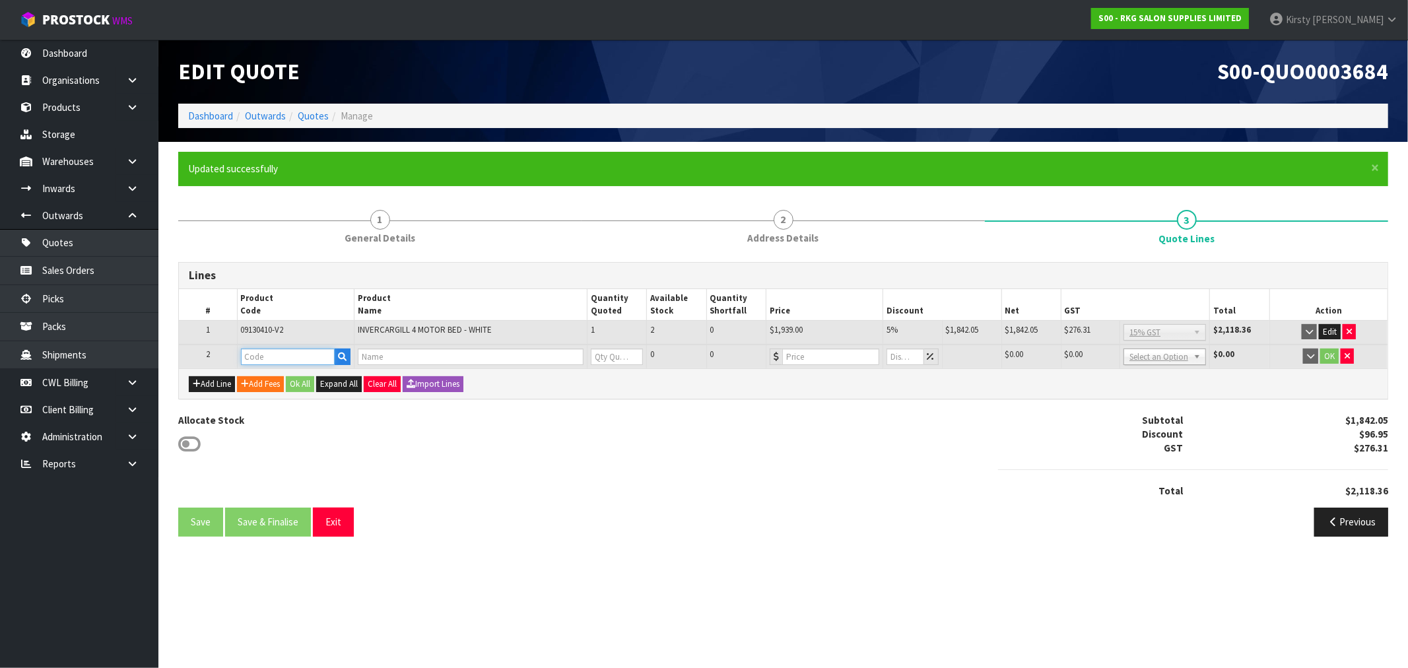
click at [256, 357] on input "text" at bounding box center [288, 357] width 94 height 17
type input "080404"
click at [285, 415] on strong "080404" at bounding box center [271, 414] width 32 height 13
type input "080404K"
type input "DRIVER TROLLEY - WHITE"
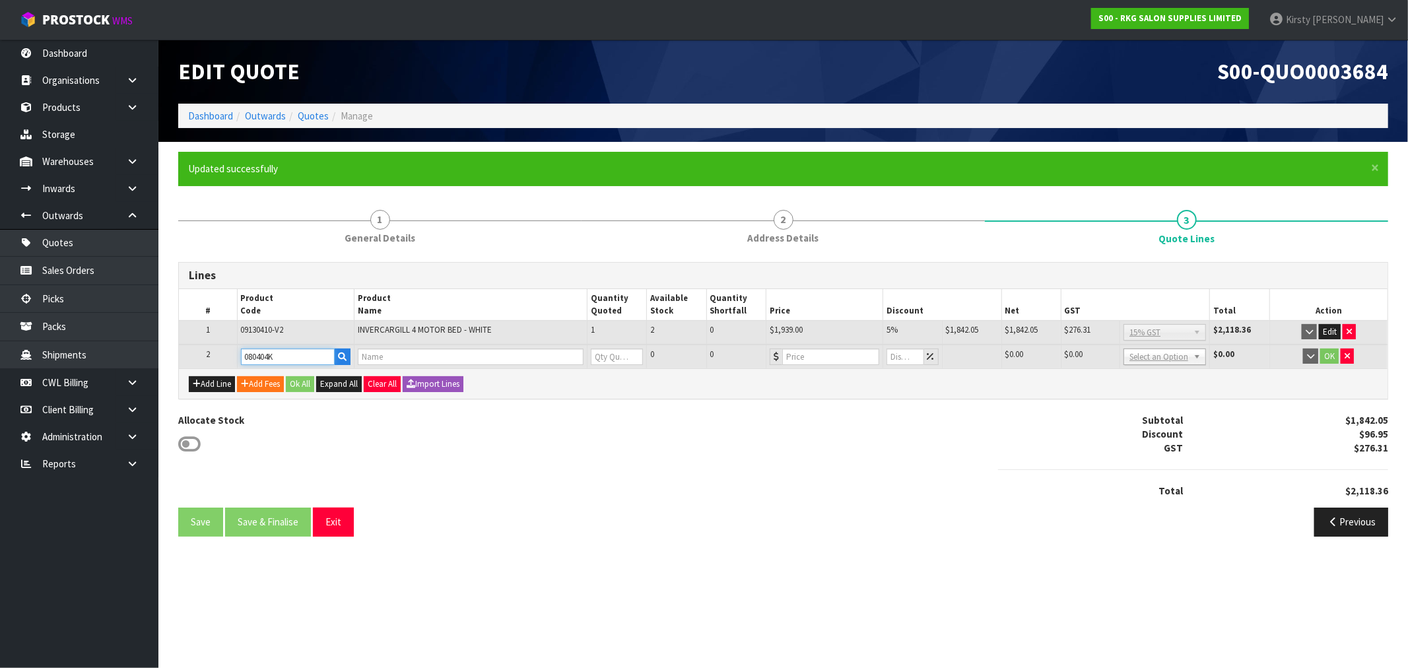
type input "0"
type input "180"
type input "0"
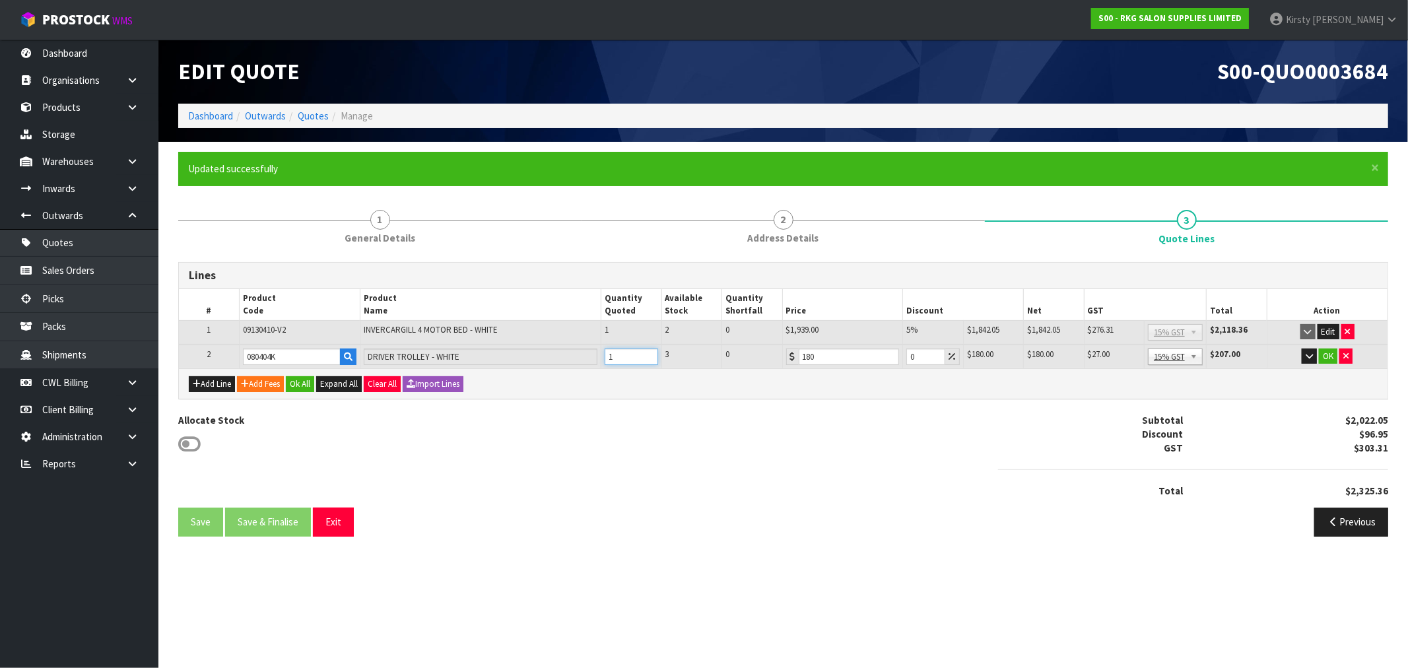
type input "1"
click at [649, 351] on input "1" at bounding box center [631, 357] width 53 height 17
click at [1330, 349] on button "OK" at bounding box center [1328, 357] width 18 height 16
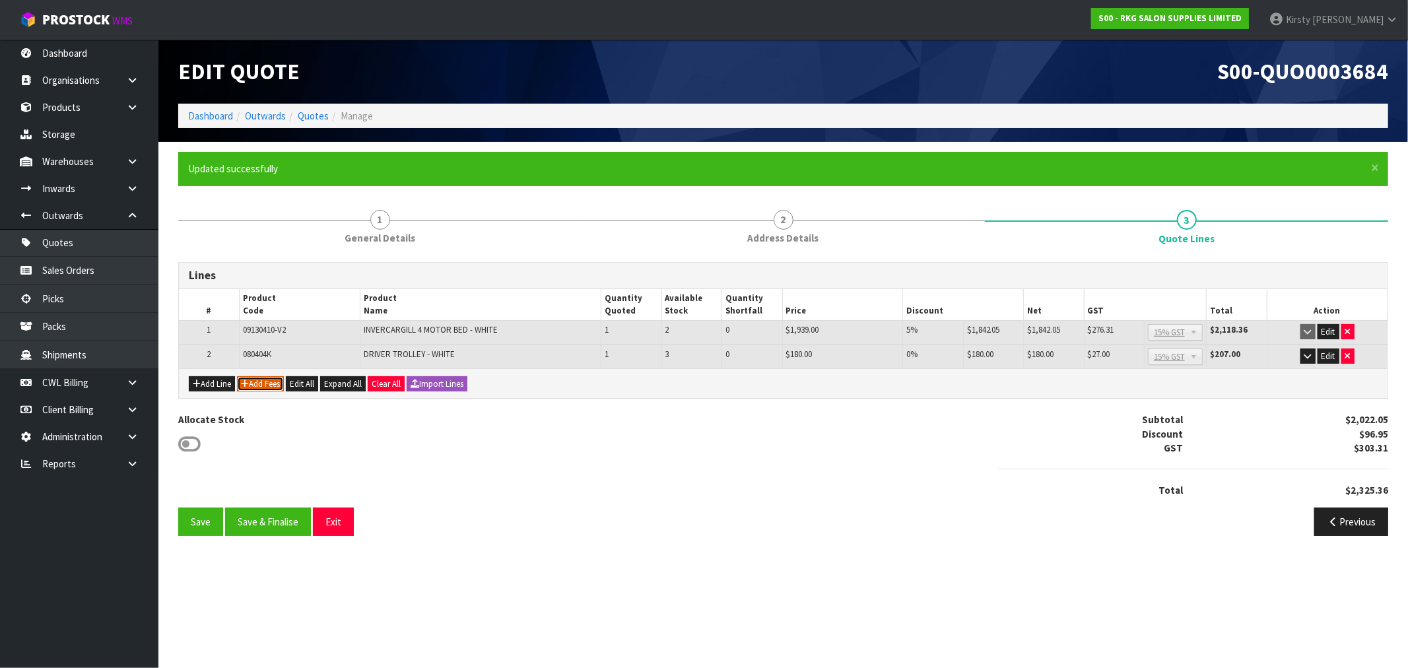
click at [259, 385] on button "Add Fees" at bounding box center [260, 384] width 47 height 16
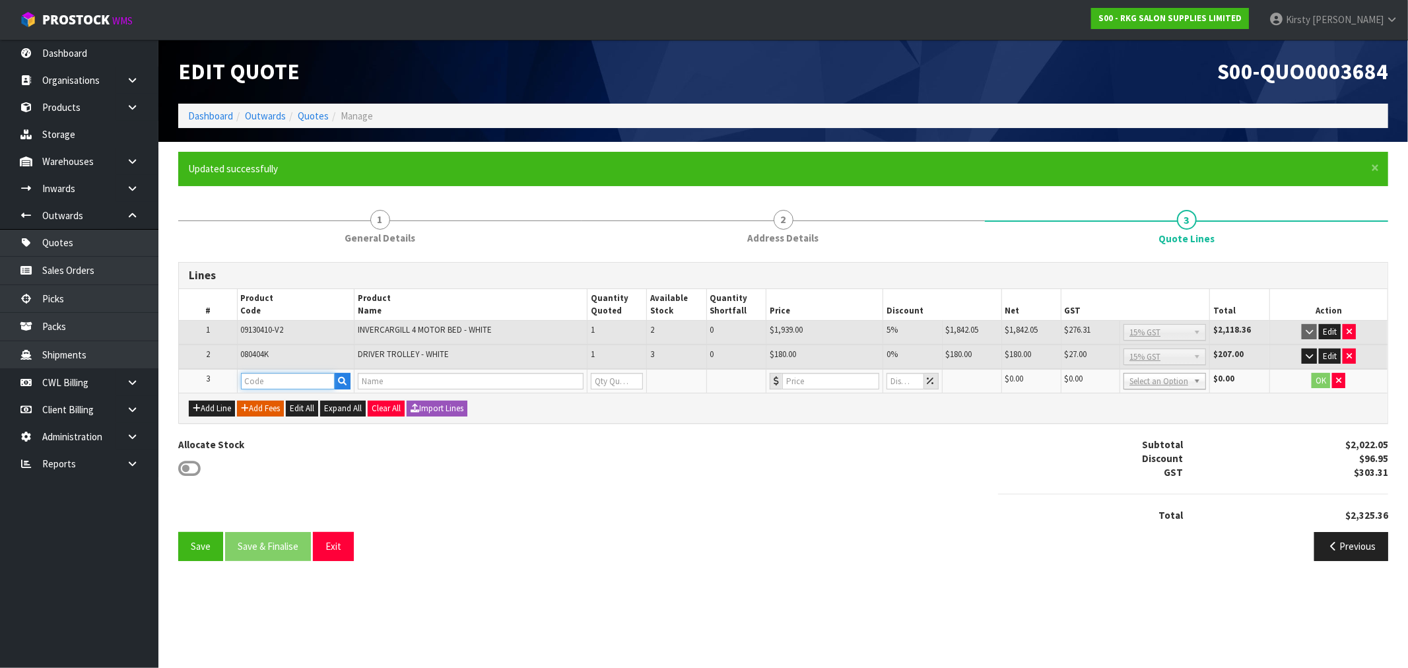
click at [259, 385] on input "text" at bounding box center [288, 381] width 94 height 17
type input "FRE"
click at [262, 396] on strong "FRE" at bounding box center [263, 402] width 17 height 13
type input "FREIGHT"
type input "FREIGHT FEE"
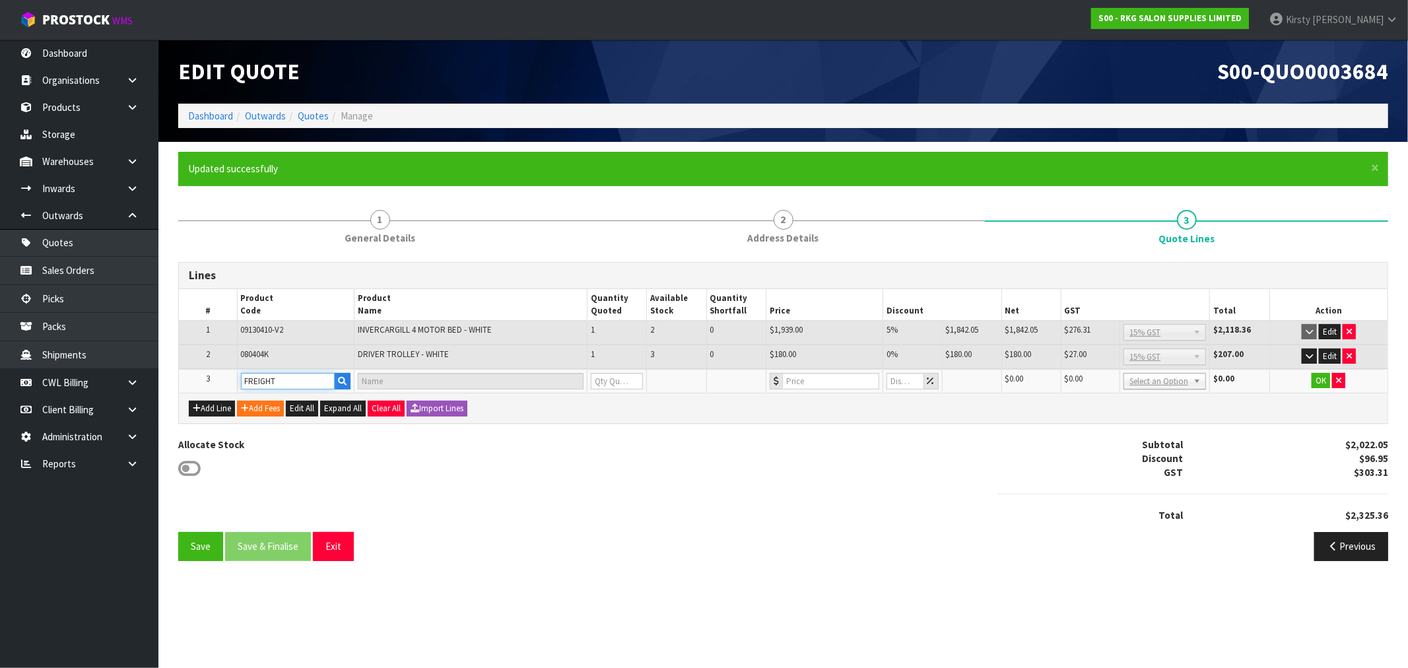
type input "1"
type input "0"
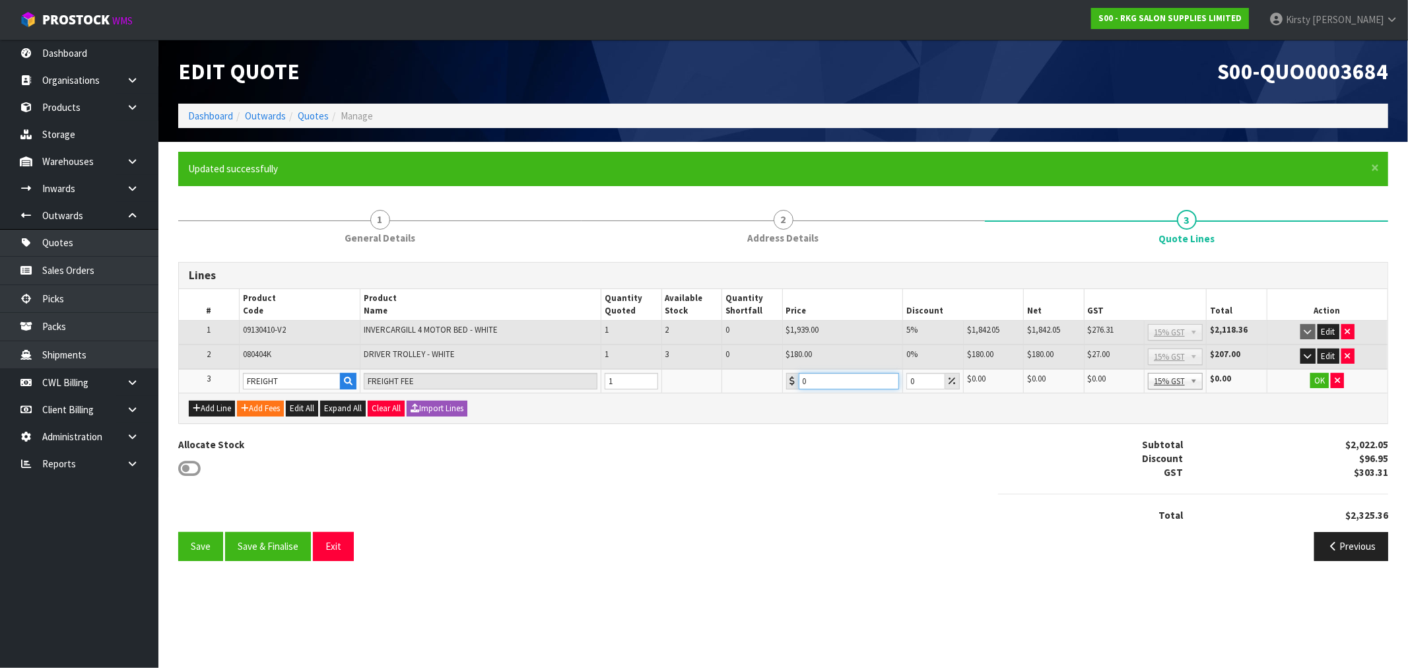
drag, startPoint x: 819, startPoint y: 381, endPoint x: 780, endPoint y: 387, distance: 38.8
click at [780, 387] on tr "3 FREIGHT FREIGHT FEE 1 0 0 $0.00 $0.00 $0.00 $0.00 No GST 15% GST Zero Rated 1…" at bounding box center [783, 381] width 1209 height 24
type input "170.50"
click at [1325, 376] on button "OK" at bounding box center [1320, 381] width 18 height 16
click at [195, 547] on button "Save" at bounding box center [200, 546] width 45 height 28
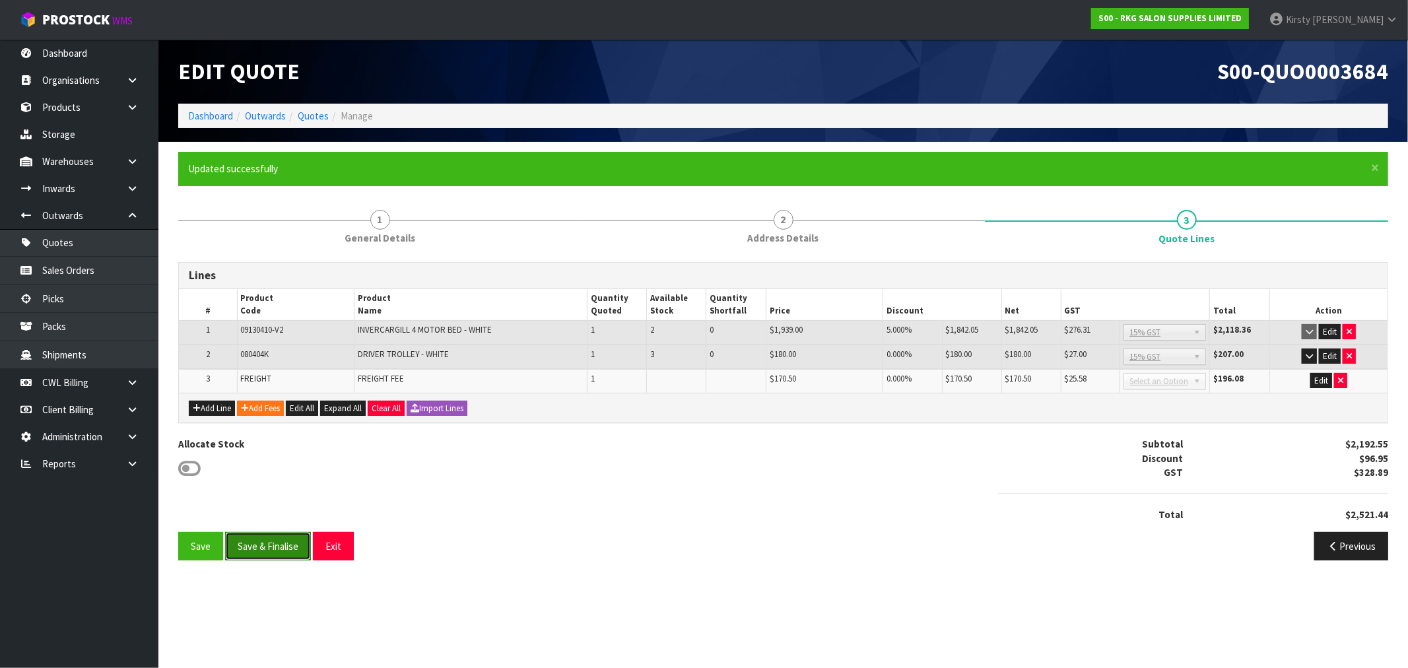
click at [238, 538] on button "Save & Finalise" at bounding box center [268, 546] width 86 height 28
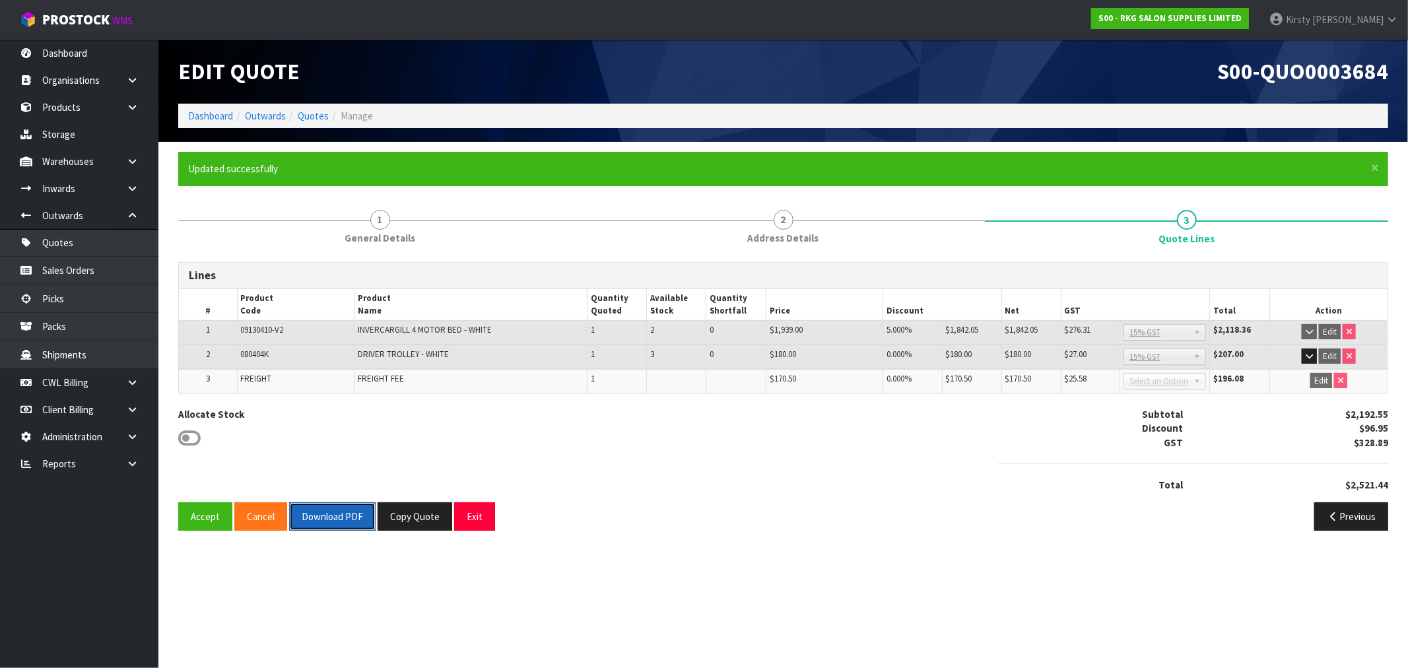
click at [311, 518] on button "Download PDF" at bounding box center [332, 516] width 86 height 28
click at [475, 518] on button "Exit" at bounding box center [474, 516] width 41 height 28
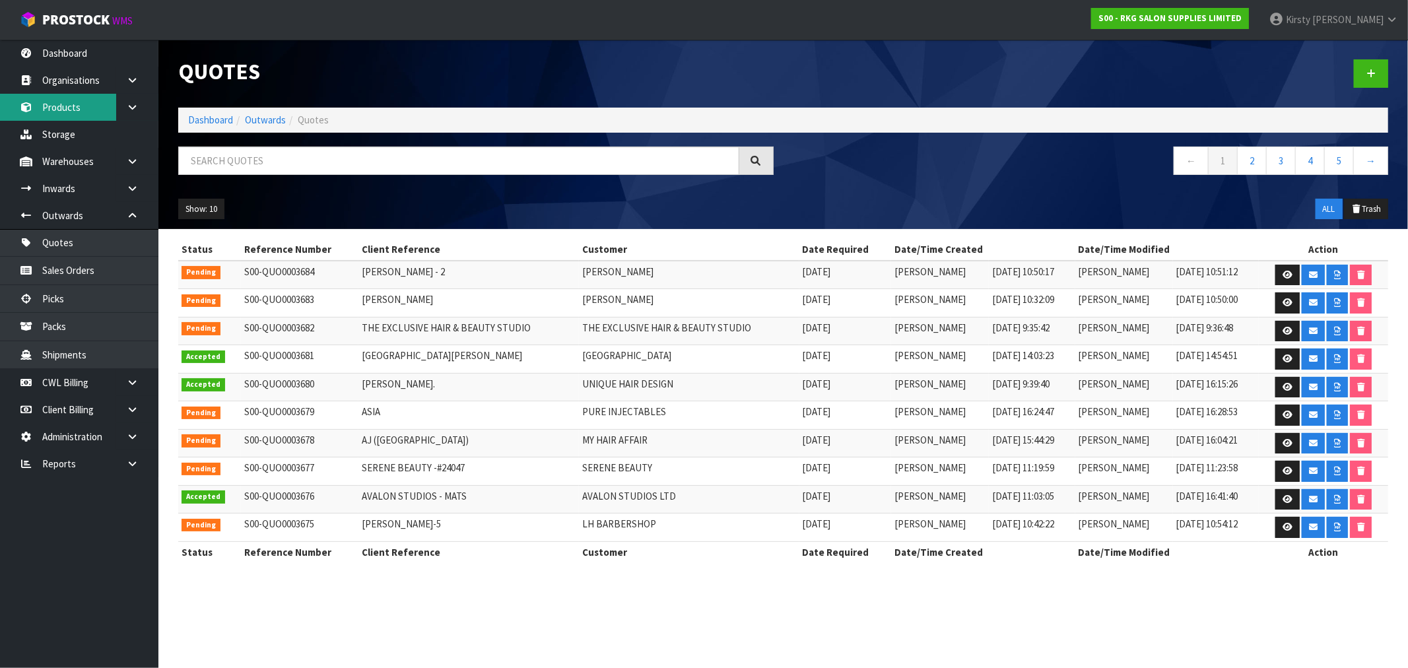
click at [77, 104] on link "Products" at bounding box center [79, 107] width 158 height 27
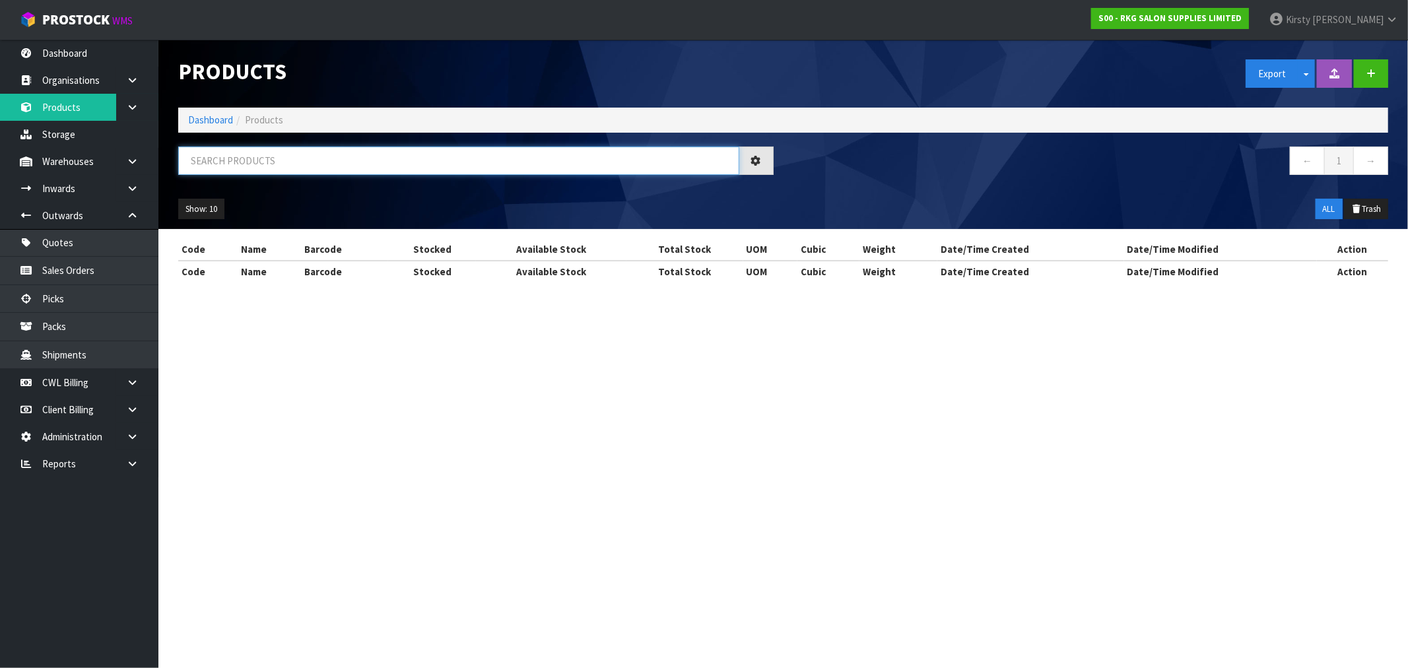
click at [188, 156] on input "text" at bounding box center [458, 161] width 561 height 28
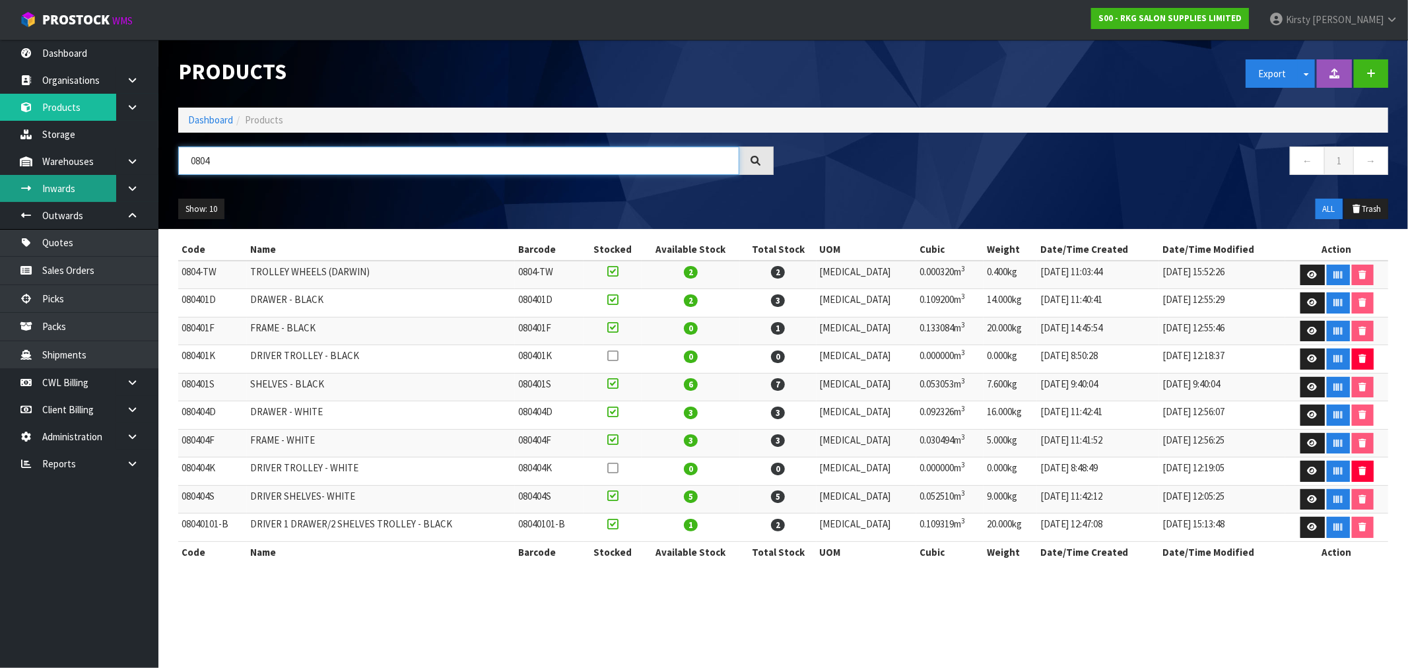
type input "0804"
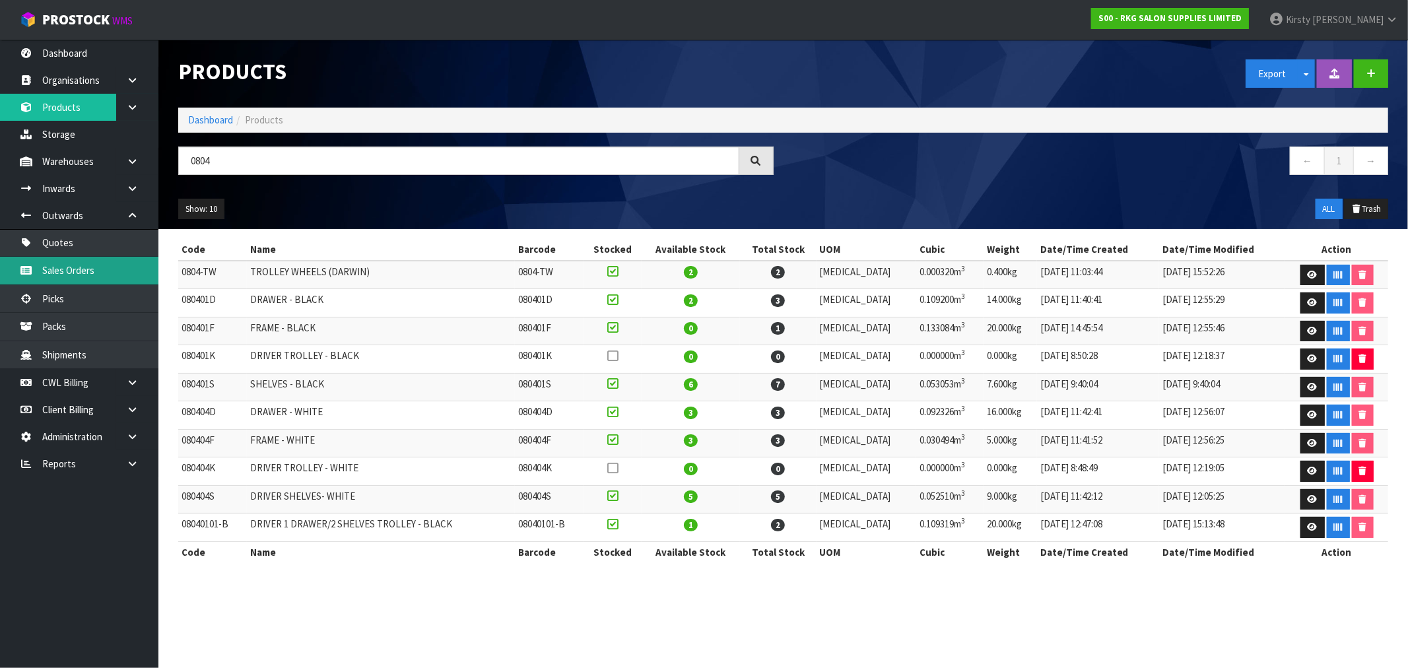
click at [81, 272] on link "Sales Orders" at bounding box center [79, 270] width 158 height 27
